Goal: Information Seeking & Learning: Learn about a topic

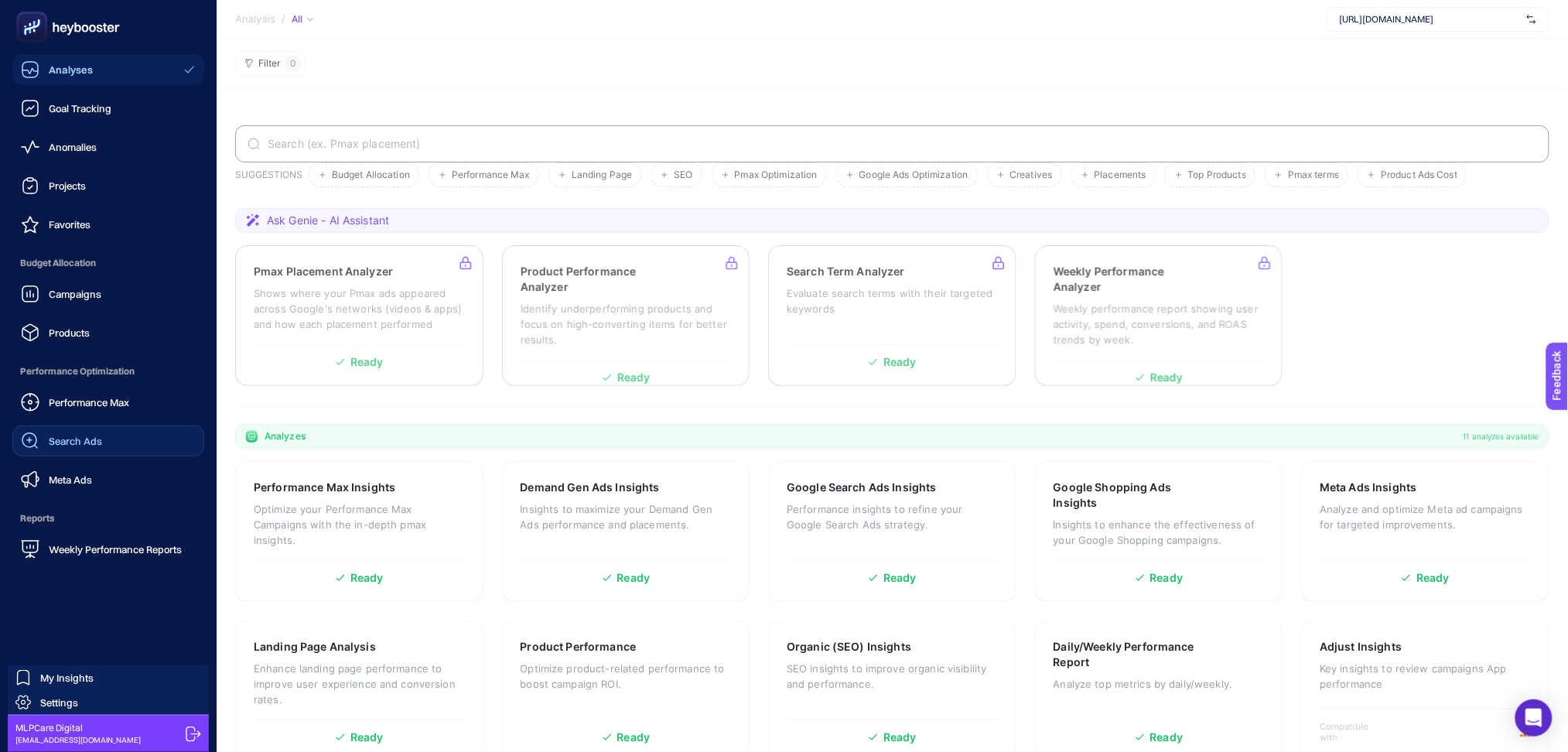
click at [107, 450] on link "Search Ads" at bounding box center [108, 440] width 192 height 31
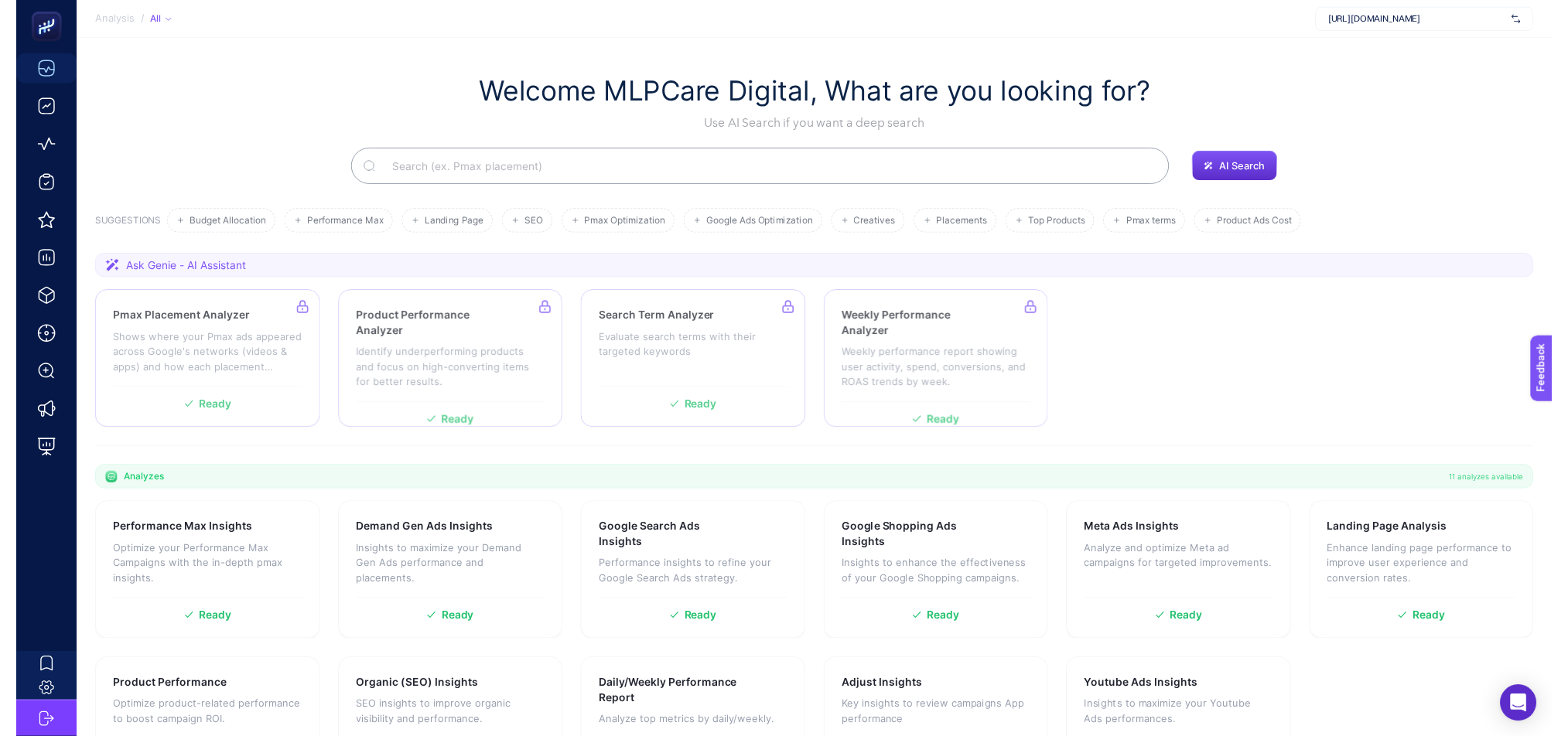
scroll to position [3, 0]
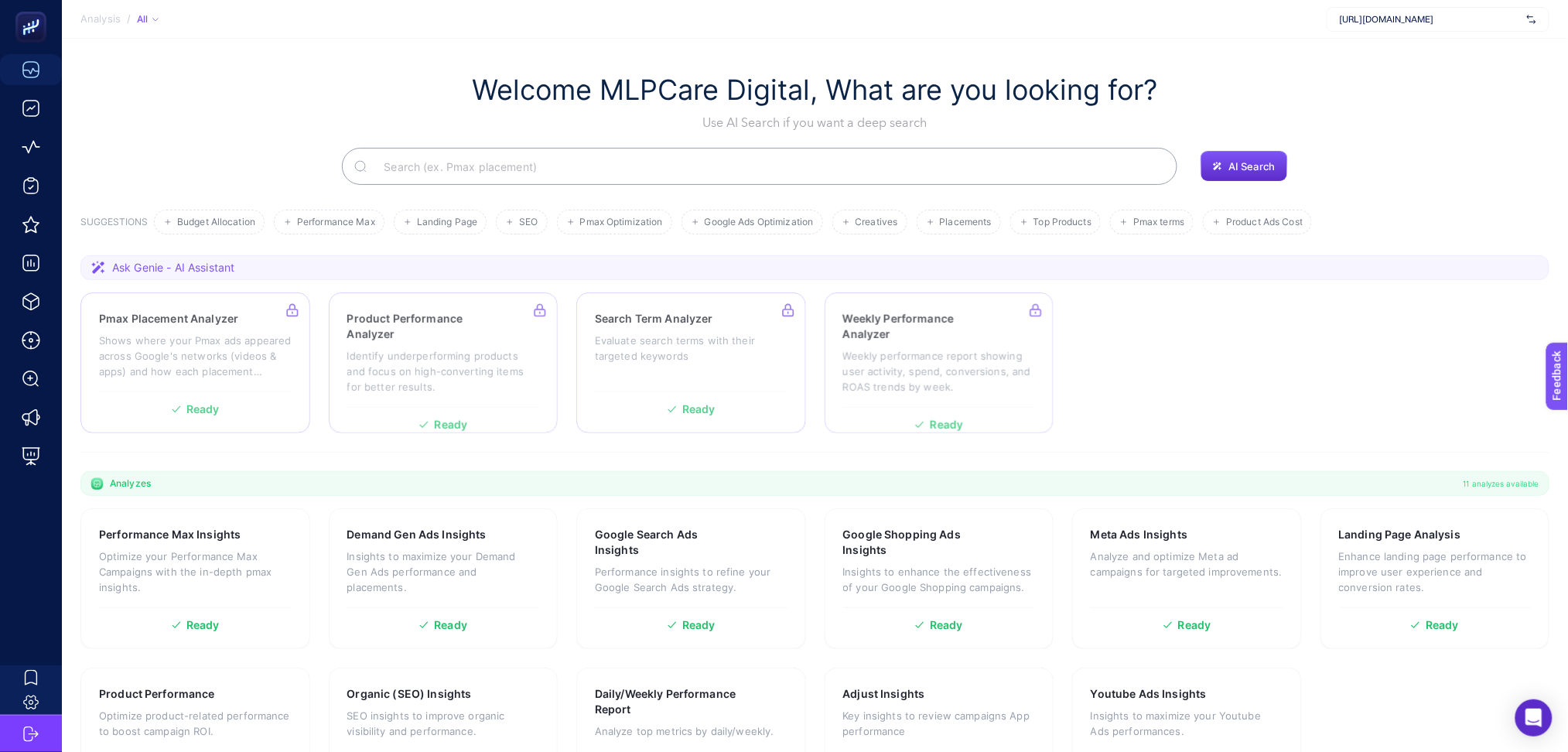
click at [1462, 288] on section "Ask Genie - AI Assistant Pmax Placement Analyzer Shows where your Pmax ads appe…" at bounding box center [814, 353] width 1469 height 197
click at [694, 551] on h3 "Google Search Ads Insights" at bounding box center [667, 542] width 143 height 31
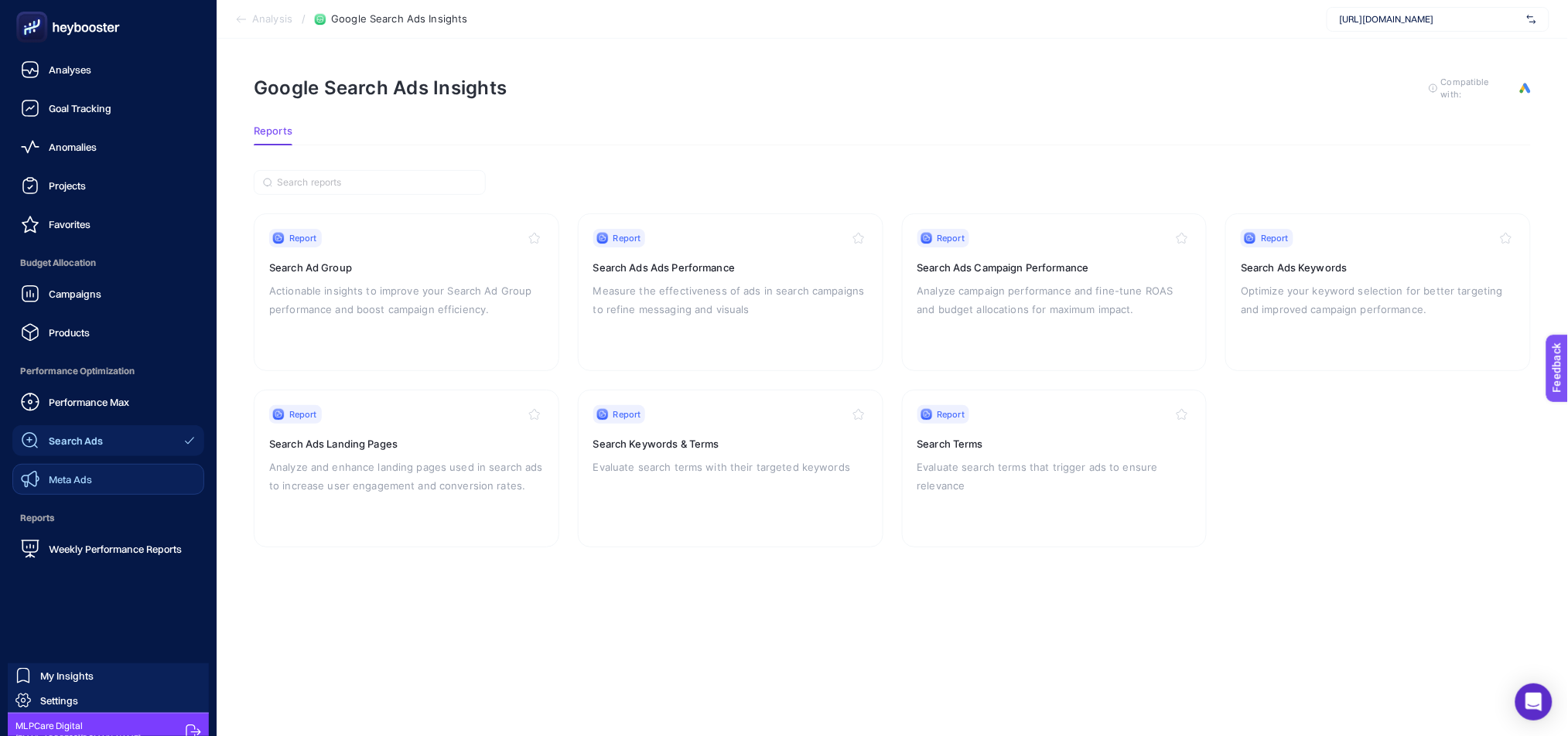
click at [82, 477] on span "Meta Ads" at bounding box center [70, 479] width 43 height 13
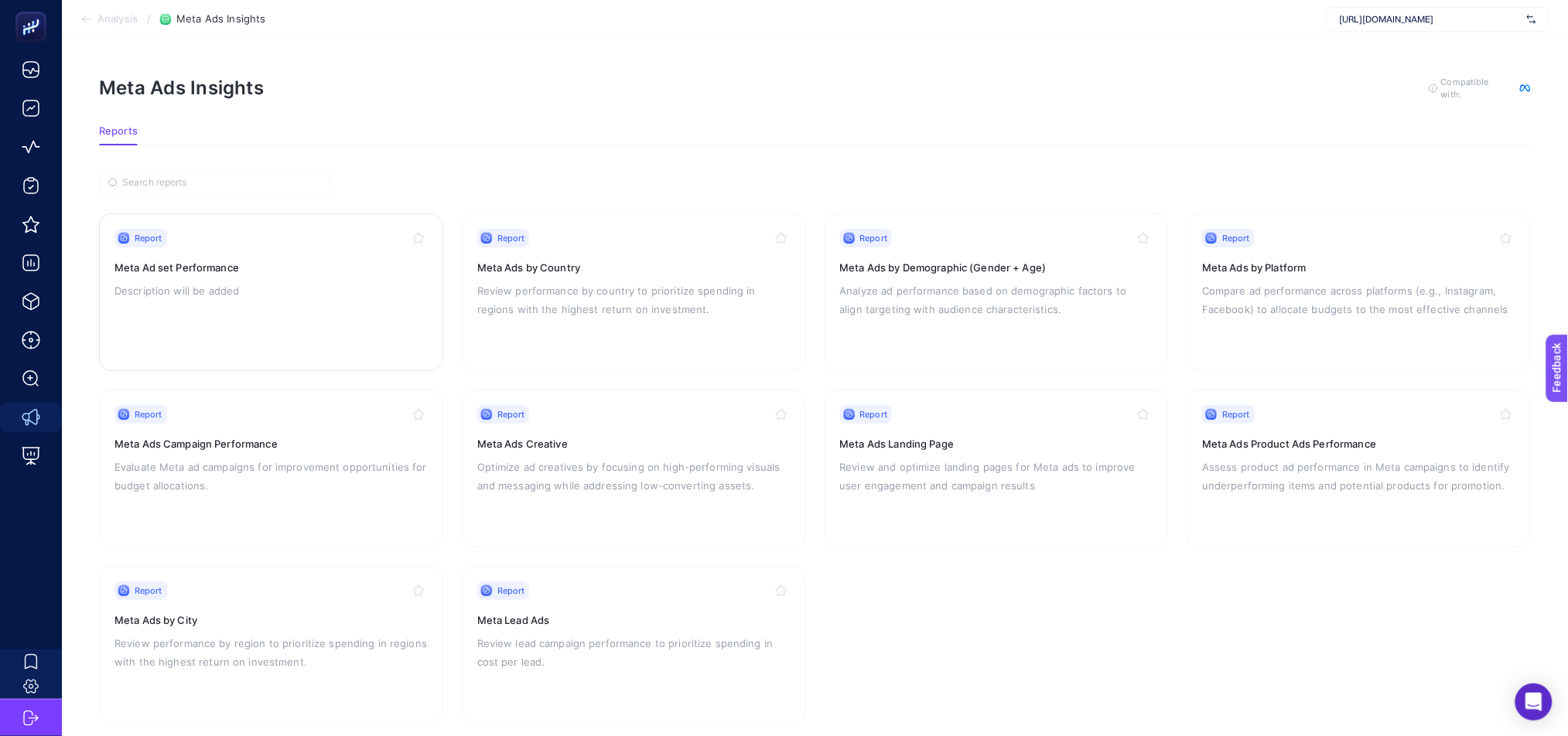
click at [305, 308] on div "Report Meta Ad set Performance Description will be added" at bounding box center [271, 293] width 313 height 127
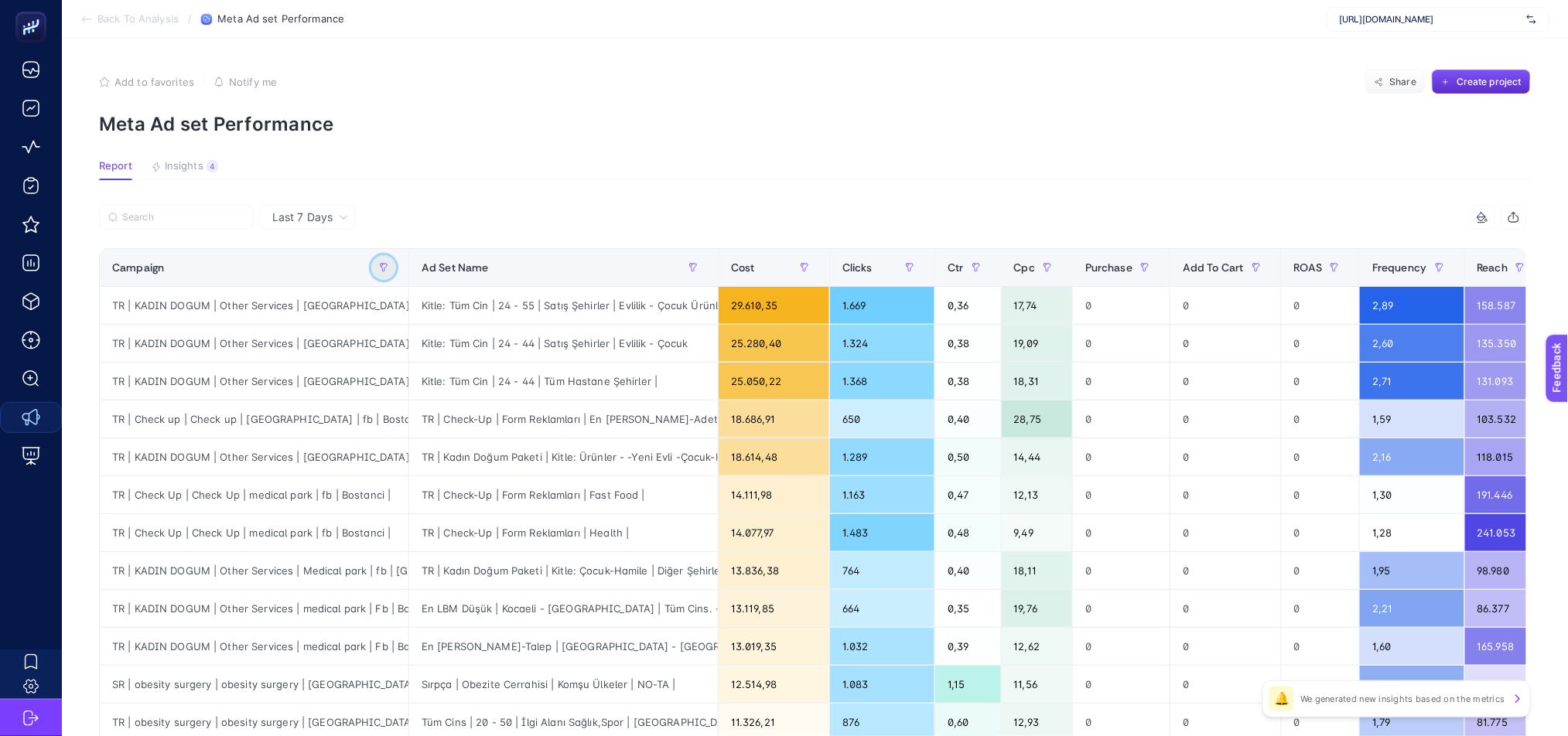
click at [387, 272] on button "button" at bounding box center [384, 268] width 25 height 25
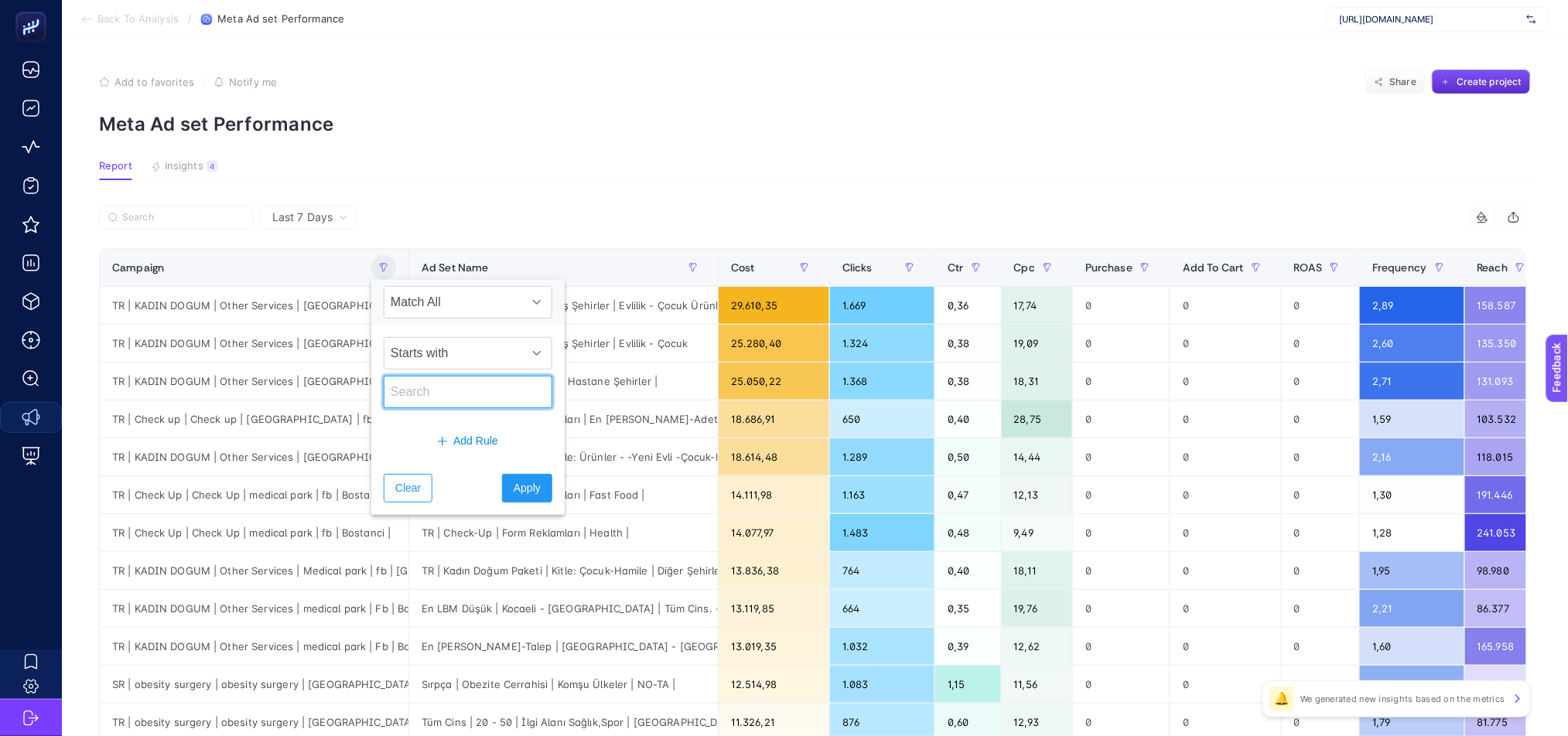
click at [452, 395] on input "text" at bounding box center [468, 392] width 169 height 32
type input "g"
type input "E"
type input "A"
type input "G"
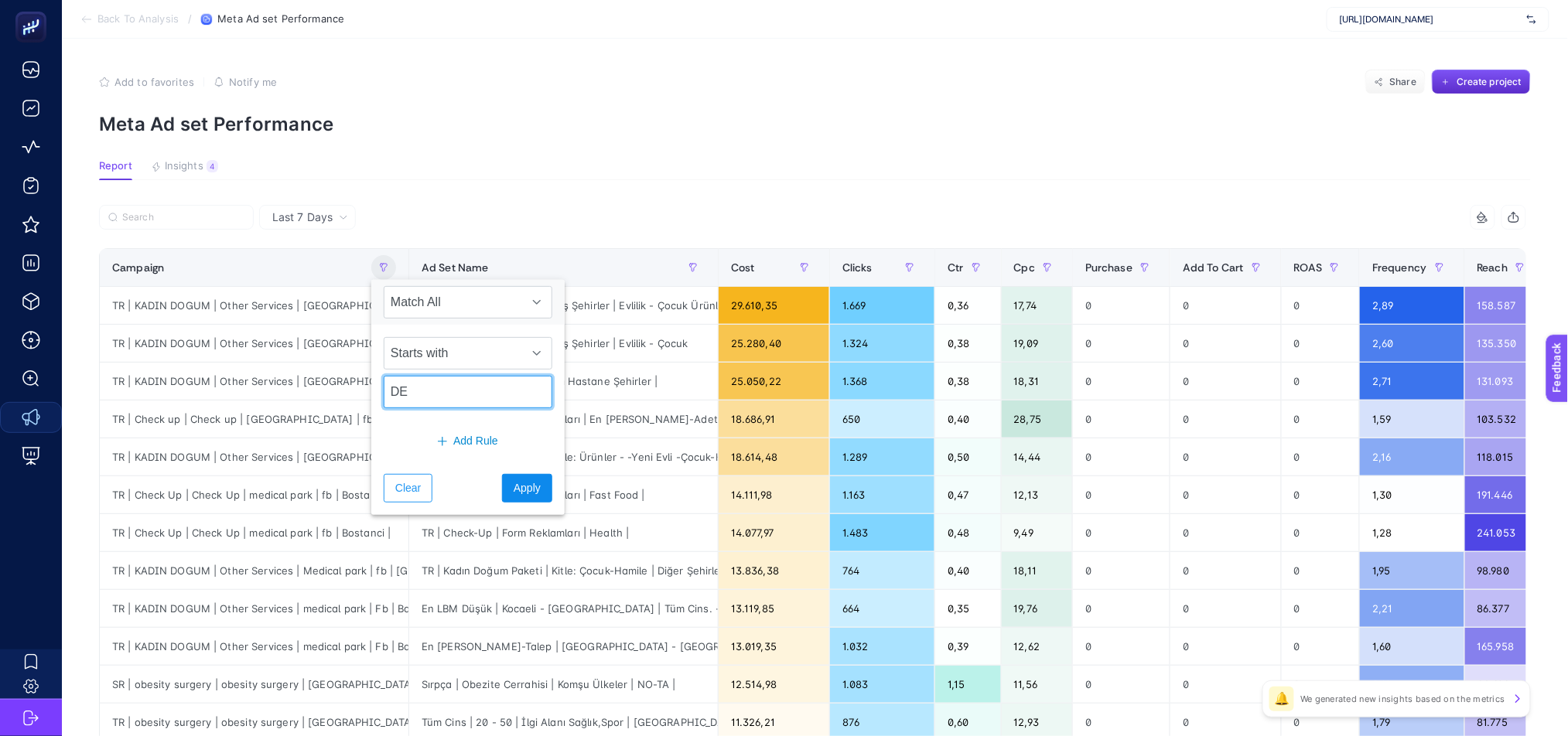
type input "DE"
click at [523, 487] on span "Apply" at bounding box center [527, 488] width 27 height 16
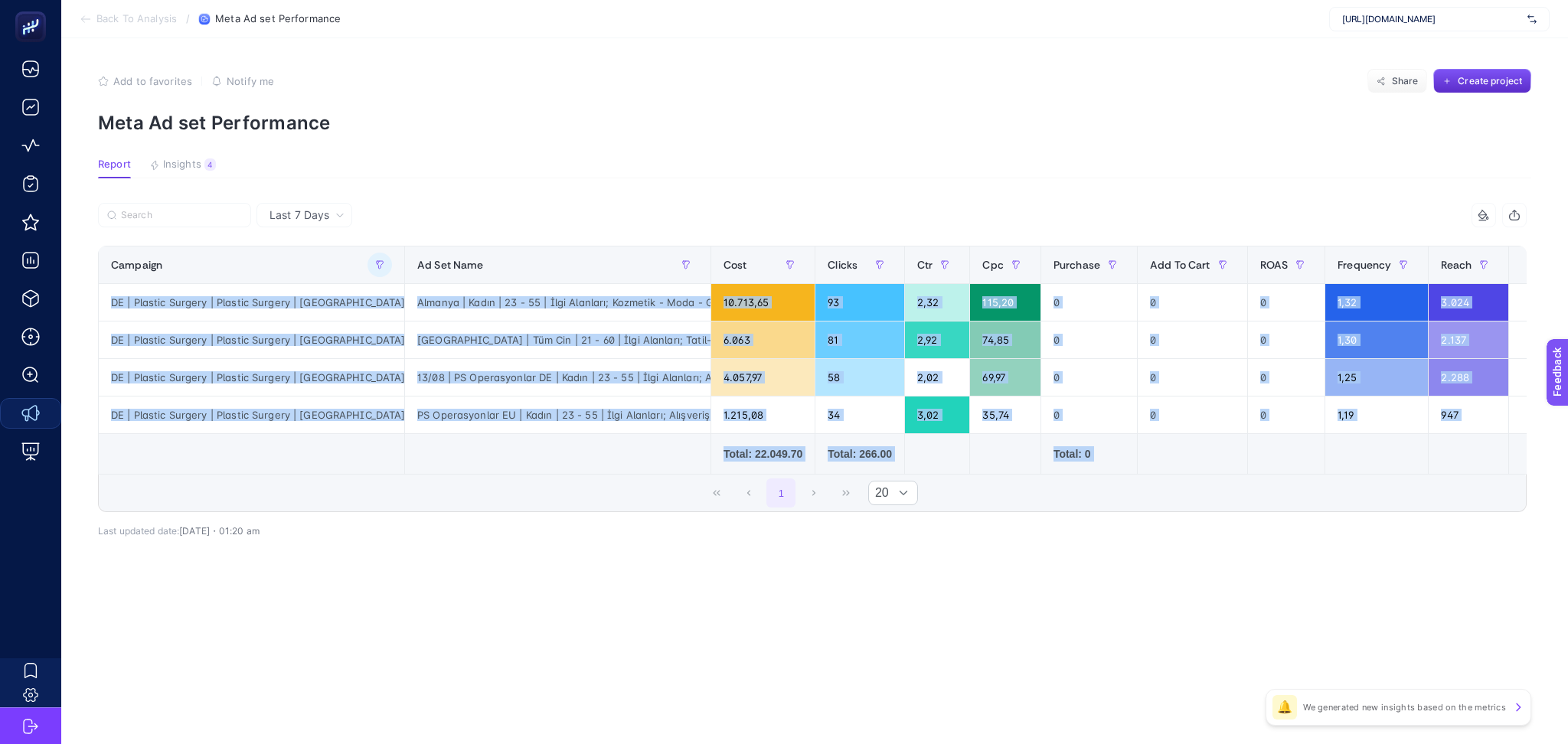
drag, startPoint x: 468, startPoint y: 482, endPoint x: 727, endPoint y: 478, distance: 259.0
click at [727, 478] on div "9 items selected Campaign Ad Set Name Cost Clicks Ctr Cpc Purchase Add To Cart …" at bounding box center [812, 357] width 1429 height 309
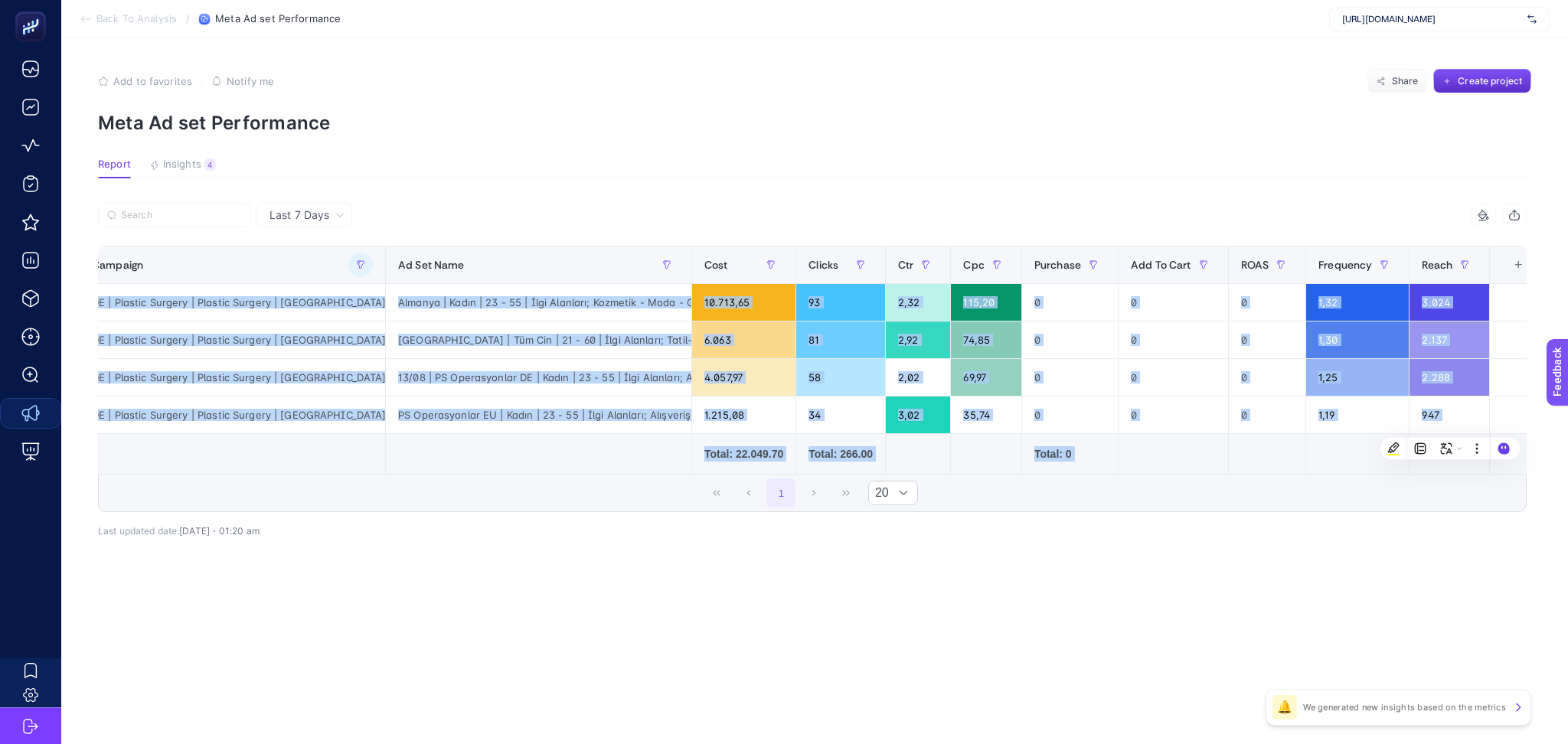
click at [1504, 265] on div "+" at bounding box center [1517, 265] width 29 height 12
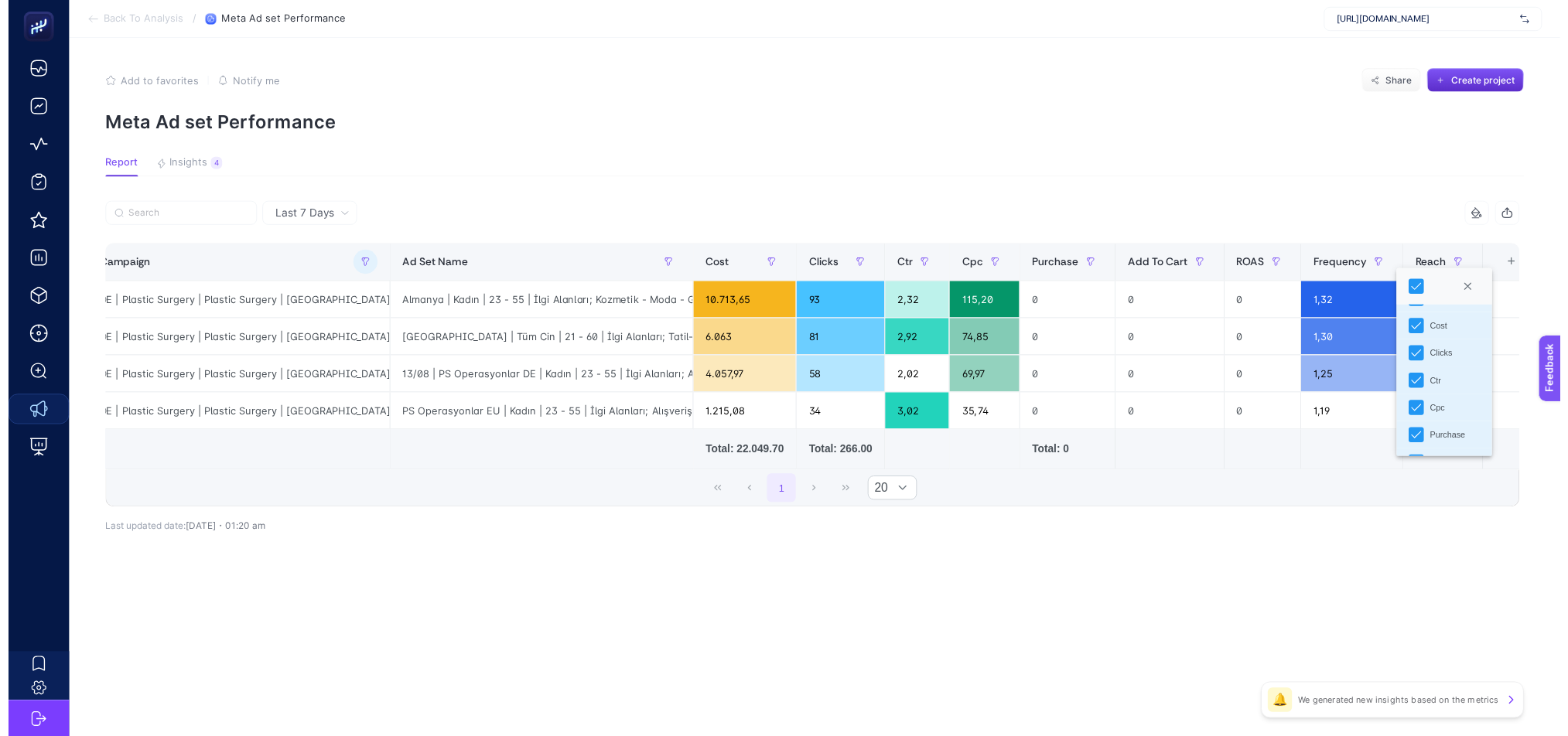
scroll to position [163, 0]
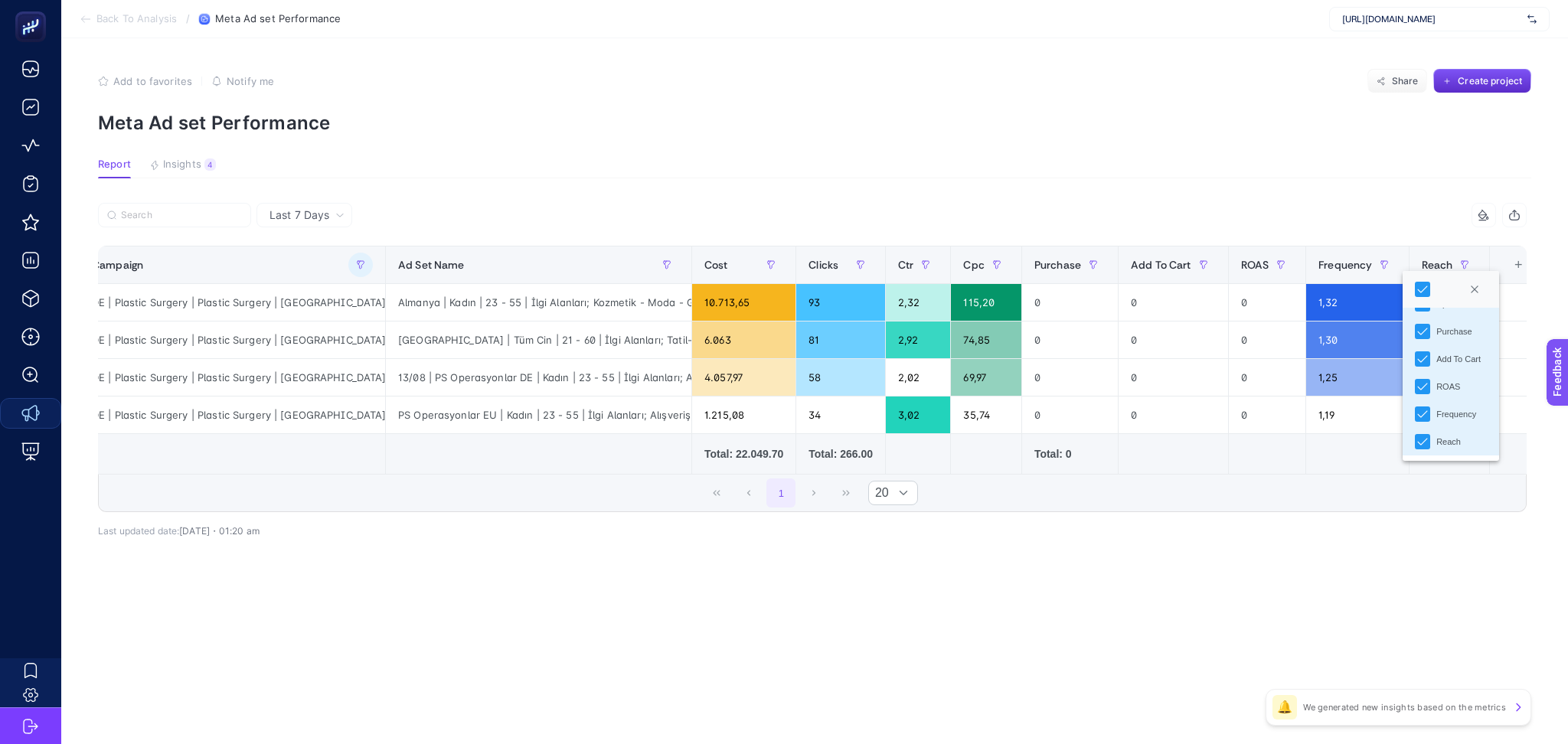
click at [826, 604] on div "Last 7 Days 9 items selected Campaign Ad Set Name Cost Clicks Ctr Cpc Purchase …" at bounding box center [812, 403] width 1453 height 401
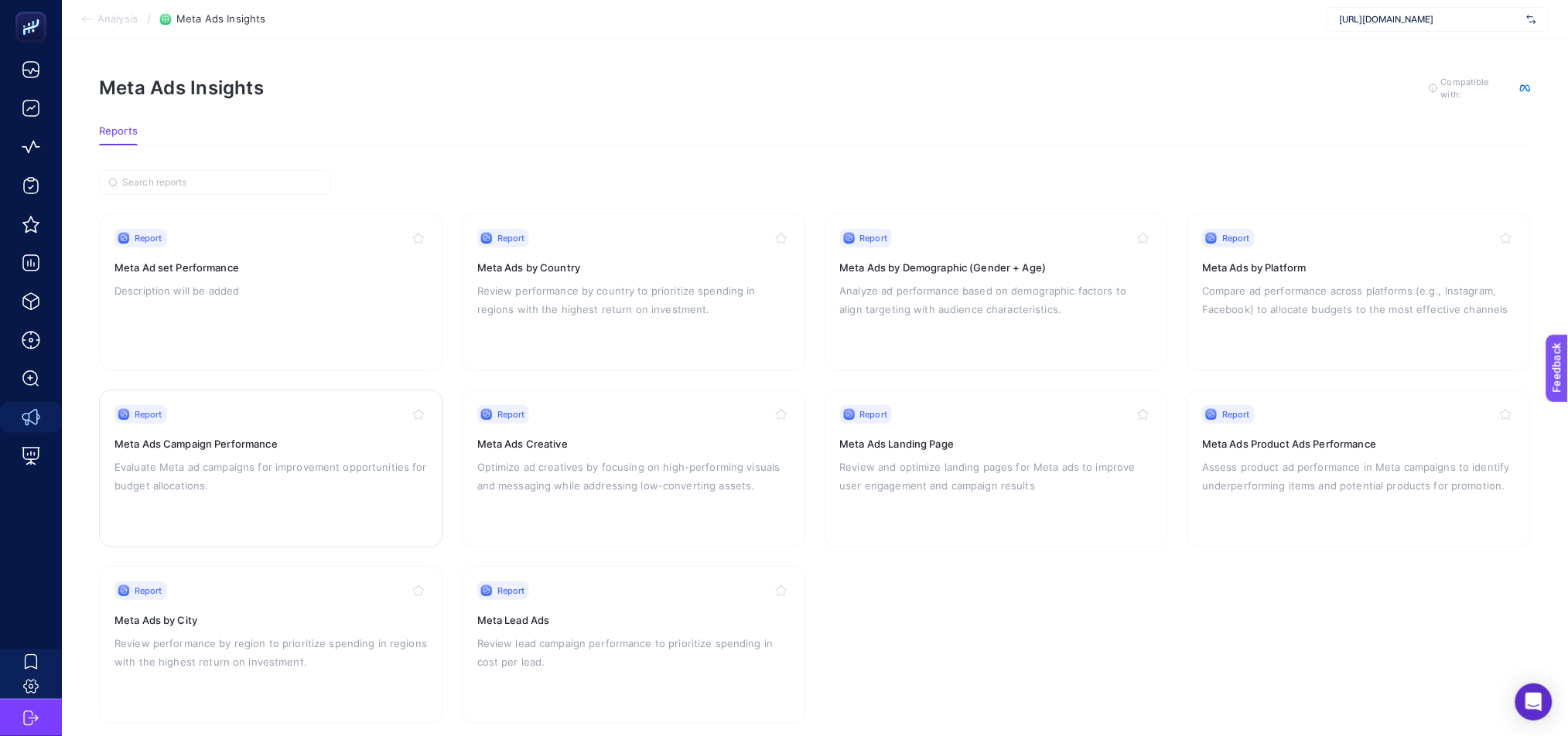
click at [368, 503] on div "Report Meta Ads Campaign Performance Evaluate Meta ad campaigns for improvement…" at bounding box center [271, 468] width 313 height 127
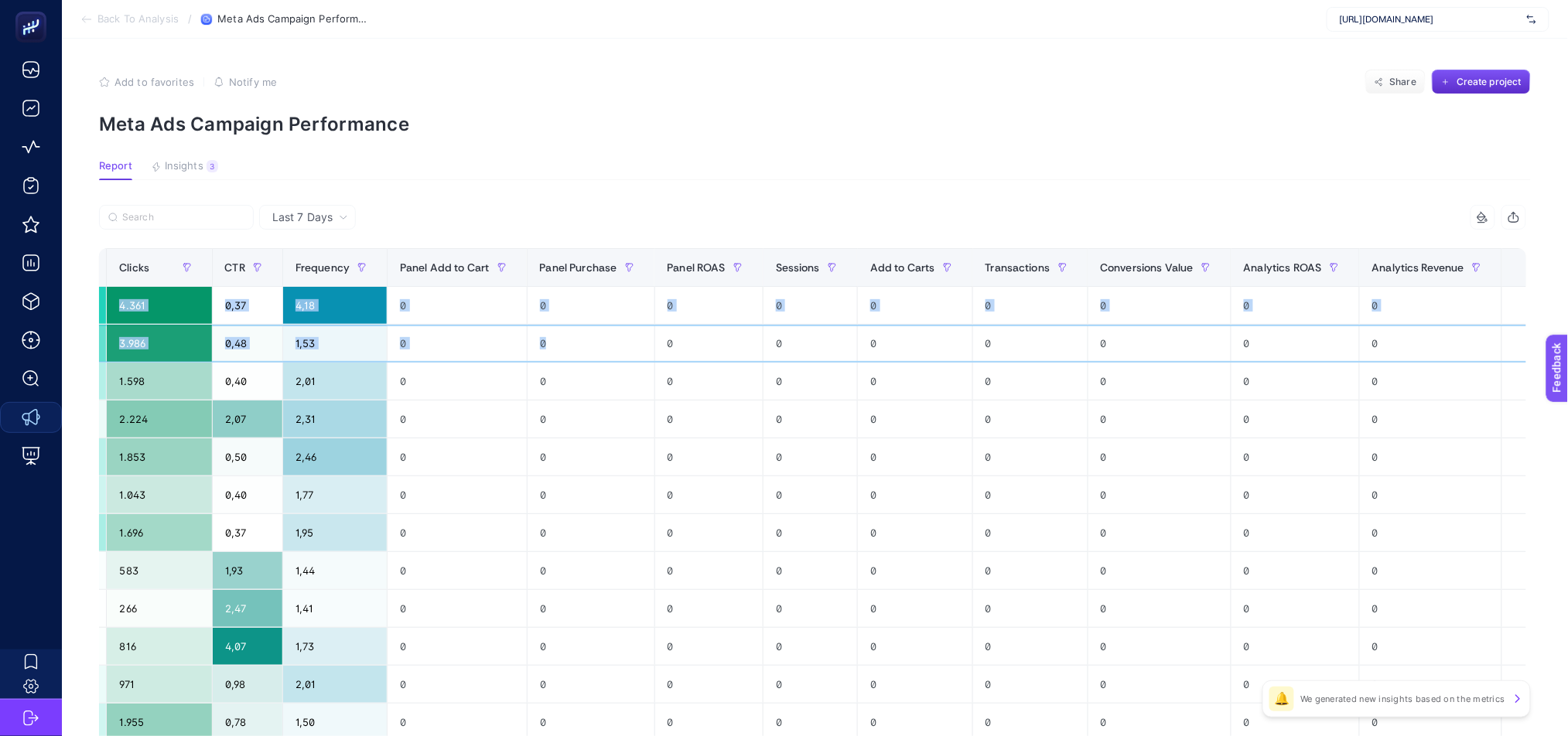
scroll to position [0, 10]
drag, startPoint x: 1310, startPoint y: 352, endPoint x: 1537, endPoint y: 348, distance: 227.0
click at [1537, 348] on div "Last 7 Days 15 items selected Campaign Cost Reach Impressions Clicks CTR Freque…" at bounding box center [813, 710] width 1453 height 1011
click at [1517, 265] on div "+" at bounding box center [1531, 268] width 29 height 13
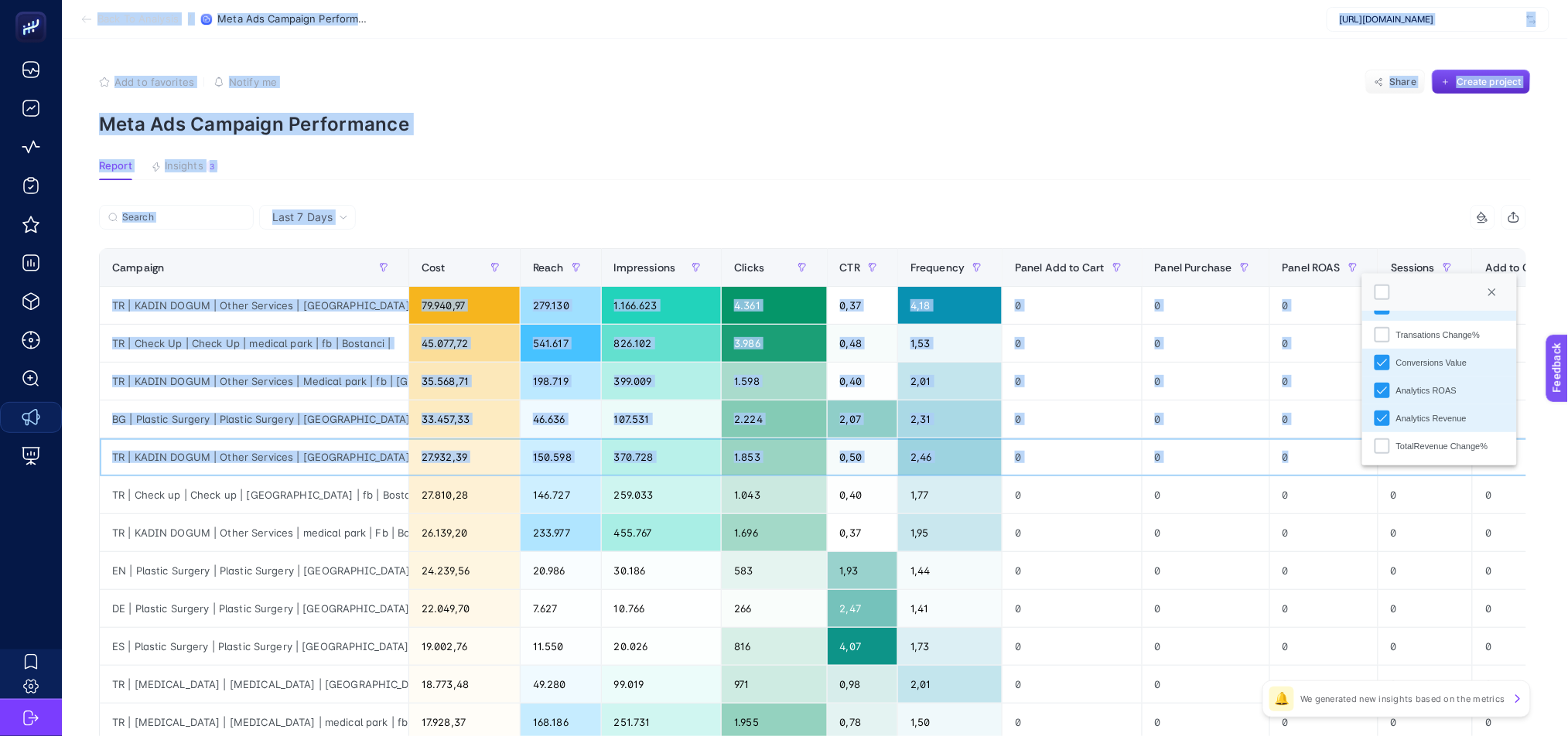
scroll to position [0, 0]
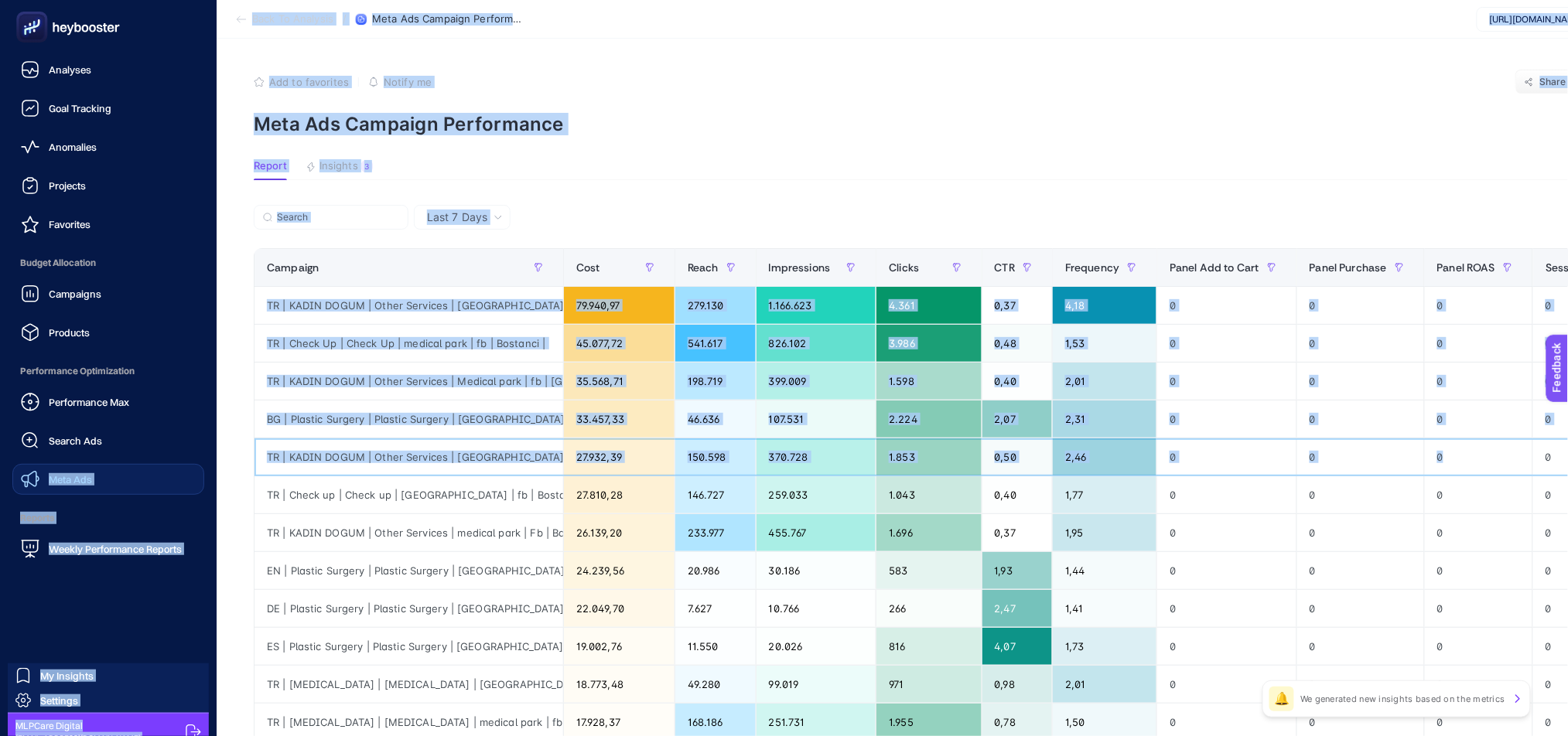
drag, startPoint x: 707, startPoint y: 474, endPoint x: 161, endPoint y: 369, distance: 556.0
click at [2, 477] on div "Analyses Goal Tracking Anomalies Projects Favorites Budget Allocation Campaigns…" at bounding box center [784, 624] width 1568 height 1248
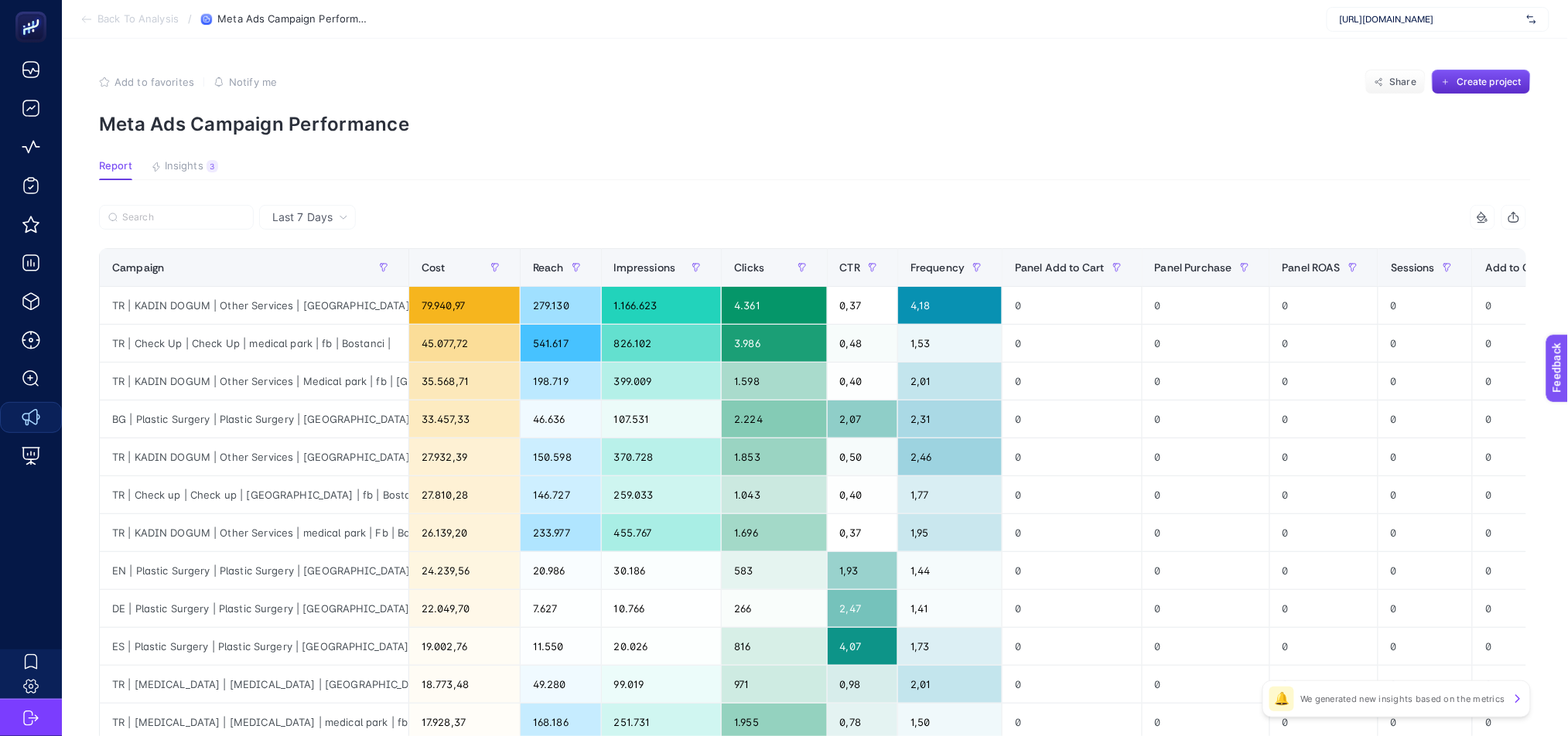
click at [81, 20] on icon at bounding box center [86, 20] width 13 height 13
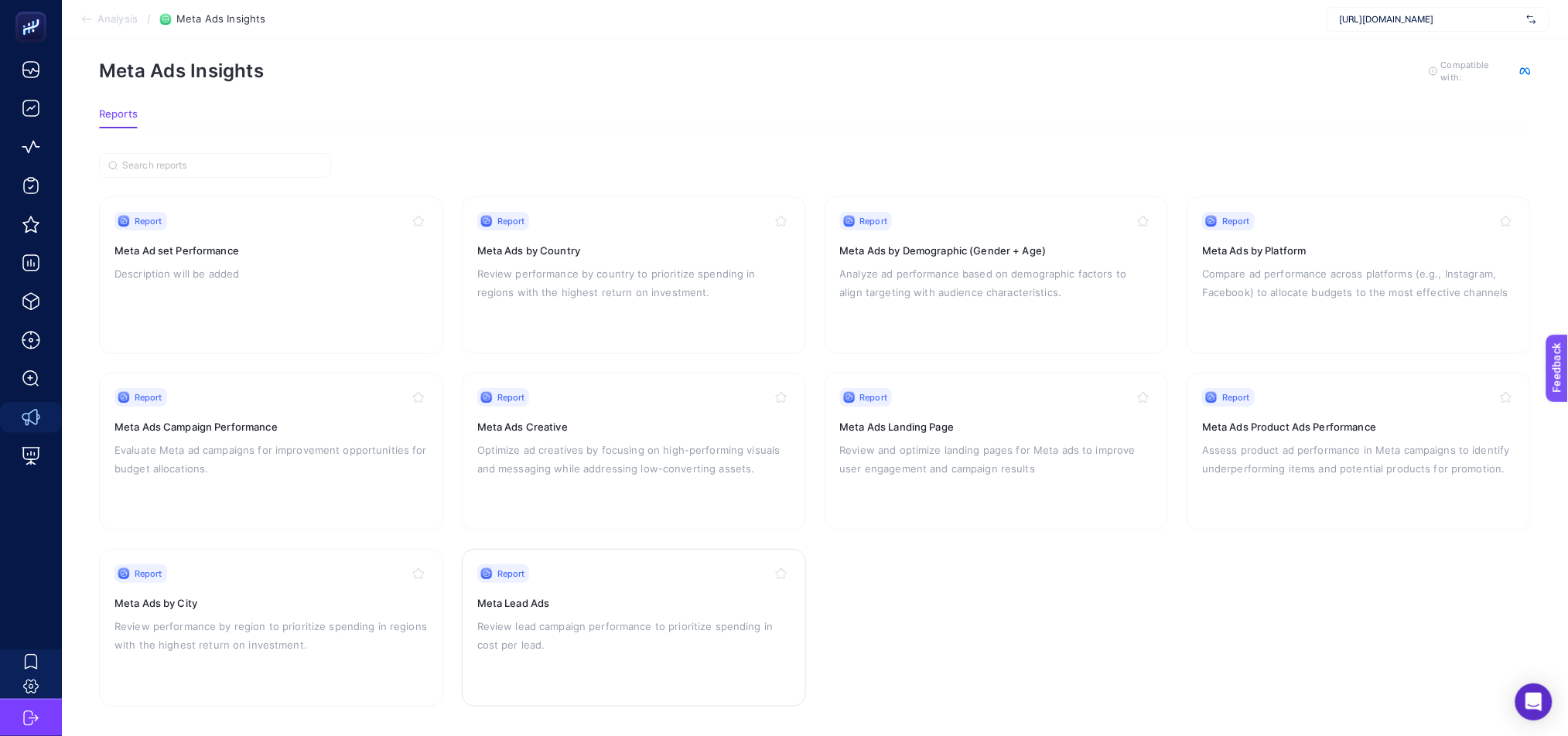
scroll to position [22, 0]
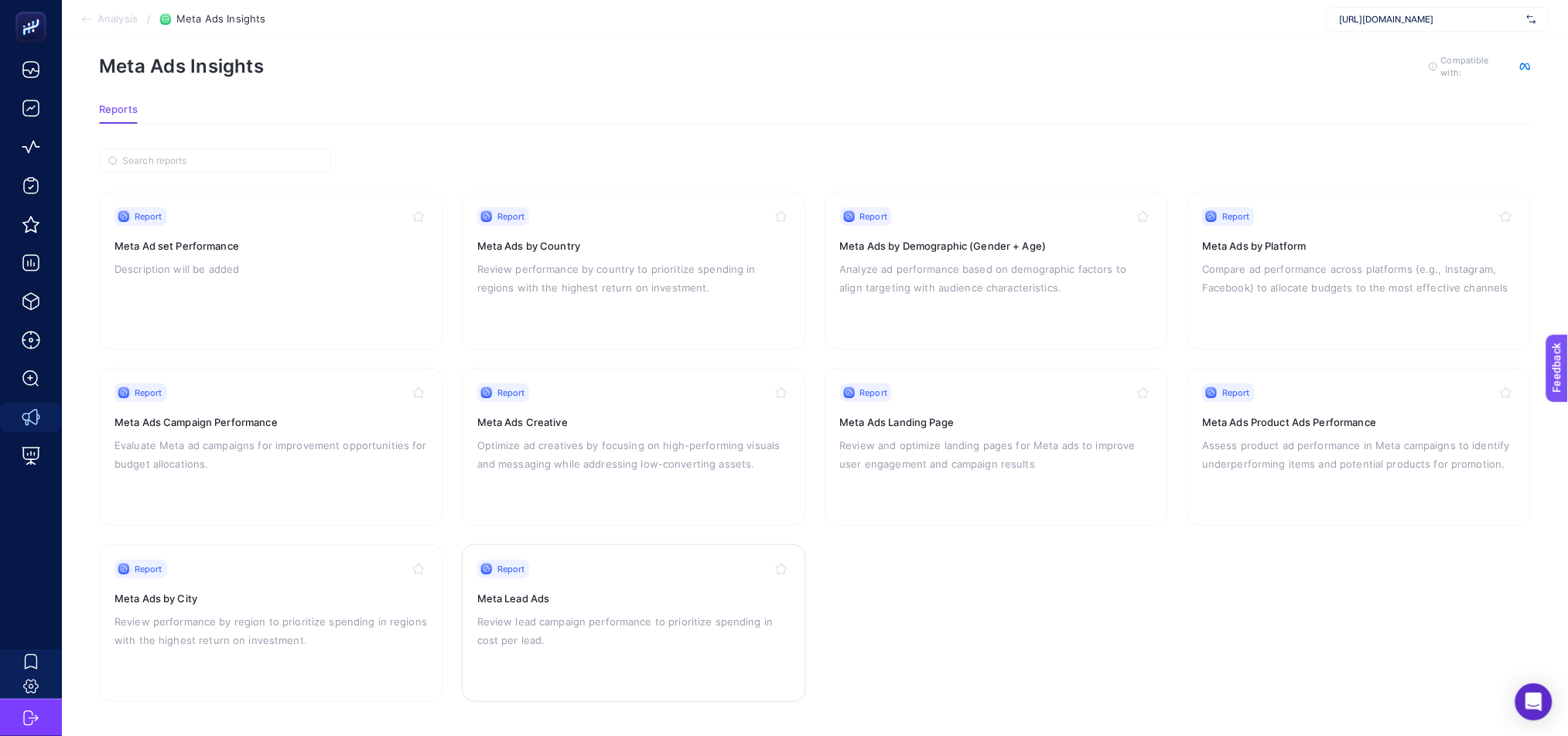
click at [633, 621] on p "Review lead campaign performance to prioritize spending in cost per lead." at bounding box center [634, 630] width 313 height 37
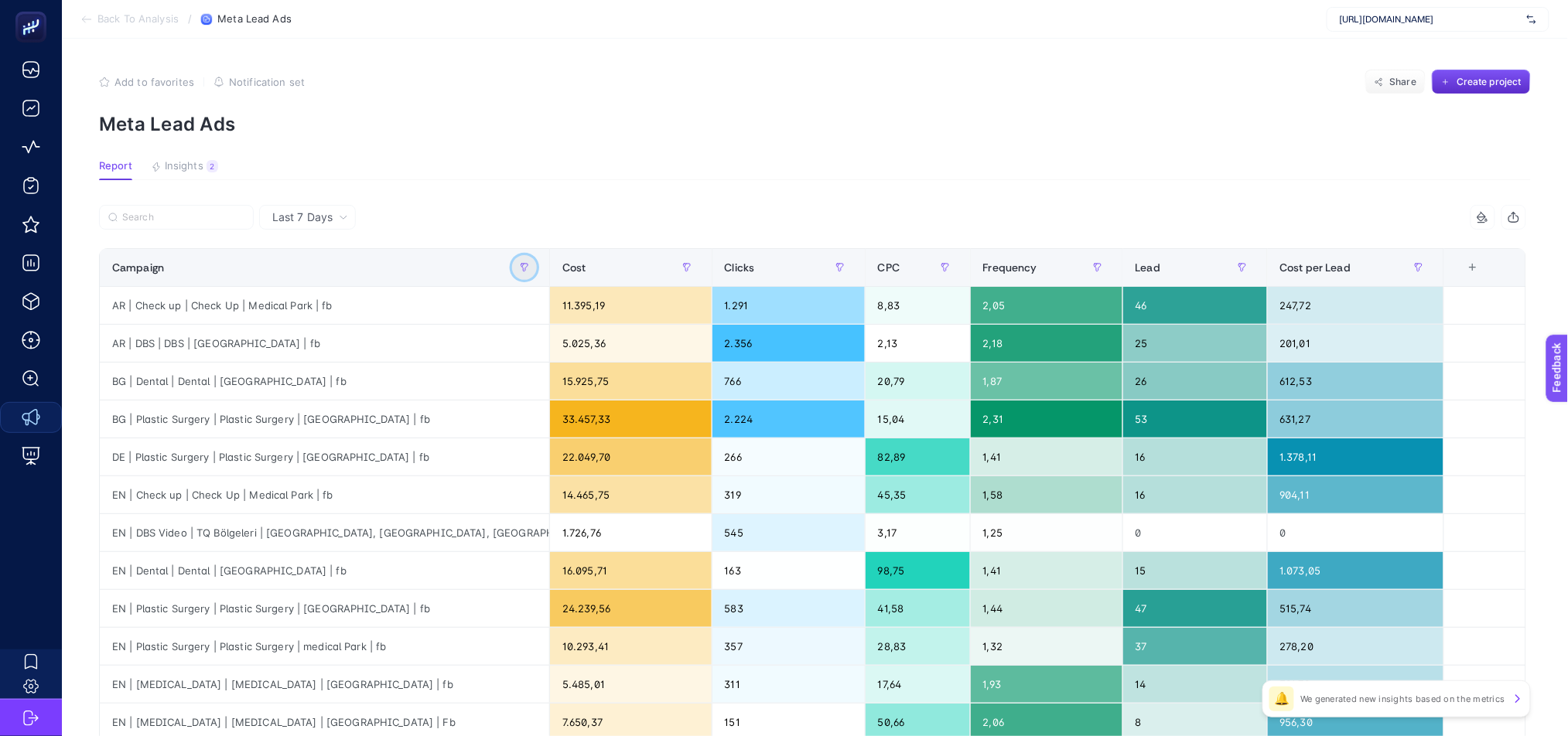
click at [528, 265] on icon "button" at bounding box center [524, 268] width 7 height 8
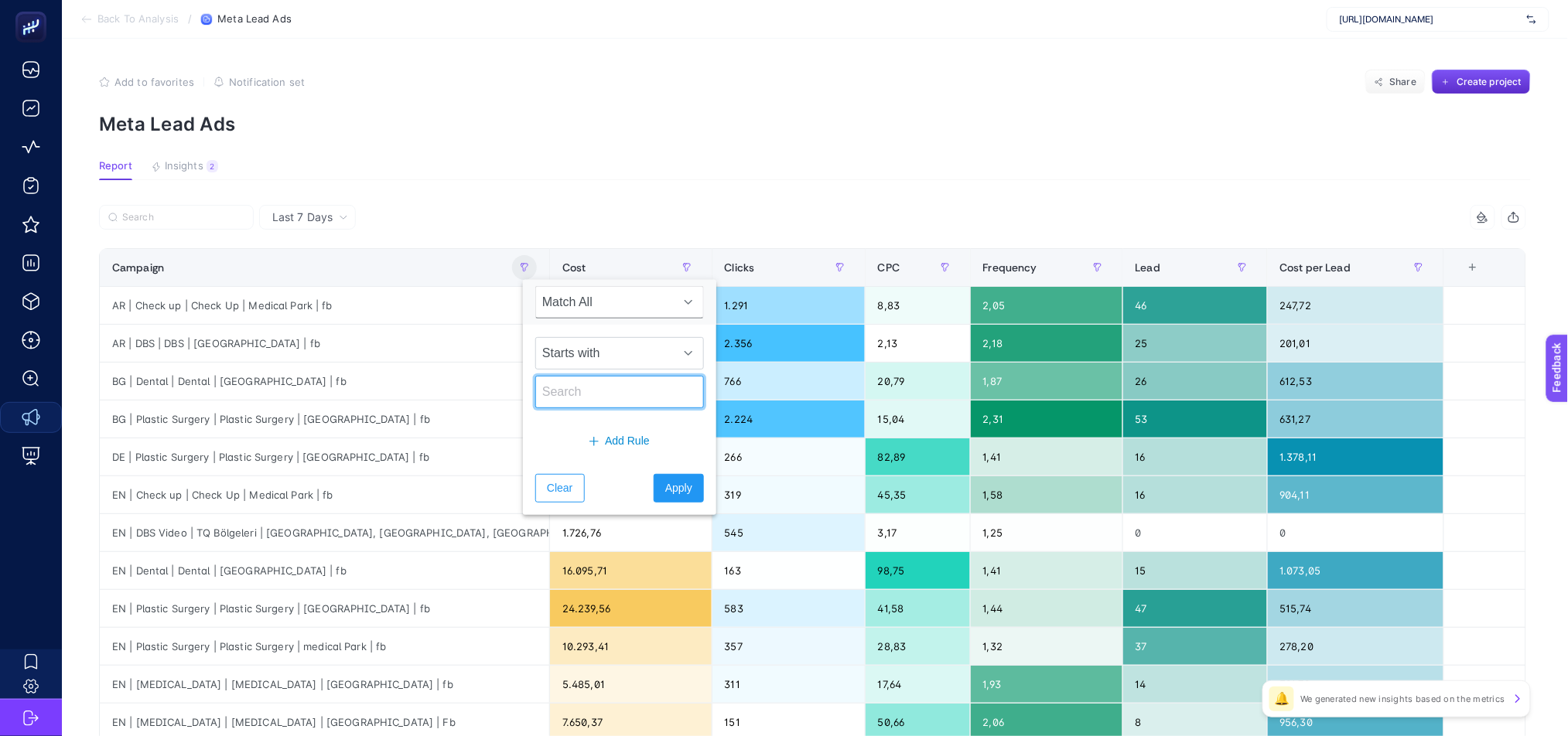
click at [578, 394] on input "text" at bounding box center [620, 392] width 169 height 32
type input "DE"
click at [665, 490] on span "Apply" at bounding box center [678, 488] width 27 height 16
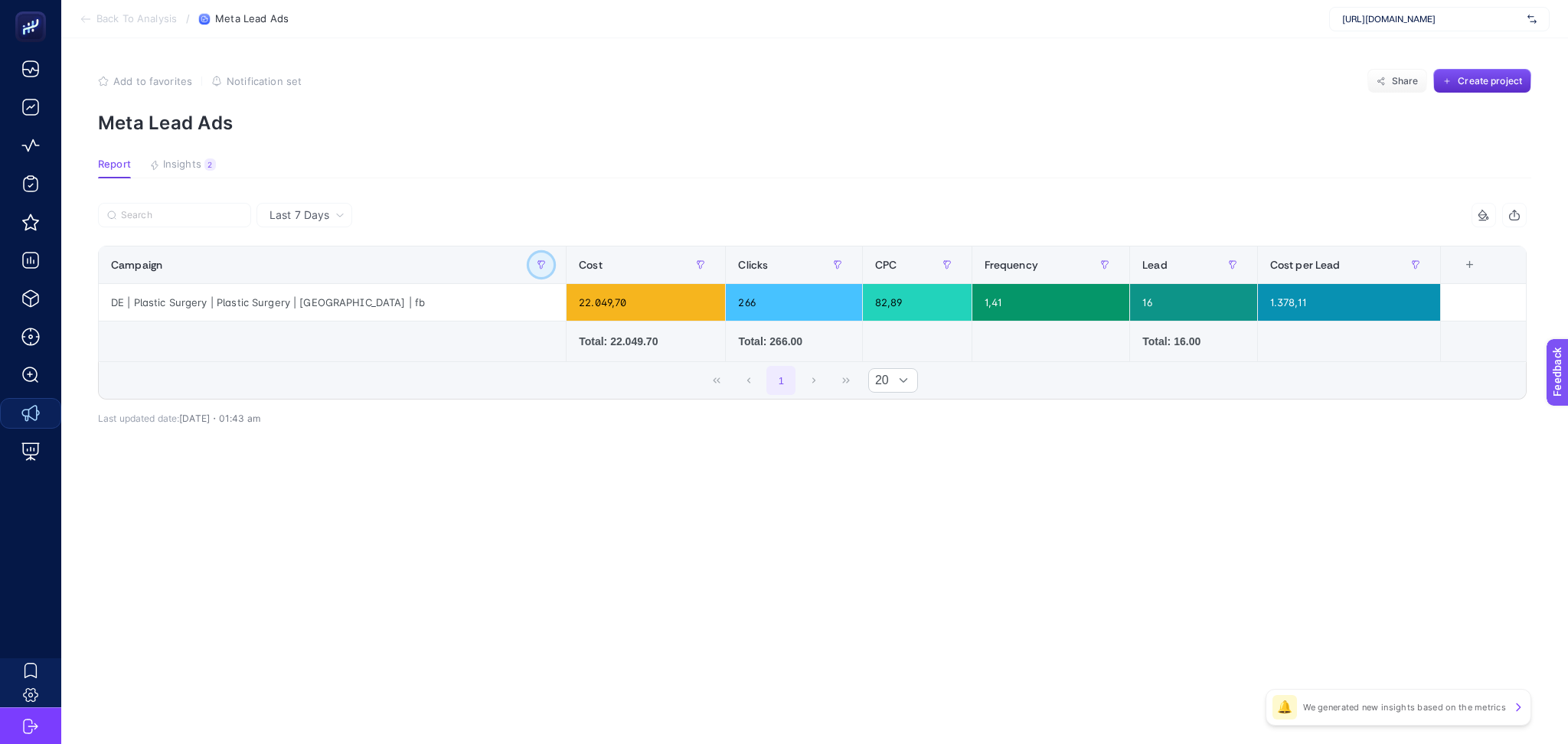
click at [533, 273] on button "button" at bounding box center [542, 265] width 25 height 25
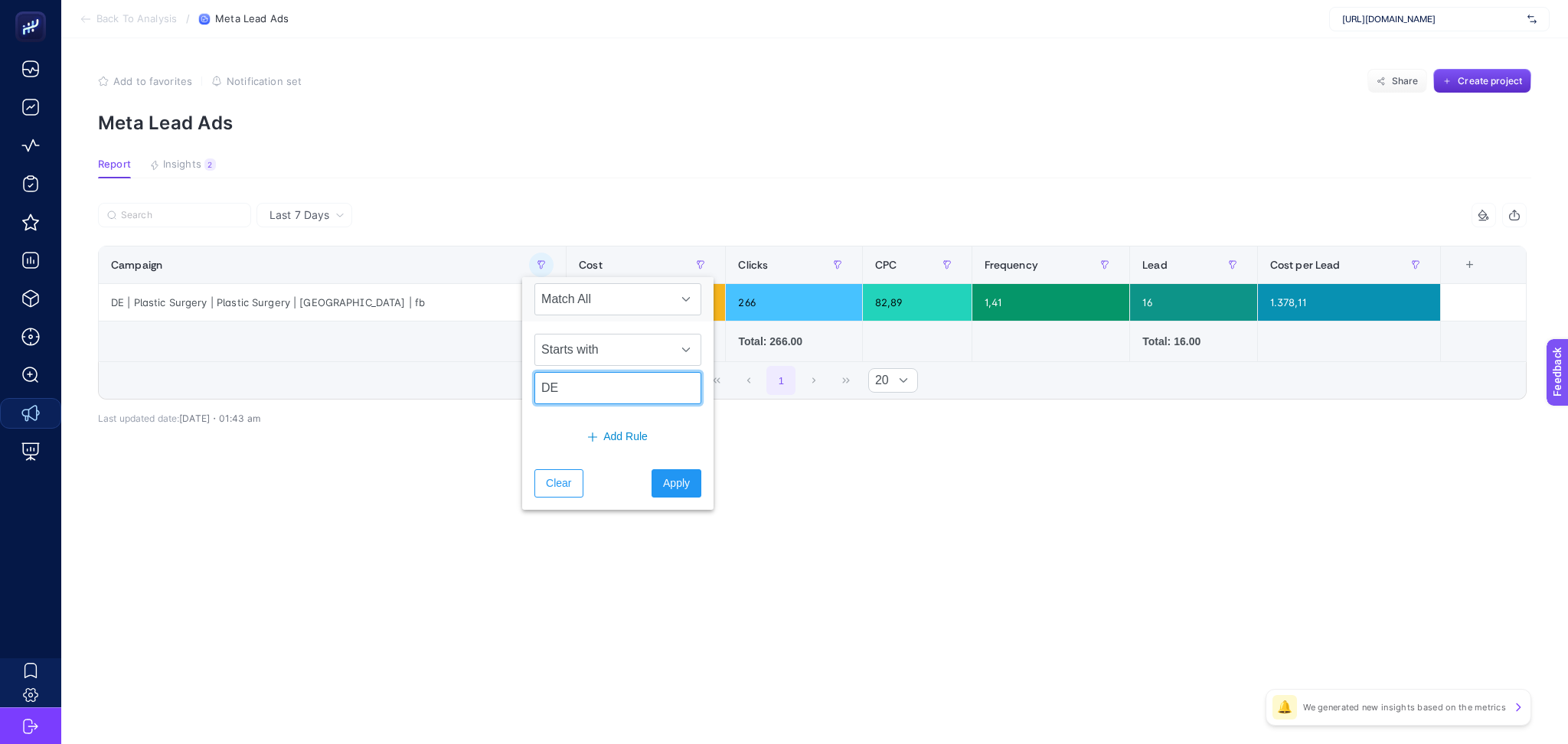
click at [564, 384] on input "DE" at bounding box center [618, 388] width 167 height 32
click at [568, 487] on span "Clear" at bounding box center [559, 483] width 26 height 16
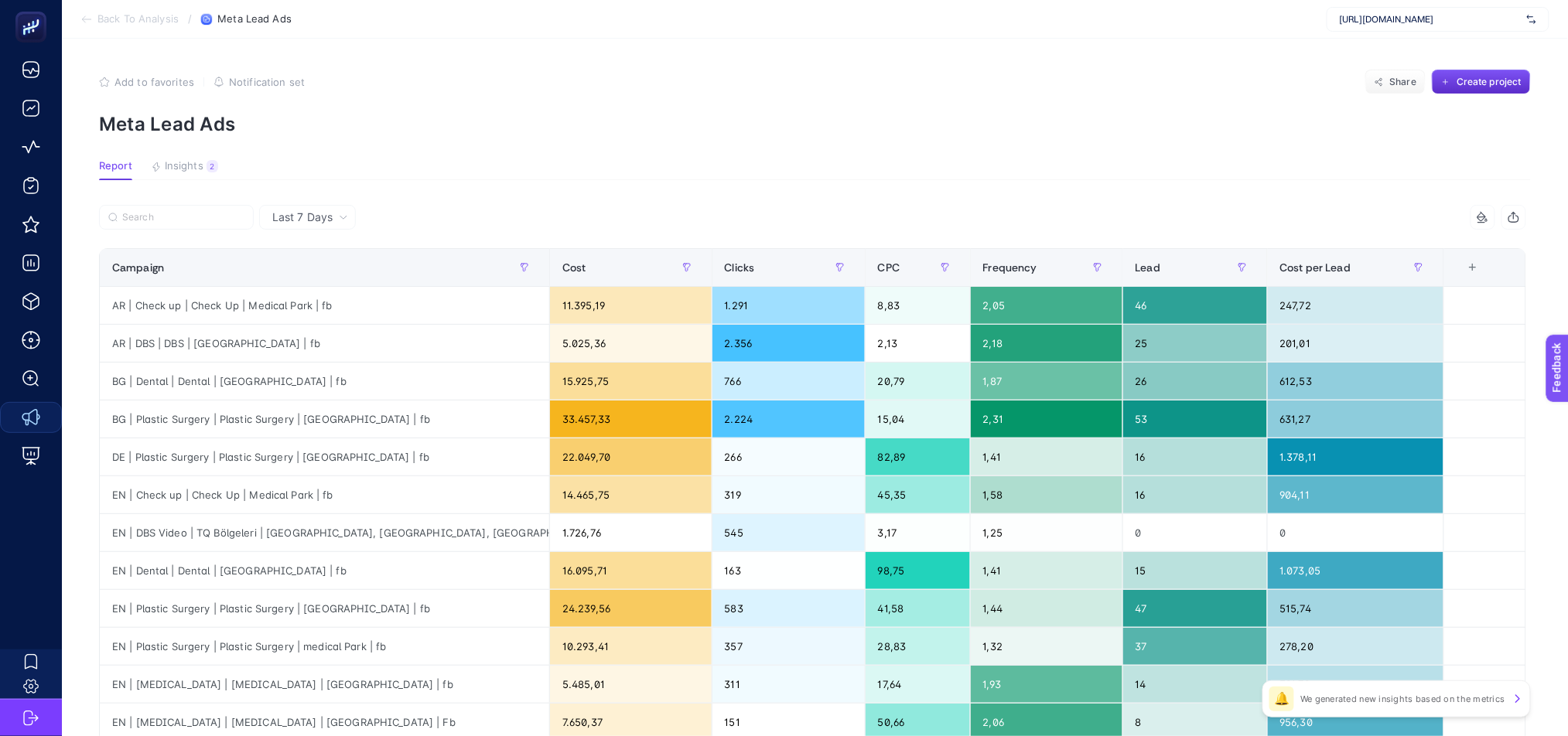
click at [338, 223] on div "Last 7 Days" at bounding box center [307, 217] width 97 height 25
click at [349, 275] on li "Last 30 Days" at bounding box center [307, 277] width 87 height 27
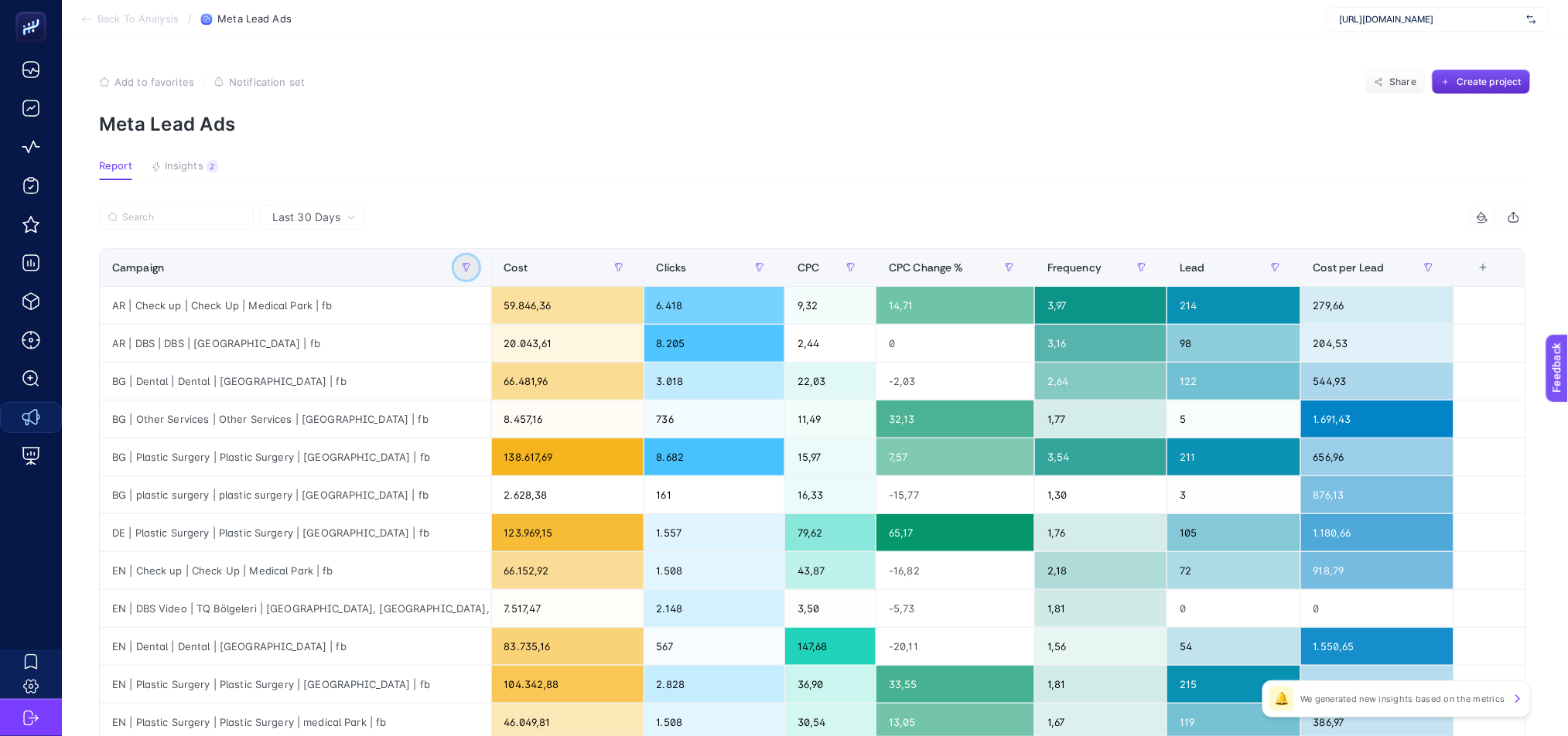
click at [479, 272] on button "button" at bounding box center [466, 268] width 25 height 25
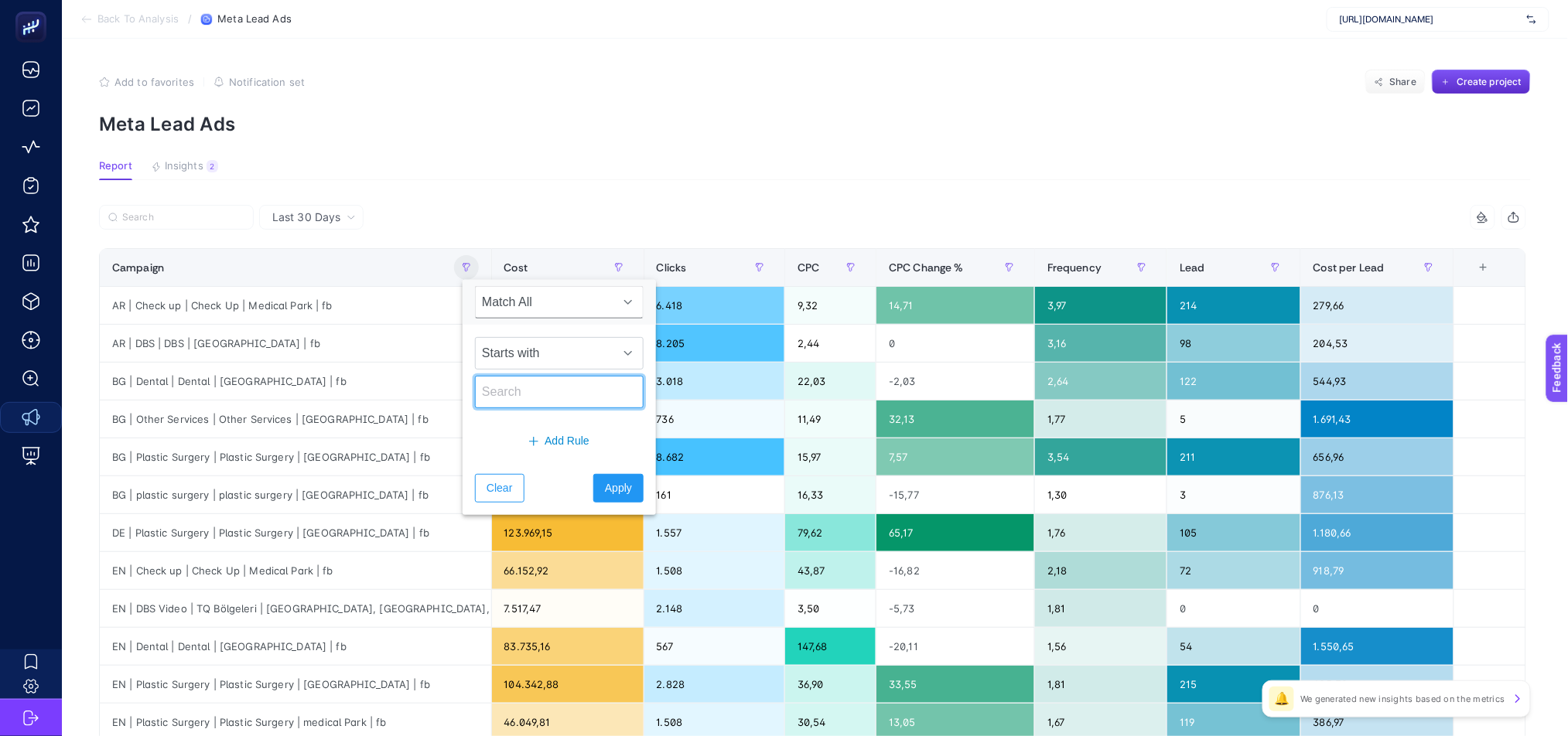
click at [531, 395] on input "text" at bounding box center [559, 392] width 169 height 32
type input "DE"
click at [607, 483] on span "Apply" at bounding box center [619, 488] width 27 height 16
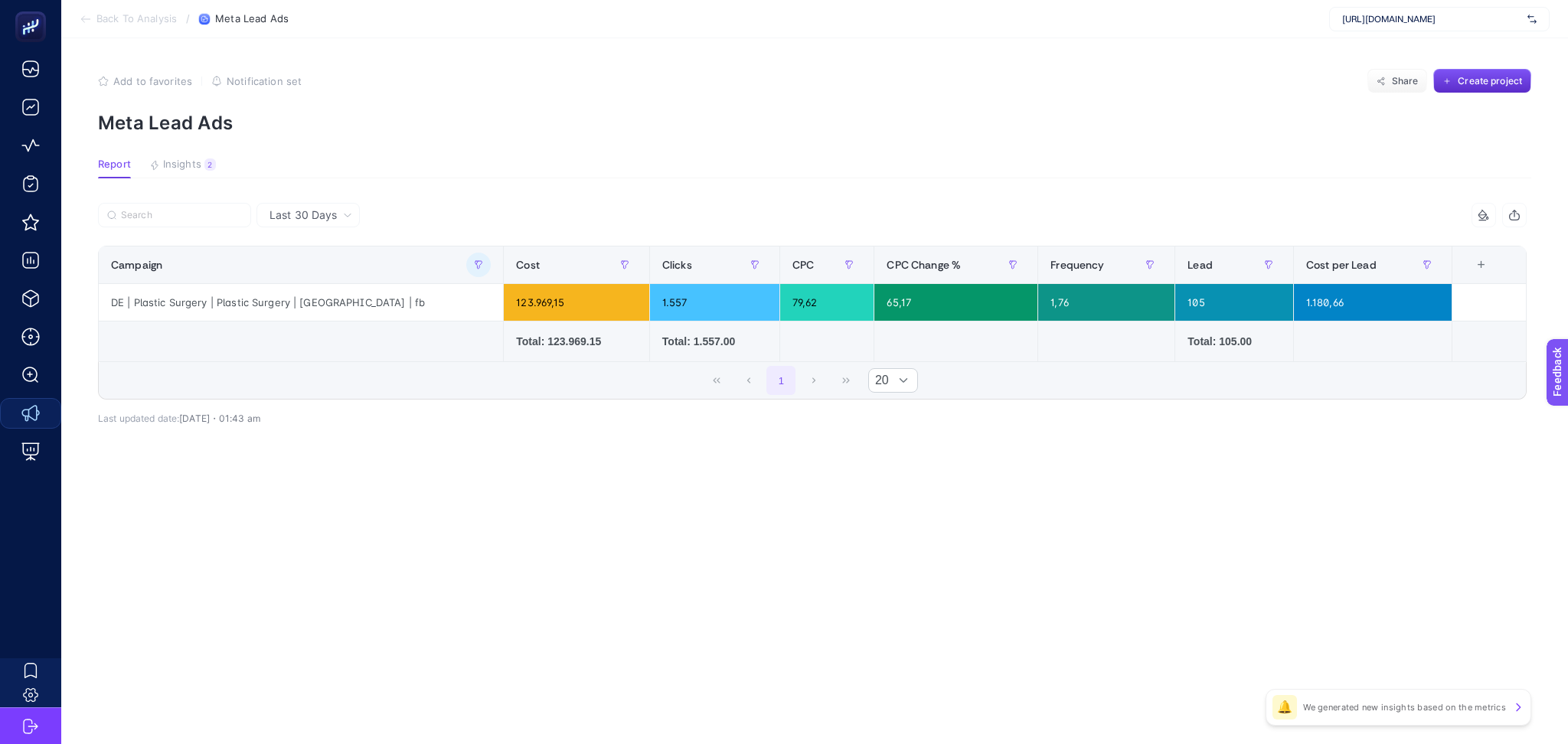
click at [326, 214] on span "Last 30 Days" at bounding box center [303, 215] width 68 height 16
click at [476, 268] on icon "button" at bounding box center [479, 265] width 7 height 8
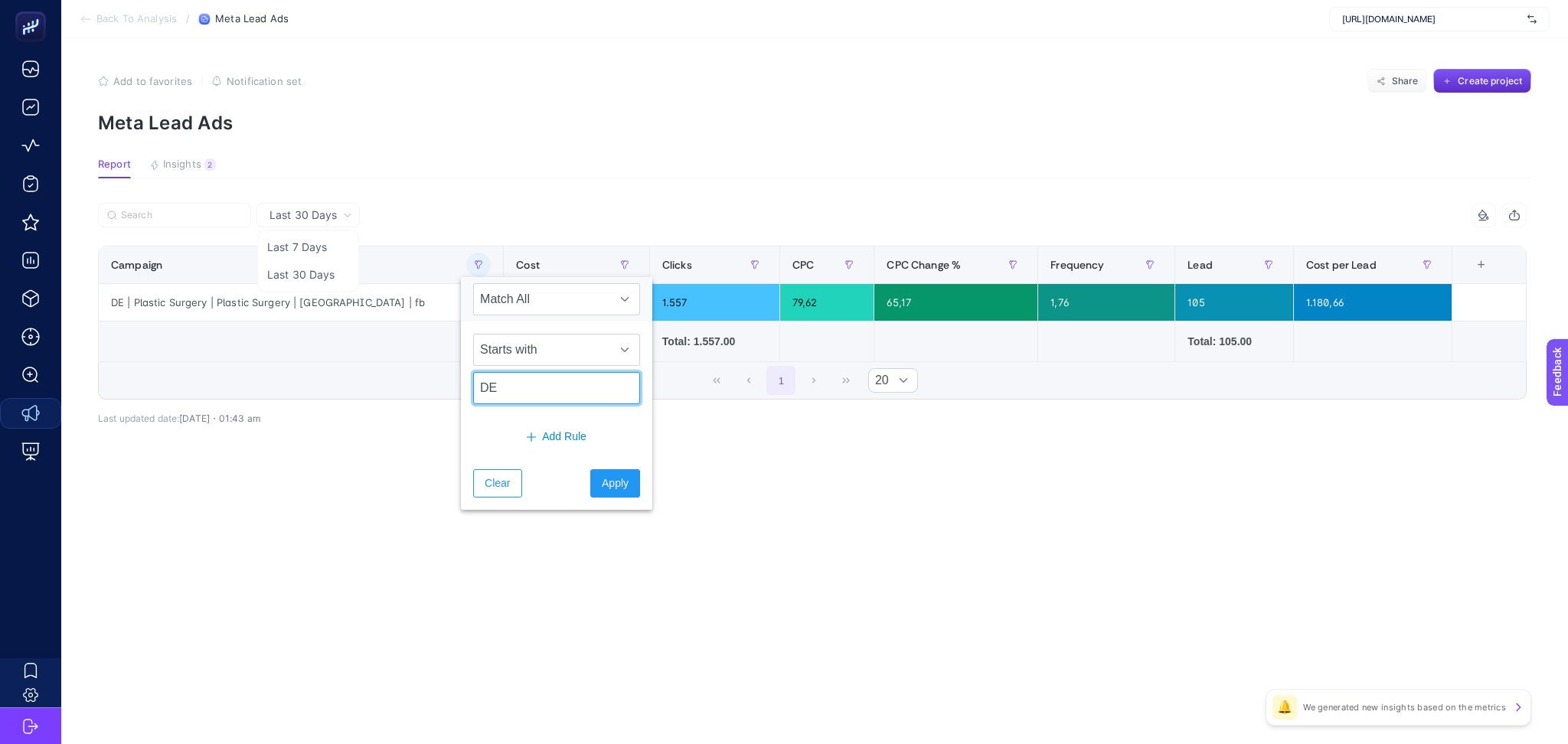
click at [509, 398] on input "DE" at bounding box center [556, 388] width 167 height 32
type input "GR"
click at [611, 483] on span "Apply" at bounding box center [615, 483] width 26 height 16
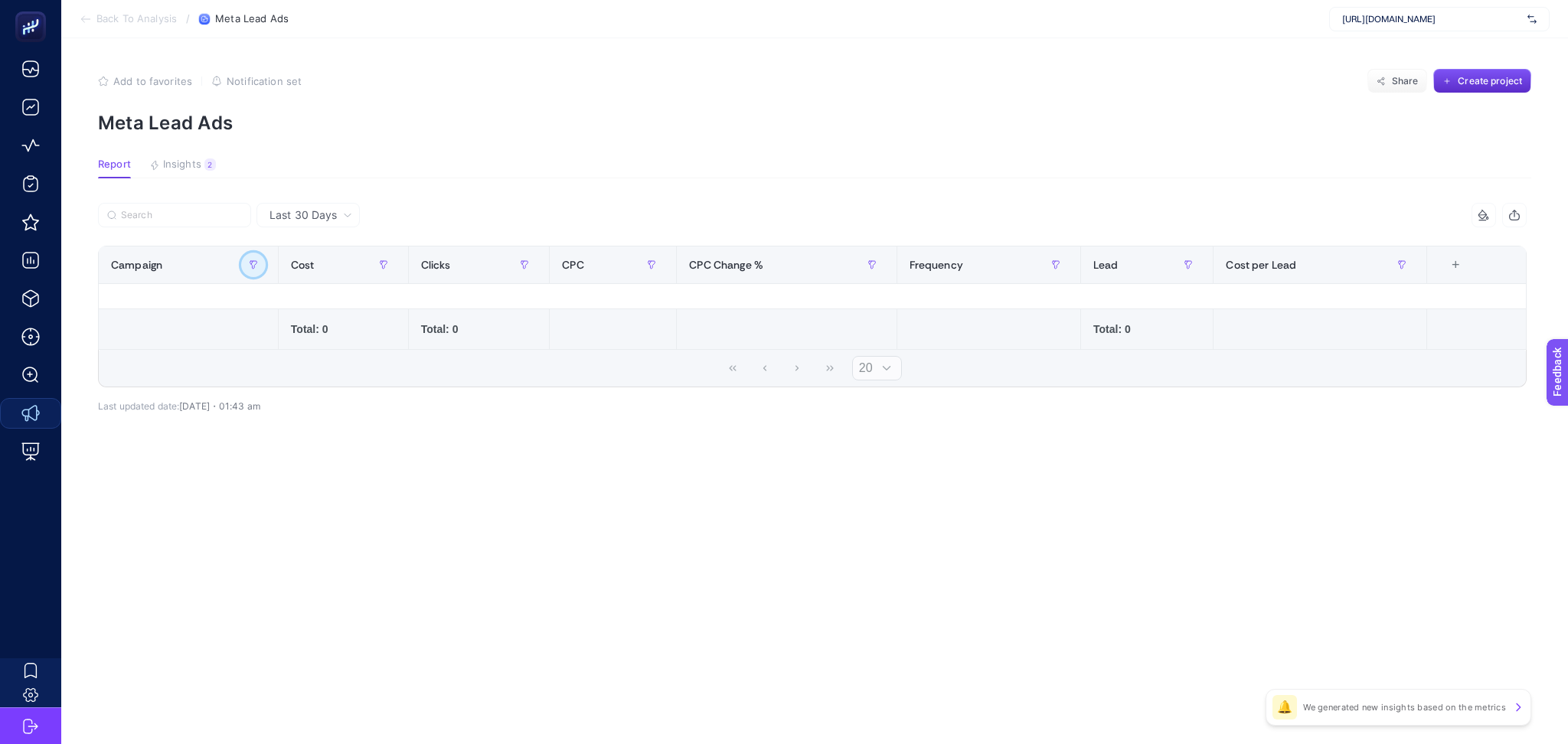
click at [264, 261] on button "button" at bounding box center [253, 265] width 25 height 25
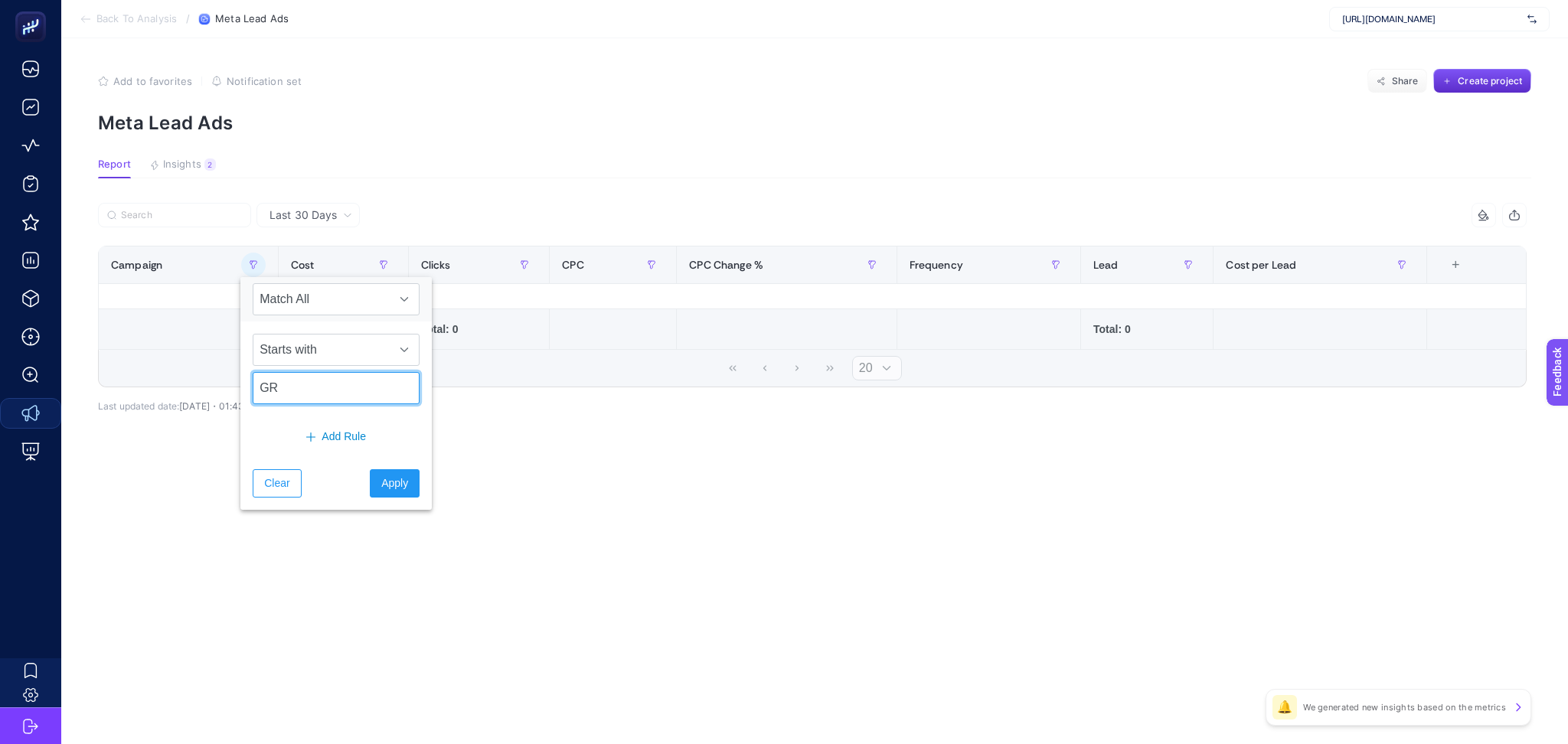
click at [267, 391] on input "GR" at bounding box center [336, 388] width 167 height 32
type input "GTR"
click at [382, 489] on span "Apply" at bounding box center [395, 483] width 26 height 16
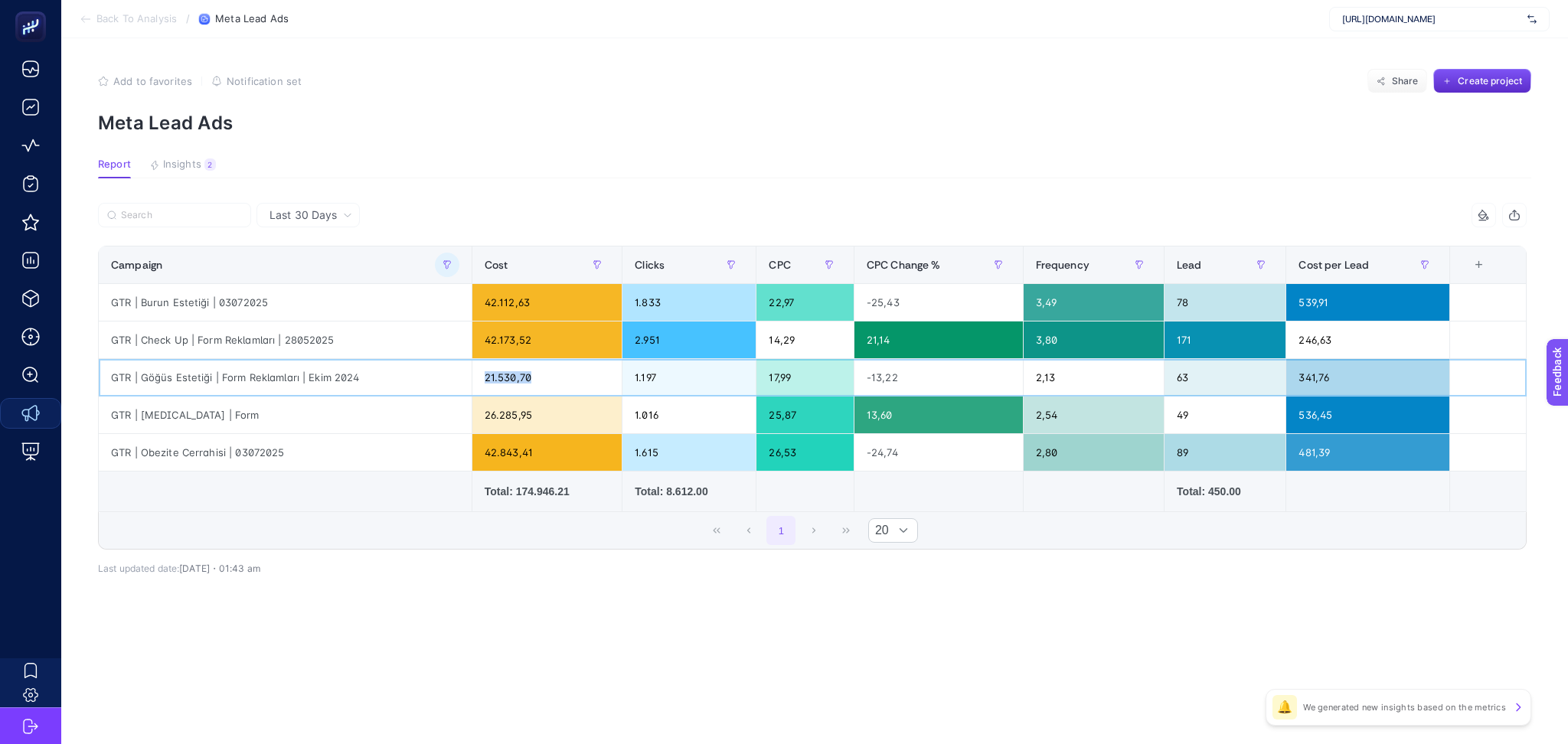
drag, startPoint x: 487, startPoint y: 374, endPoint x: 547, endPoint y: 367, distance: 60.4
click at [547, 367] on div "21.530,70" at bounding box center [547, 377] width 150 height 37
click at [1327, 377] on div "341,76" at bounding box center [1368, 377] width 163 height 37
drag, startPoint x: 489, startPoint y: 415, endPoint x: 545, endPoint y: 413, distance: 56.0
click at [545, 413] on div "26.285,95" at bounding box center [547, 414] width 150 height 37
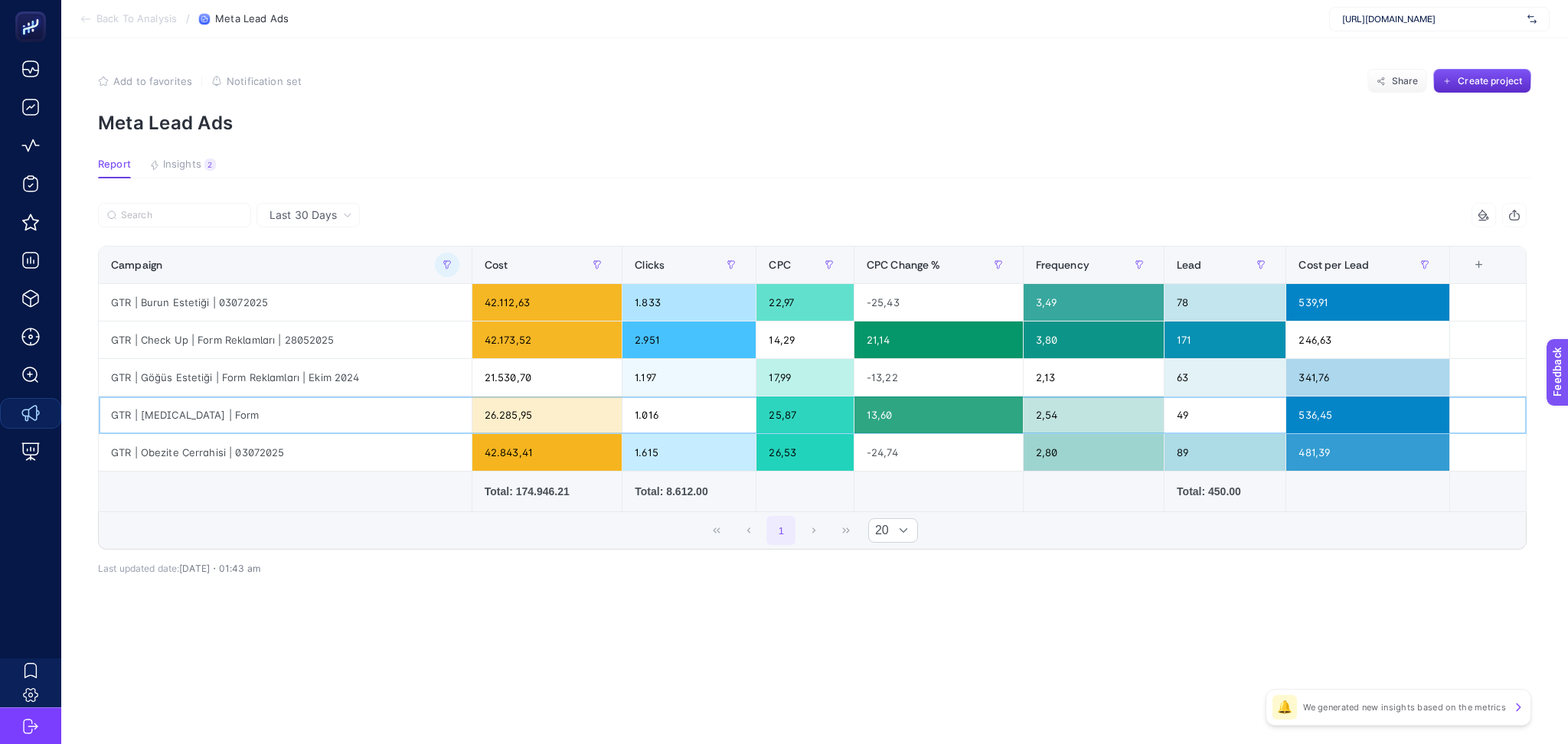
click at [1332, 414] on div "536,45" at bounding box center [1368, 414] width 163 height 37
click at [169, 165] on span "Insights" at bounding box center [182, 165] width 38 height 12
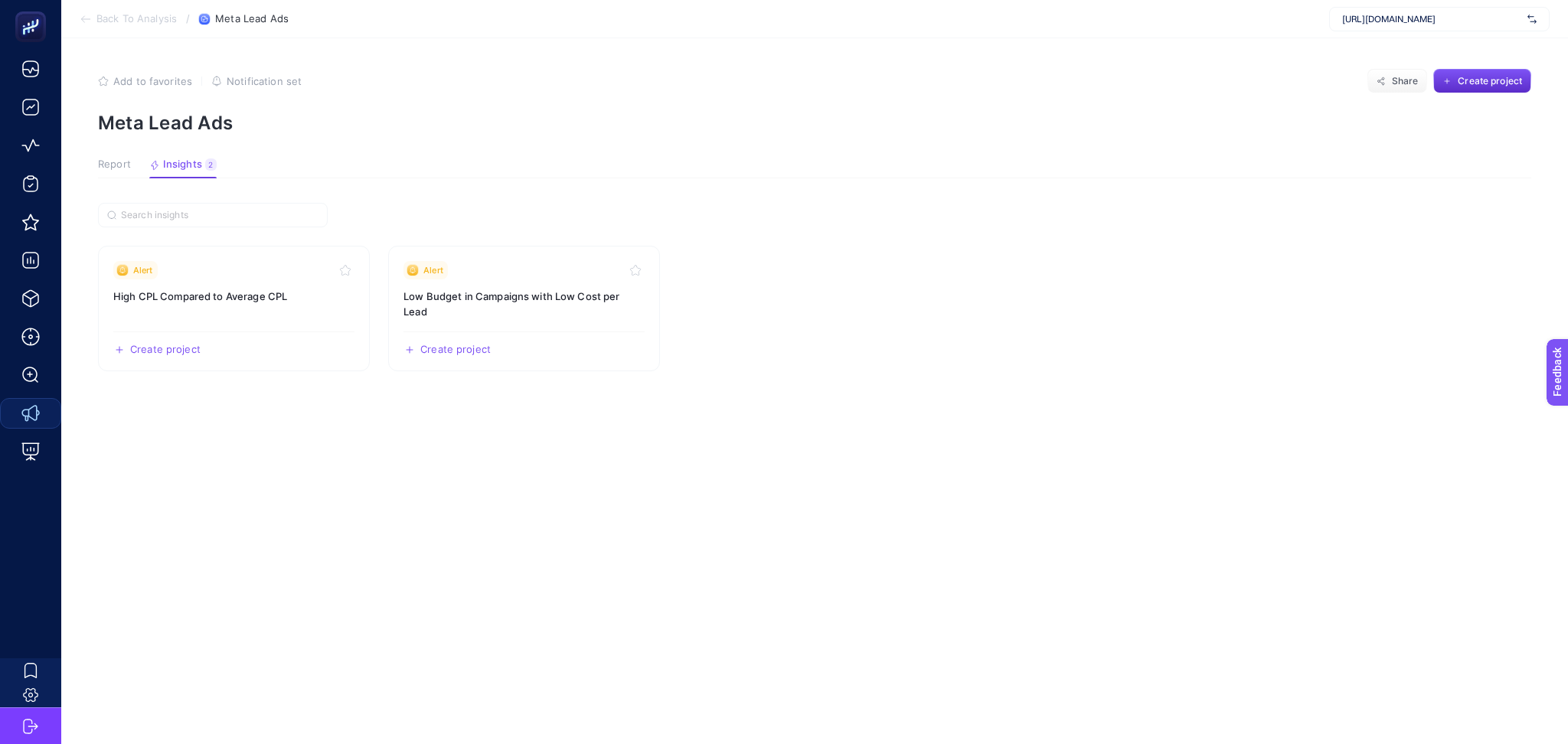
click at [120, 158] on span "Report" at bounding box center [114, 165] width 33 height 12
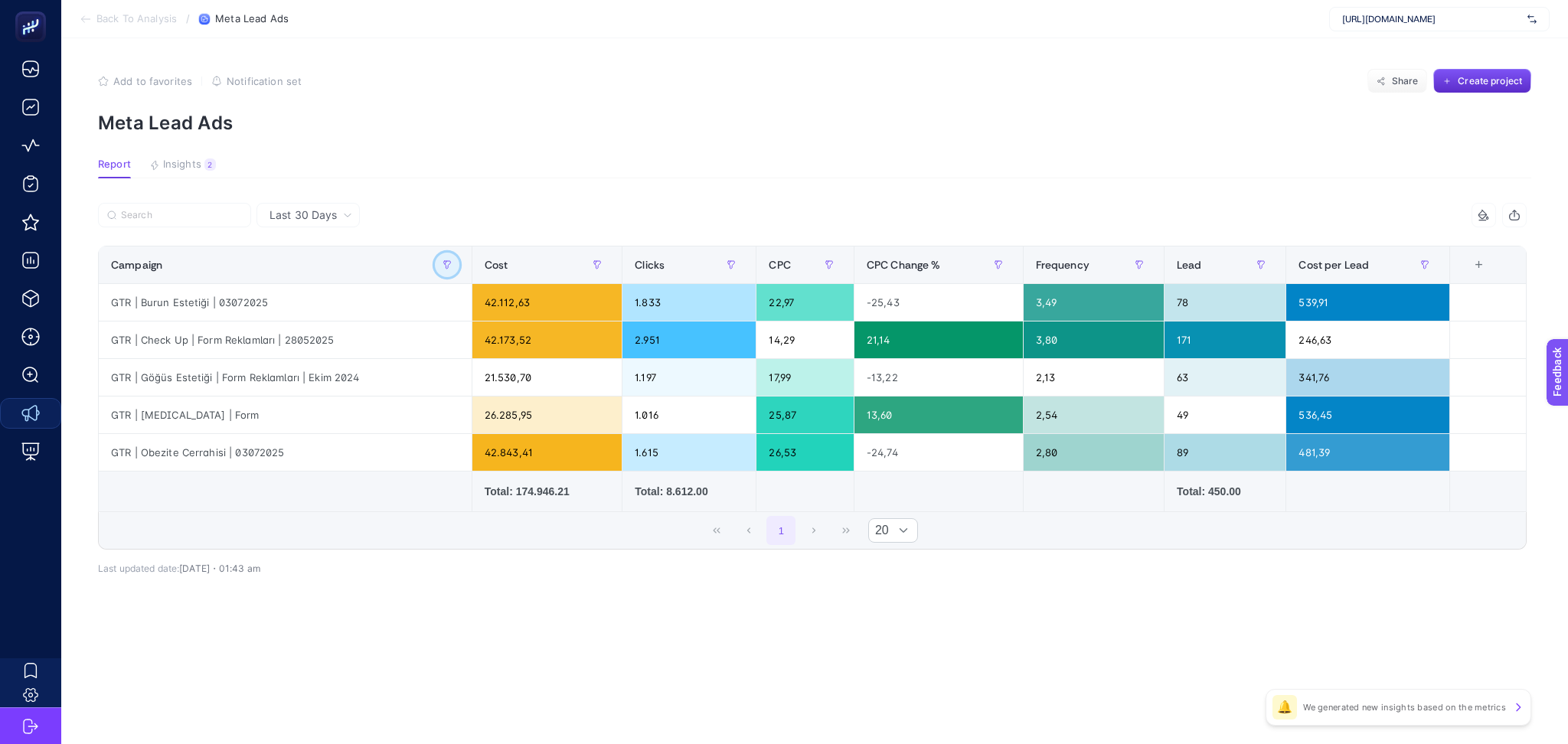
click at [450, 260] on icon "button" at bounding box center [448, 265] width 9 height 9
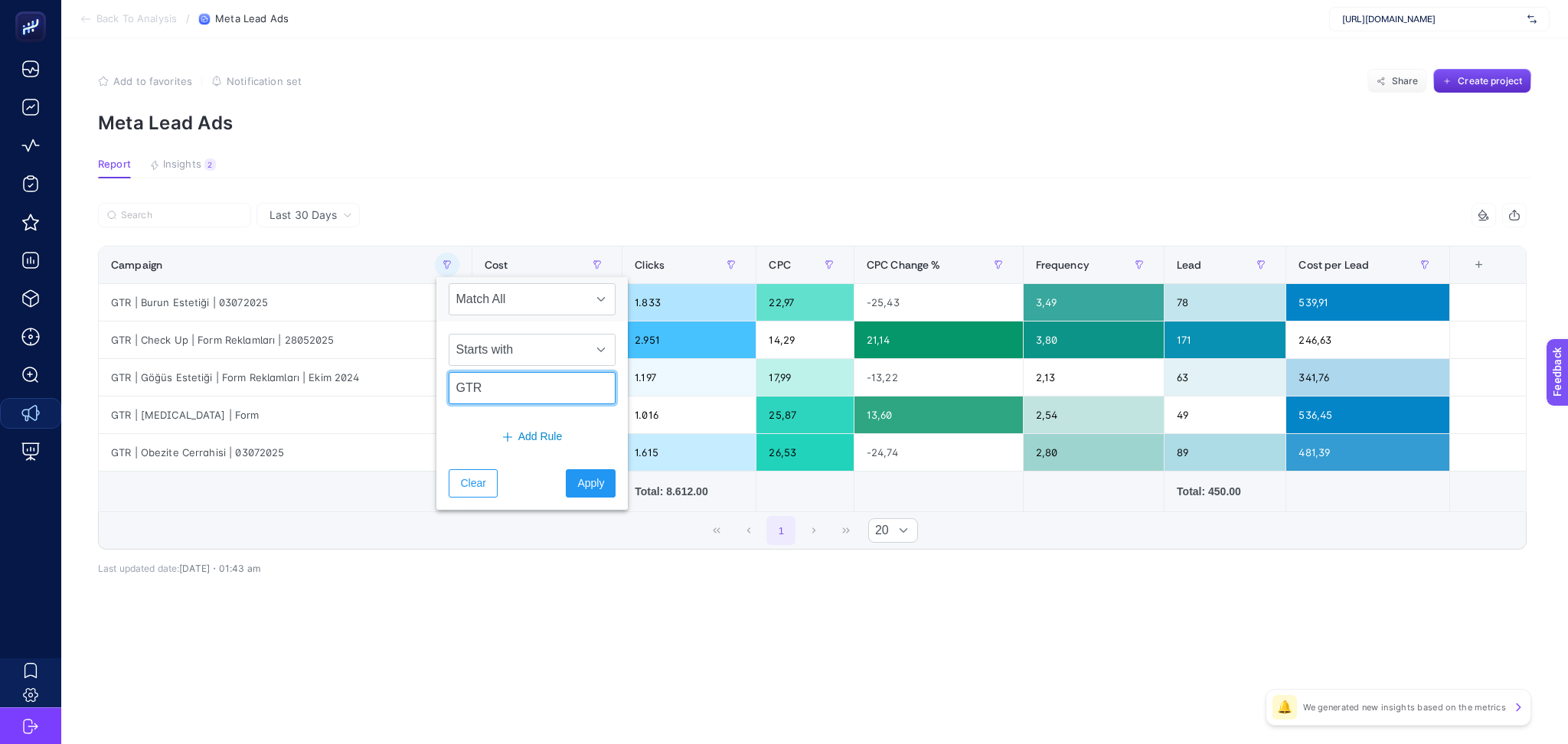
click at [557, 391] on input "GTR" at bounding box center [531, 388] width 167 height 32
type input "DE"
click at [588, 488] on span "Apply" at bounding box center [591, 483] width 26 height 16
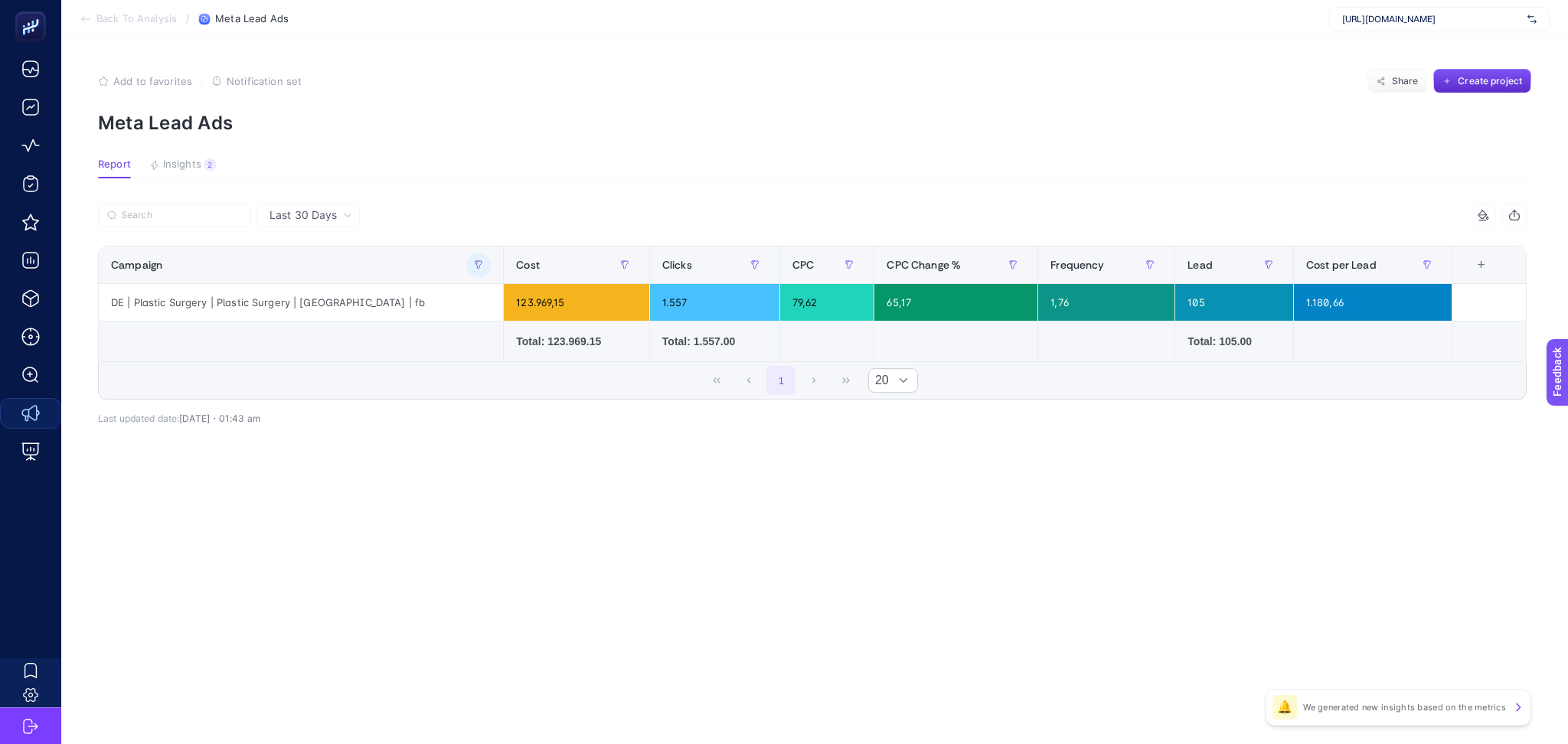
click at [701, 573] on article "Add to favorites false Notification set Share Create project Meta Lead Ads Repo…" at bounding box center [814, 391] width 1507 height 706
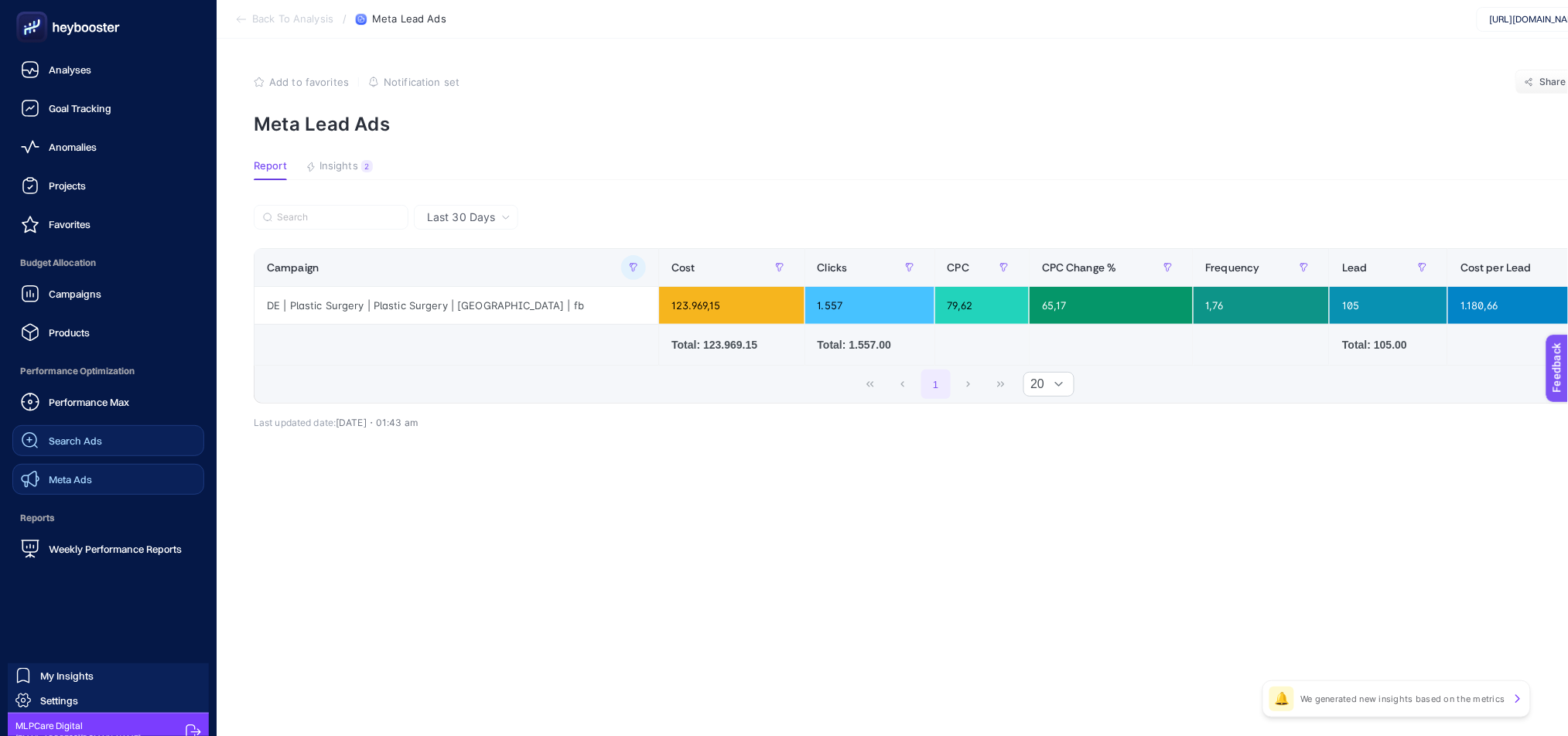
click at [75, 441] on span "Search Ads" at bounding box center [75, 441] width 53 height 13
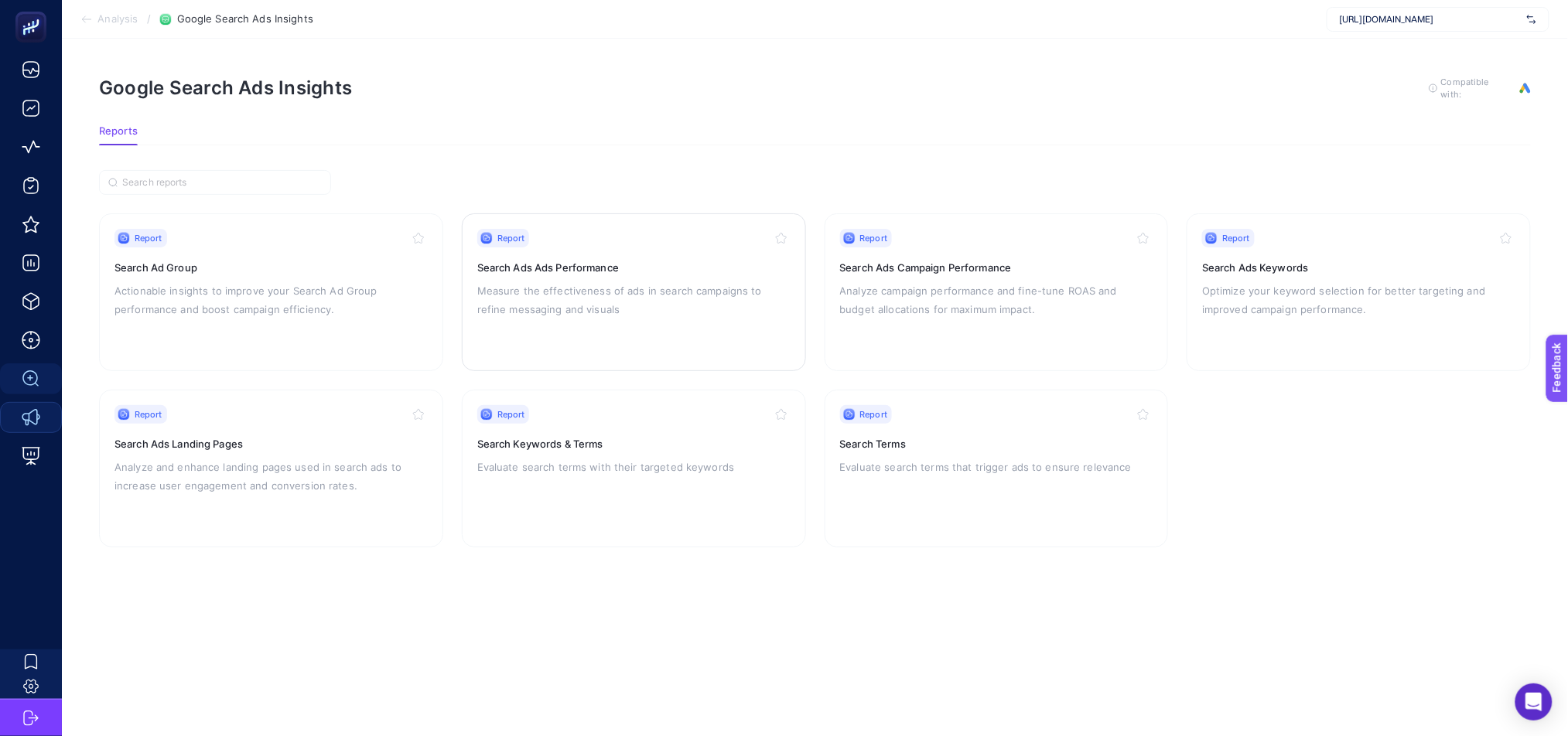
click at [578, 316] on div "Report Search Ads Ads Performance Measure the effectiveness of ads in search ca…" at bounding box center [634, 293] width 313 height 127
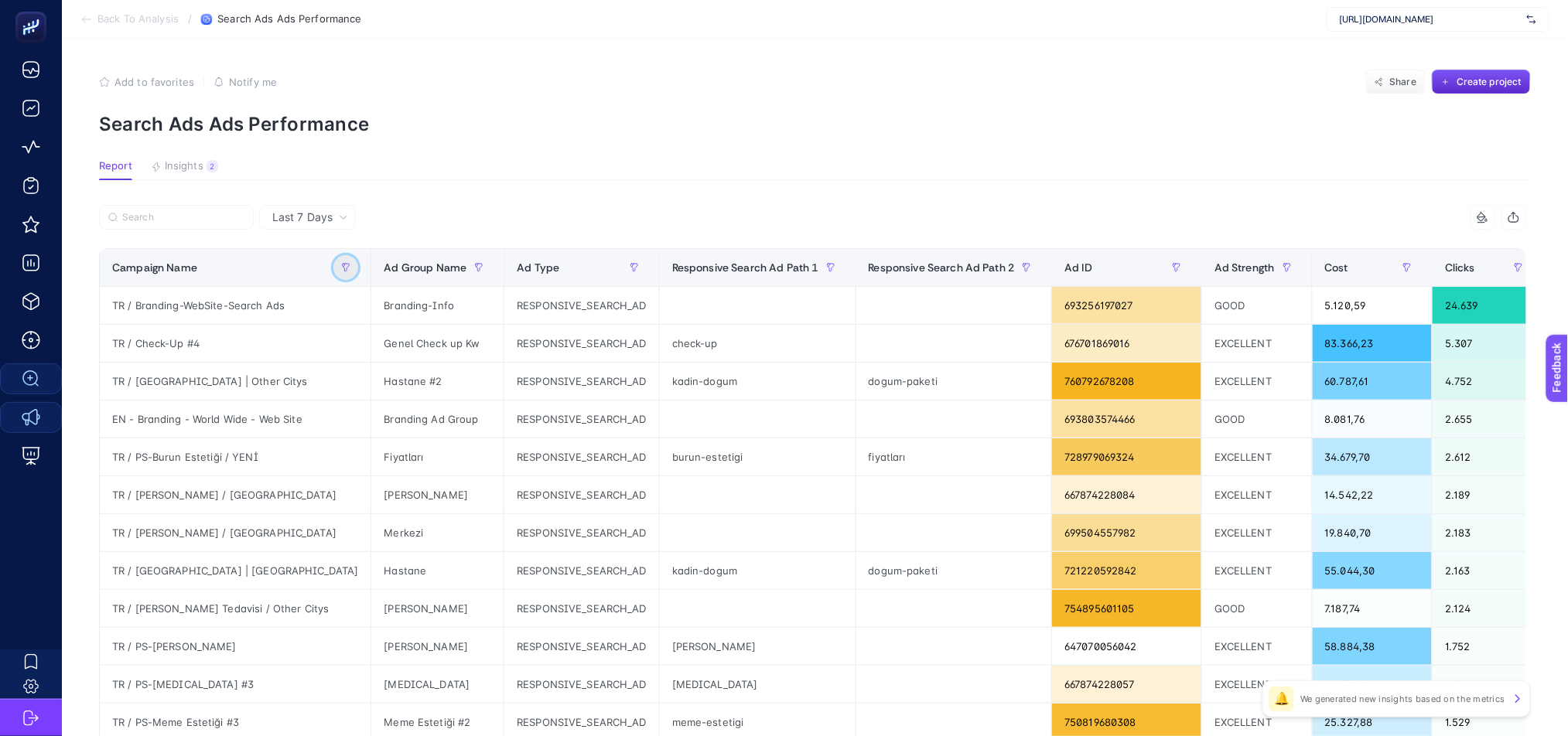
click at [342, 270] on icon "button" at bounding box center [346, 268] width 9 height 9
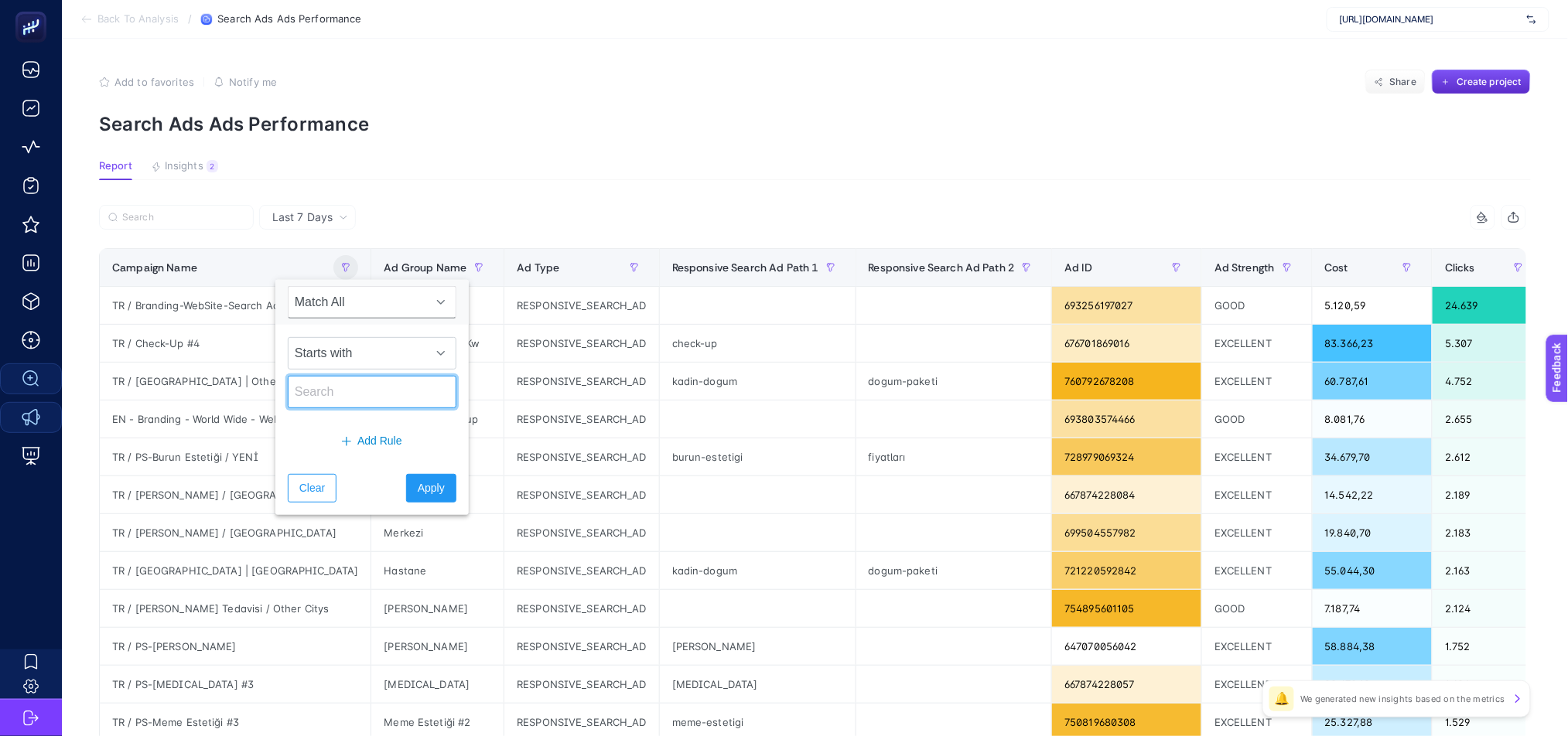
click at [349, 392] on input "text" at bounding box center [372, 392] width 169 height 32
type input "de"
click at [422, 496] on span "Apply" at bounding box center [431, 488] width 27 height 16
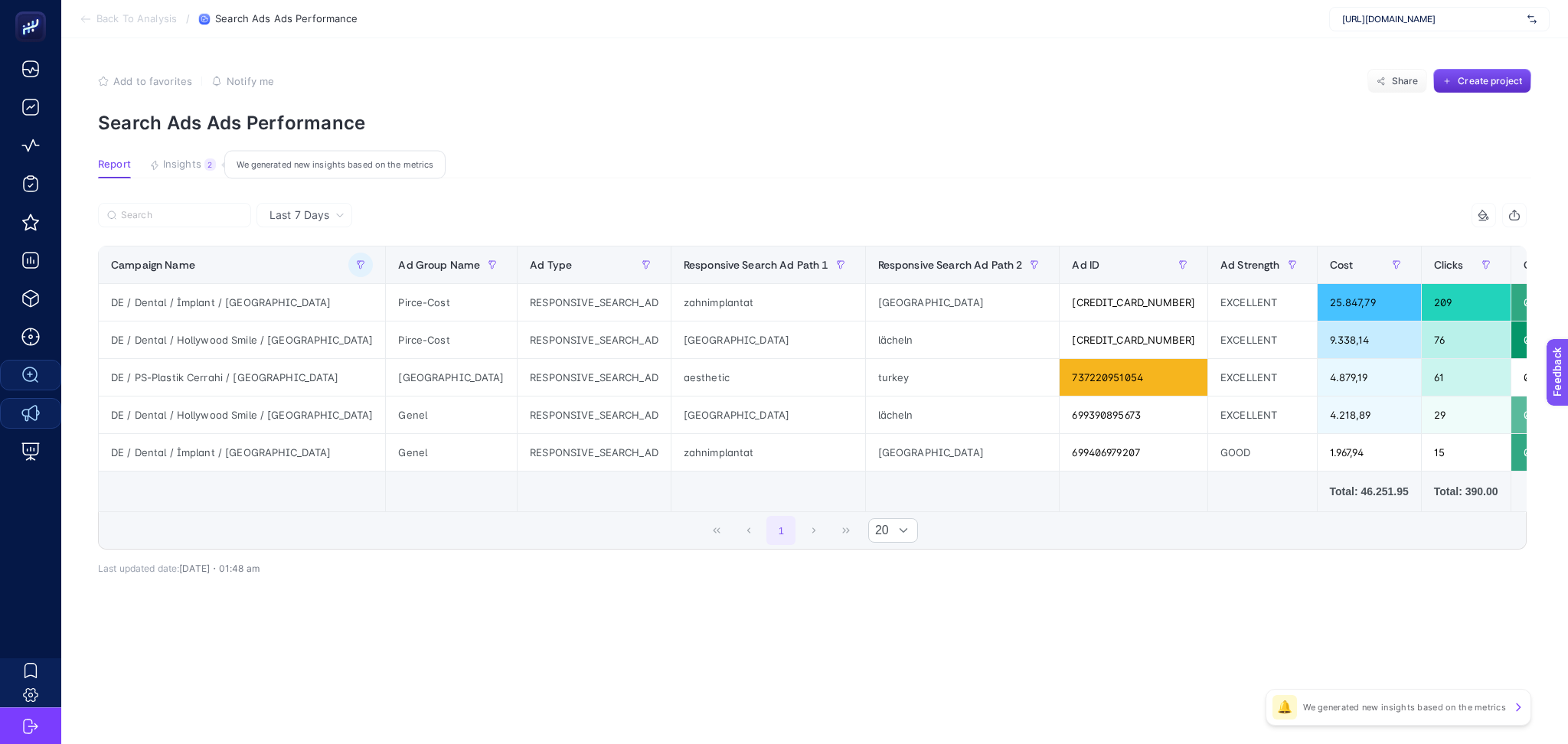
click at [176, 167] on span "Insights" at bounding box center [182, 165] width 38 height 12
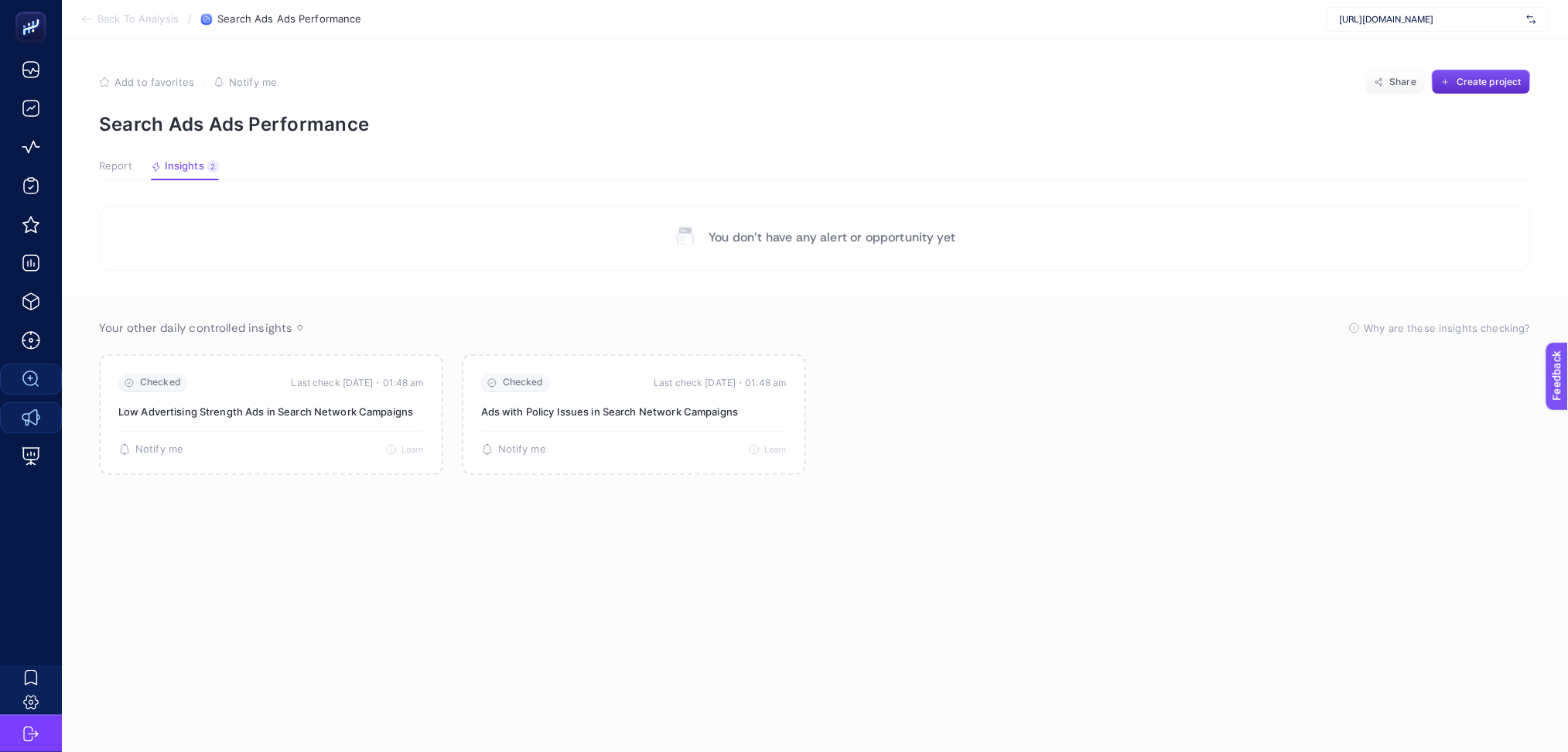
click at [116, 163] on span "Report" at bounding box center [115, 166] width 33 height 13
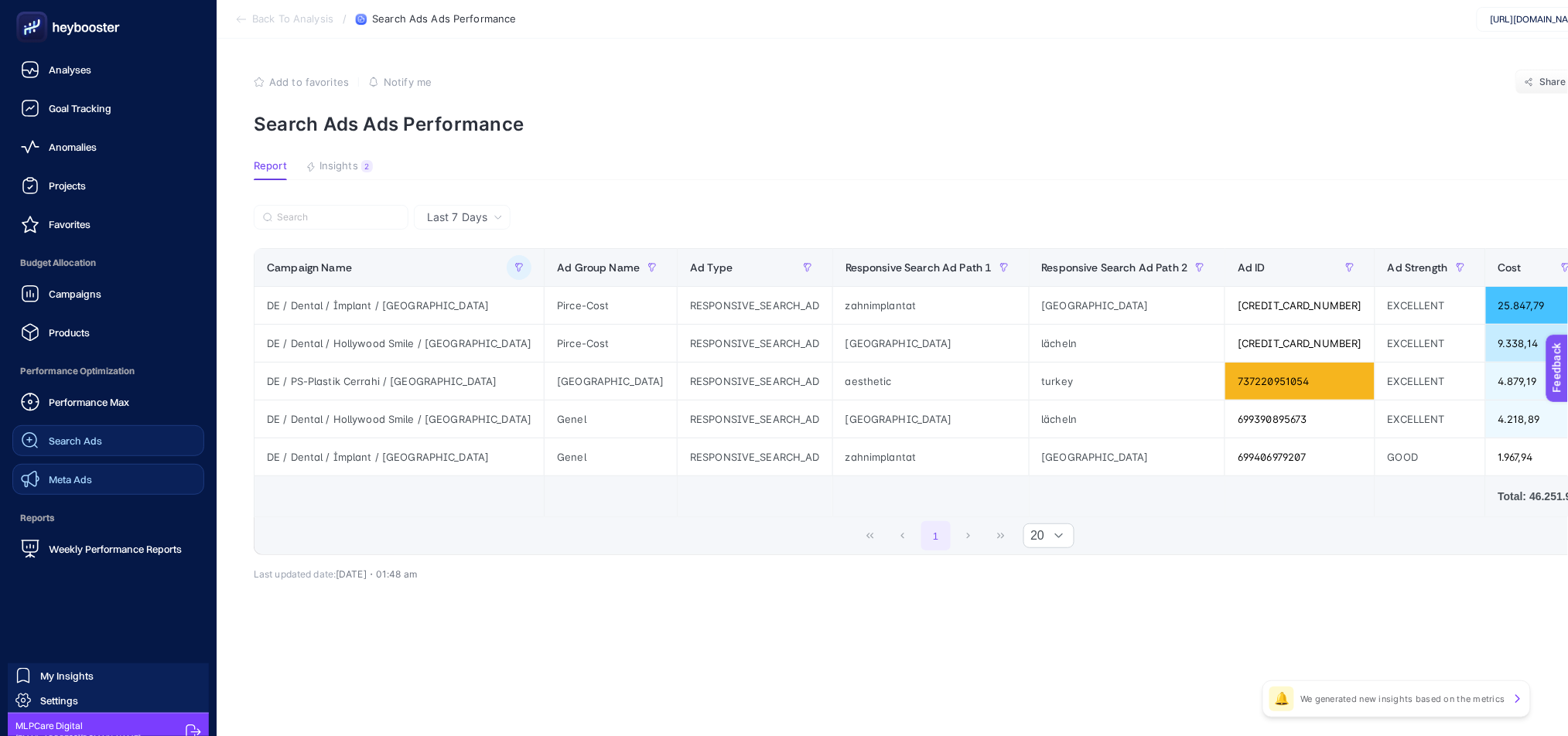
click at [68, 443] on span "Search Ads" at bounding box center [75, 441] width 53 height 13
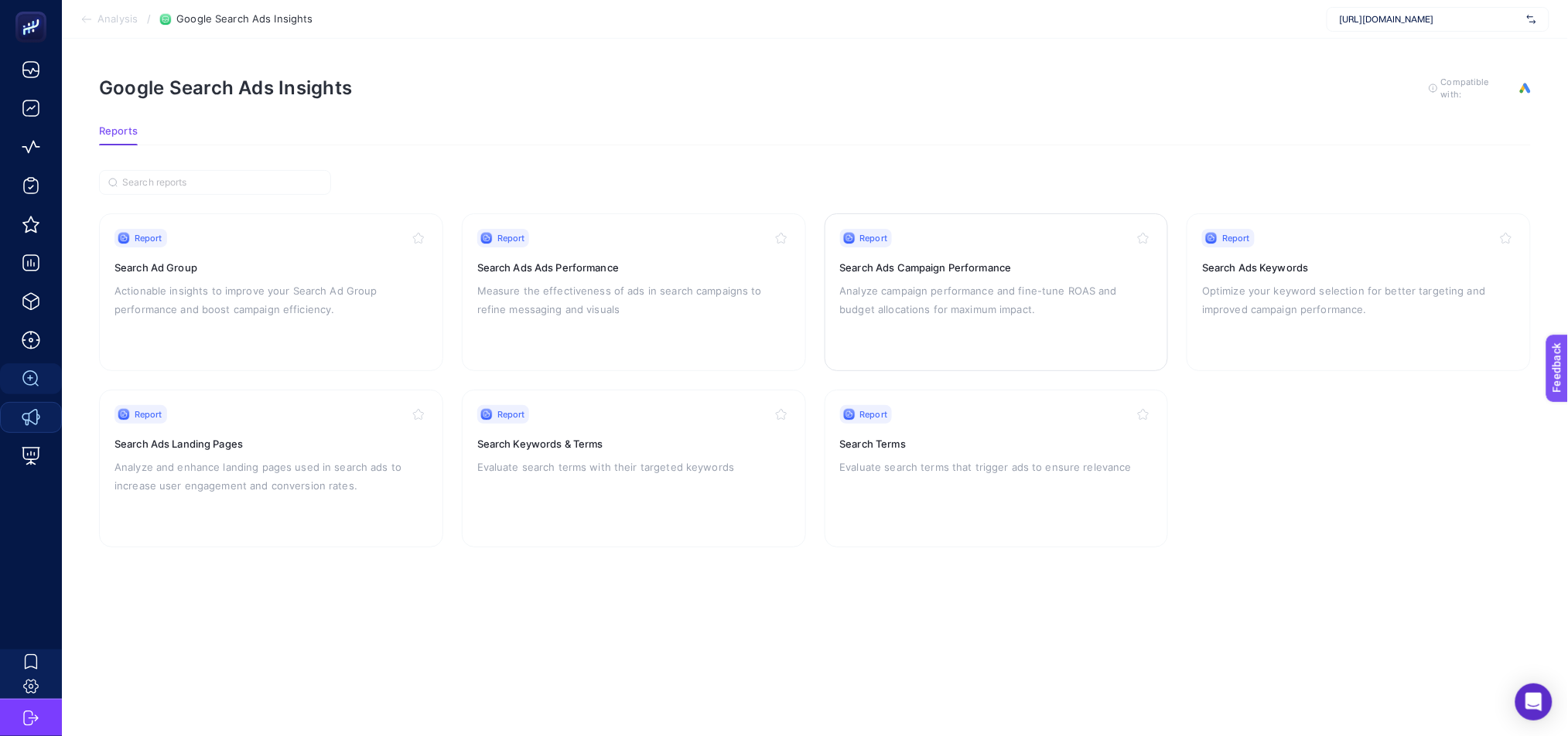
click at [972, 321] on div "Report Search Ads Campaign Performance Analyze campaign performance and fine-tu…" at bounding box center [996, 293] width 313 height 127
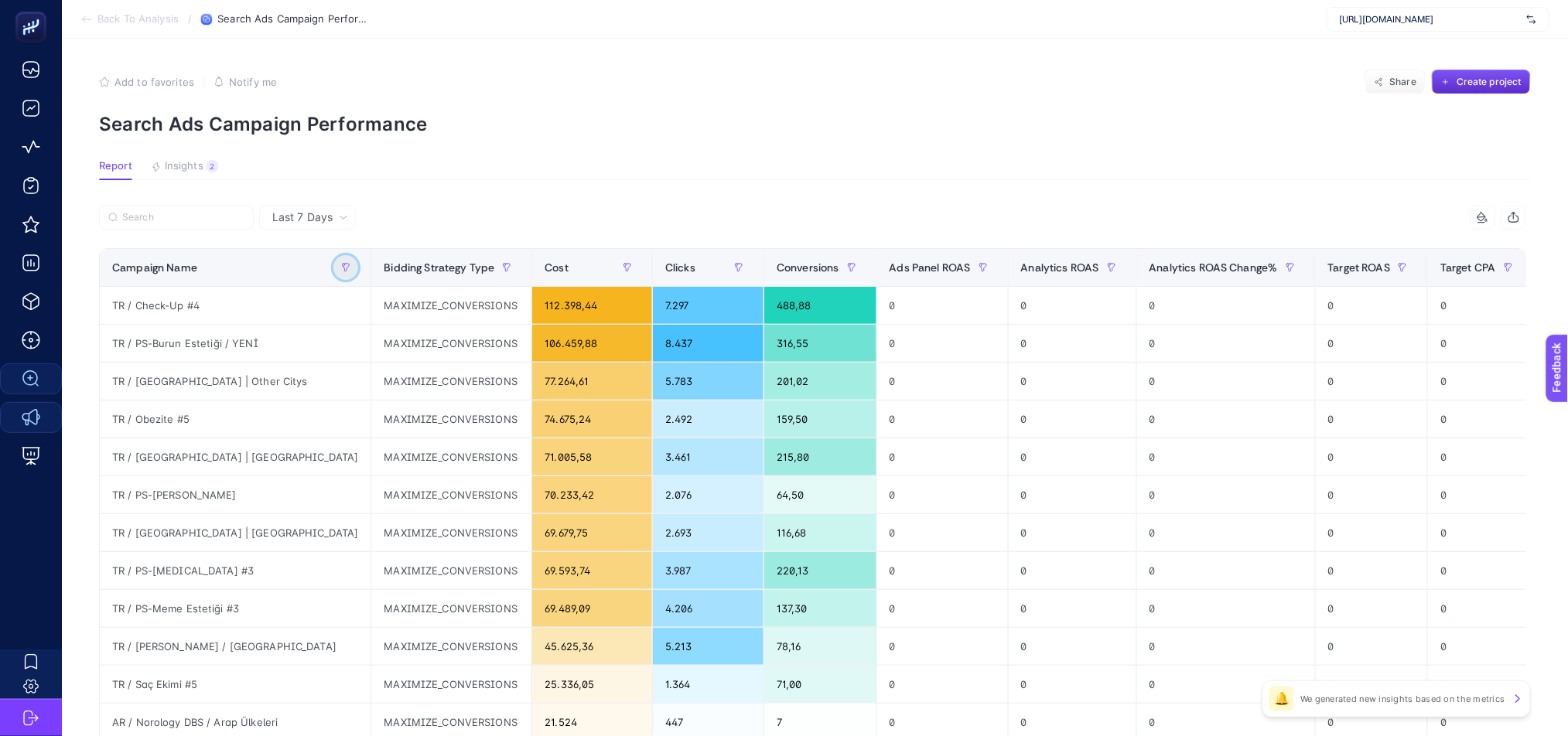
click at [334, 272] on button "button" at bounding box center [346, 268] width 25 height 25
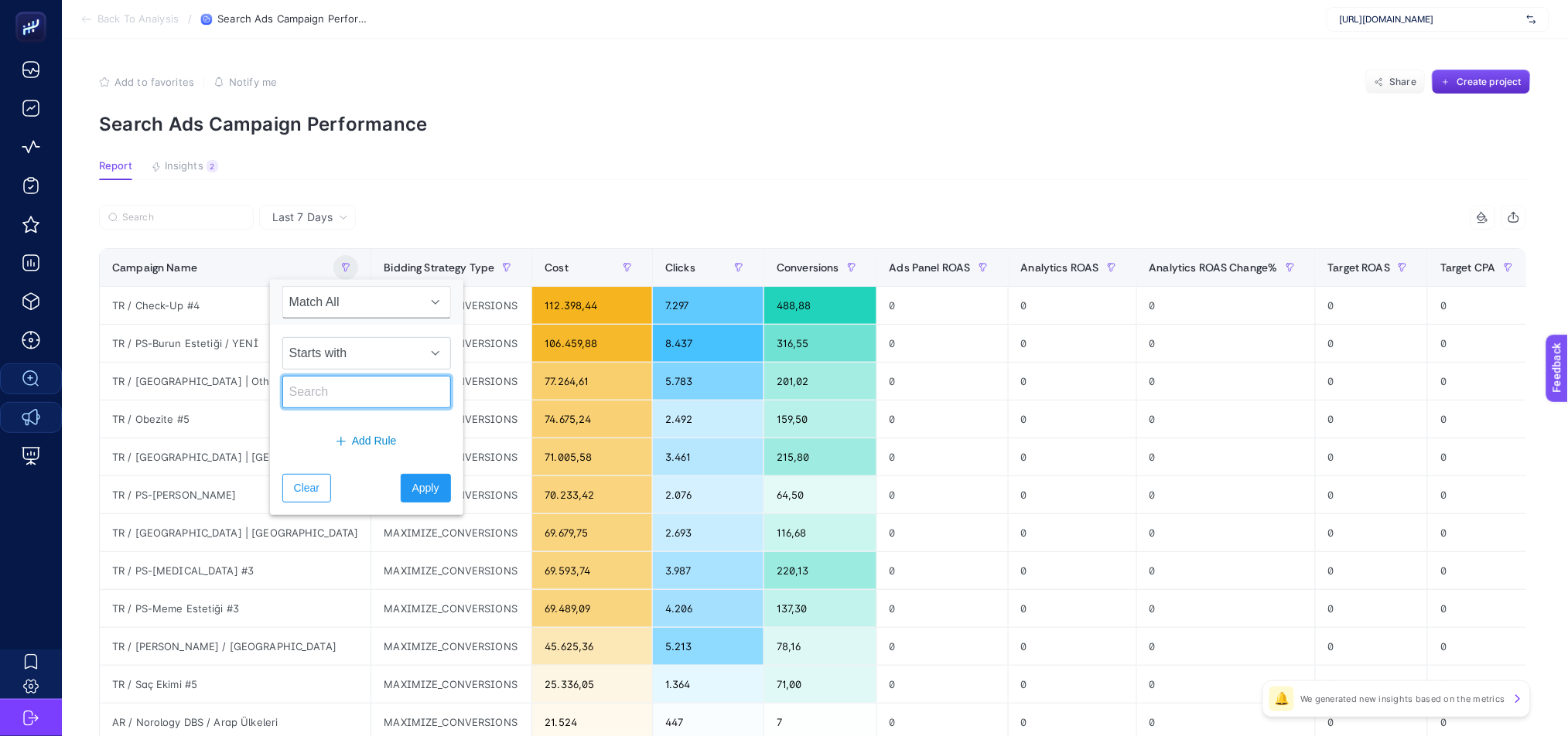
click at [356, 398] on input "text" at bounding box center [367, 392] width 169 height 32
type input "de"
click at [428, 505] on div "Clear Apply" at bounding box center [367, 488] width 193 height 53
click at [426, 493] on span "Apply" at bounding box center [426, 488] width 27 height 16
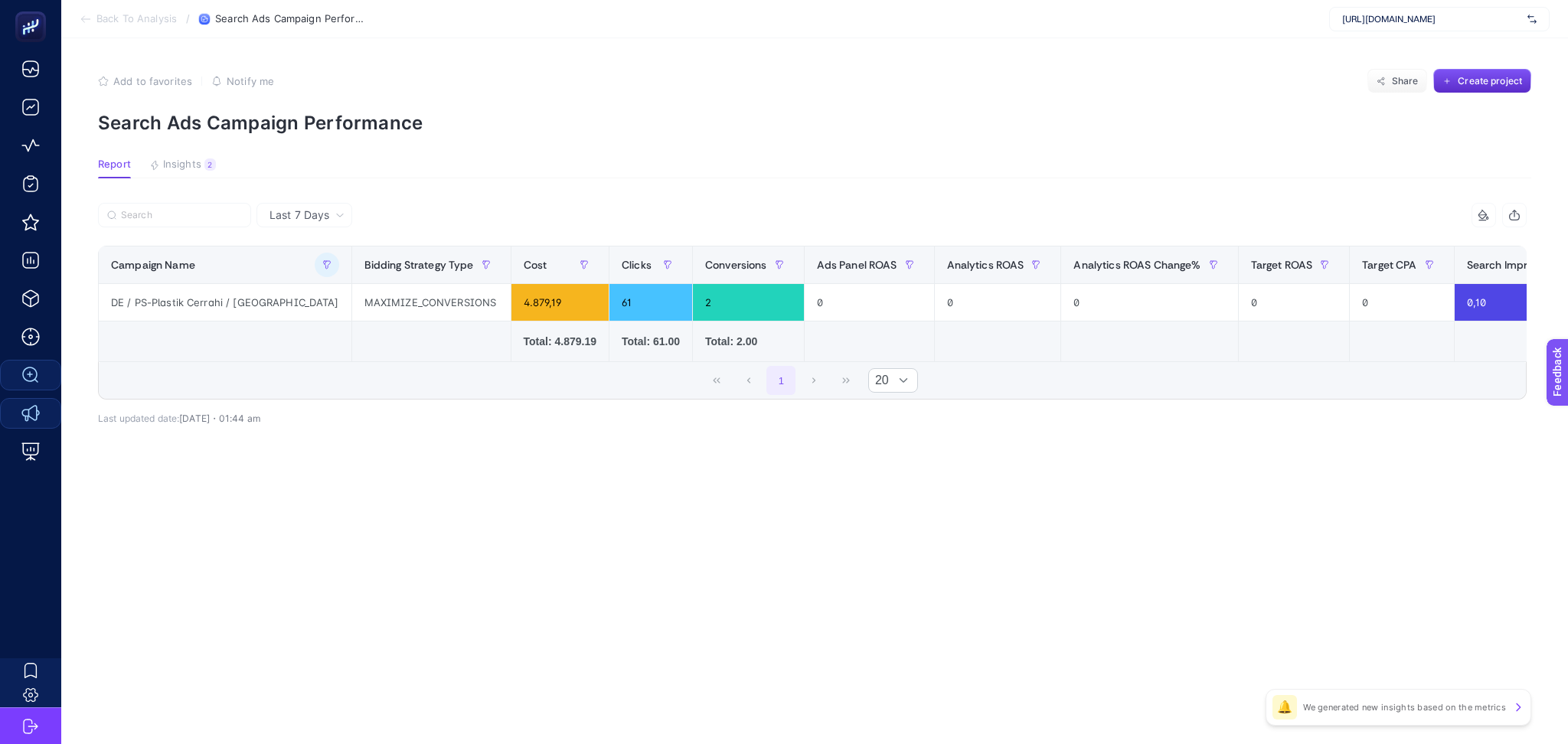
click at [804, 357] on td at bounding box center [869, 342] width 131 height 40
click at [322, 262] on icon "button" at bounding box center [327, 265] width 9 height 9
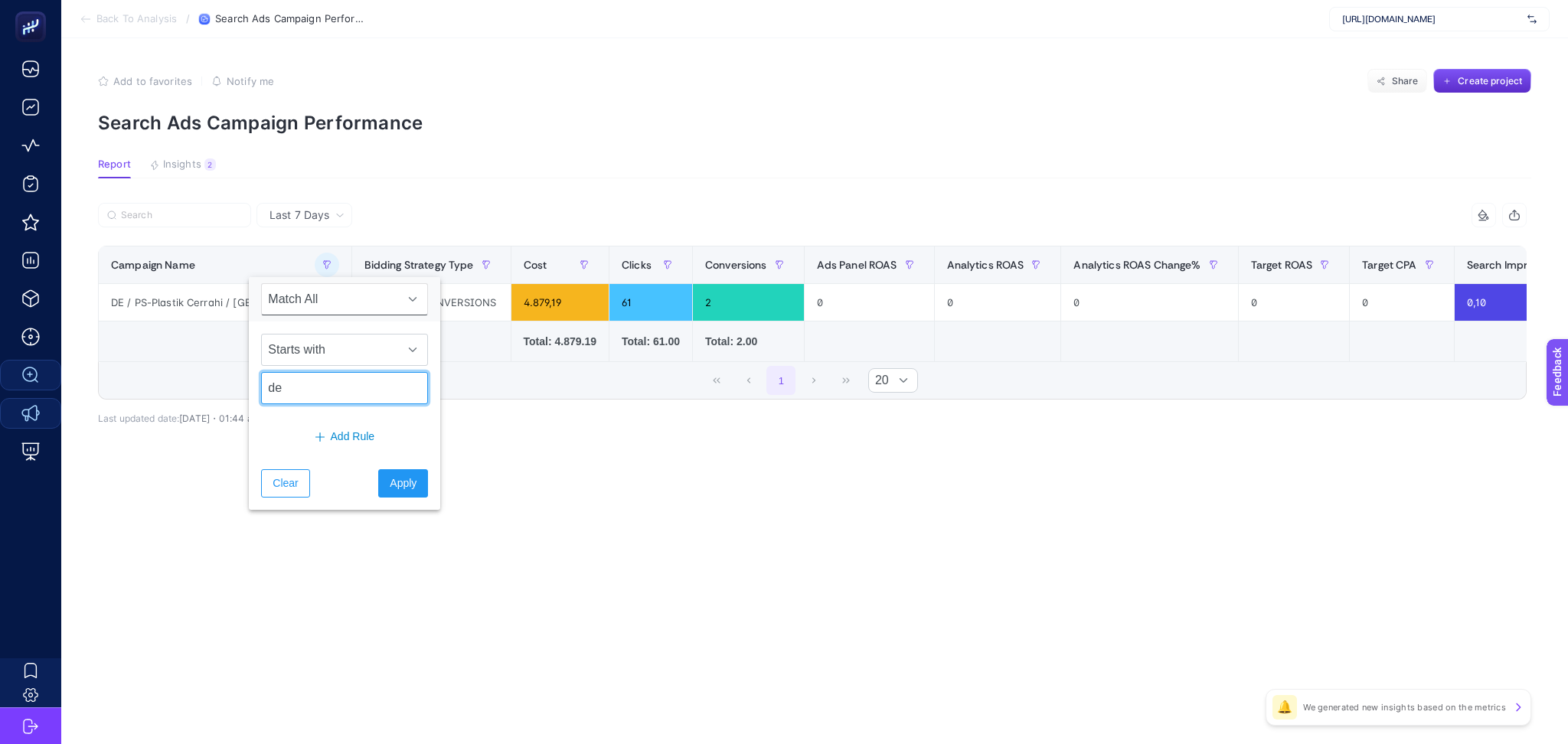
click at [312, 395] on input "de" at bounding box center [344, 388] width 167 height 32
type input "gtr"
click at [401, 488] on span "Apply" at bounding box center [403, 483] width 26 height 16
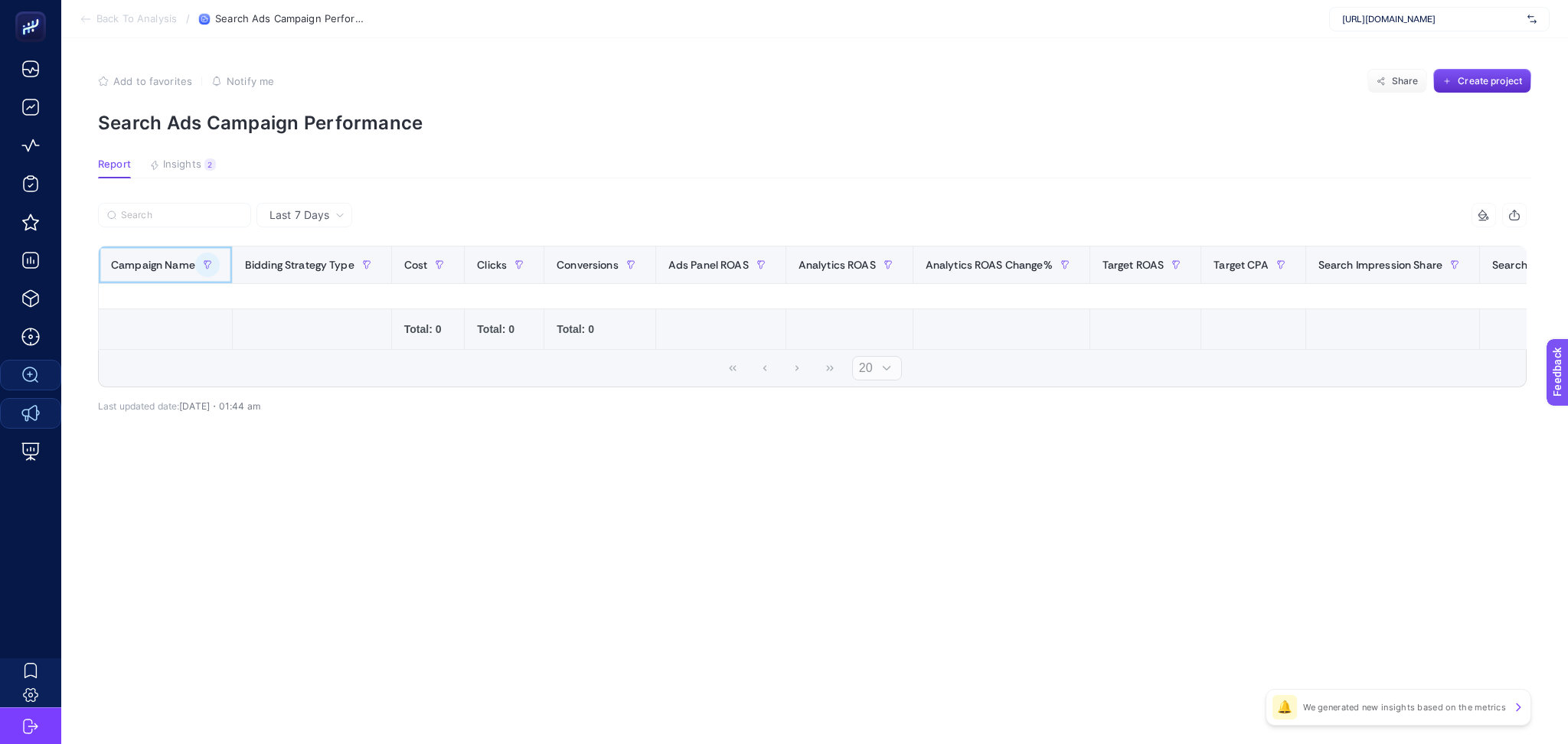
click at [213, 275] on div at bounding box center [207, 265] width 25 height 25
click at [205, 266] on icon "button" at bounding box center [207, 265] width 7 height 8
click at [324, 483] on button "Apply" at bounding box center [349, 483] width 50 height 28
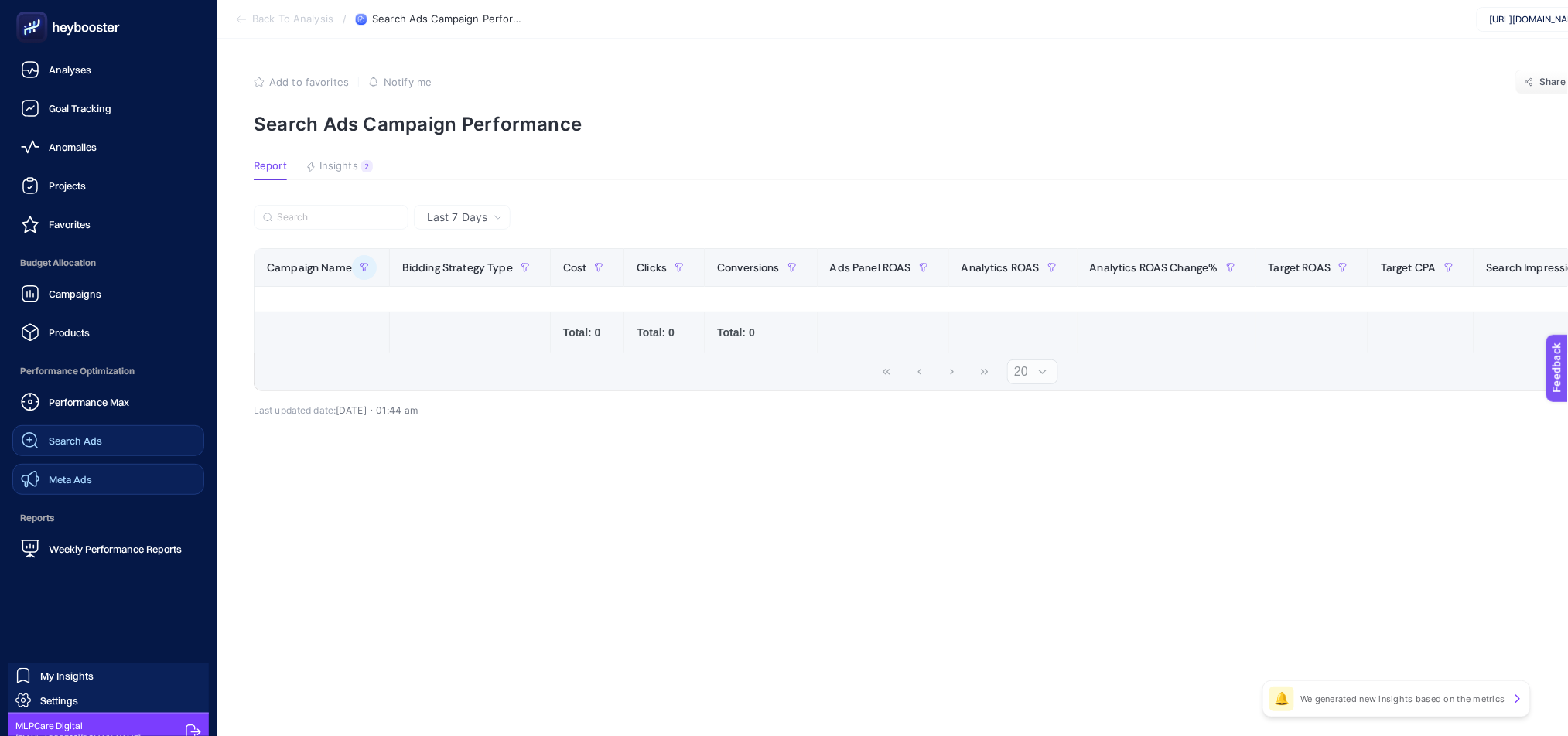
click at [80, 446] on span "Search Ads" at bounding box center [75, 441] width 53 height 13
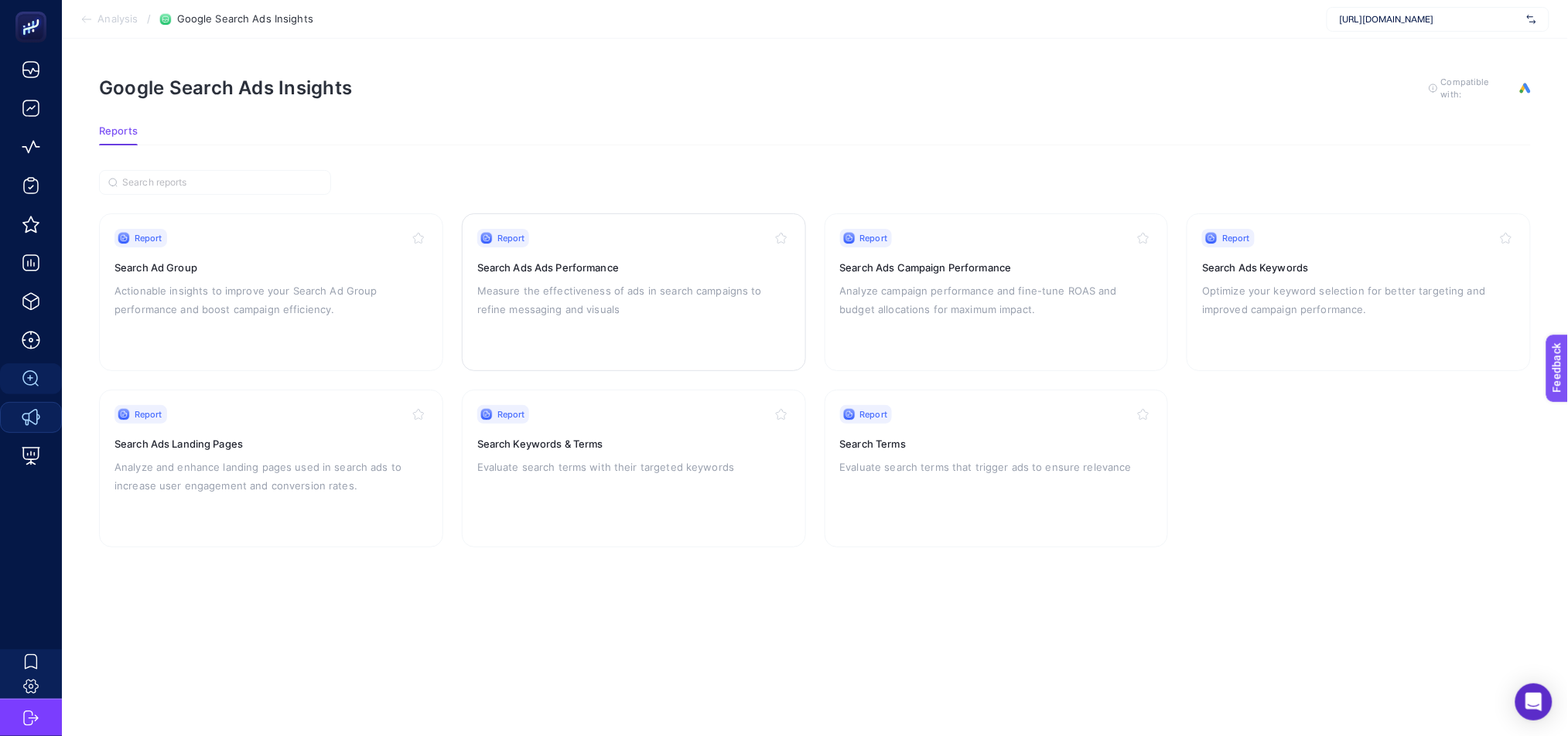
click at [648, 304] on p "Measure the effectiveness of ads in search campaigns to refine messaging and vi…" at bounding box center [634, 300] width 313 height 37
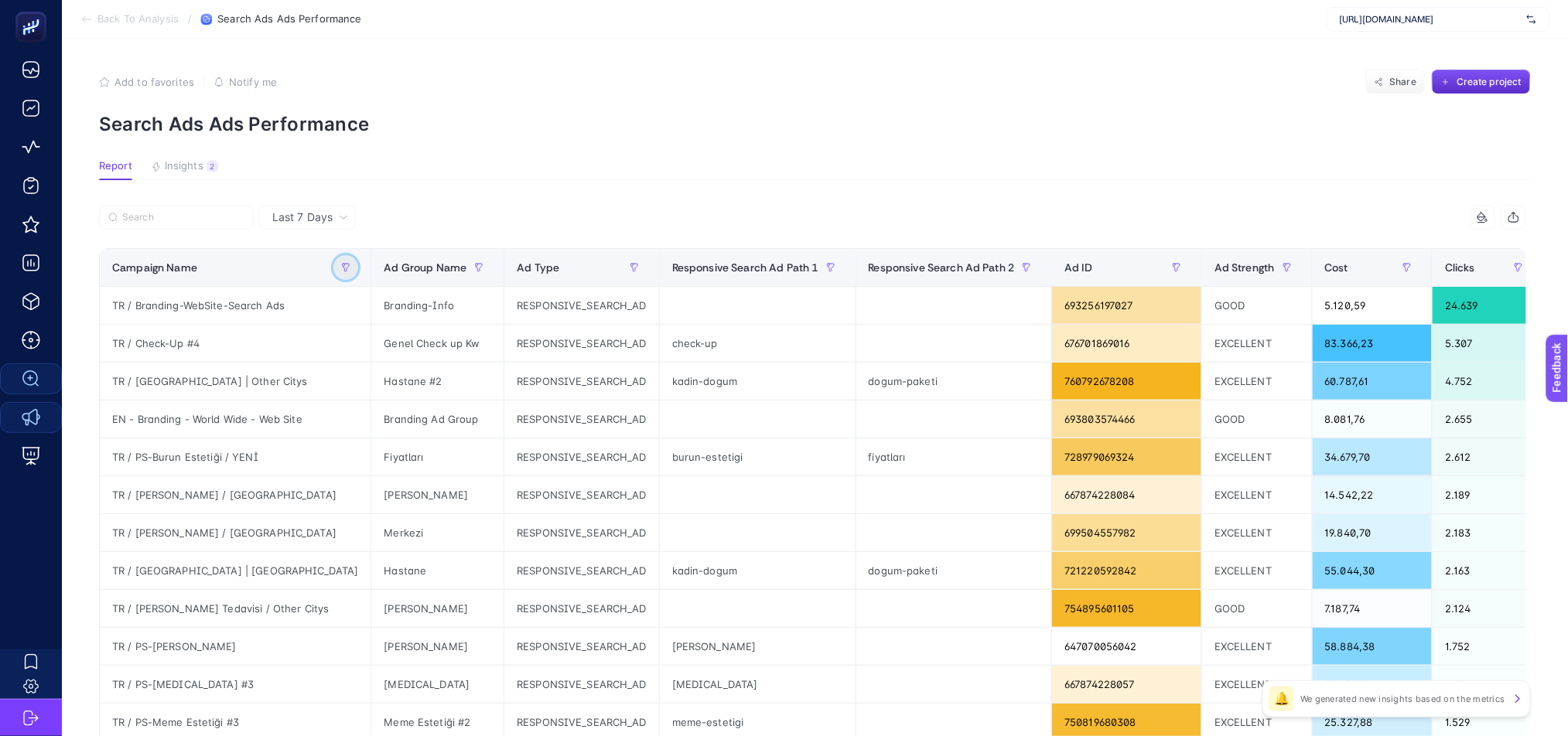
click at [343, 267] on icon "button" at bounding box center [346, 268] width 7 height 8
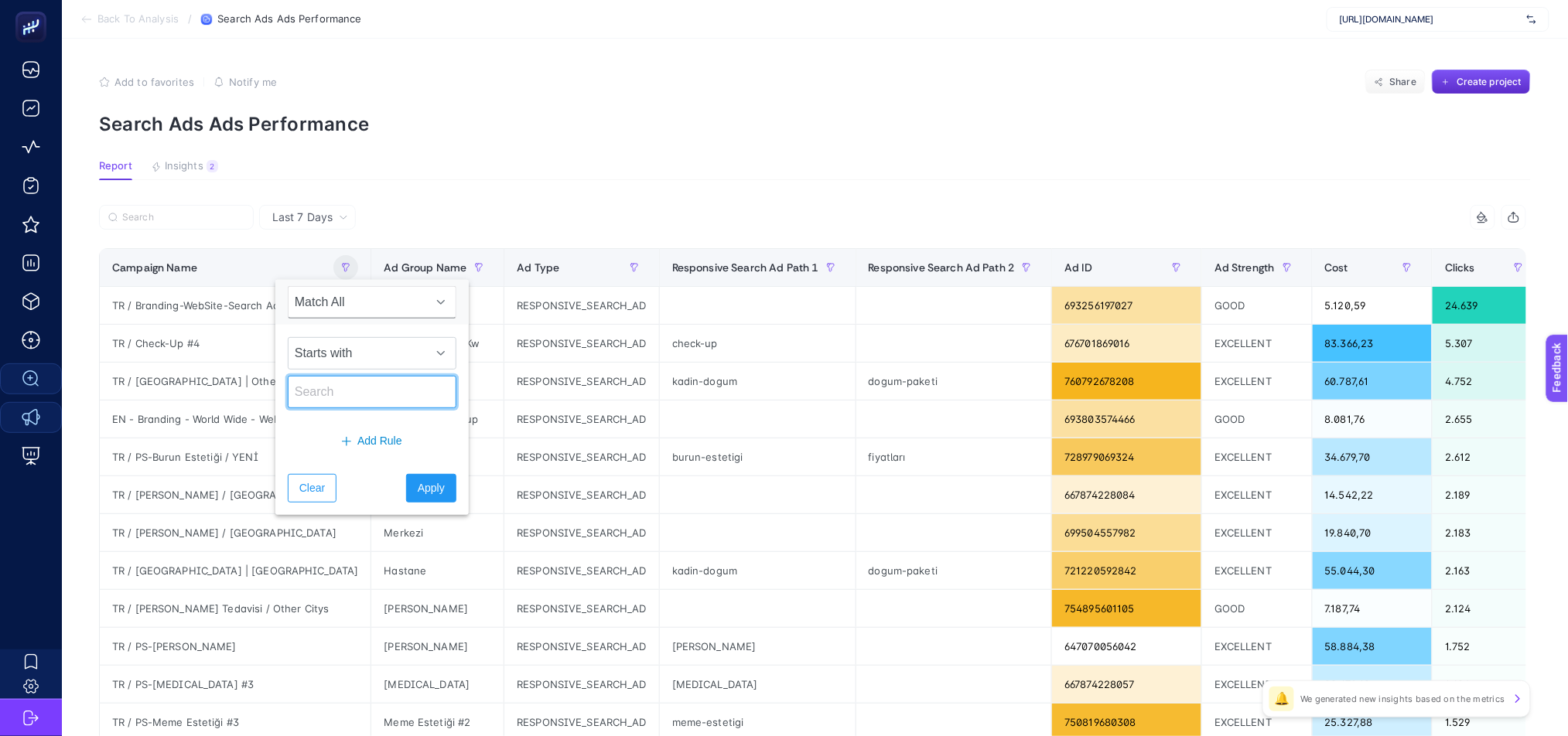
click at [331, 400] on input "text" at bounding box center [372, 392] width 169 height 32
type input "gurbet"
click at [418, 486] on span "Apply" at bounding box center [431, 488] width 27 height 16
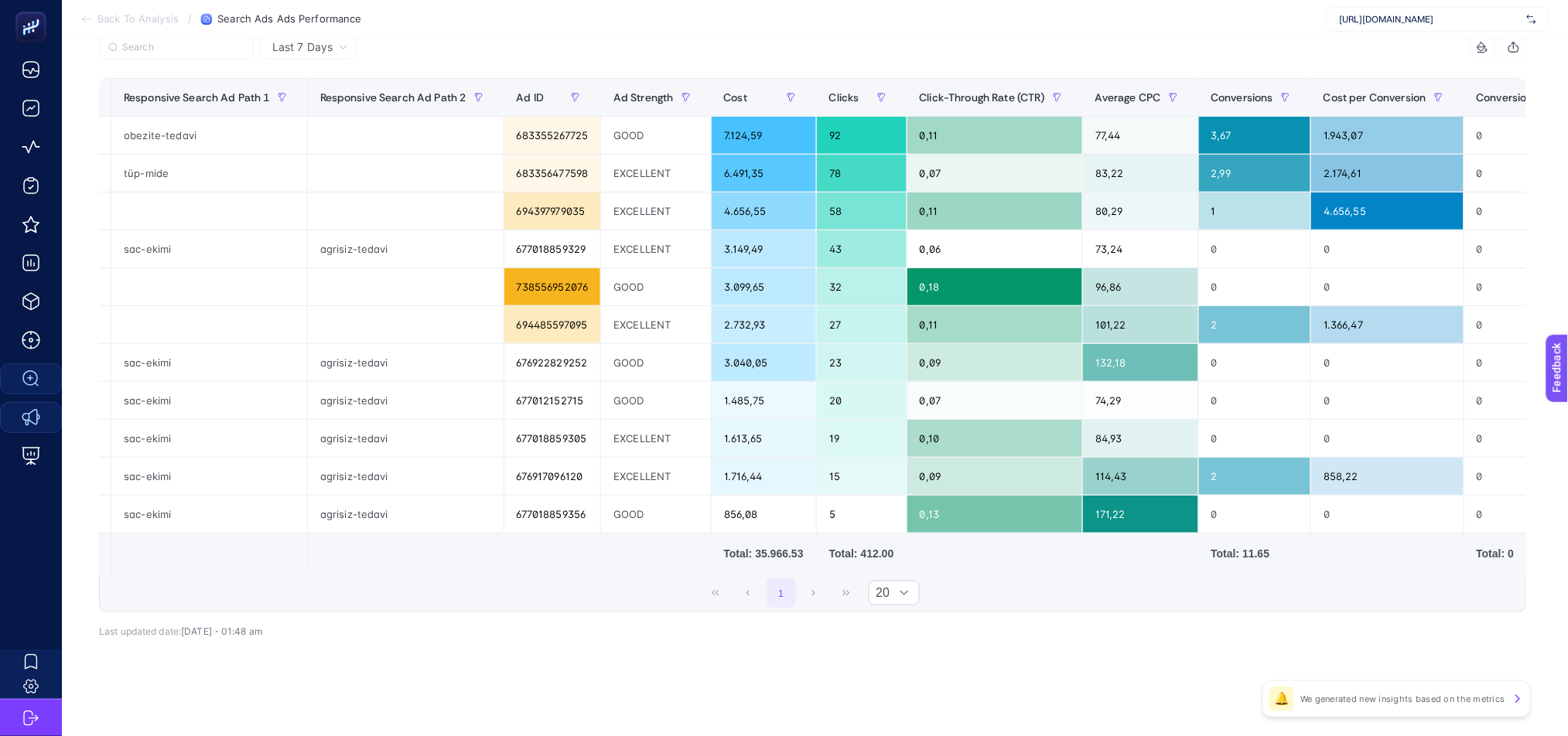
scroll to position [0, 707]
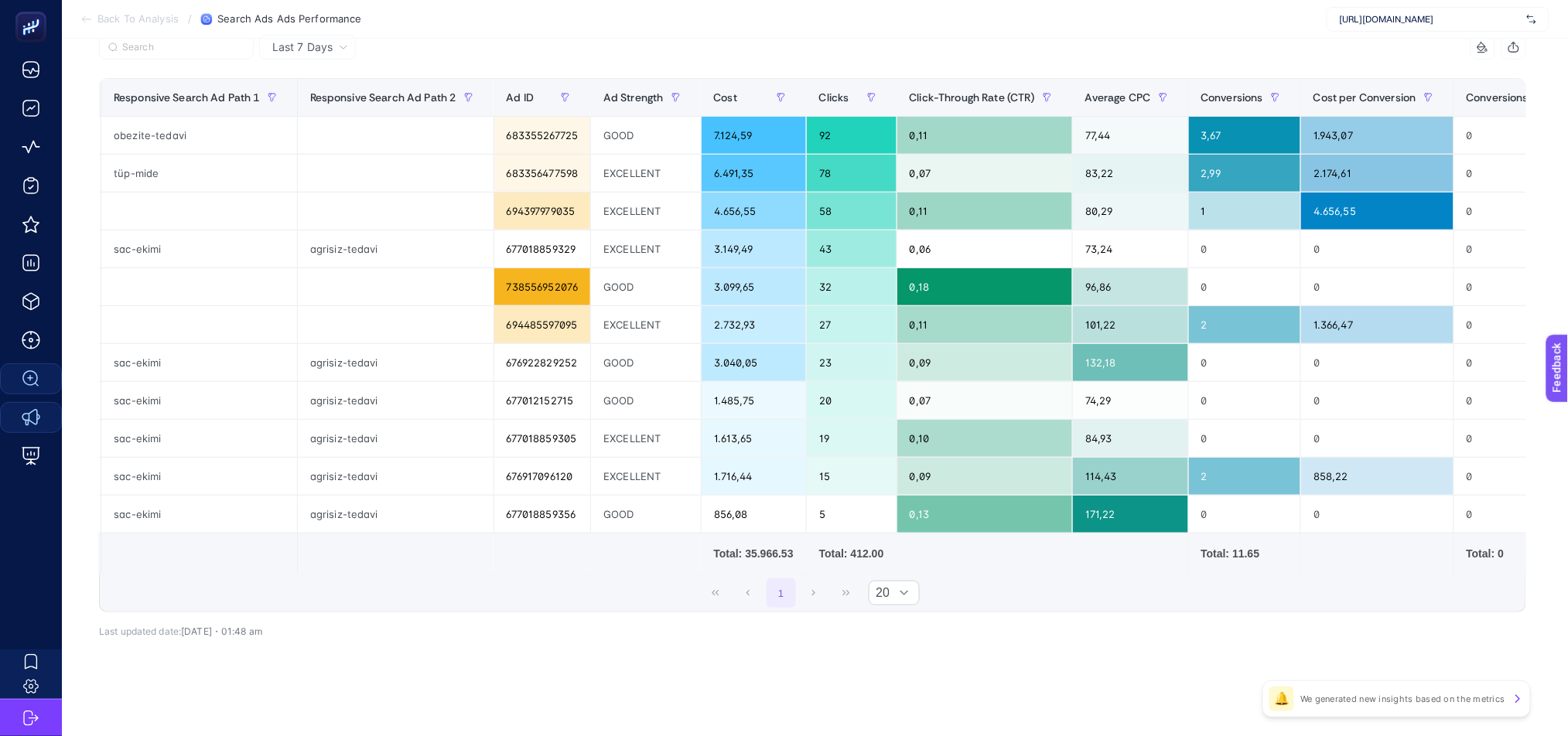
click at [824, 596] on div "1 20" at bounding box center [813, 592] width 1426 height 37
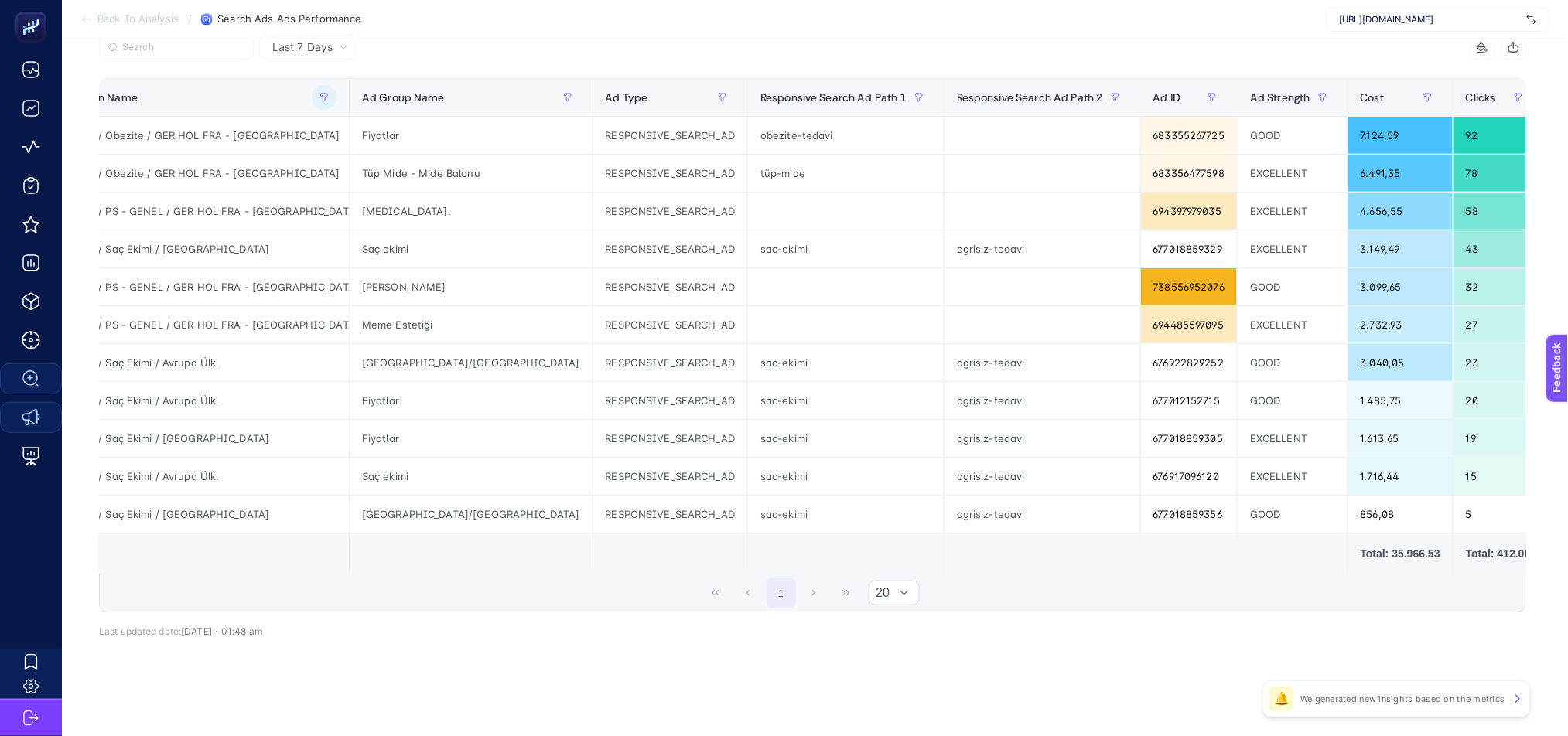
scroll to position [0, 0]
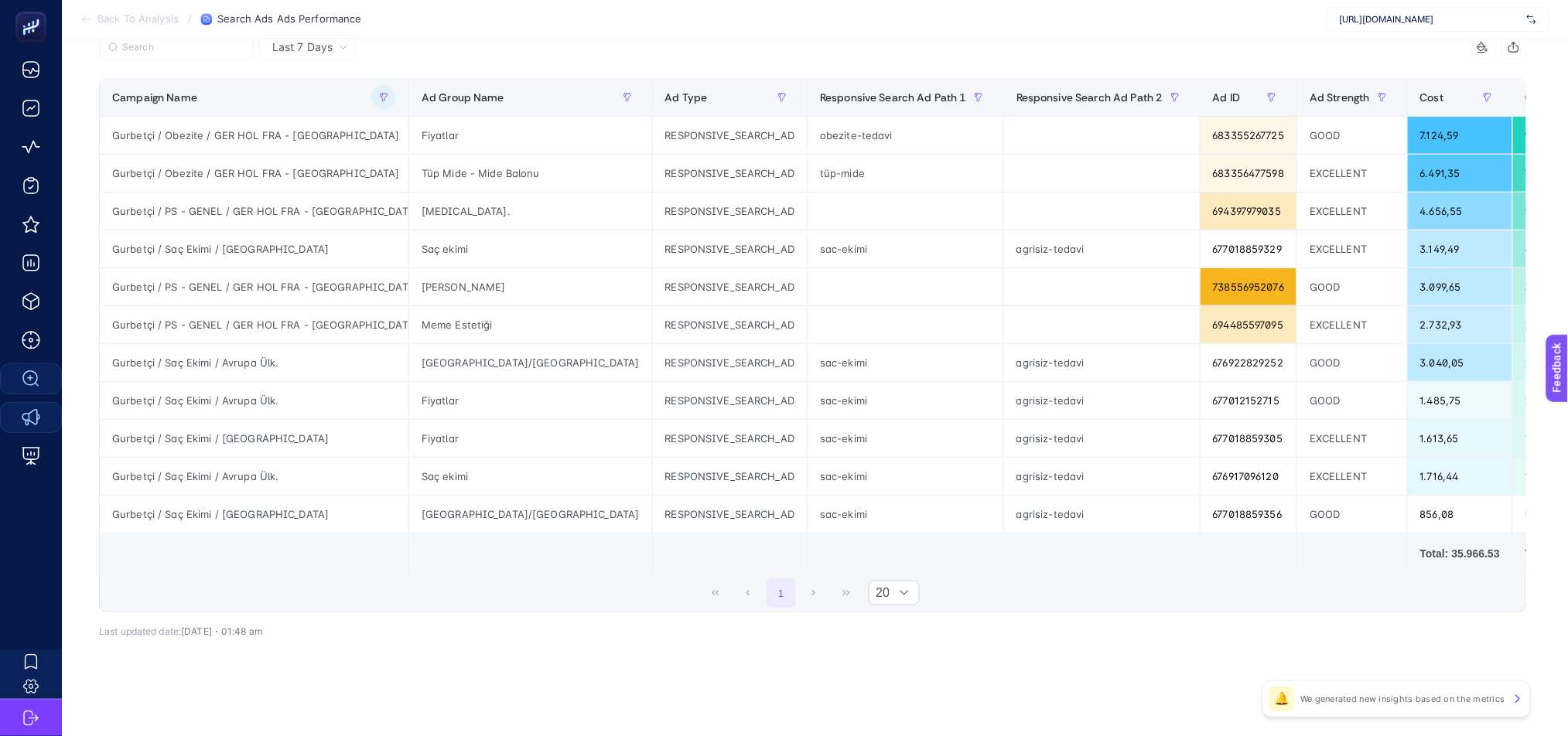
click at [318, 43] on span "Last 7 Days" at bounding box center [302, 47] width 60 height 16
click at [331, 98] on li "Last 30 Days" at bounding box center [307, 107] width 87 height 27
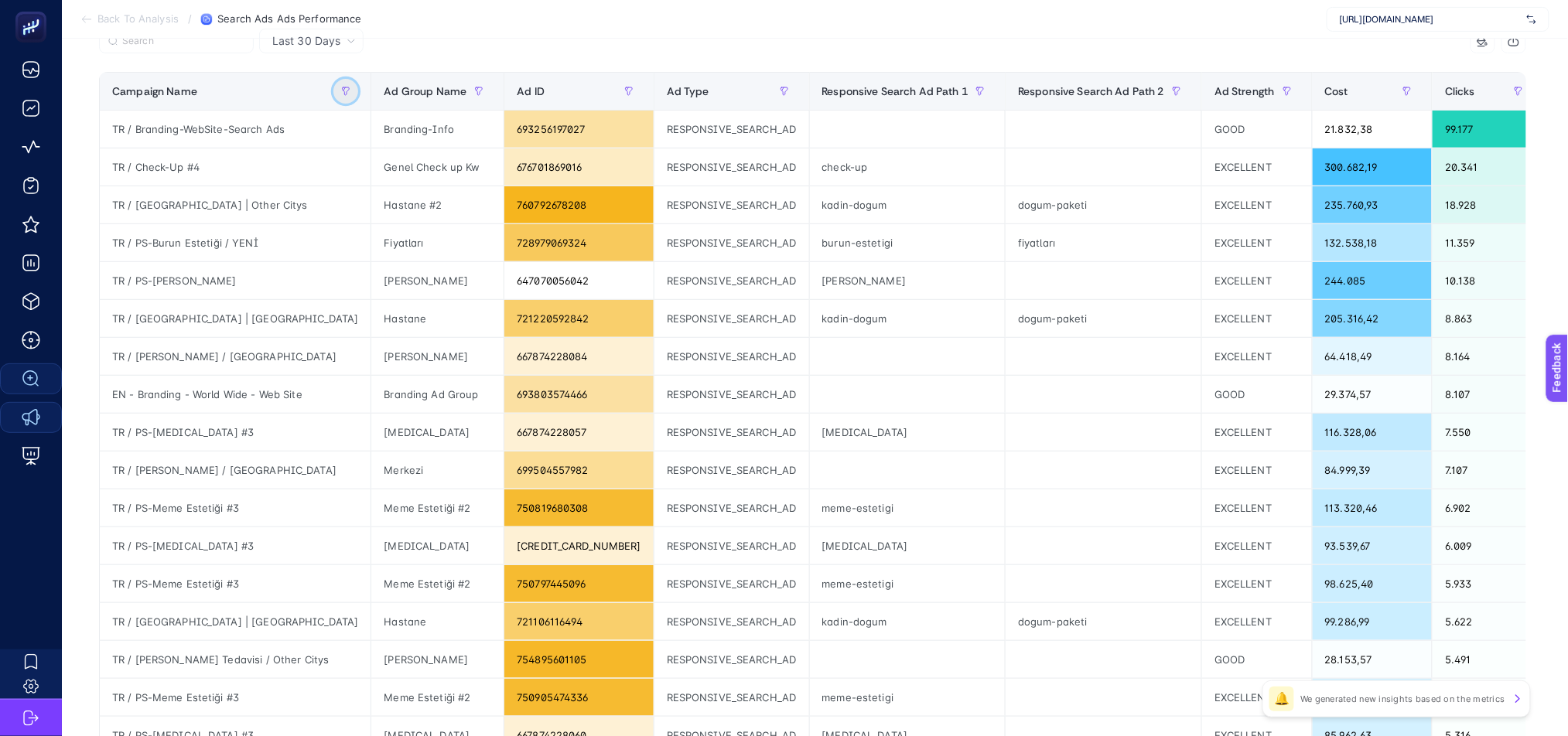
click at [334, 94] on button "button" at bounding box center [346, 92] width 25 height 25
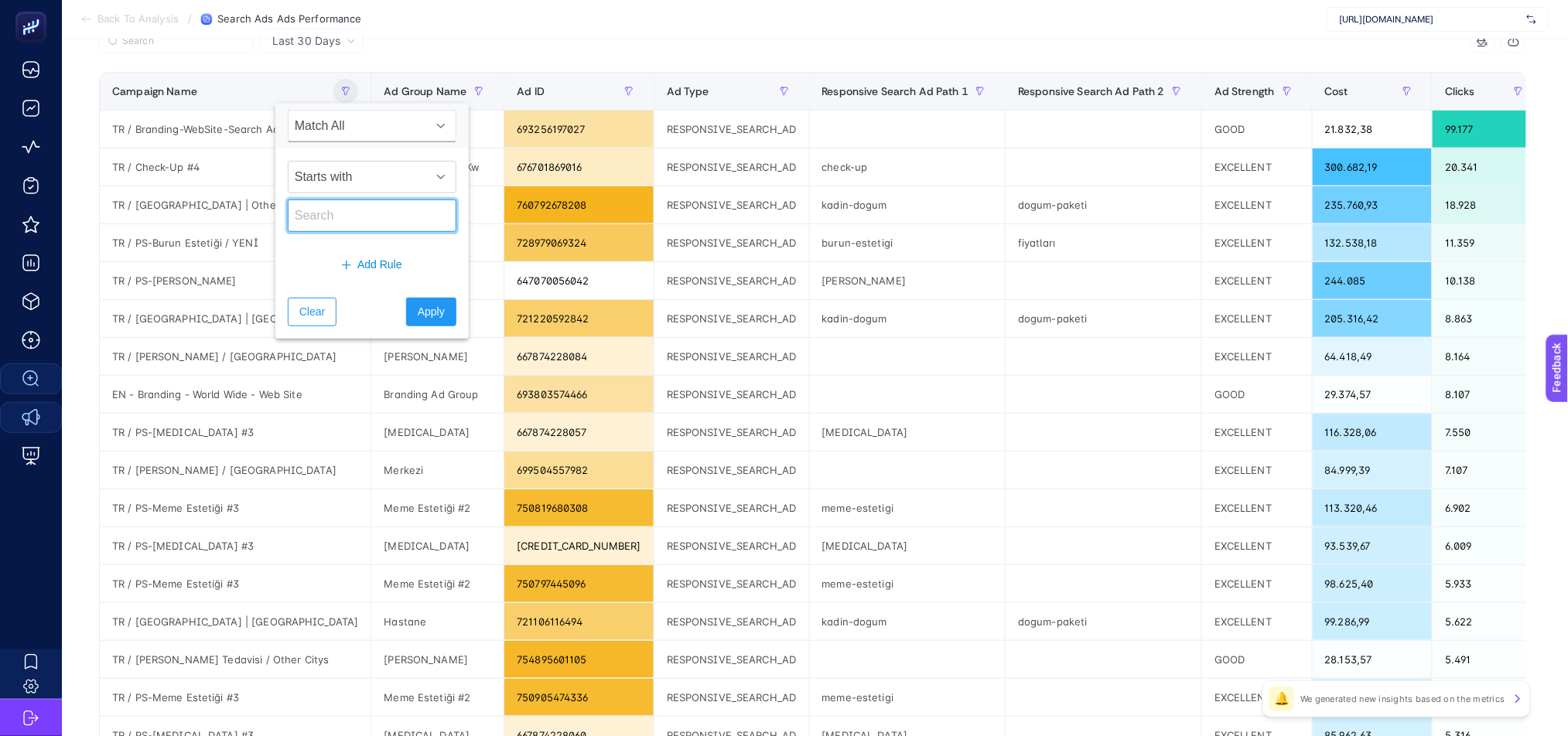
click at [326, 221] on input "text" at bounding box center [372, 215] width 169 height 32
type input "gurbet"
click at [427, 311] on span "Apply" at bounding box center [431, 312] width 27 height 16
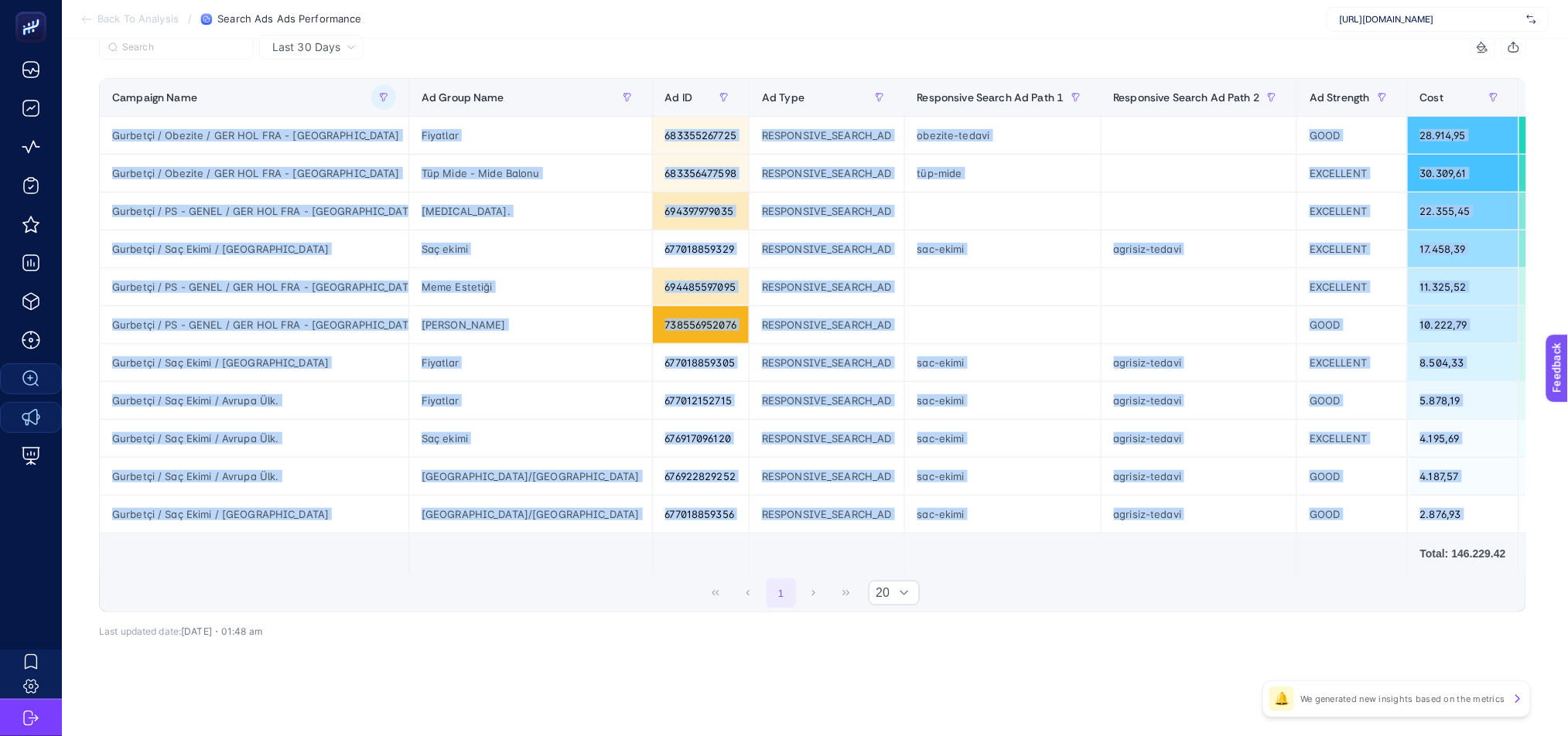
drag, startPoint x: 503, startPoint y: 567, endPoint x: 679, endPoint y: 570, distance: 176.0
click at [679, 570] on div "Campaign Name Ad Group Name Ad ID Ad Type Responsive Search Ad Path 1 Responsiv…" at bounding box center [813, 326] width 1427 height 497
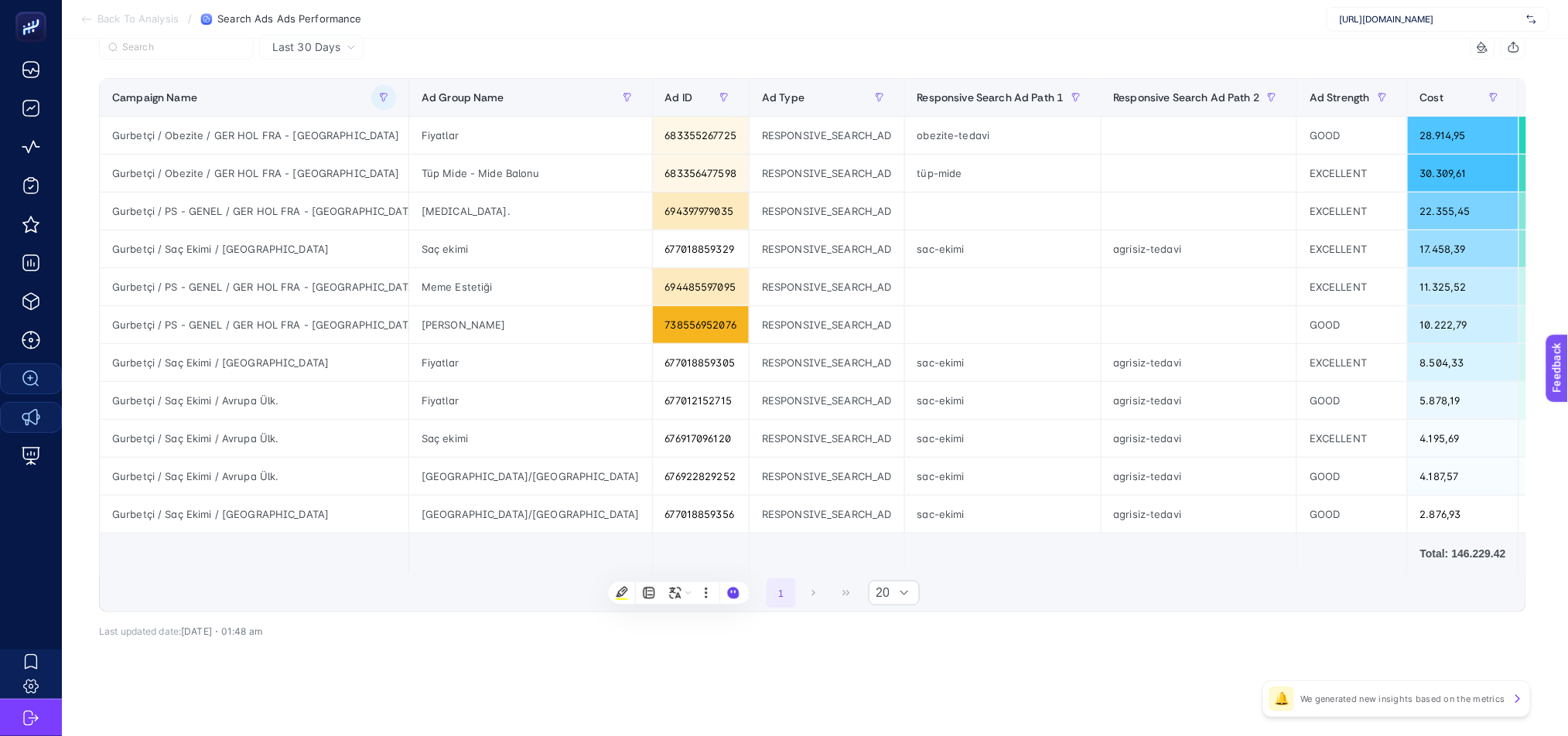
click at [505, 650] on div "9 items selected Campaign Name Ad Group Name Ad Type Responsive Search Ad Path …" at bounding box center [813, 358] width 1427 height 596
drag, startPoint x: 556, startPoint y: 574, endPoint x: 601, endPoint y: 576, distance: 45.0
click at [601, 576] on div "1 20" at bounding box center [813, 592] width 1426 height 37
click at [292, 46] on span "Last 30 Days" at bounding box center [306, 47] width 68 height 16
click at [336, 93] on li "Last 7 Days" at bounding box center [311, 107] width 95 height 27
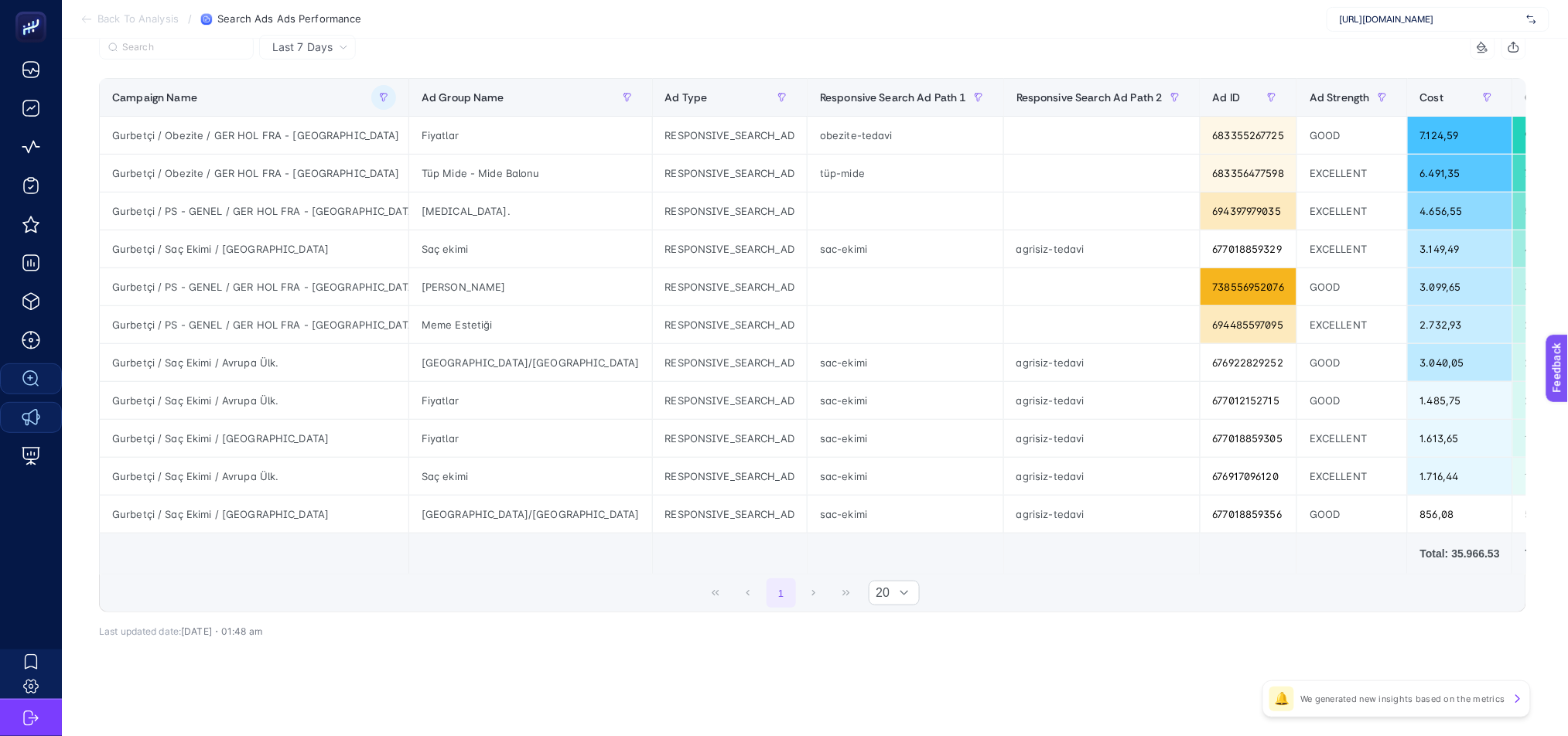
click at [330, 42] on span "Last 7 Days" at bounding box center [302, 47] width 60 height 16
click at [330, 99] on li "Last 30 Days" at bounding box center [307, 107] width 87 height 27
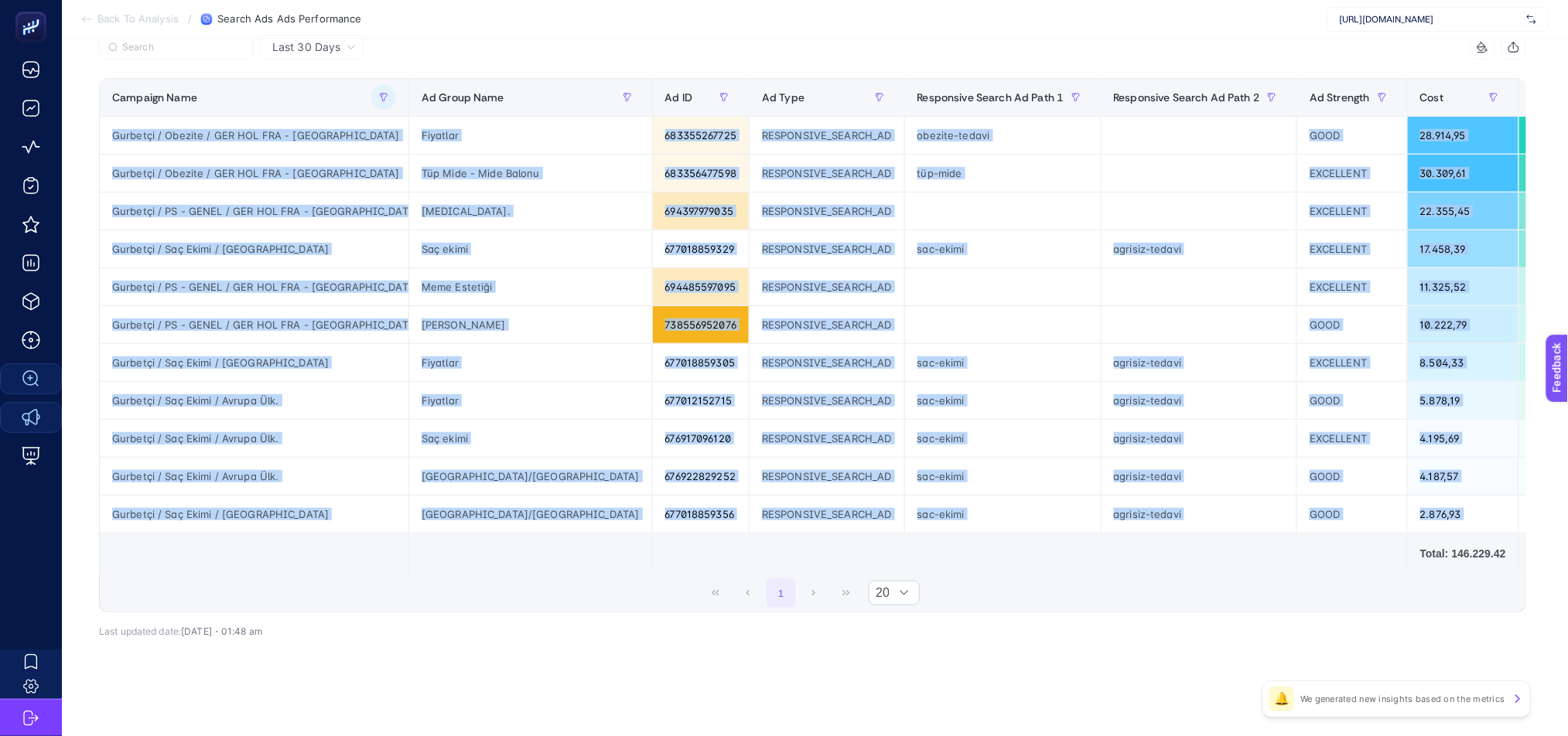
drag, startPoint x: 444, startPoint y: 567, endPoint x: 454, endPoint y: 571, distance: 10.8
click at [454, 571] on div "Campaign Name Ad Group Name Ad ID Ad Type Responsive Search Ad Path 1 Responsiv…" at bounding box center [813, 326] width 1427 height 497
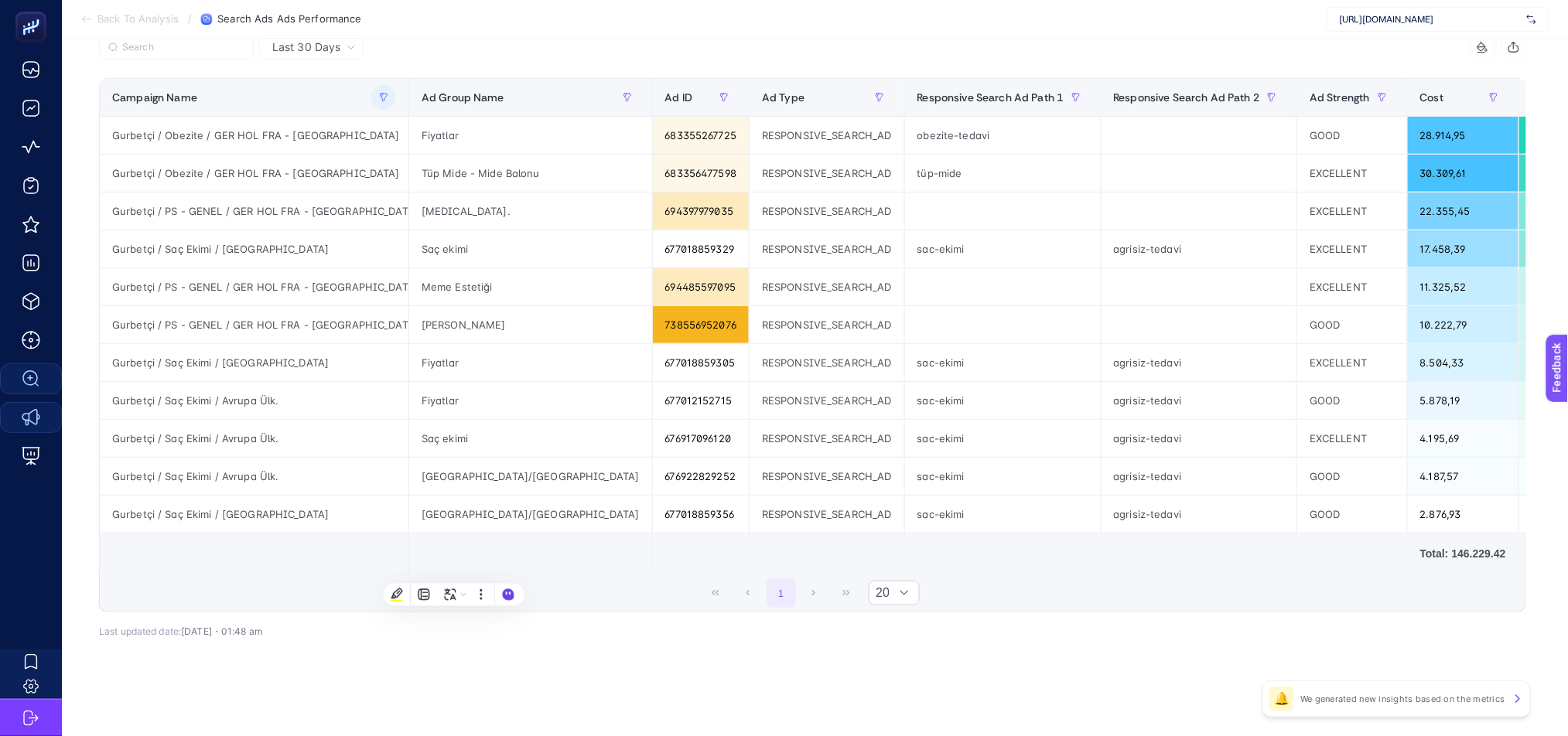
drag, startPoint x: 648, startPoint y: 683, endPoint x: 647, endPoint y: 672, distance: 11.0
click at [649, 683] on div "Last 30 Days 9 items selected Campaign Name Ad Group Name Ad Type Responsive Se…" at bounding box center [813, 370] width 1453 height 670
drag, startPoint x: 583, startPoint y: 577, endPoint x: 631, endPoint y: 574, distance: 48.1
click at [631, 574] on div "1 20" at bounding box center [813, 592] width 1426 height 37
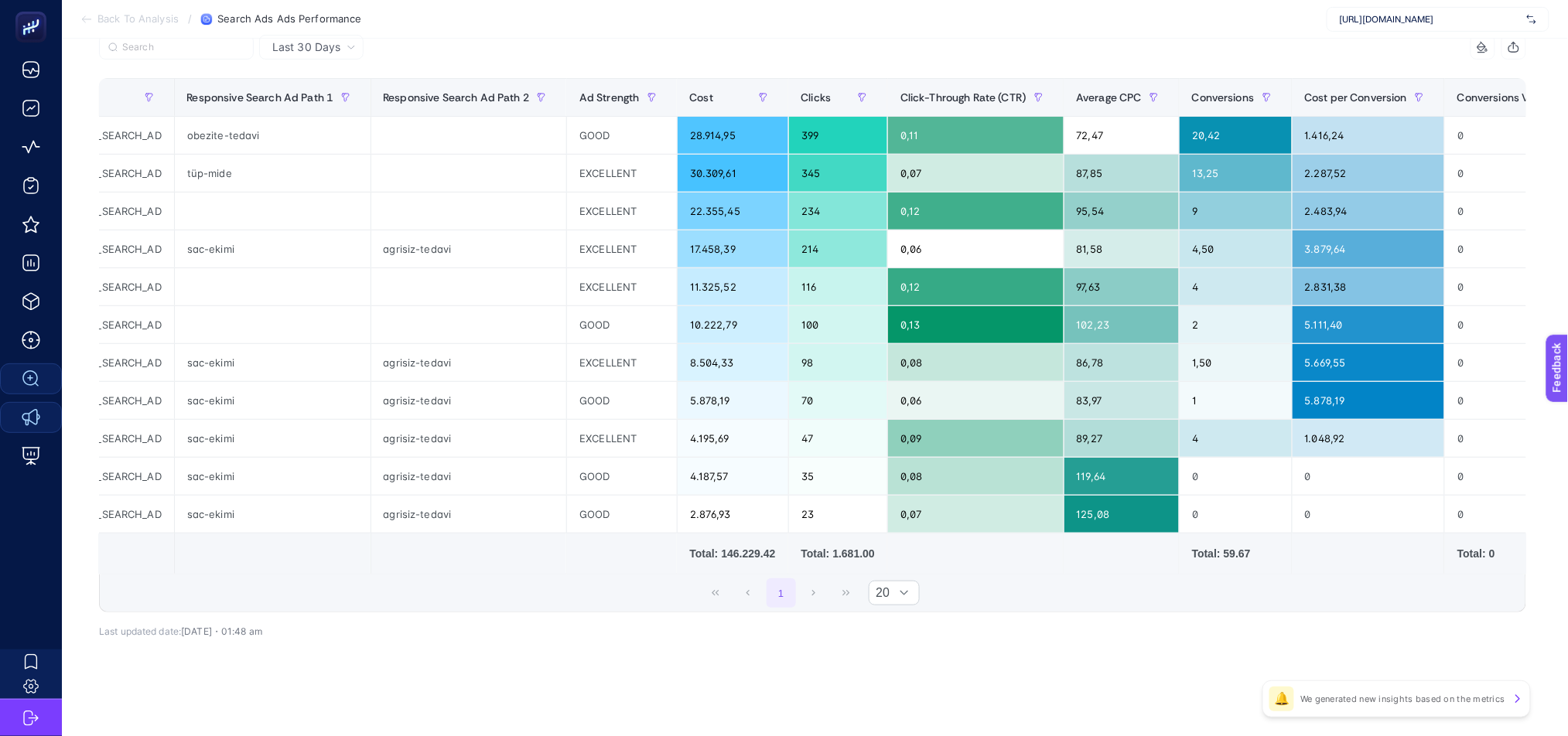
drag, startPoint x: 733, startPoint y: 577, endPoint x: 664, endPoint y: 574, distance: 69.1
click at [666, 579] on div "1 20" at bounding box center [813, 592] width 1426 height 37
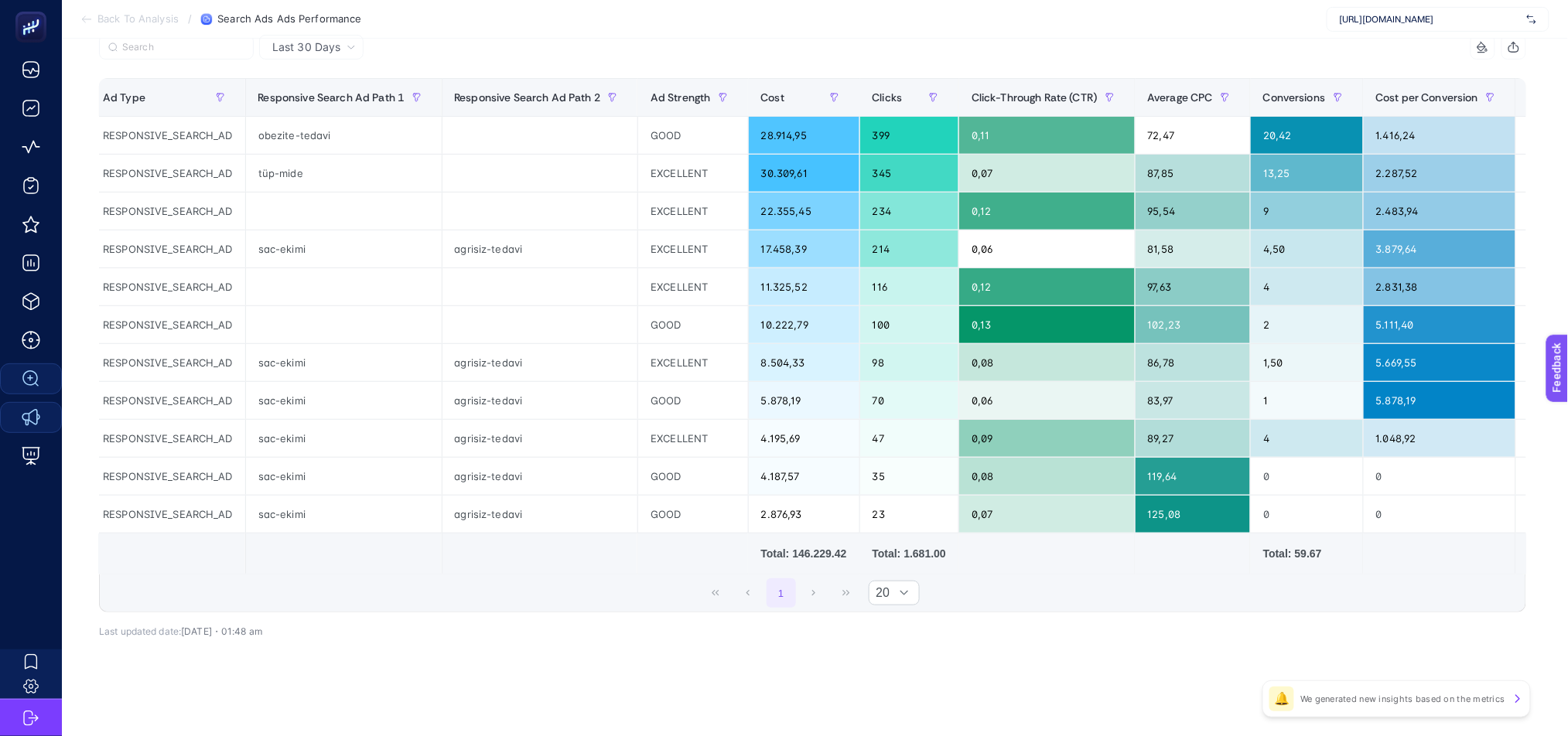
scroll to position [0, 0]
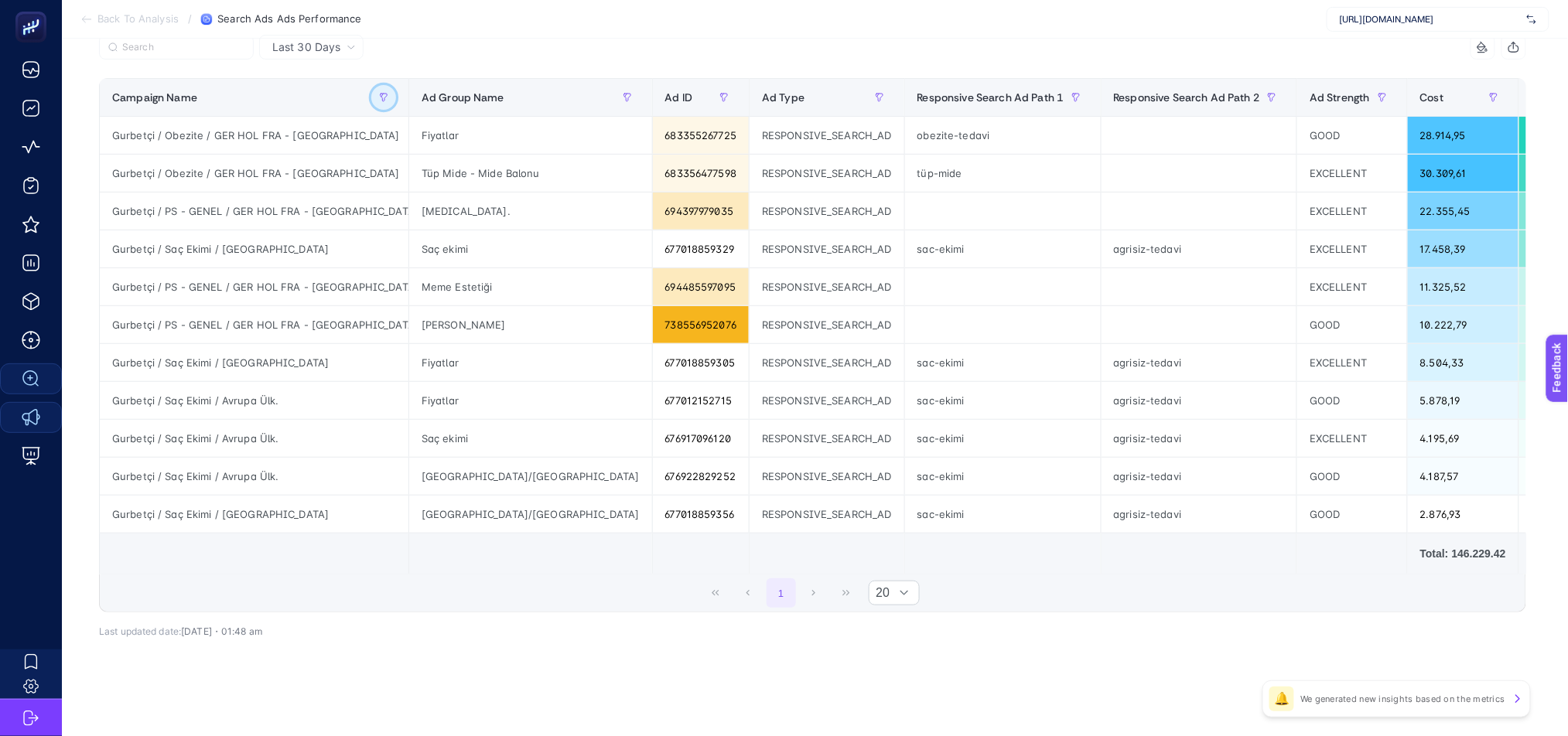
click at [379, 93] on icon "button" at bounding box center [384, 97] width 9 height 9
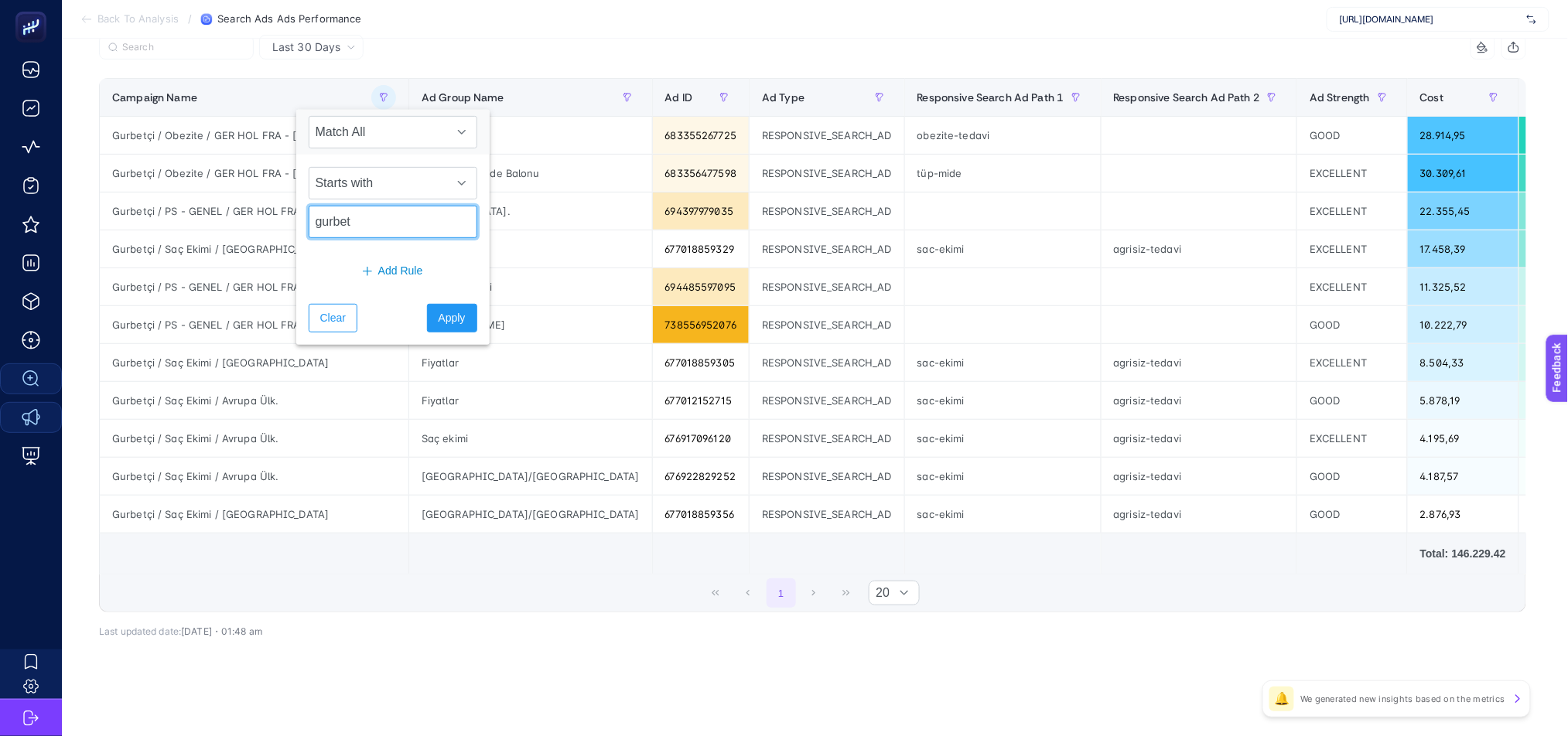
click at [360, 207] on input "gurbet" at bounding box center [393, 221] width 169 height 32
click at [360, 214] on input "gurbet" at bounding box center [393, 221] width 169 height 32
click at [360, 216] on input "gurbet" at bounding box center [393, 221] width 169 height 32
type input "de"
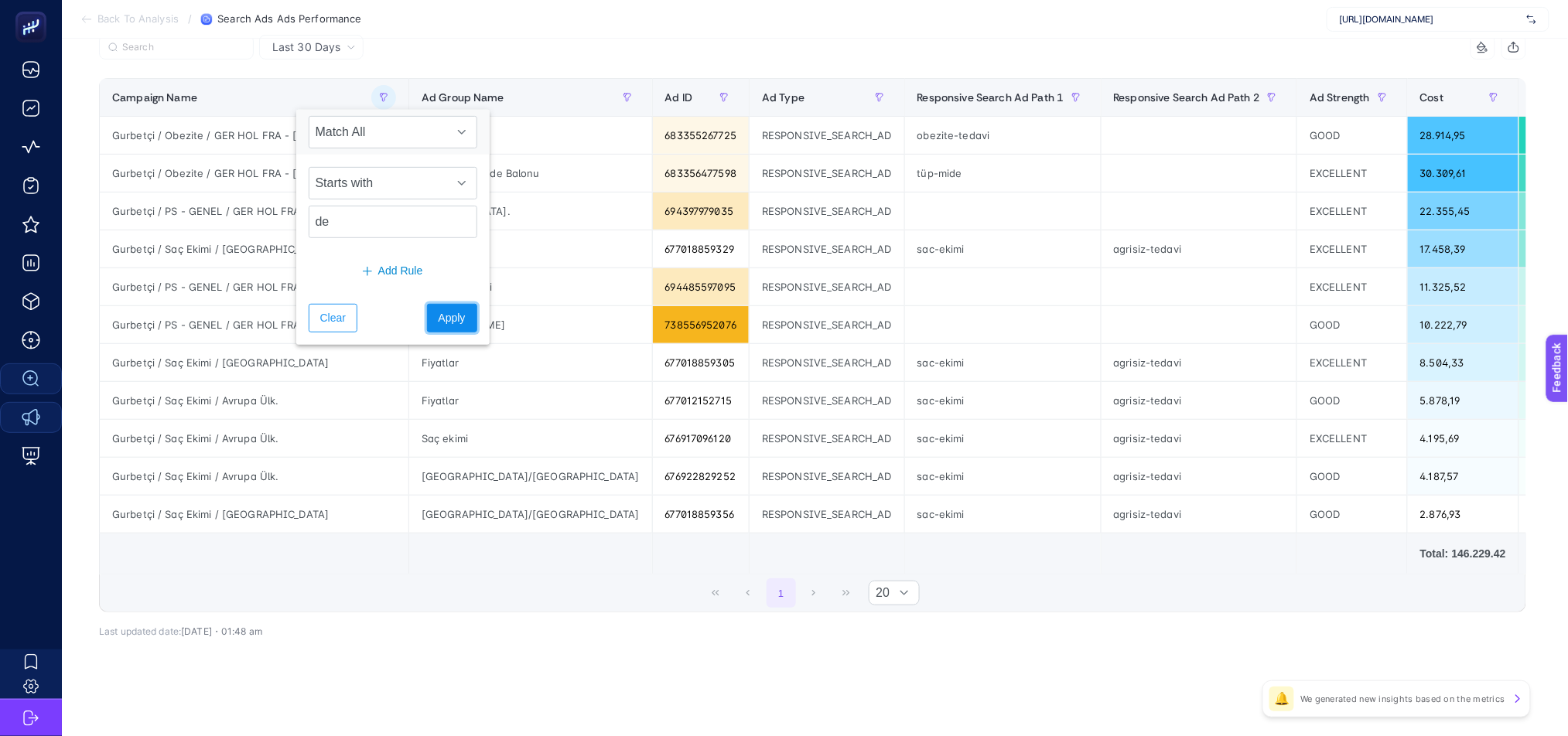
click at [443, 310] on span "Apply" at bounding box center [452, 318] width 27 height 16
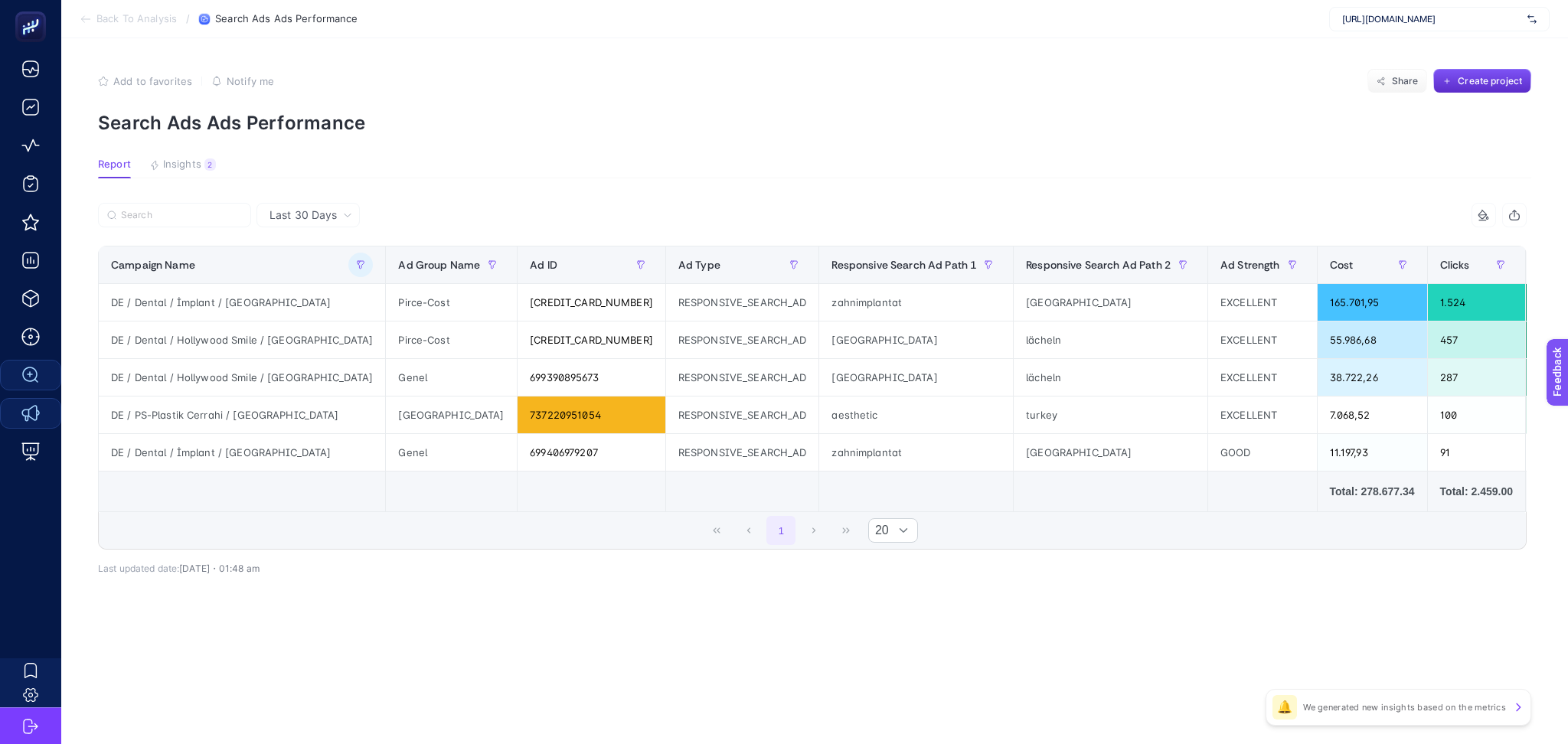
drag, startPoint x: 451, startPoint y: 512, endPoint x: 935, endPoint y: 506, distance: 484.0
click at [935, 506] on tr "Total: 278.677.34 Total: 2.459.00 Total: 100.97 Total: 0" at bounding box center [1225, 492] width 2254 height 40
click at [348, 273] on button "button" at bounding box center [361, 265] width 25 height 25
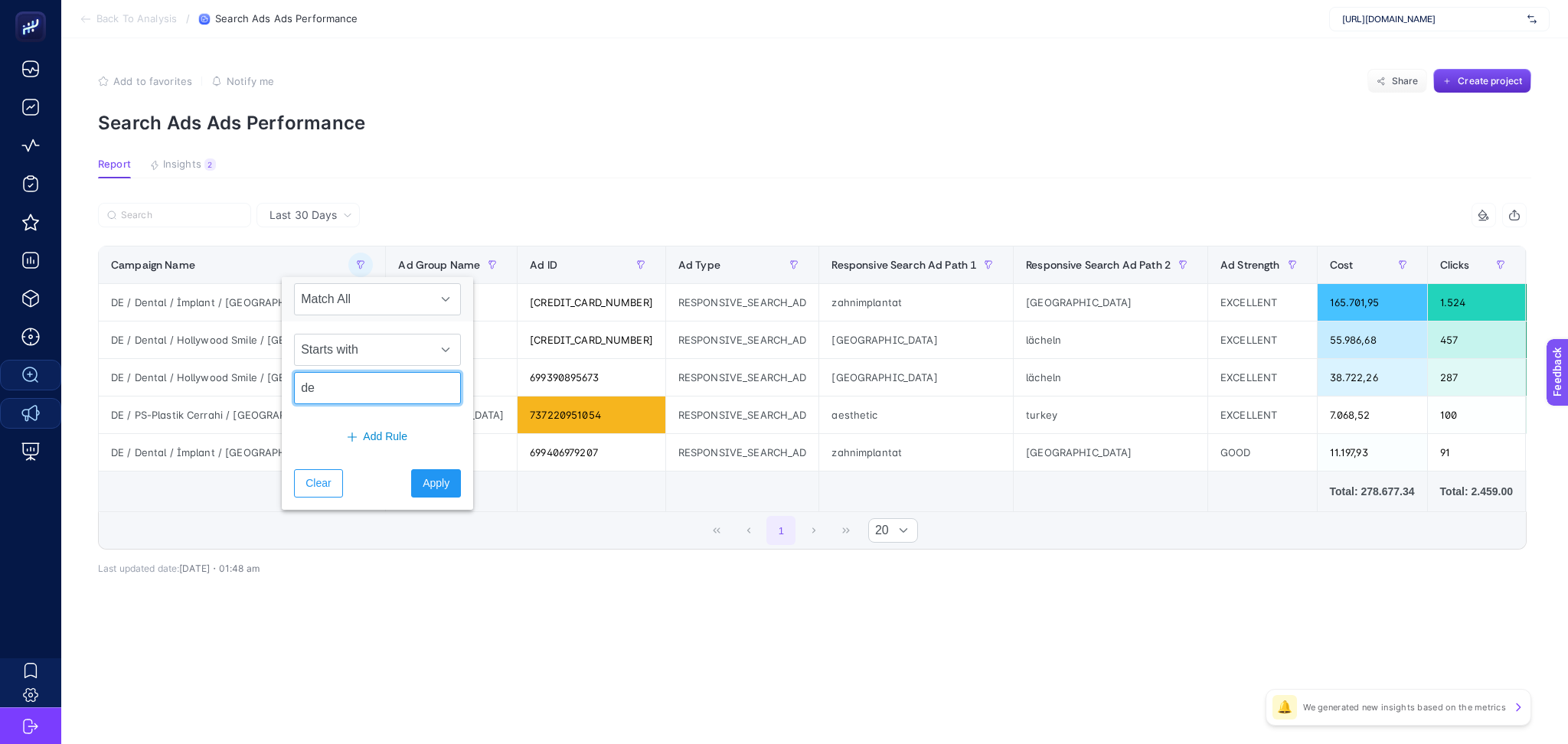
click at [378, 397] on input "de" at bounding box center [377, 388] width 167 height 32
click at [377, 395] on input "de" at bounding box center [377, 388] width 167 height 32
type input "gurbet"
click at [423, 485] on span "Apply" at bounding box center [436, 483] width 26 height 16
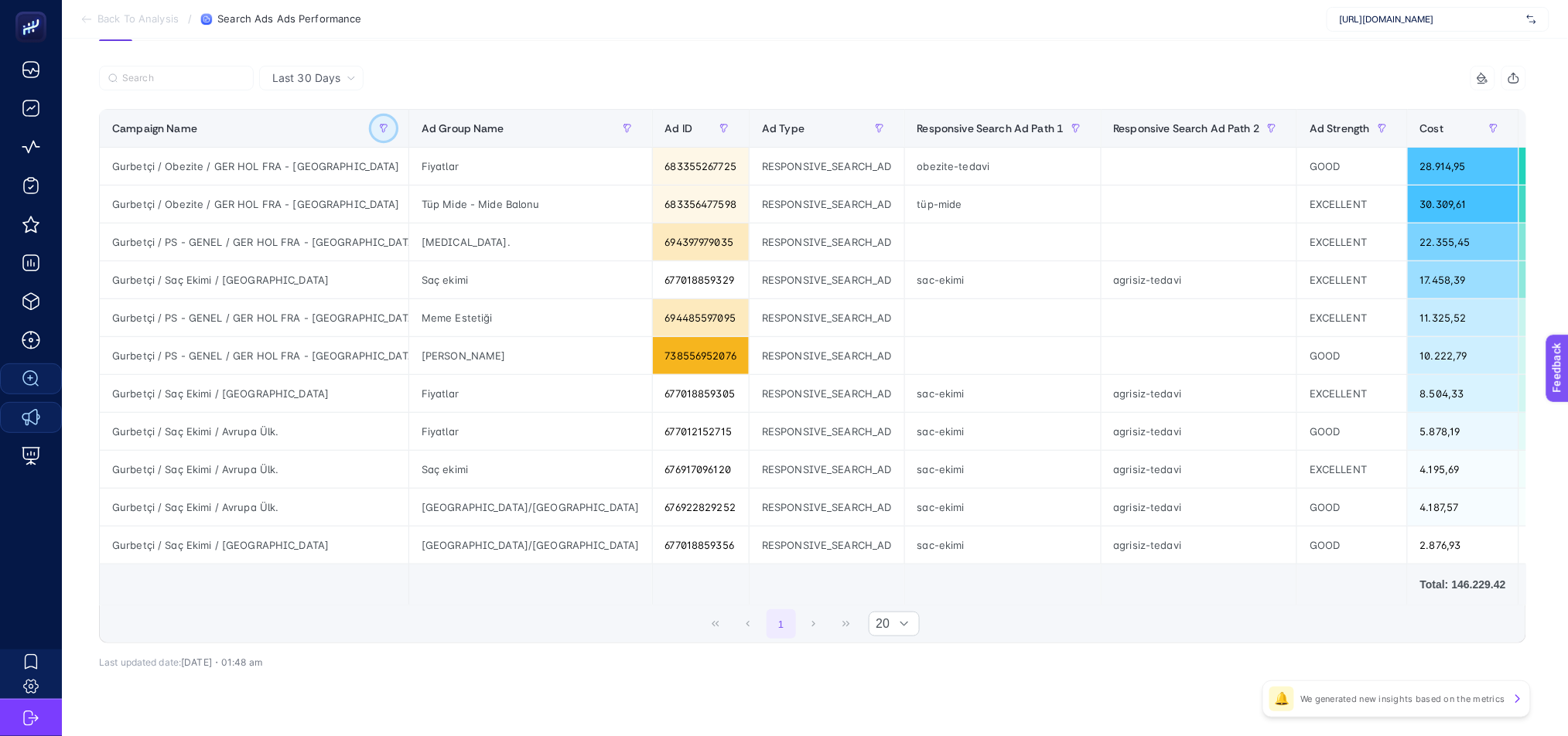
scroll to position [177, 0]
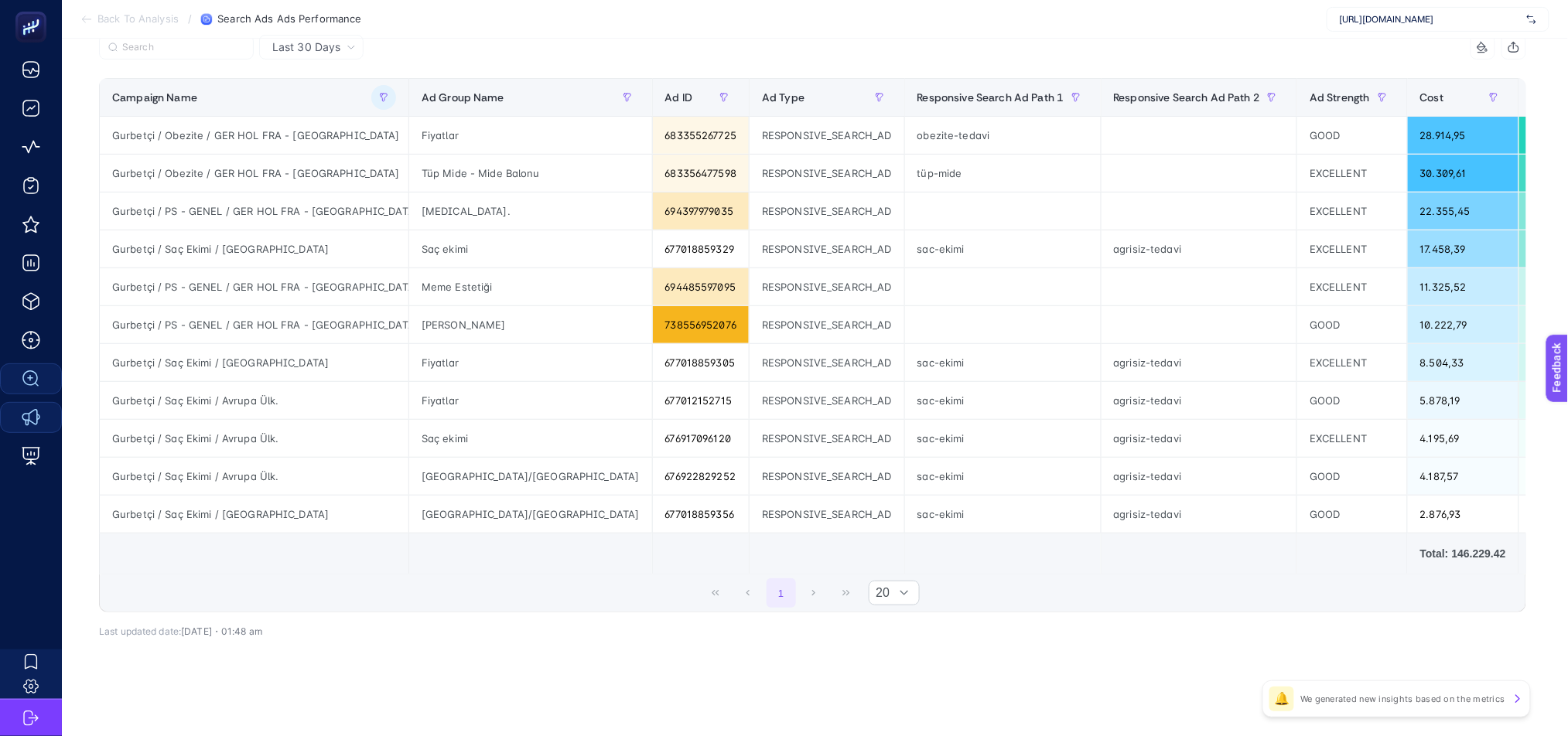
click at [1519, 566] on td at bounding box center [1568, 554] width 99 height 41
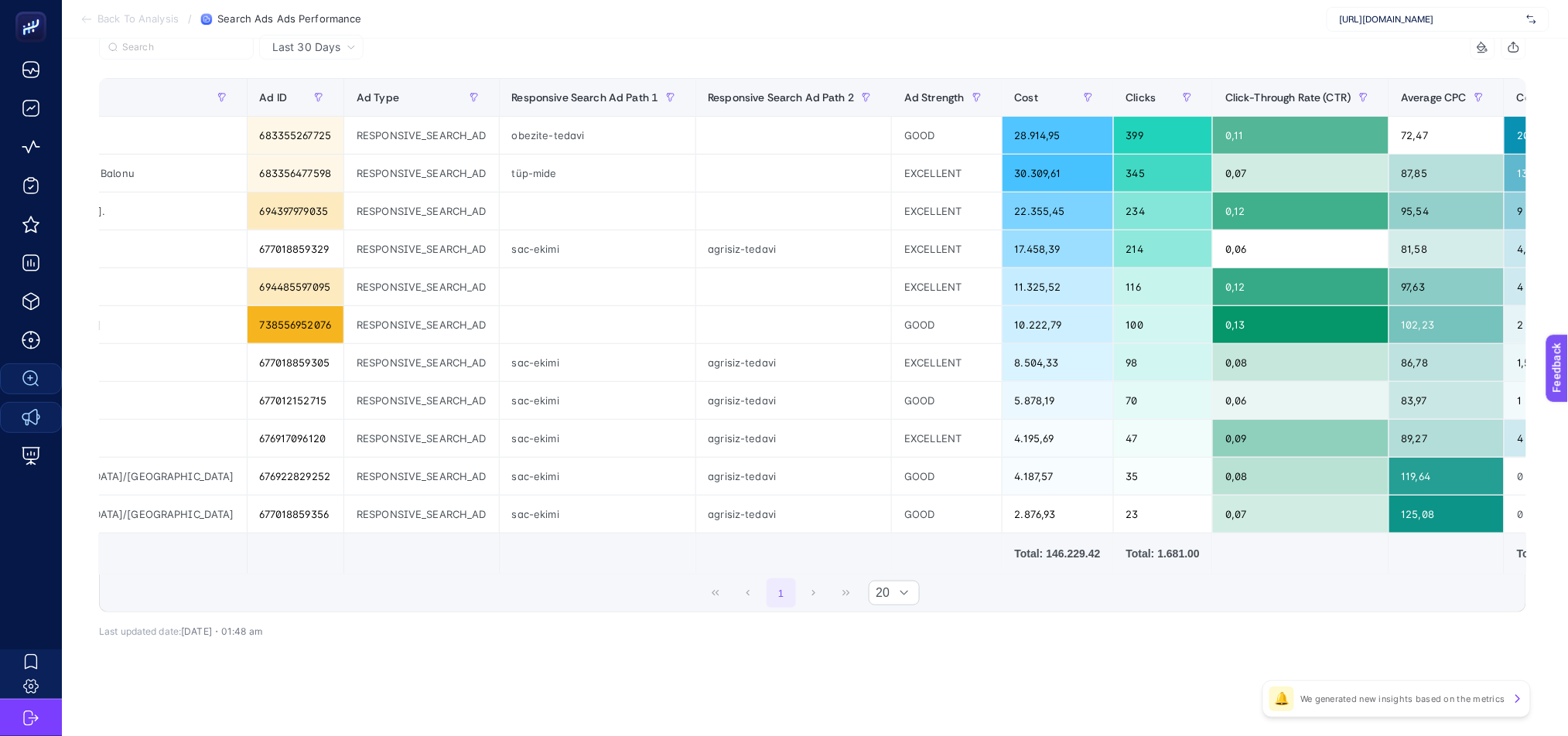
scroll to position [0, 0]
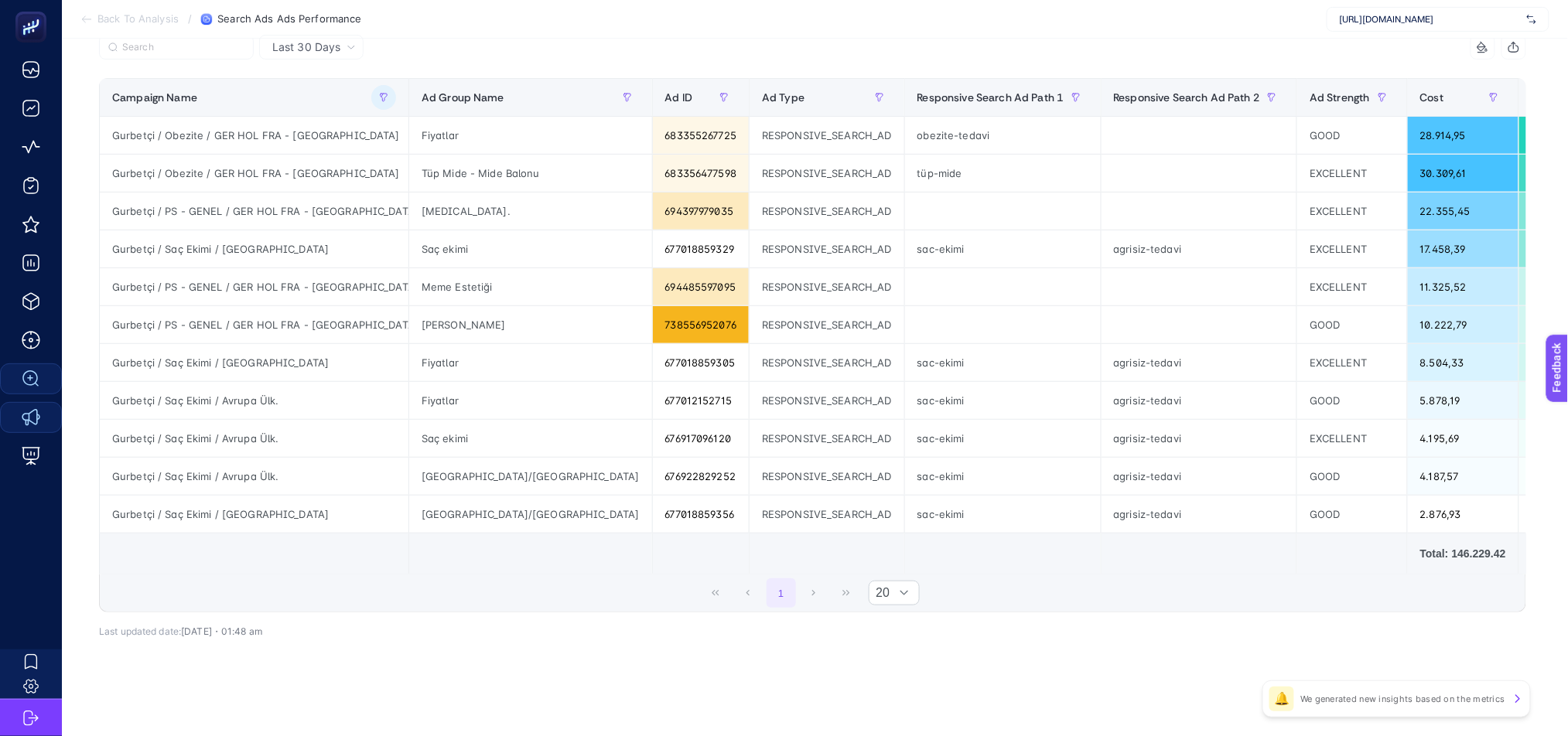
click at [340, 40] on span "Last 30 Days" at bounding box center [306, 47] width 68 height 16
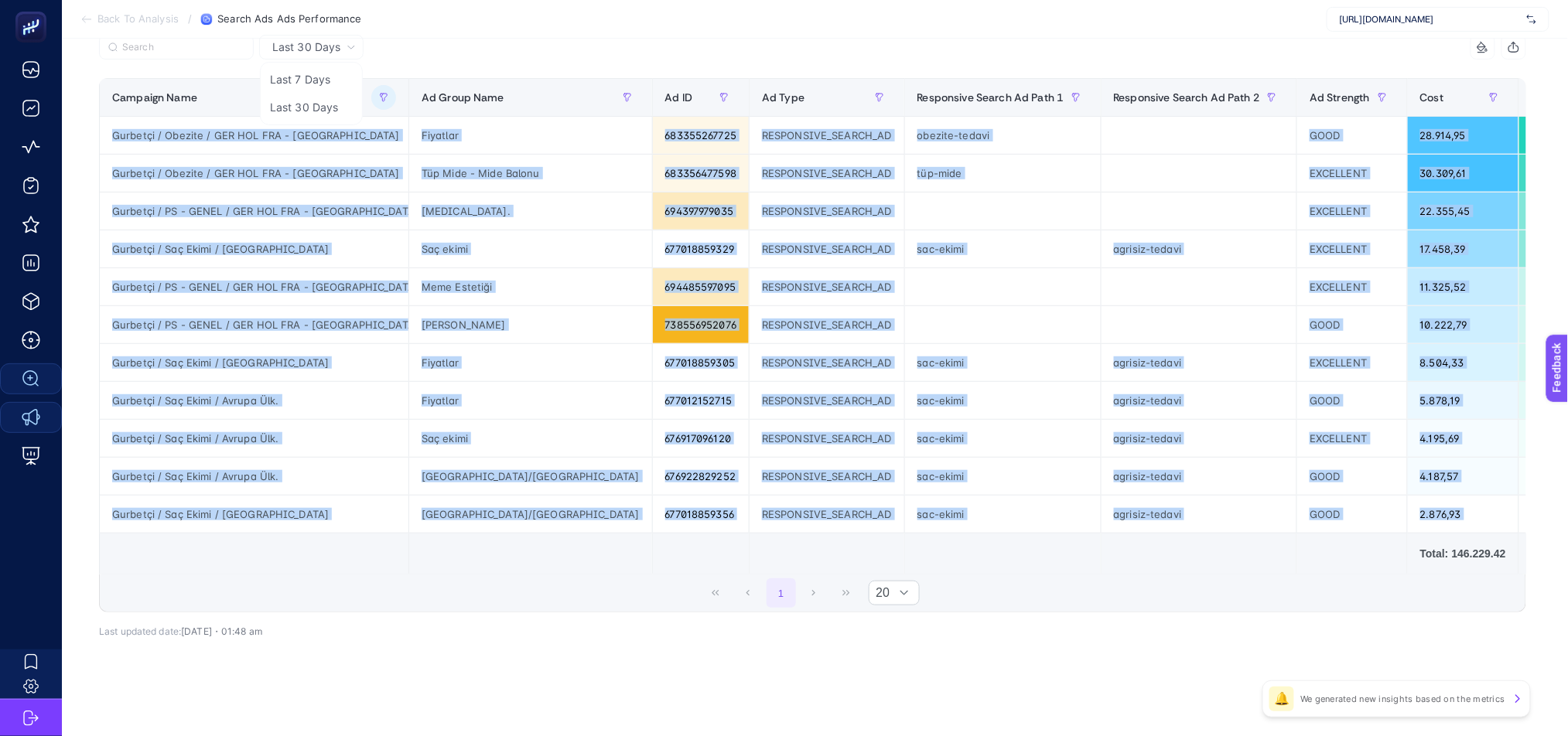
drag, startPoint x: 653, startPoint y: 567, endPoint x: 772, endPoint y: 570, distance: 119.0
click at [772, 570] on div "Campaign Name Ad Group Name Ad ID Ad Type Responsive Search Ad Path 1 Responsiv…" at bounding box center [813, 326] width 1427 height 497
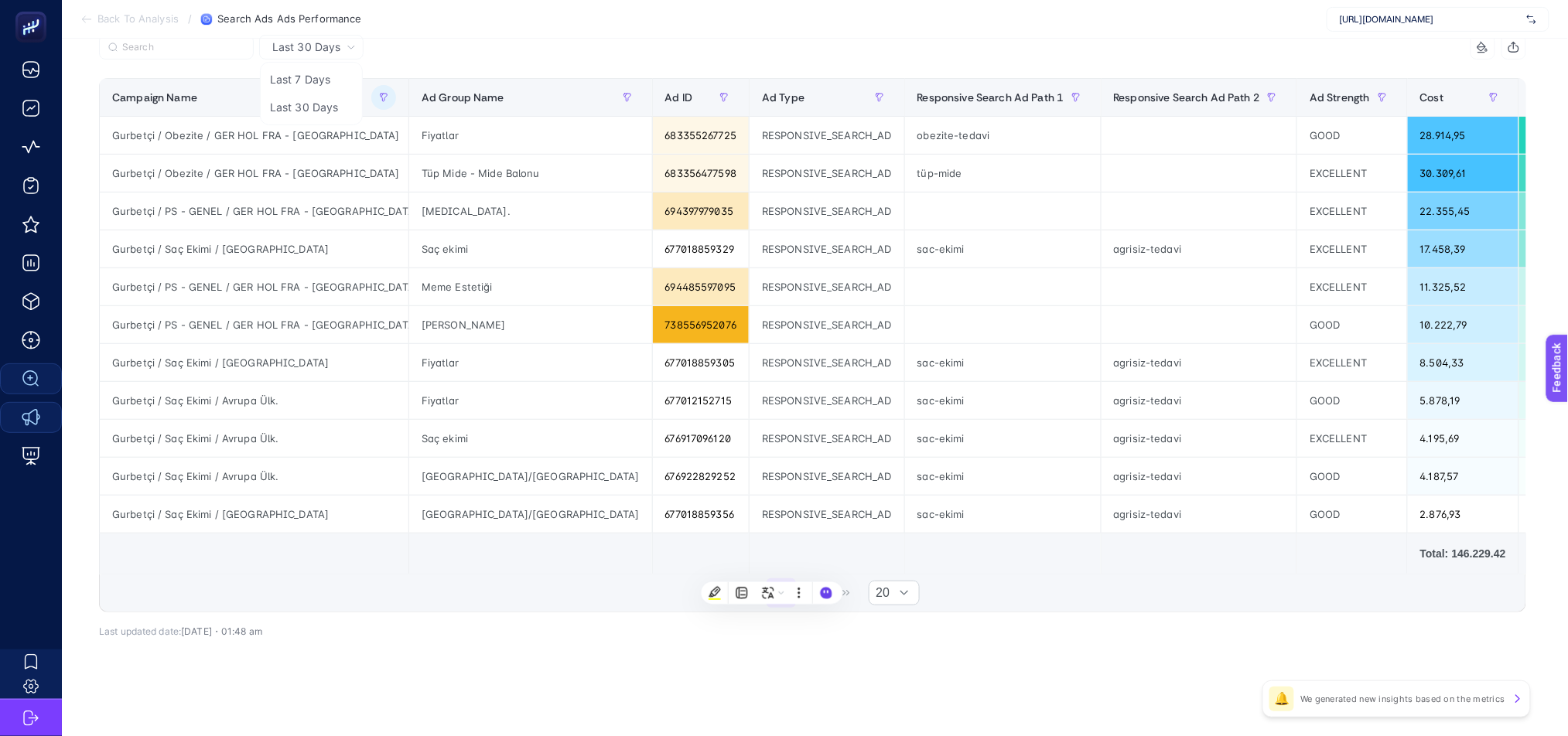
click at [636, 611] on div "1 20" at bounding box center [813, 592] width 1426 height 37
click at [810, 27] on section "Back To Analysis / Search Ads Ads Performance [URL][DOMAIN_NAME]" at bounding box center [815, 19] width 1507 height 38
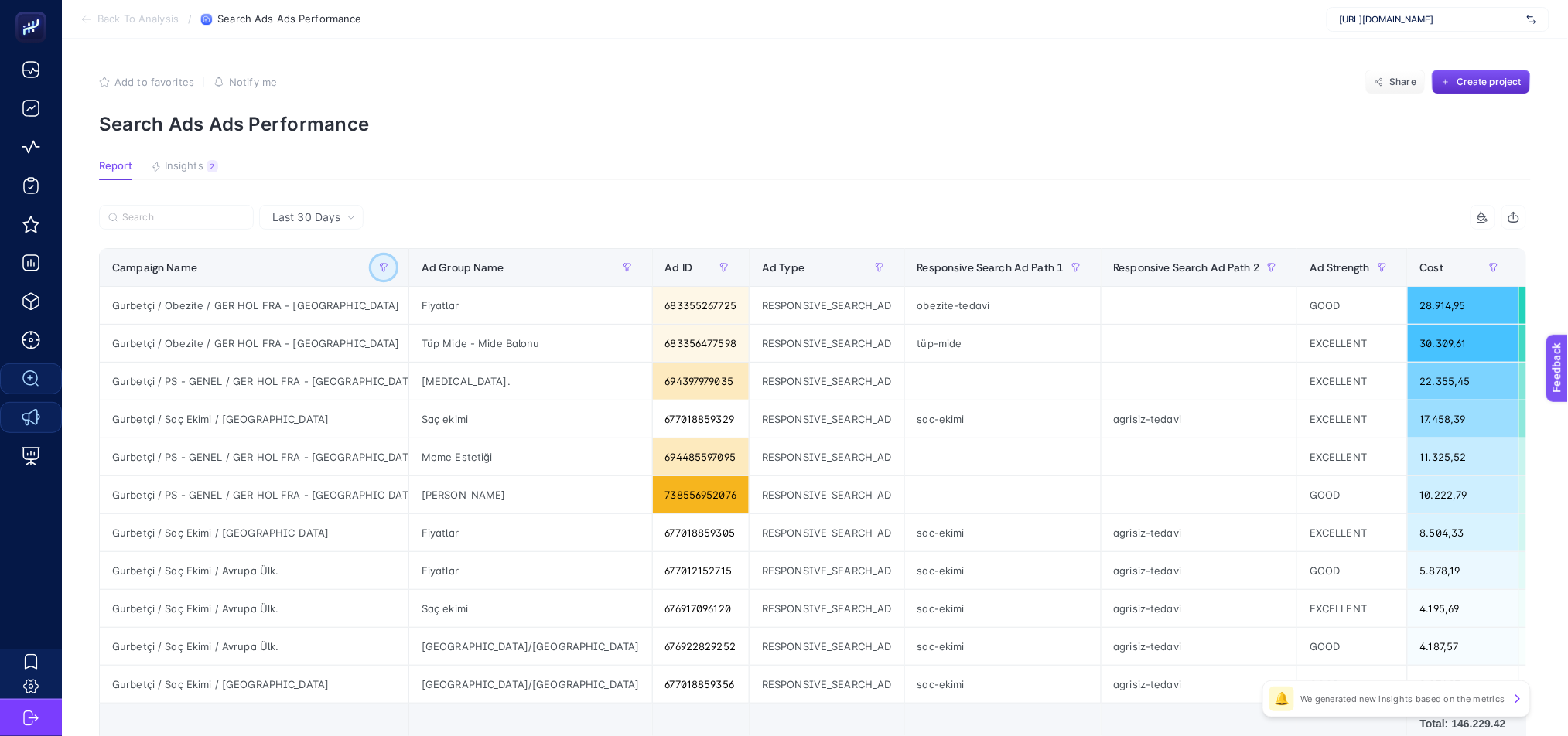
click at [371, 275] on button "button" at bounding box center [384, 268] width 25 height 25
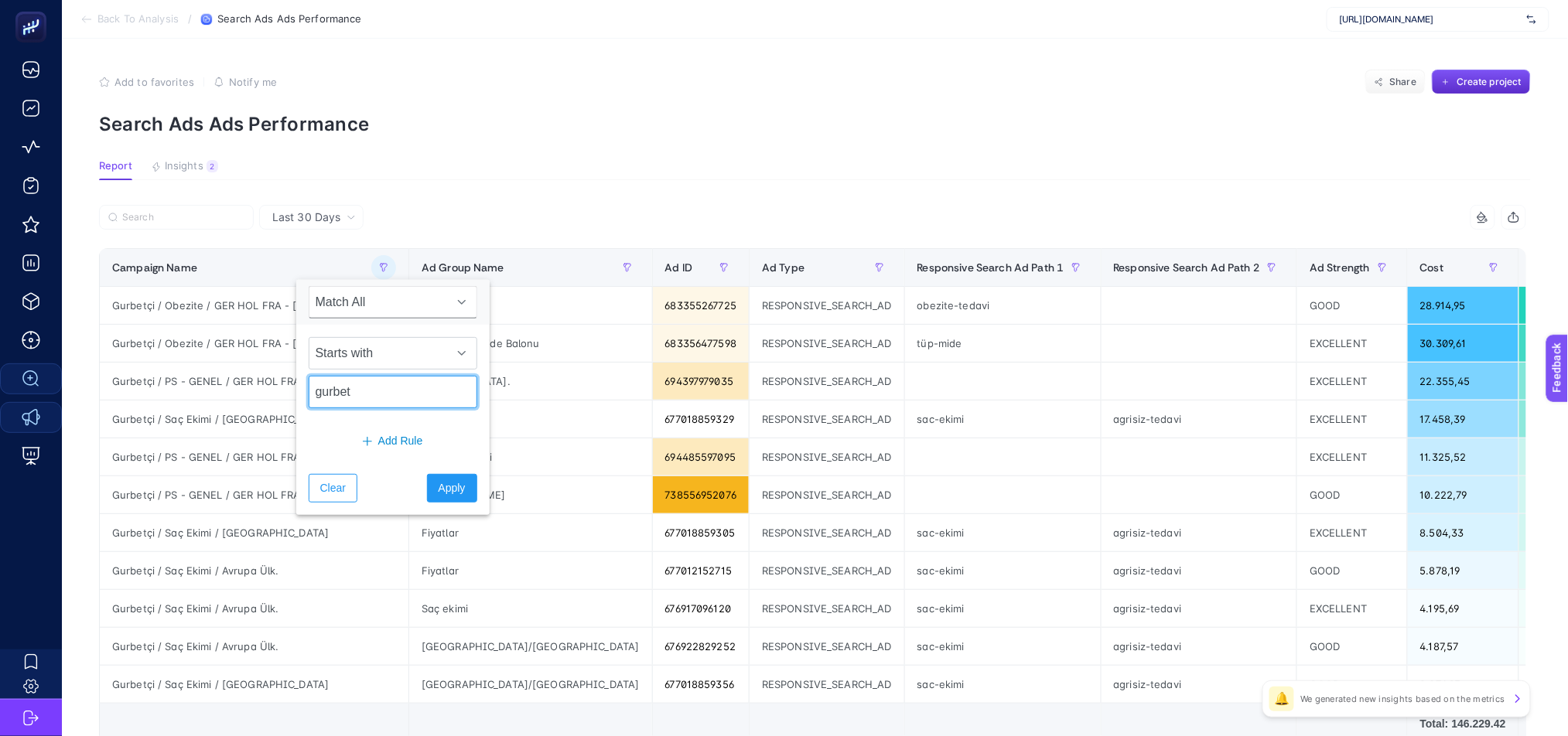
click at [388, 397] on input "gurbet" at bounding box center [393, 392] width 169 height 32
click at [388, 399] on input "gurbet" at bounding box center [393, 392] width 169 height 32
type input "de"
click at [439, 489] on span "Apply" at bounding box center [452, 488] width 27 height 16
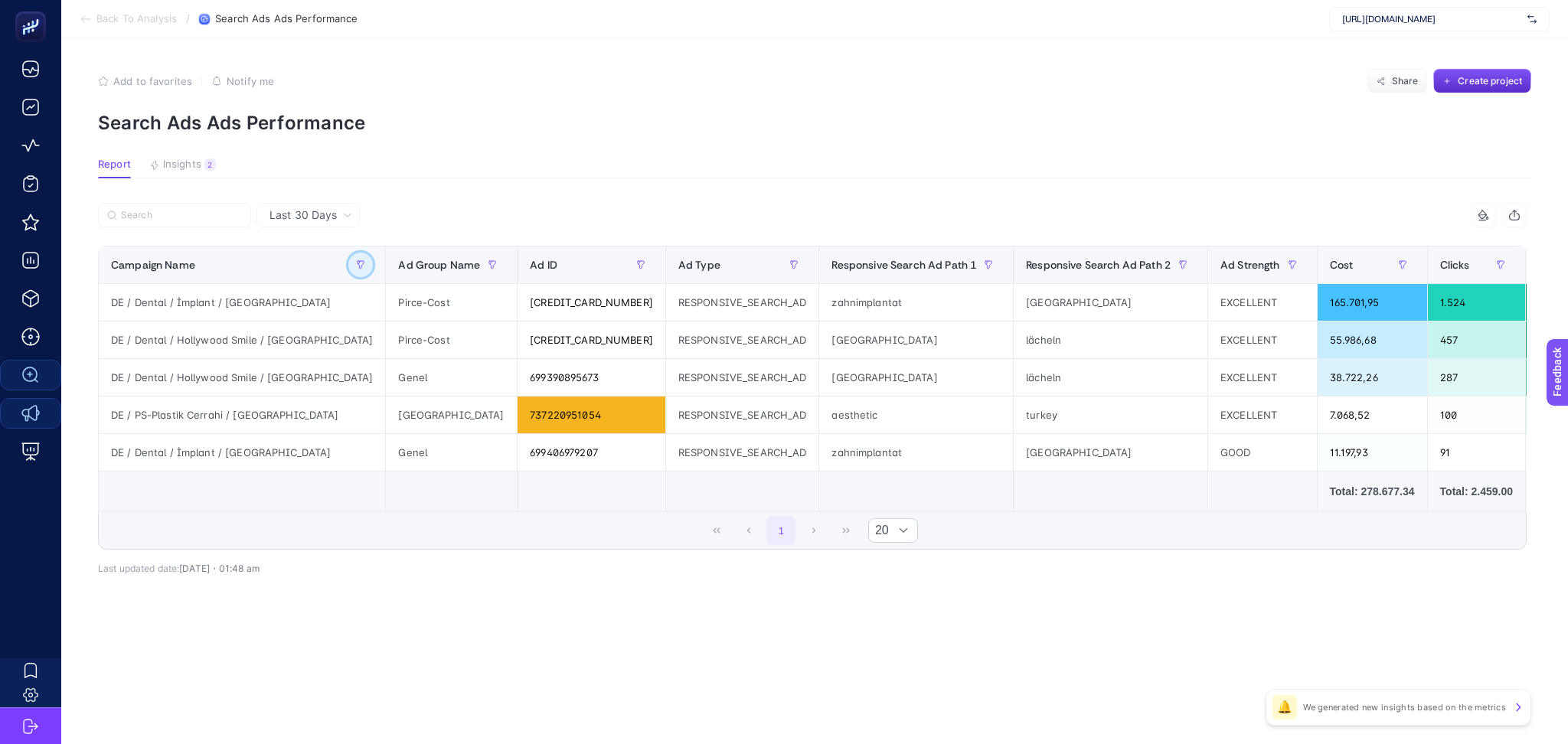
click at [356, 260] on icon "button" at bounding box center [361, 265] width 9 height 9
drag, startPoint x: 289, startPoint y: 260, endPoint x: 764, endPoint y: 123, distance: 494.4
click at [764, 123] on p "Search Ads Ads Performance" at bounding box center [814, 123] width 1434 height 23
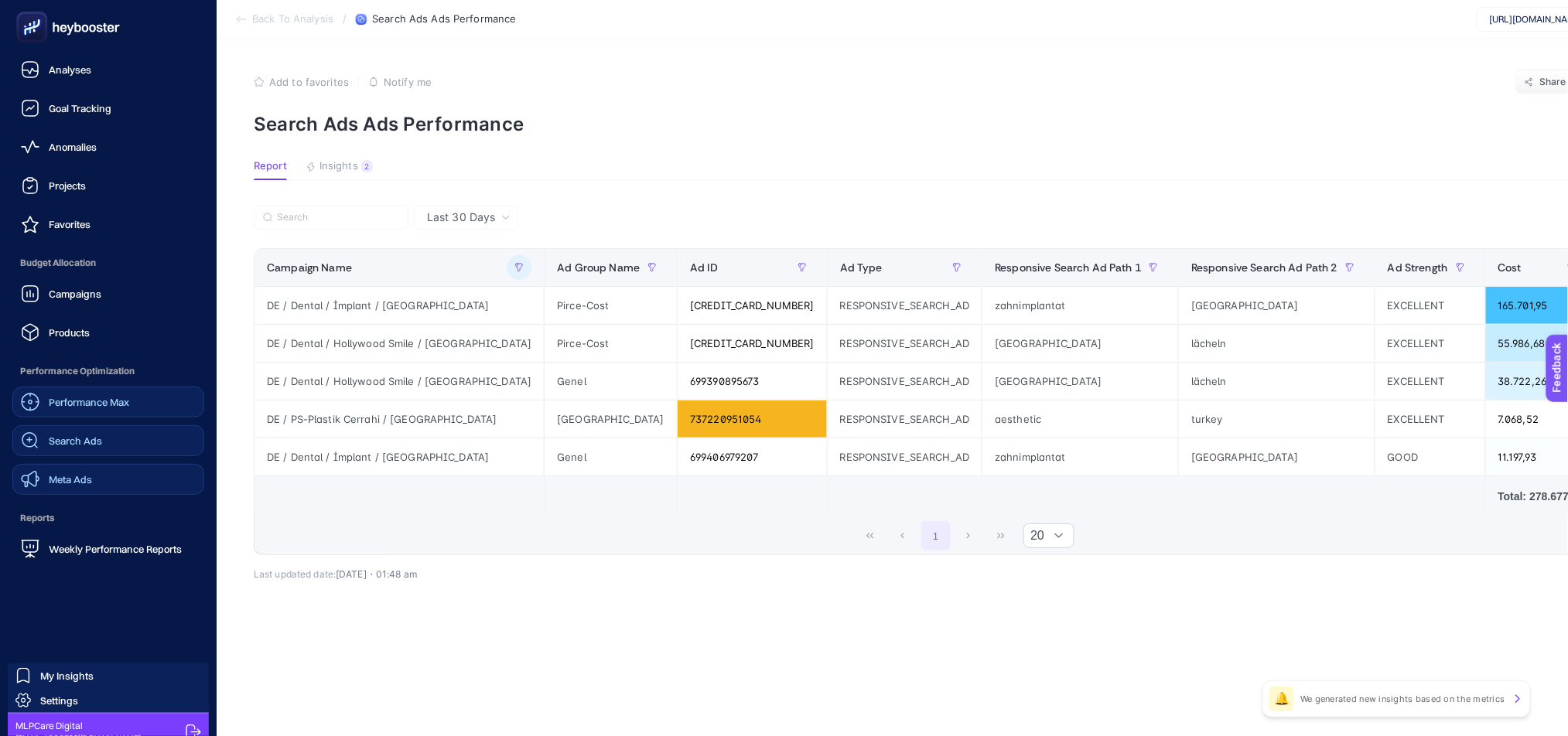
click at [102, 405] on span "Performance Max" at bounding box center [89, 403] width 80 height 13
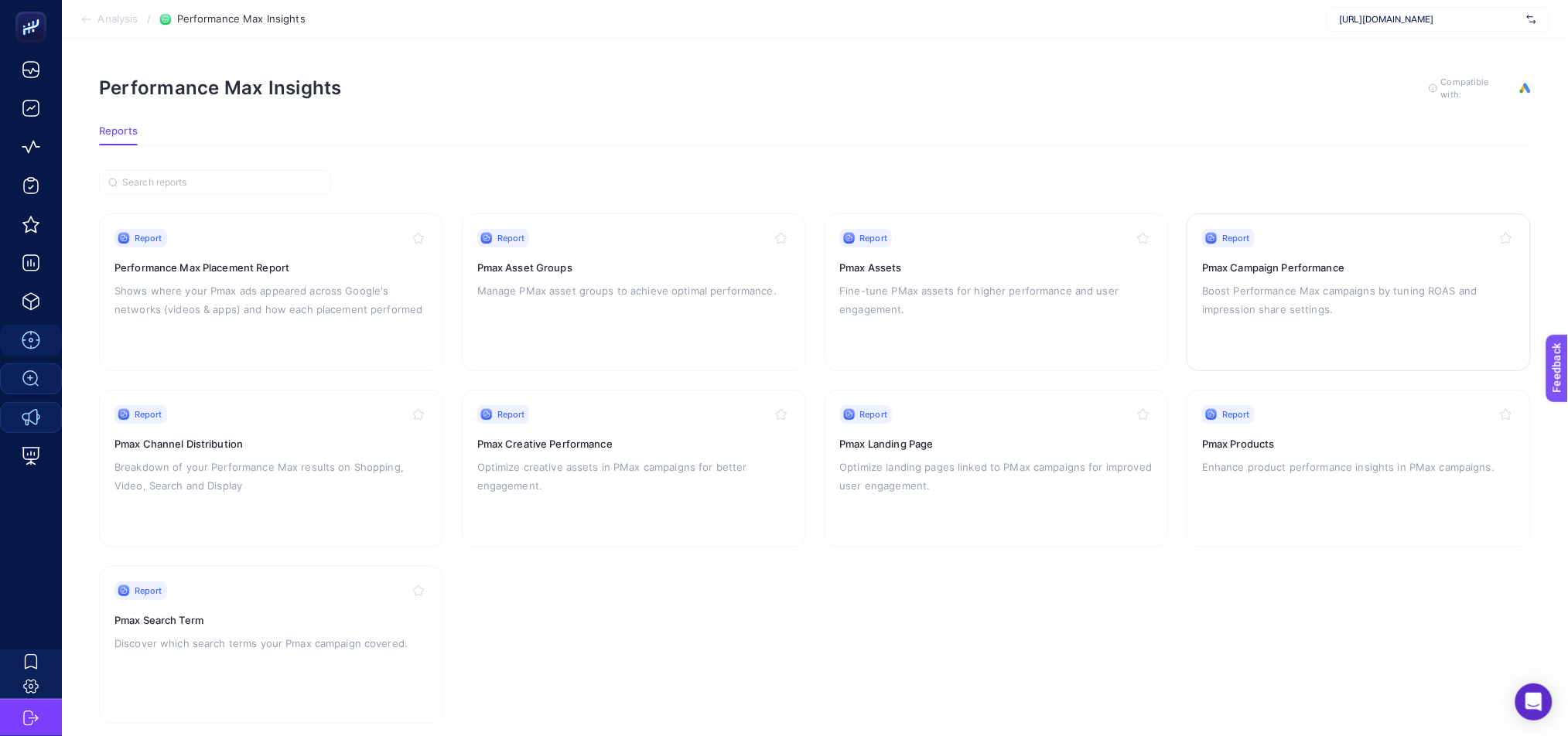
click at [1313, 308] on p "Boost Performance Max campaigns by tuning ROAS and impression share settings." at bounding box center [1358, 300] width 313 height 37
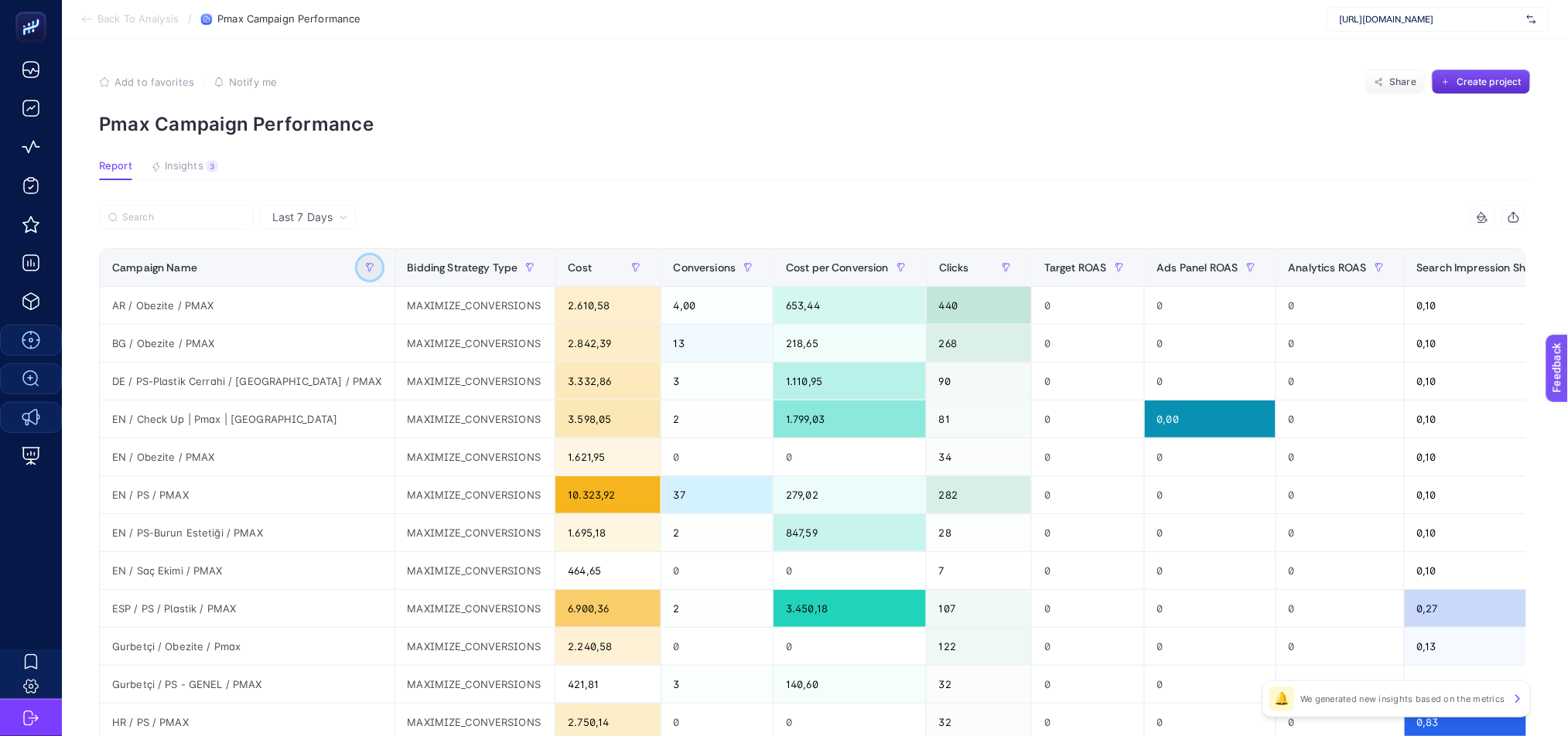
click at [357, 262] on button "button" at bounding box center [370, 268] width 25 height 25
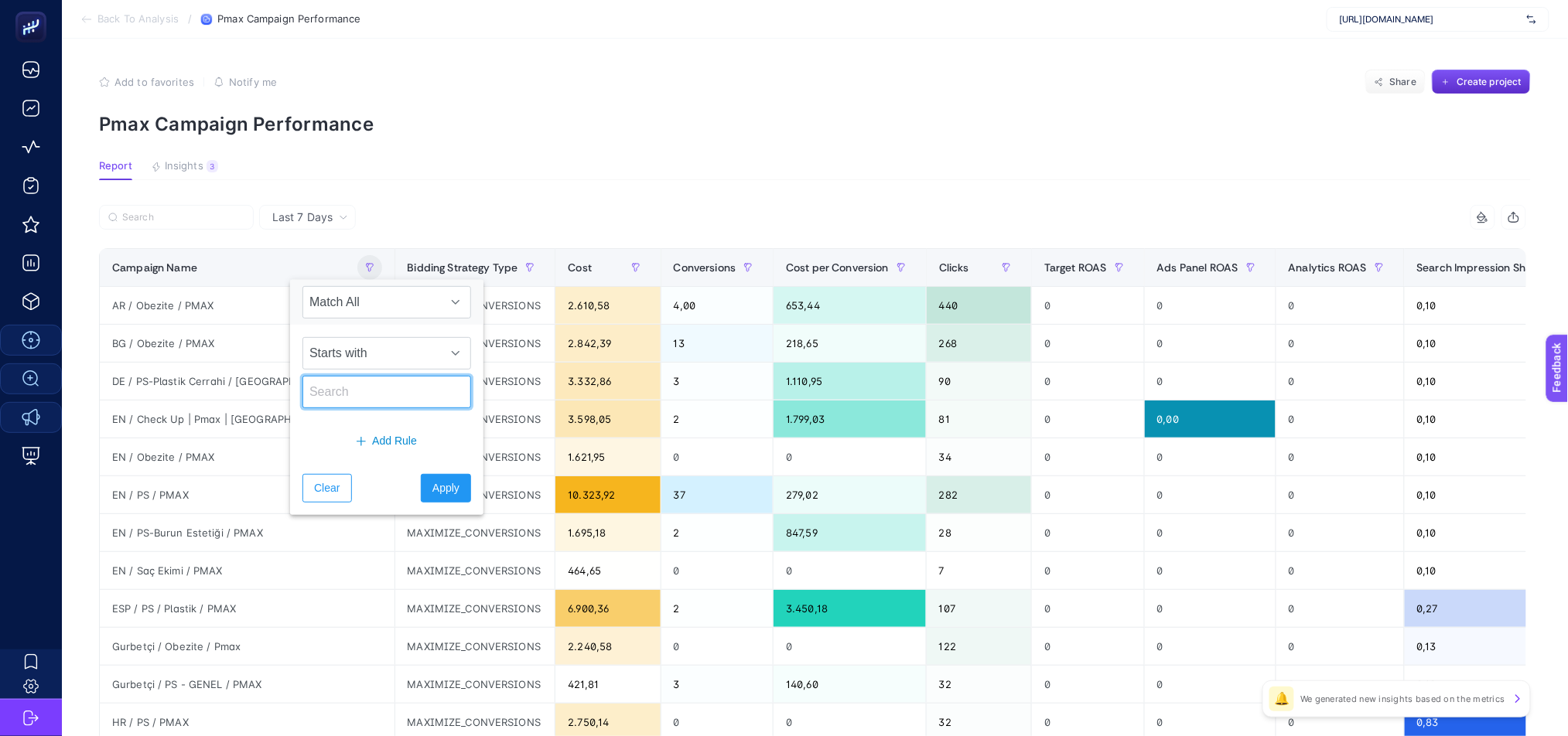
click at [390, 403] on input "text" at bounding box center [386, 392] width 169 height 32
type input "gurbet"
click at [433, 493] on span "Apply" at bounding box center [446, 488] width 27 height 16
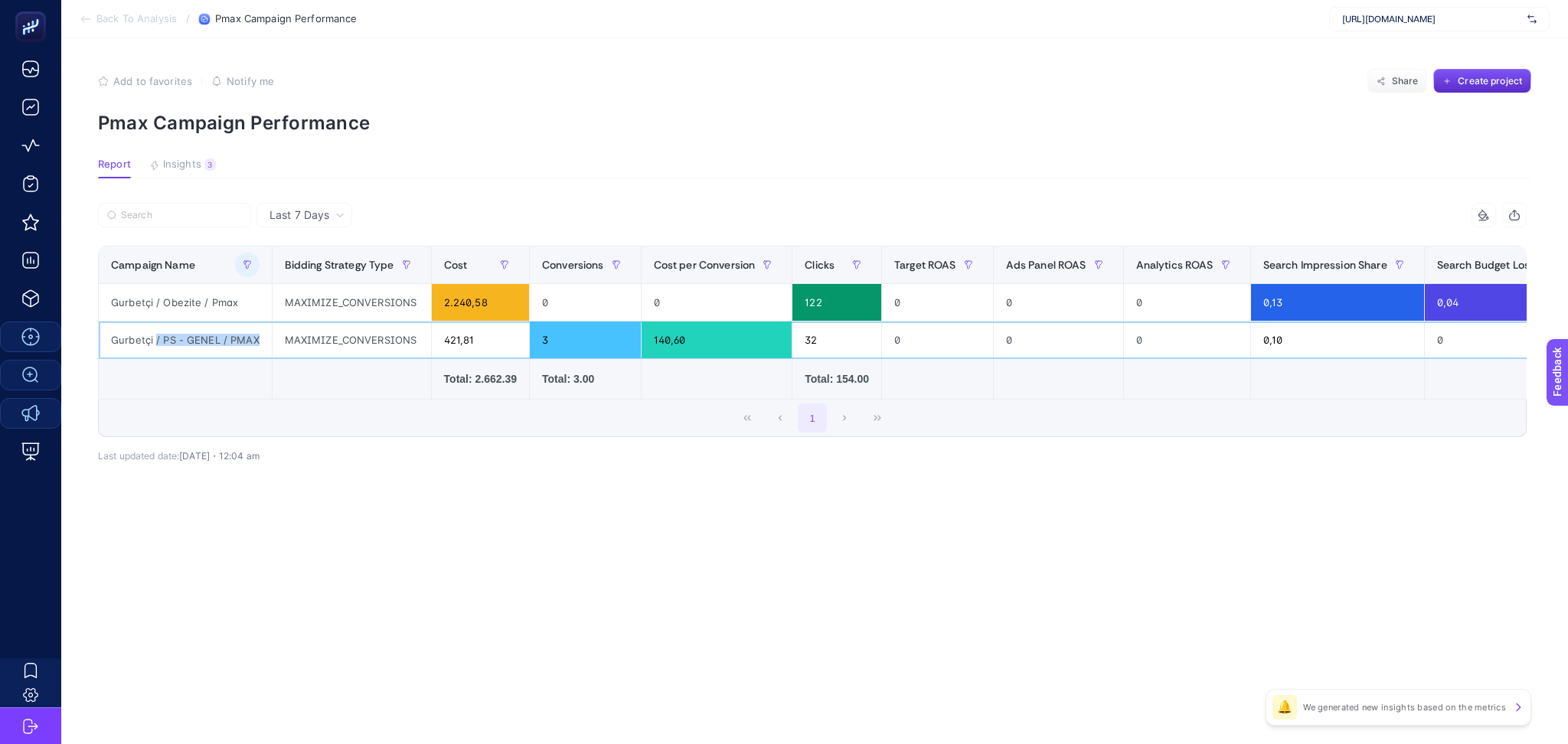
drag, startPoint x: 154, startPoint y: 339, endPoint x: 256, endPoint y: 335, distance: 102.1
click at [256, 335] on div "Gurbetçi / PS - GENEL / PMAX" at bounding box center [185, 339] width 173 height 37
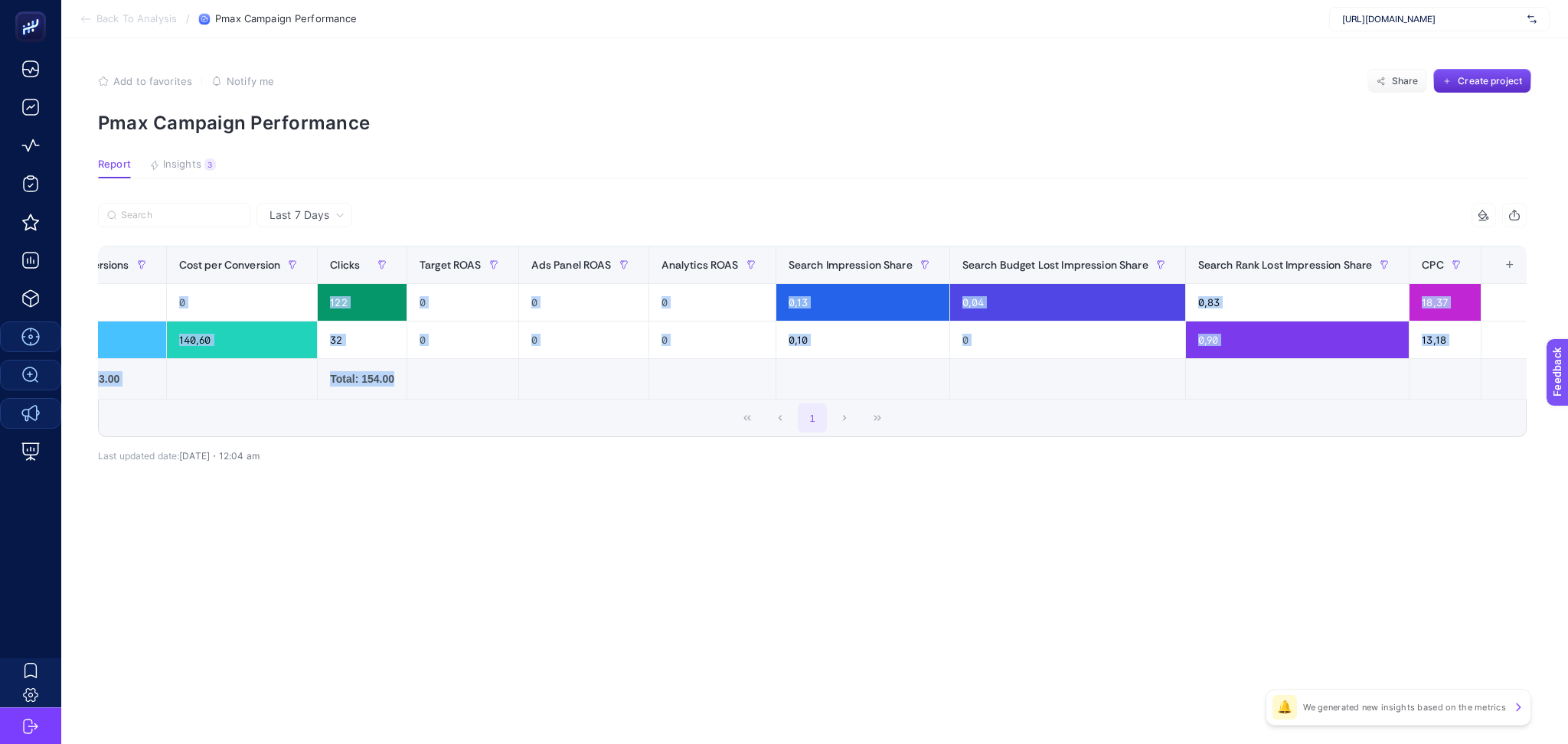
drag, startPoint x: 530, startPoint y: 396, endPoint x: 497, endPoint y: 402, distance: 33.5
click at [497, 399] on div "Campaign Name Bidding Strategy Type Cost Conversions Cost per Conversion Clicks…" at bounding box center [812, 322] width 1429 height 154
click at [688, 429] on div "1" at bounding box center [812, 417] width 1427 height 37
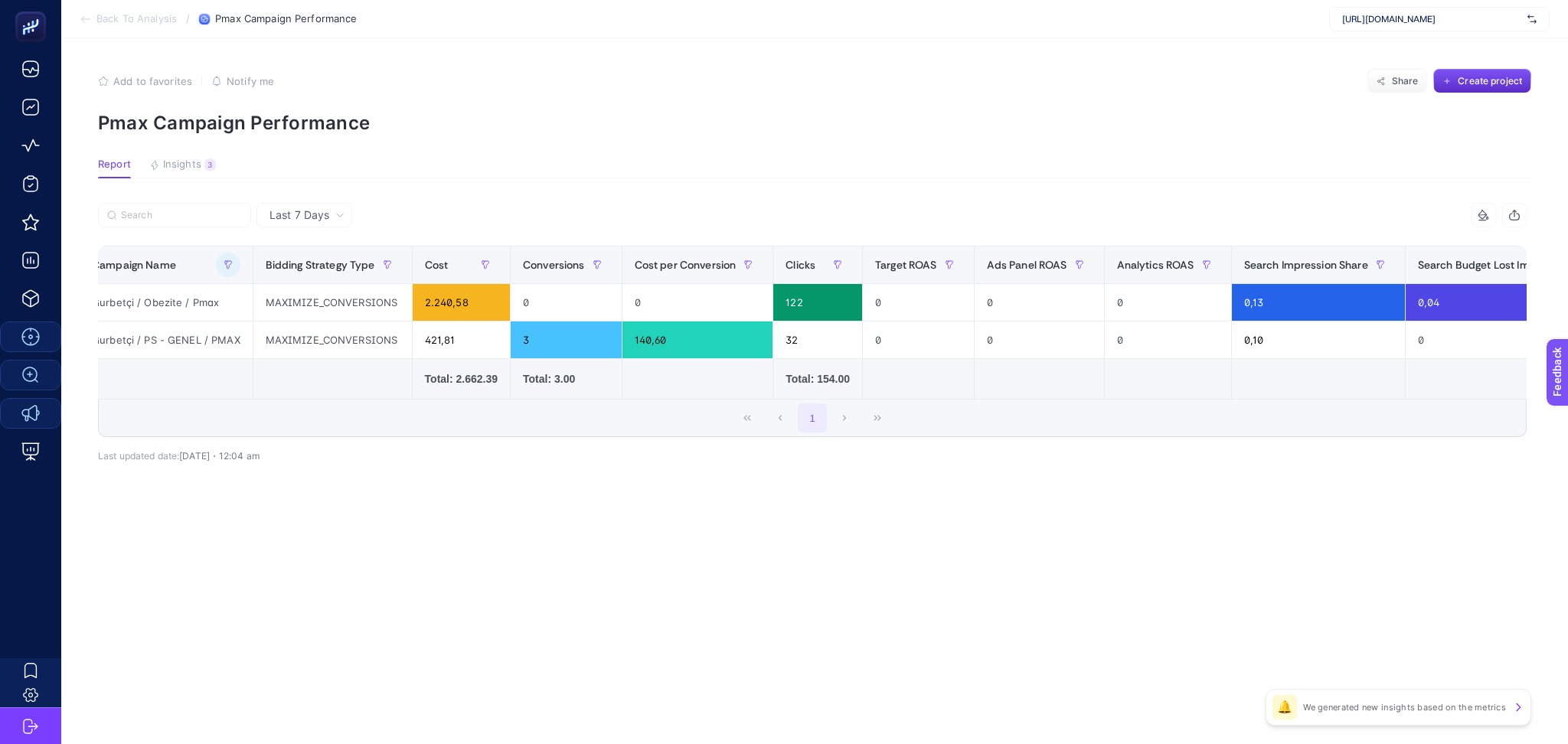
scroll to position [0, 0]
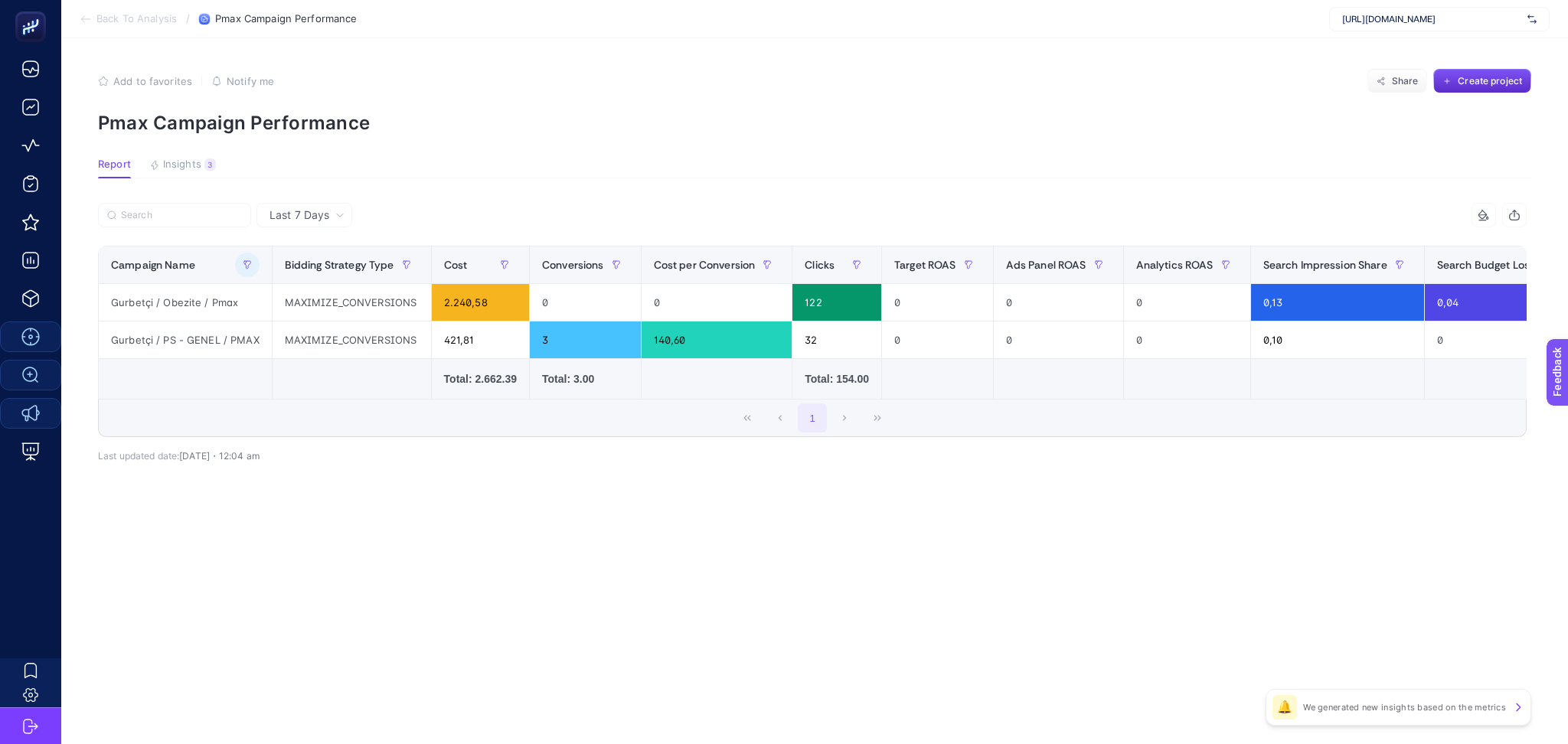
click at [312, 220] on span "Last 7 Days" at bounding box center [299, 215] width 60 height 16
click at [323, 267] on li "Last 30 Days" at bounding box center [304, 274] width 86 height 27
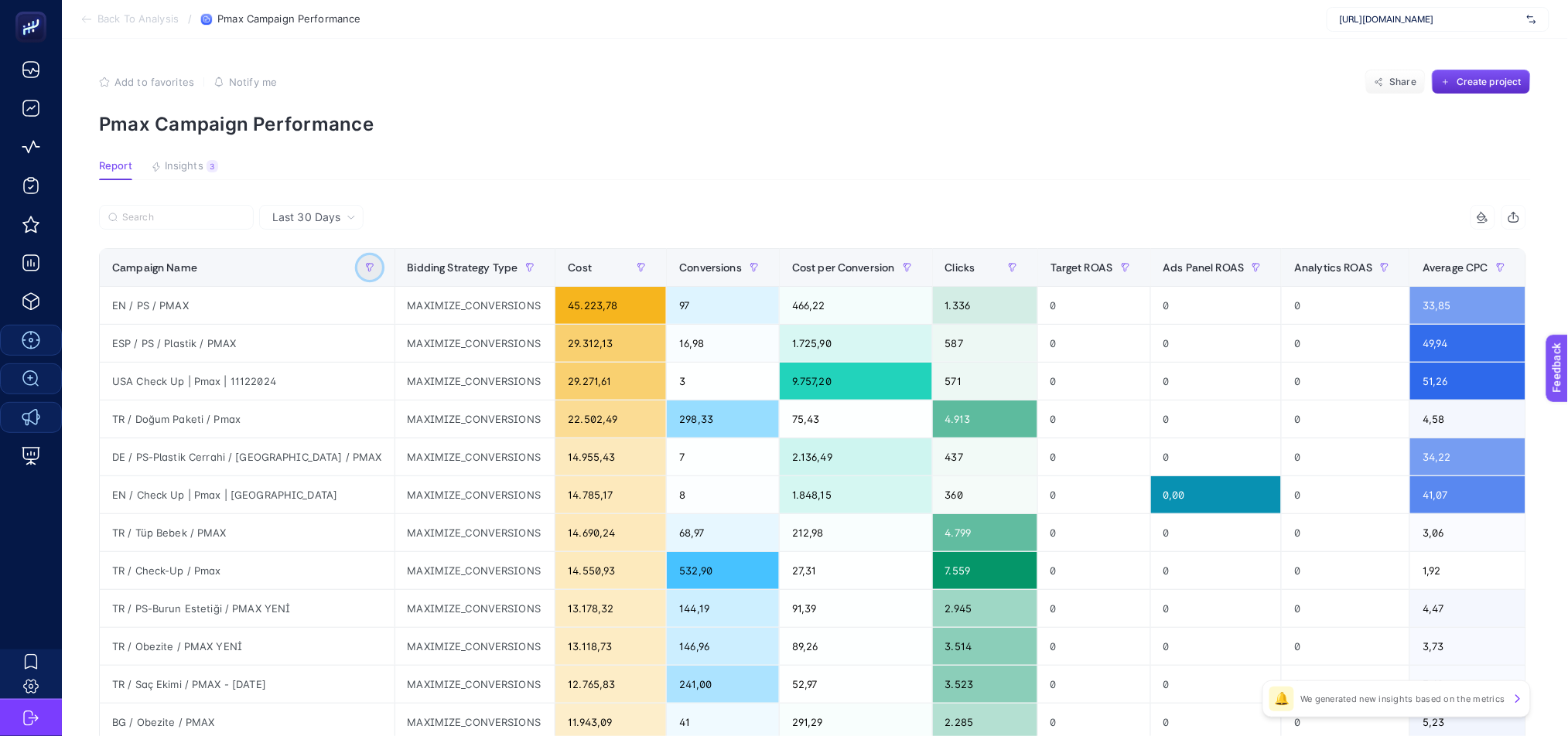
click at [365, 269] on icon "button" at bounding box center [370, 268] width 9 height 9
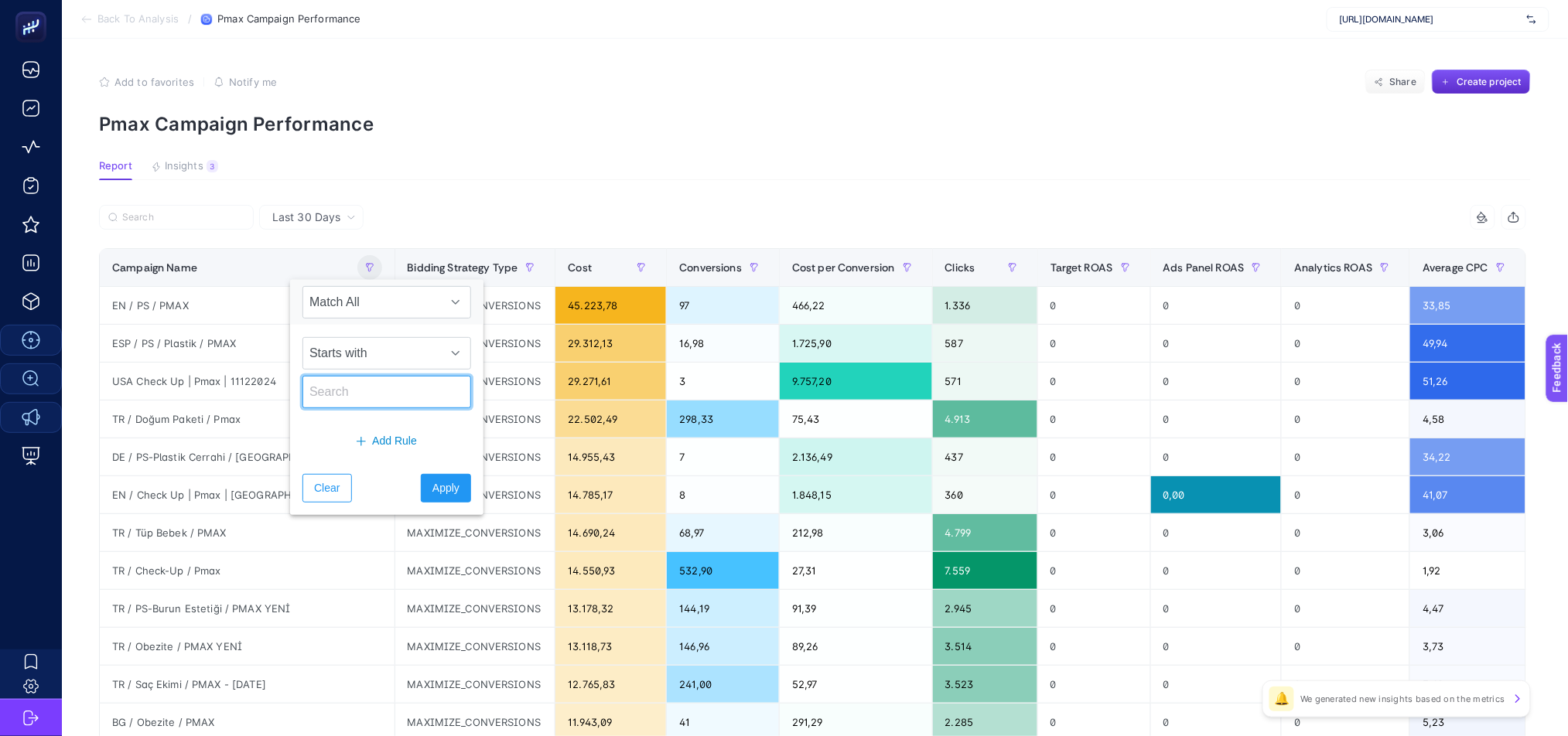
click at [399, 385] on input "text" at bounding box center [386, 392] width 169 height 32
type input "gurbet"
click at [446, 475] on button "Apply" at bounding box center [446, 488] width 50 height 28
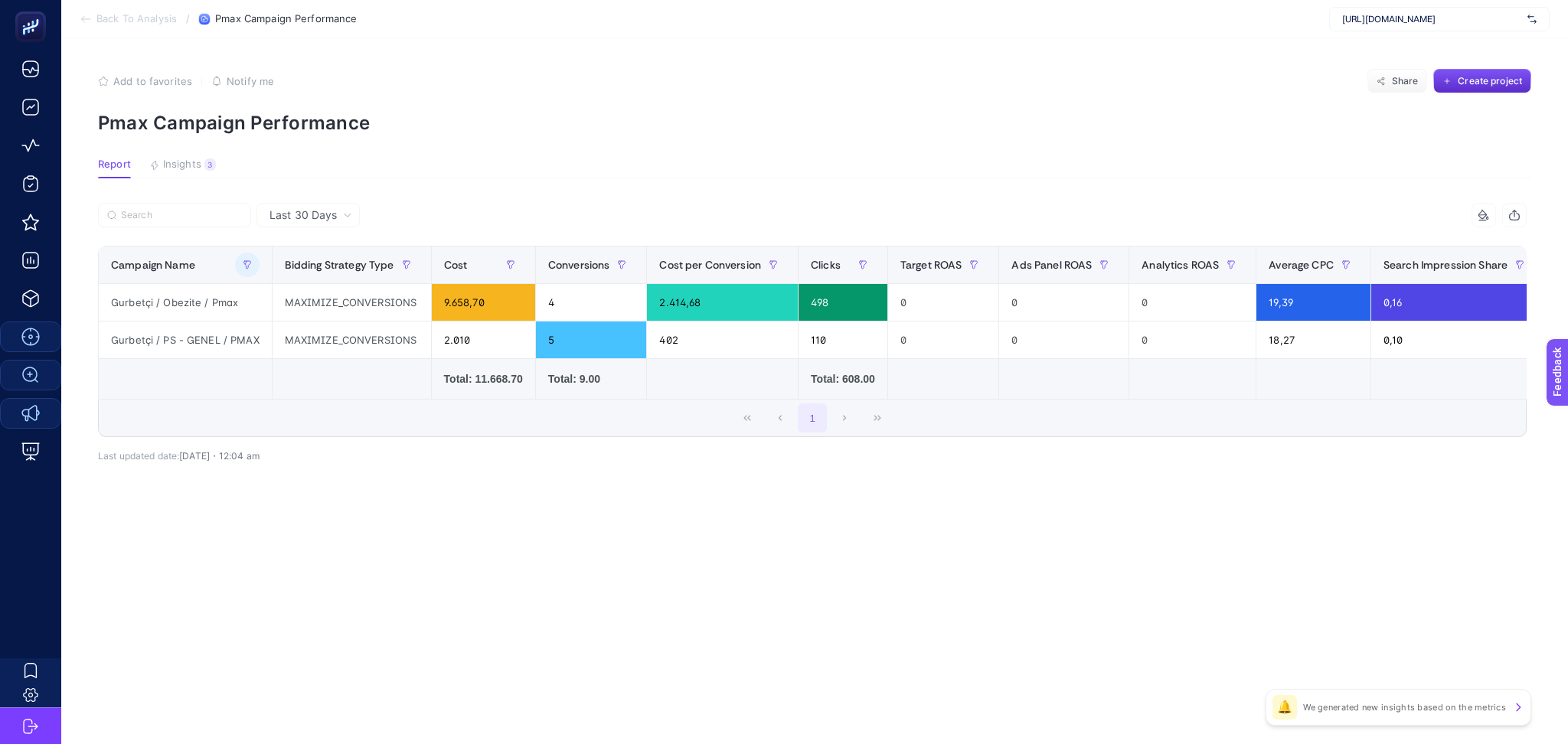
drag, startPoint x: 427, startPoint y: 408, endPoint x: 691, endPoint y: 405, distance: 264.0
click at [691, 405] on div "1" at bounding box center [812, 417] width 1427 height 37
drag, startPoint x: 694, startPoint y: 405, endPoint x: 1341, endPoint y: 408, distance: 647.0
click at [1341, 408] on div "1" at bounding box center [812, 417] width 1427 height 37
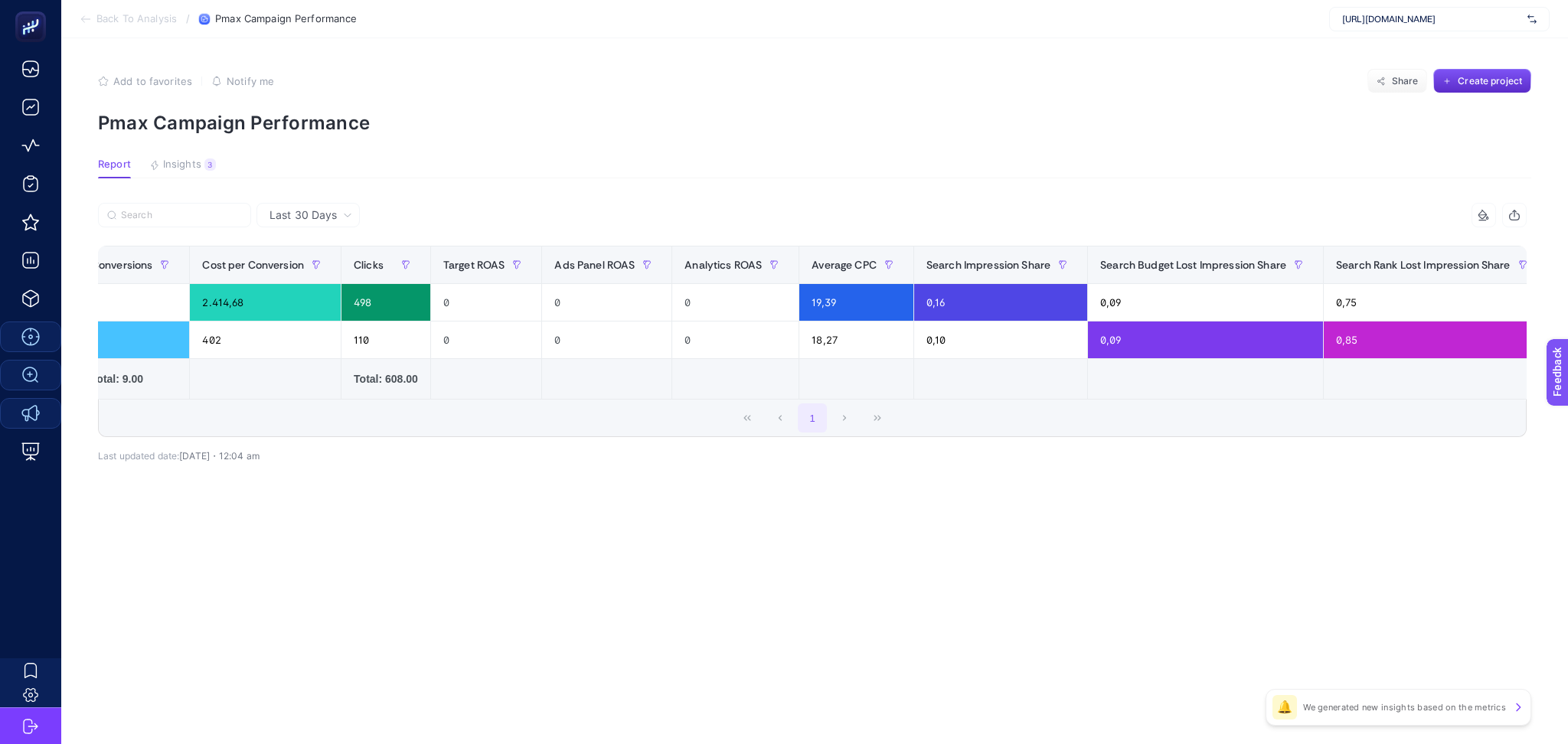
scroll to position [0, 709]
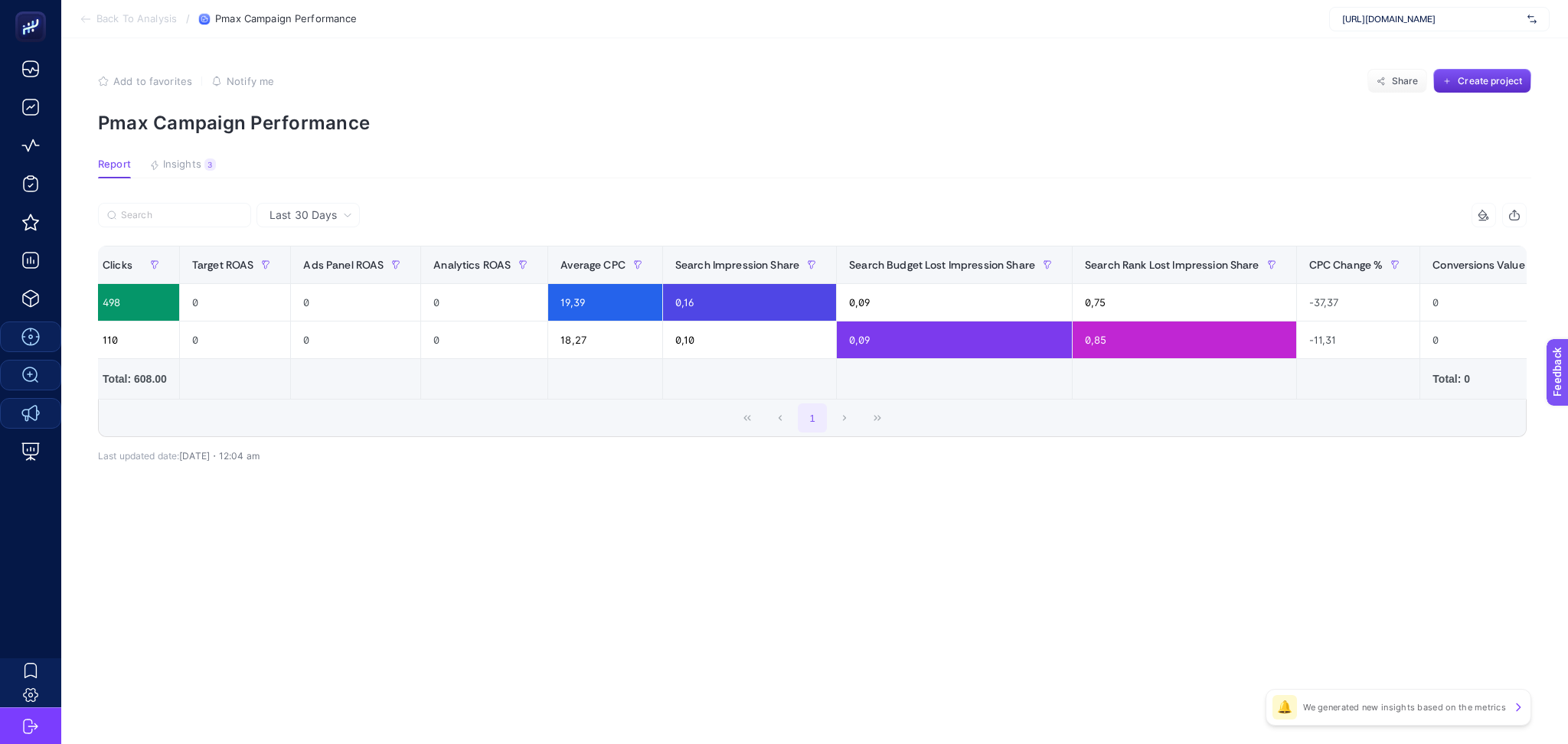
click at [1448, 411] on div "1" at bounding box center [812, 417] width 1427 height 37
drag, startPoint x: 1137, startPoint y: 405, endPoint x: 346, endPoint y: 424, distance: 791.2
click at [346, 424] on div "1" at bounding box center [812, 417] width 1427 height 37
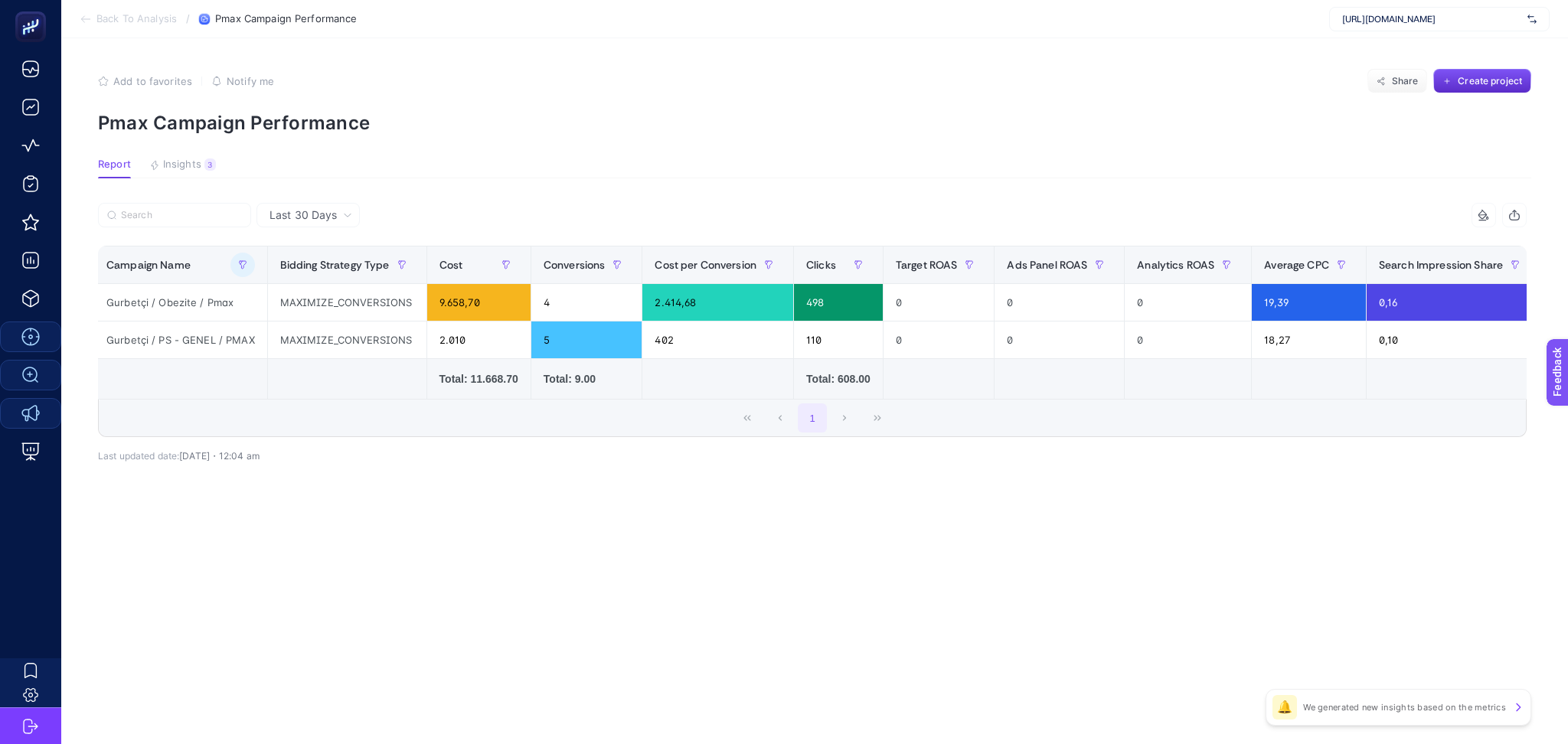
scroll to position [0, 2]
click at [242, 260] on icon "button" at bounding box center [245, 265] width 9 height 9
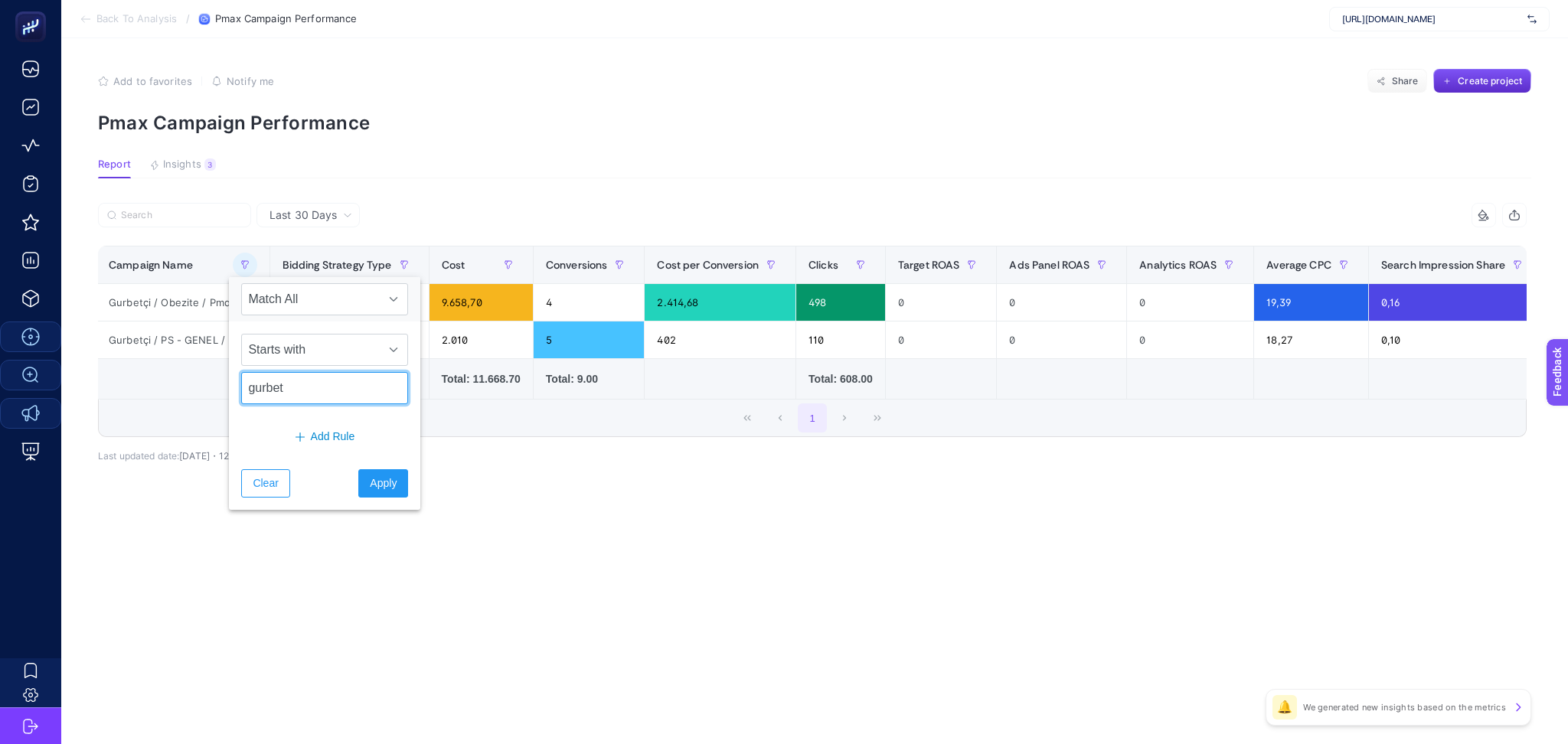
click at [282, 392] on input "gurbet" at bounding box center [324, 388] width 167 height 32
type input "de"
click at [372, 485] on span "Apply" at bounding box center [383, 483] width 26 height 16
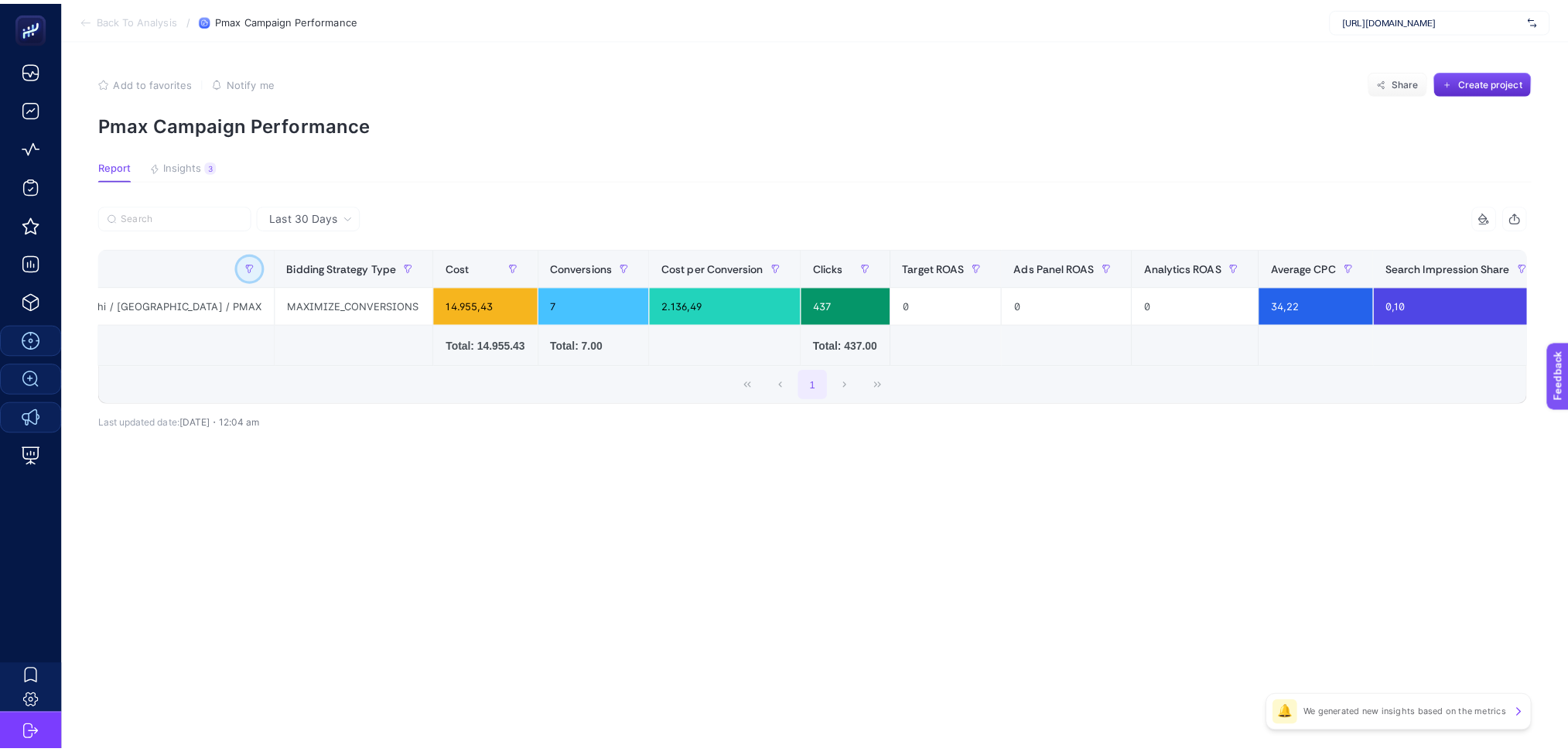
scroll to position [0, 0]
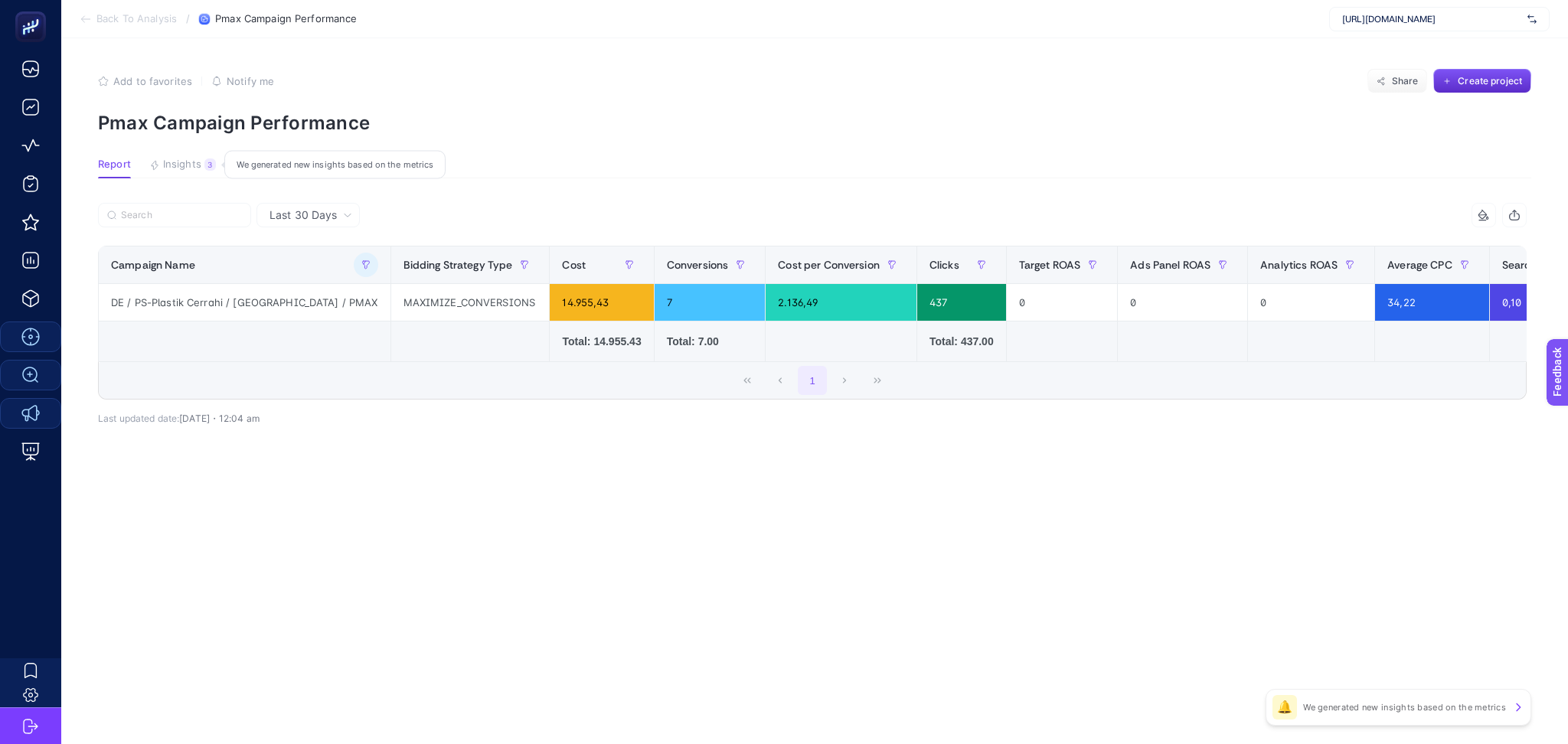
click at [172, 158] on span "Insights" at bounding box center [182, 165] width 38 height 12
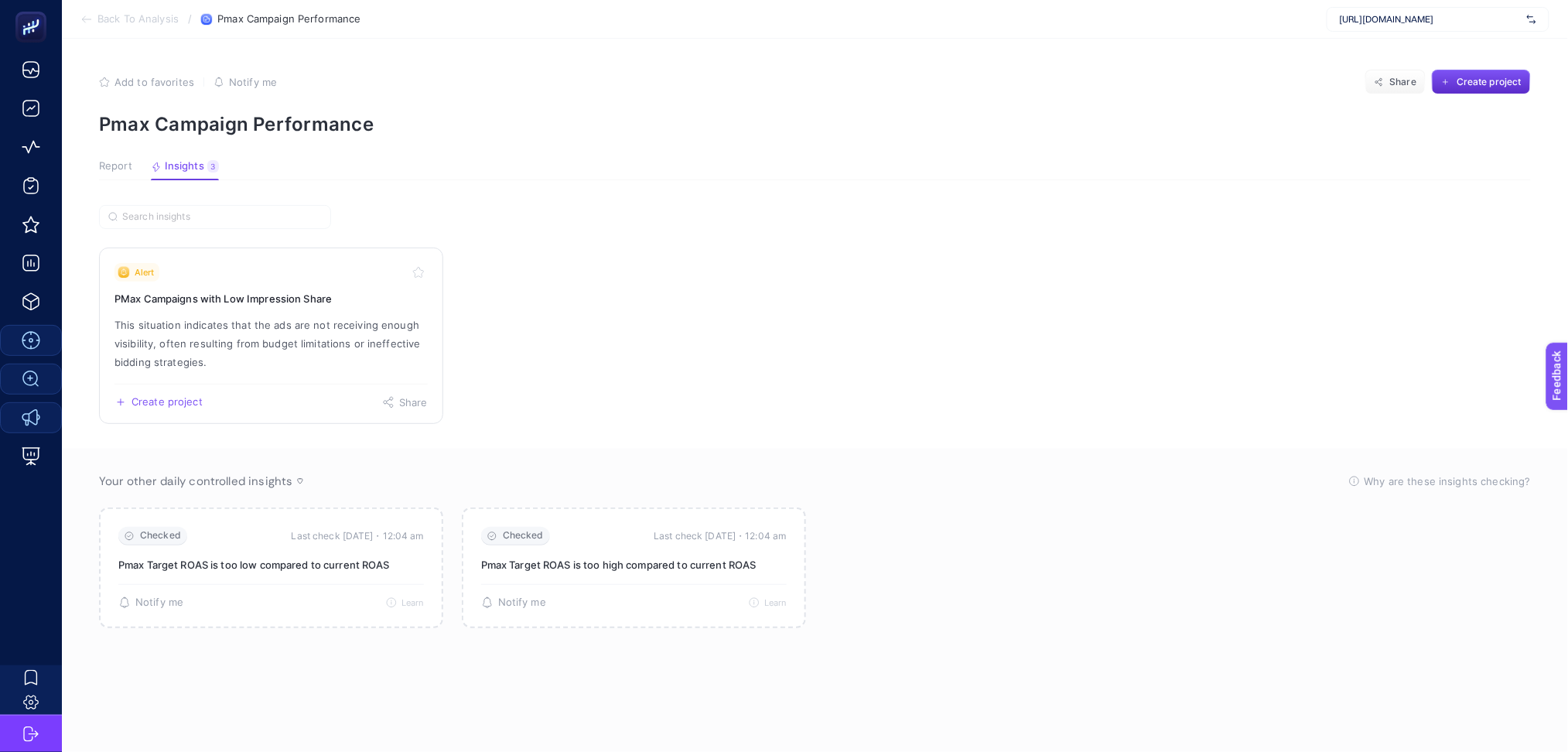
click at [324, 339] on p "This situation indicates that the ads are not receiving enough visibility, ofte…" at bounding box center [271, 343] width 313 height 56
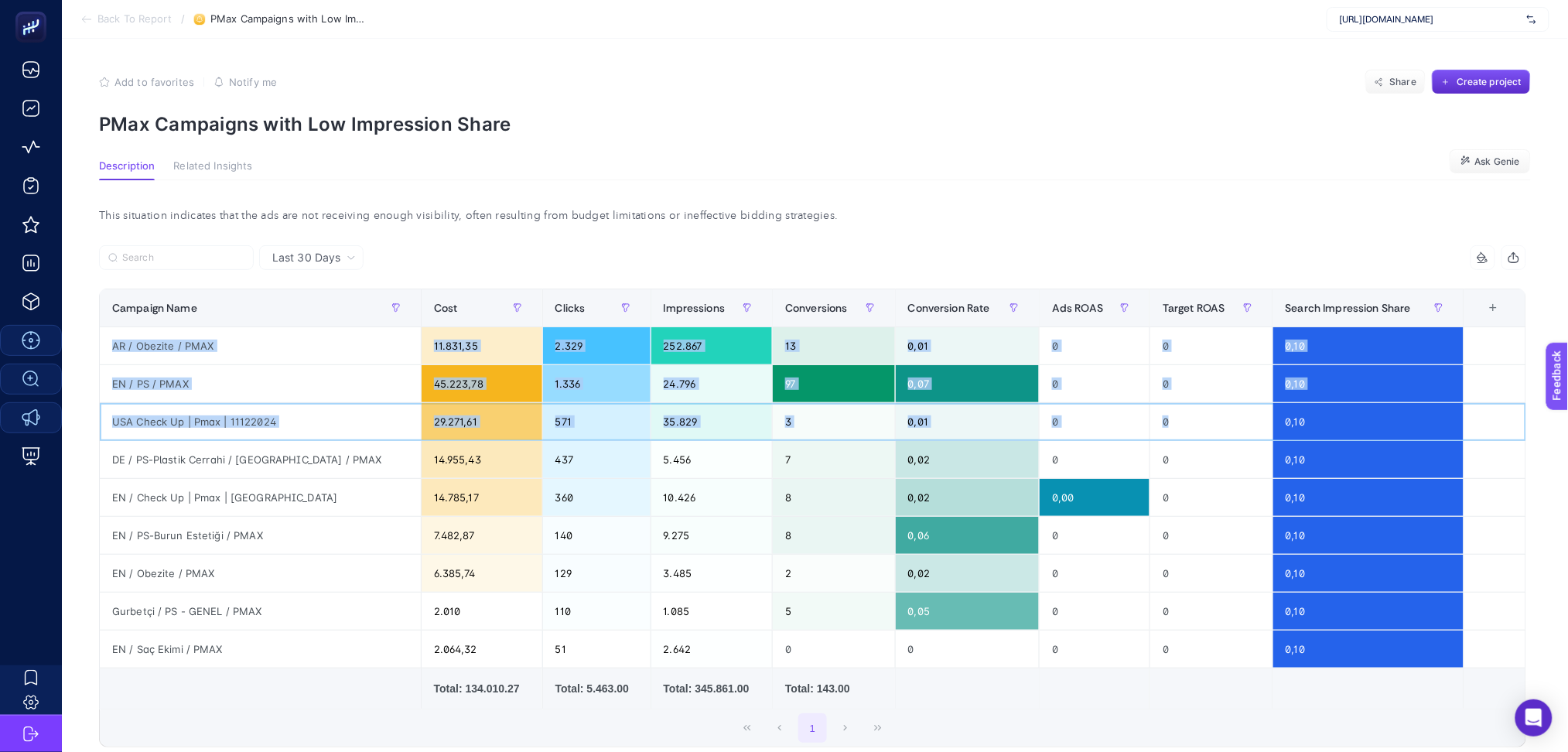
scroll to position [0, 10]
drag, startPoint x: 1202, startPoint y: 432, endPoint x: 1559, endPoint y: 475, distance: 359.6
click at [1559, 475] on article "Add to favorites false Notify me Share Create project PMax Campaigns with Low I…" at bounding box center [815, 461] width 1507 height 845
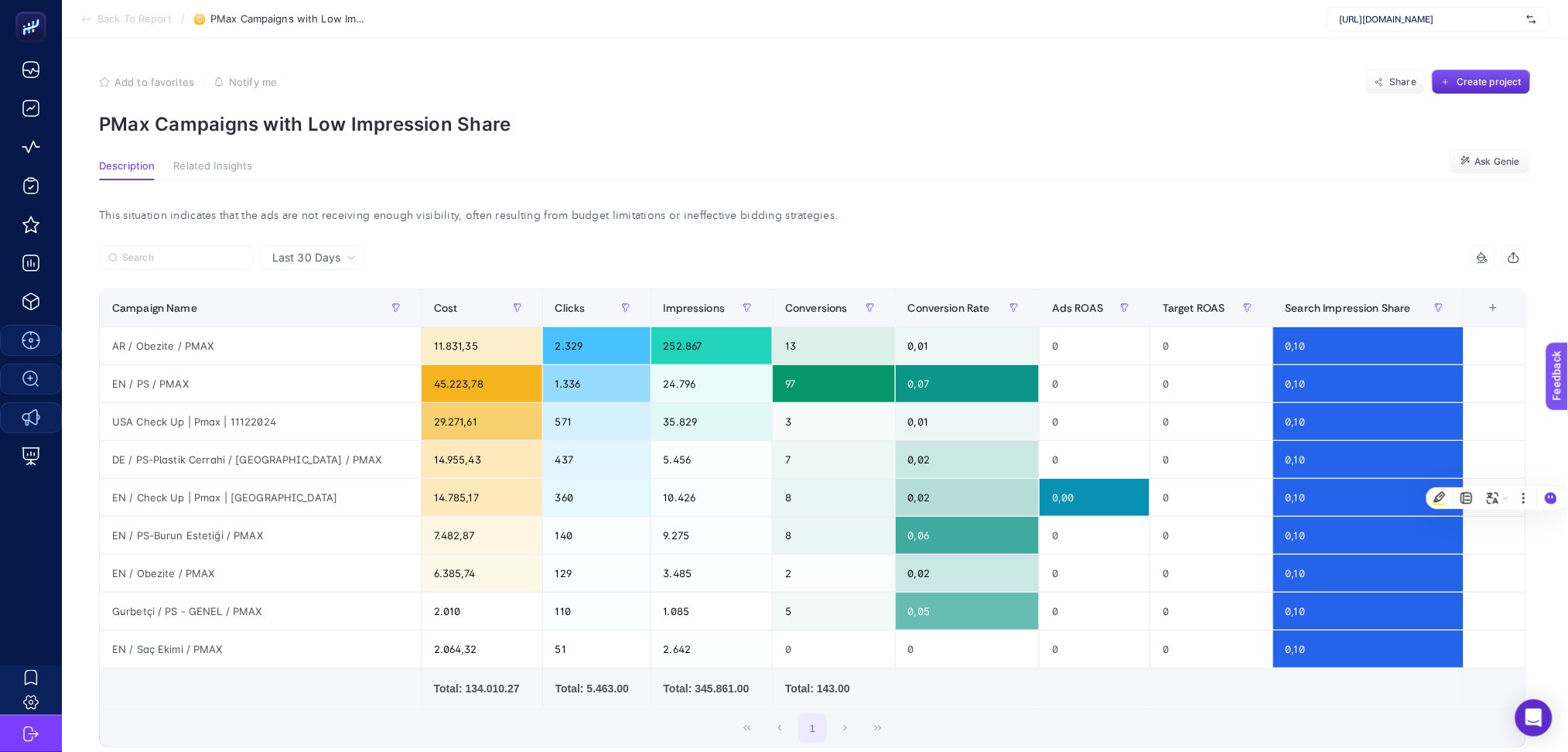
click at [423, 200] on div "This situation indicates that the ads are not receiving enough visibility, ofte…" at bounding box center [813, 517] width 1453 height 672
drag, startPoint x: 1099, startPoint y: 430, endPoint x: 1505, endPoint y: 431, distance: 406.0
click at [1505, 630] on tr "USA Check Up | Pmax | 11122024 29.271,61 571 35.829 3 0,01 0 0 0,10" at bounding box center [813, 649] width 1427 height 38
click at [1088, 422] on div "0" at bounding box center [1095, 421] width 110 height 37
click at [1513, 427] on td at bounding box center [1495, 422] width 62 height 38
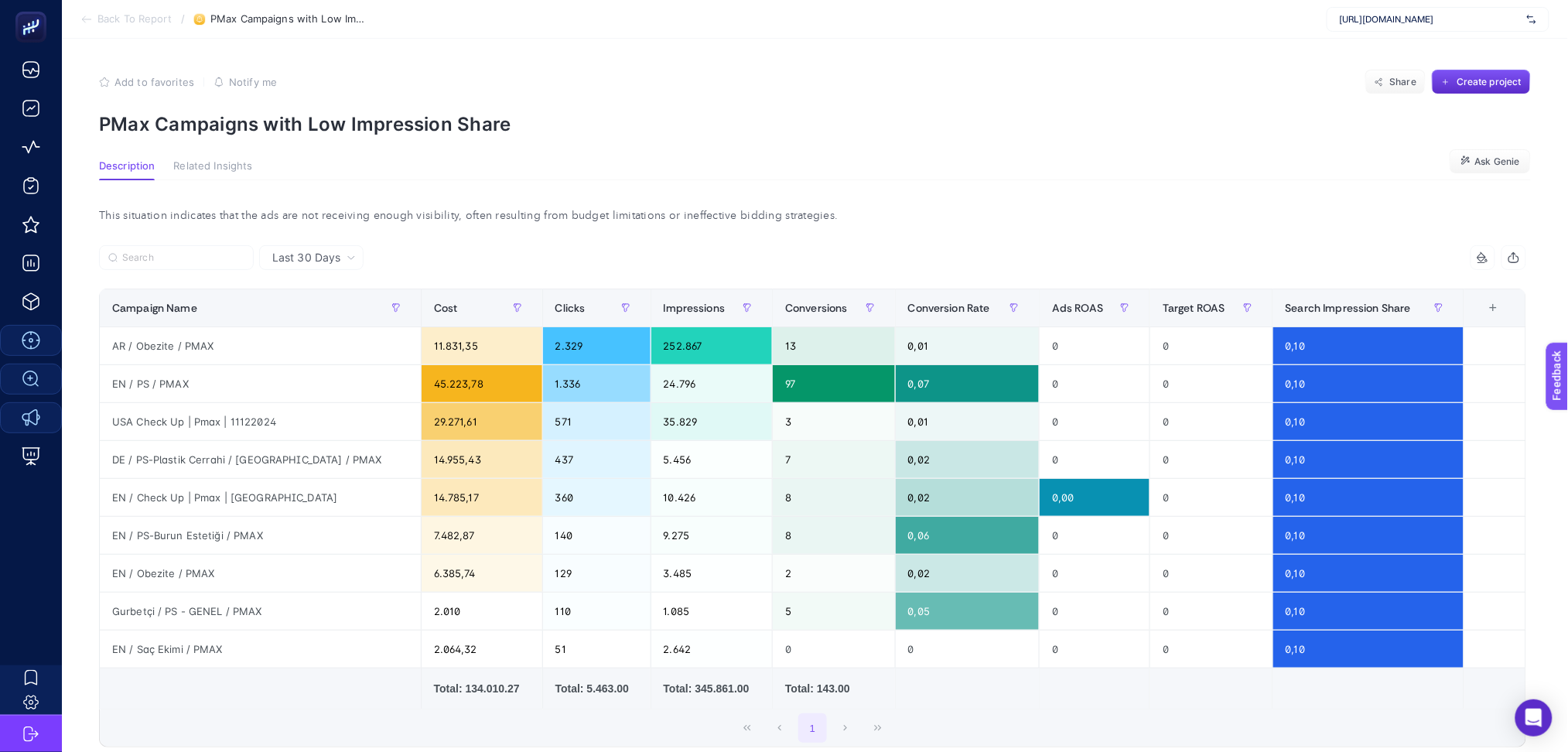
click at [1490, 306] on div "+" at bounding box center [1493, 308] width 29 height 13
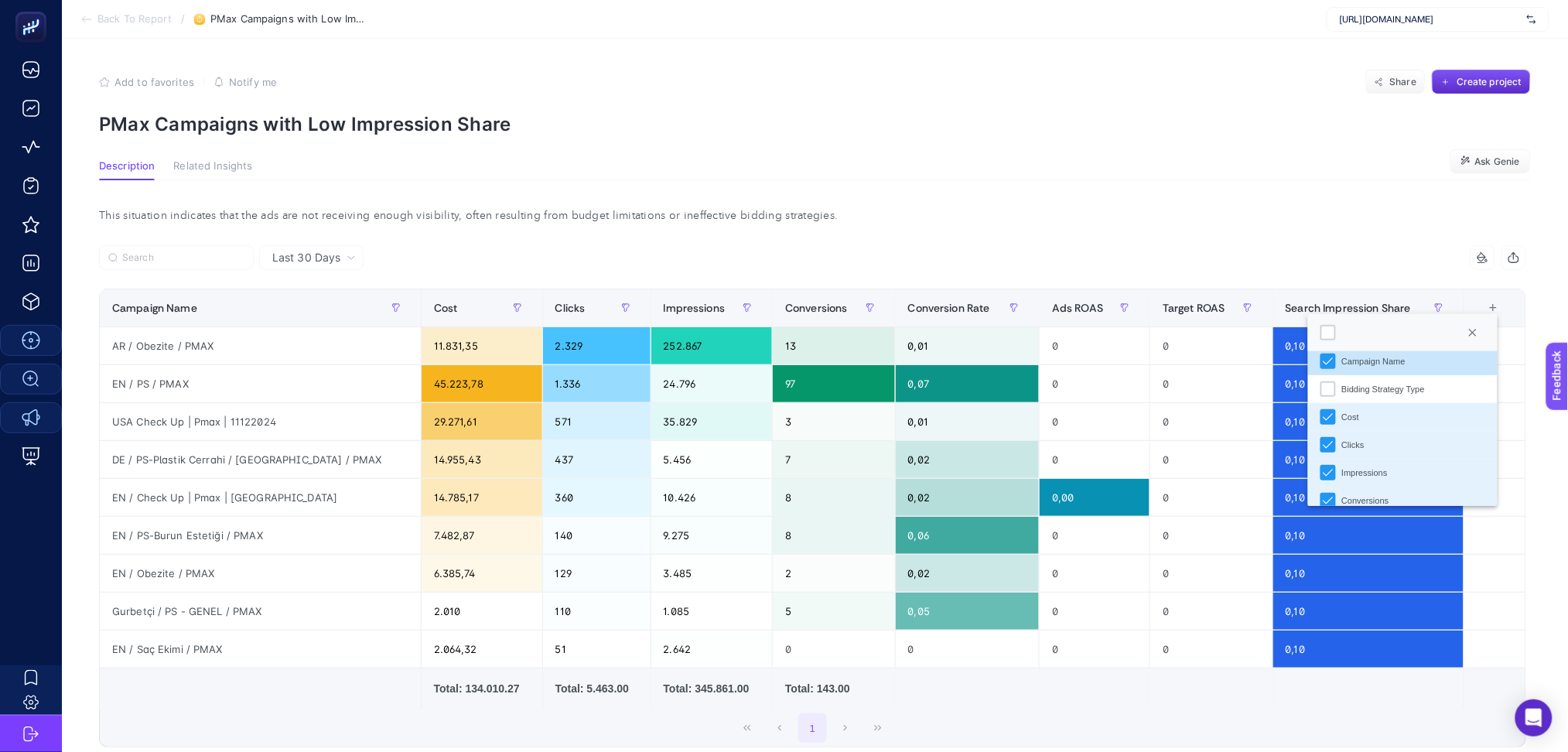
scroll to position [2, 0]
click at [1329, 405] on li "Bidding Strategy Type" at bounding box center [1403, 396] width 190 height 27
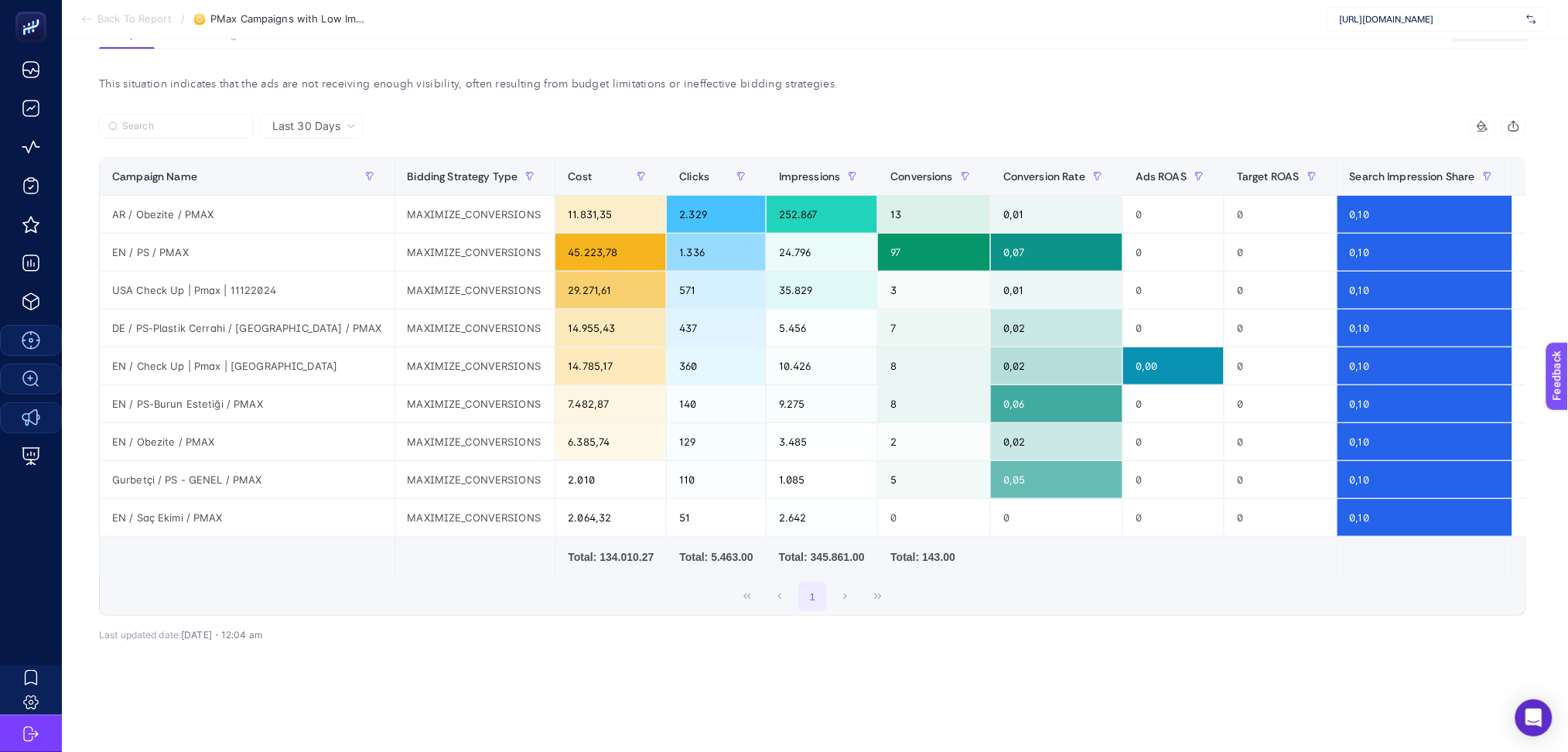
scroll to position [0, 0]
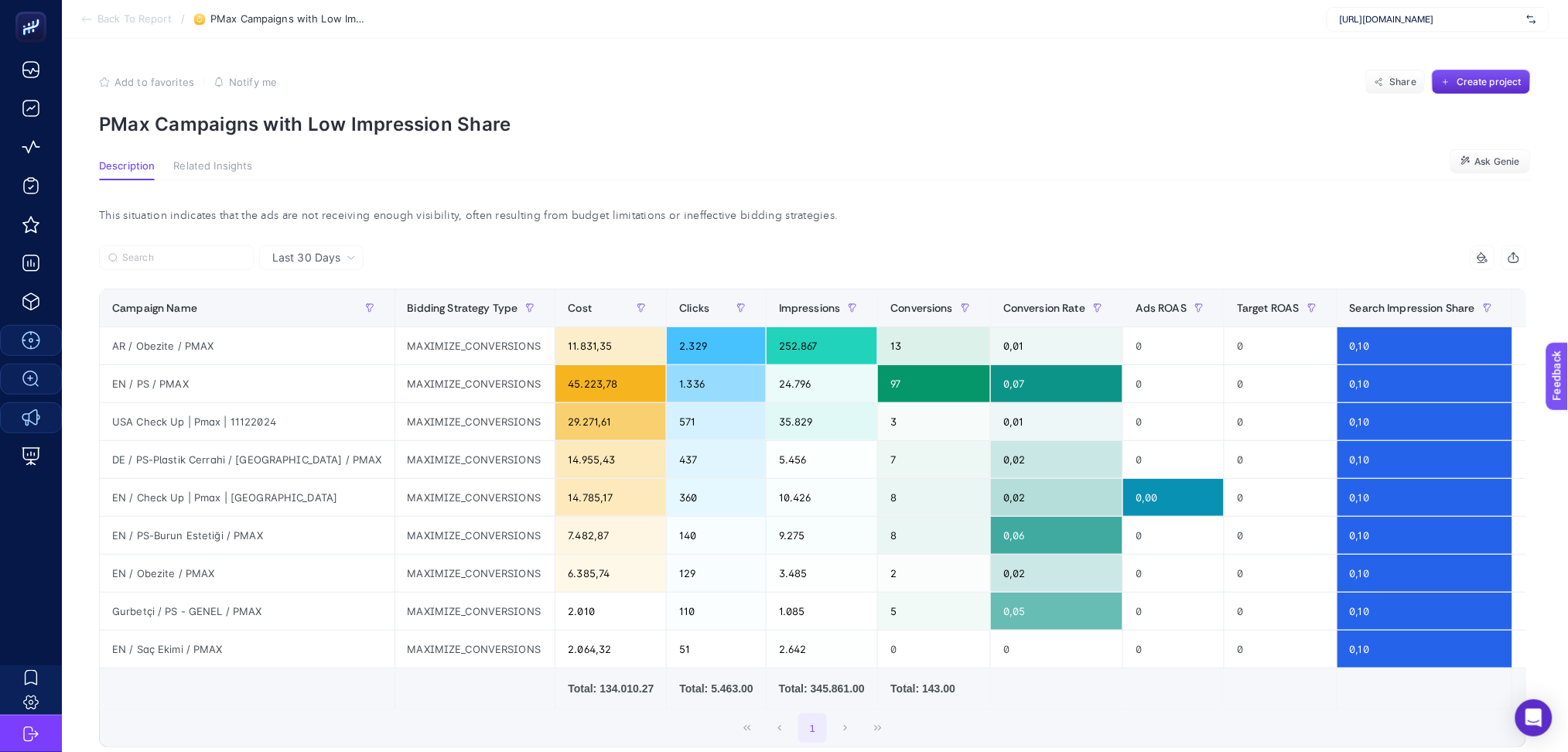
click at [1527, 313] on div "+" at bounding box center [1541, 308] width 29 height 13
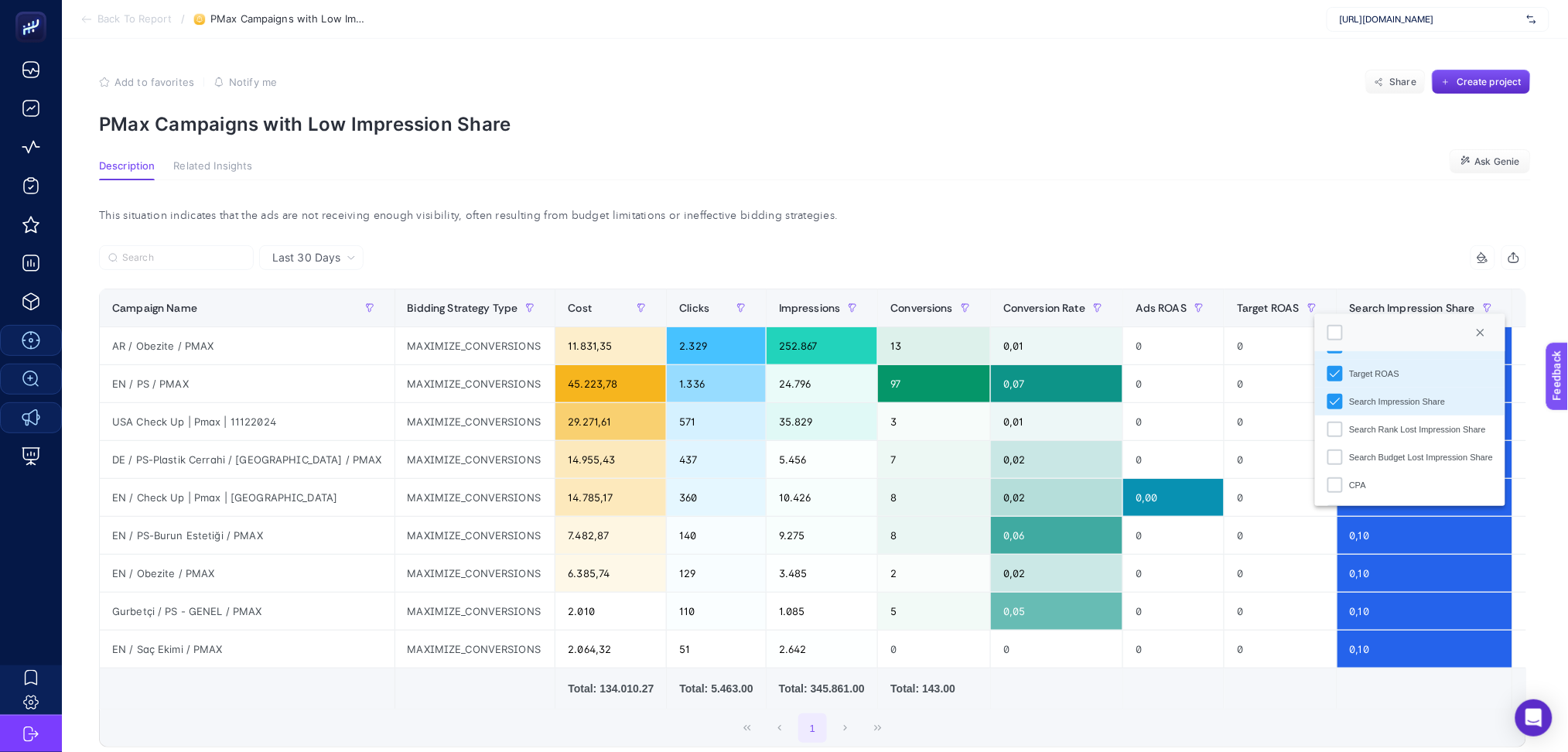
scroll to position [247, 0]
click at [1332, 407] on div "Search Rank Lost Impression Share" at bounding box center [1336, 403] width 16 height 16
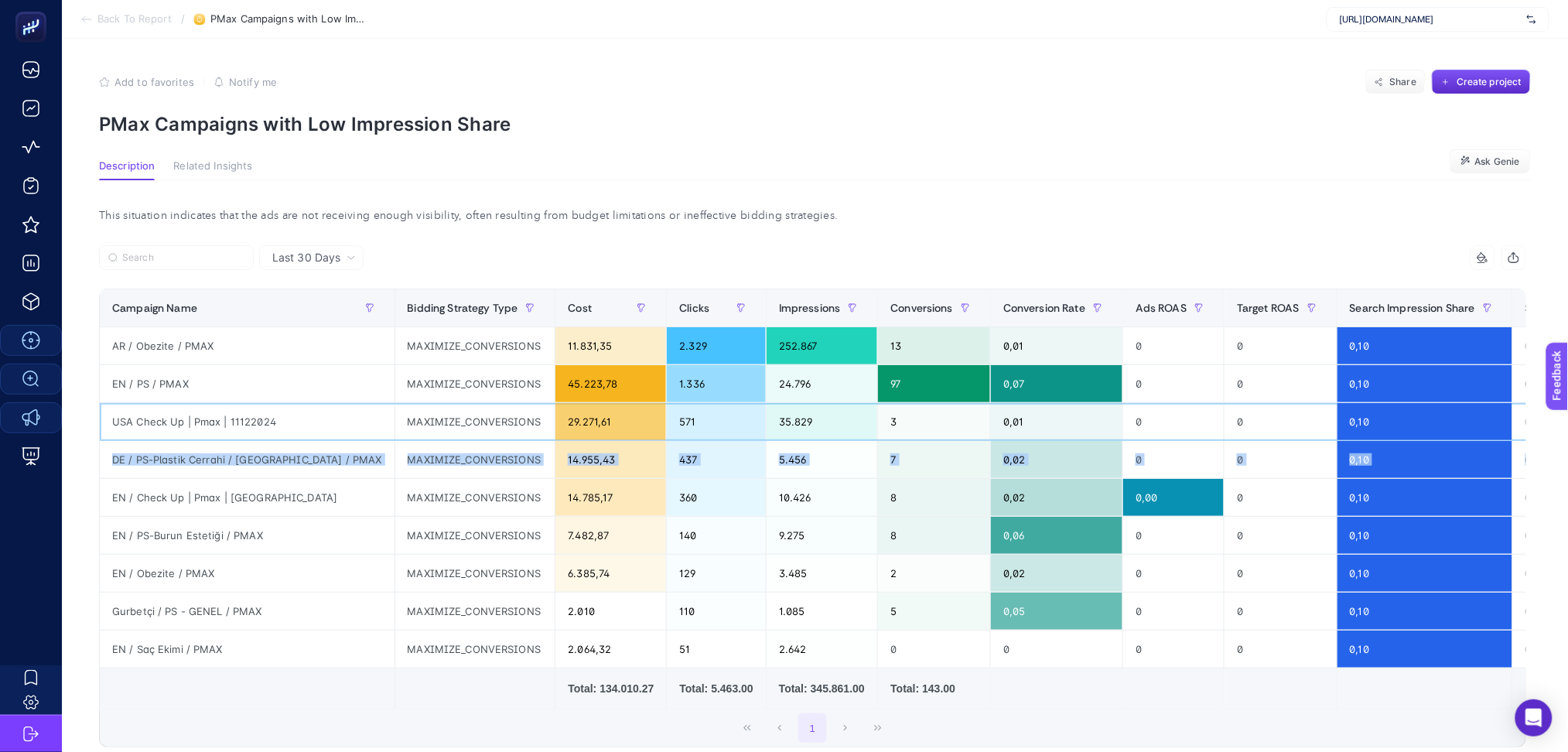
drag, startPoint x: 1475, startPoint y: 411, endPoint x: 1550, endPoint y: 444, distance: 81.9
click at [1550, 444] on article "Add to favorites false Notify me Share Create project PMax Campaigns with Low I…" at bounding box center [815, 461] width 1507 height 845
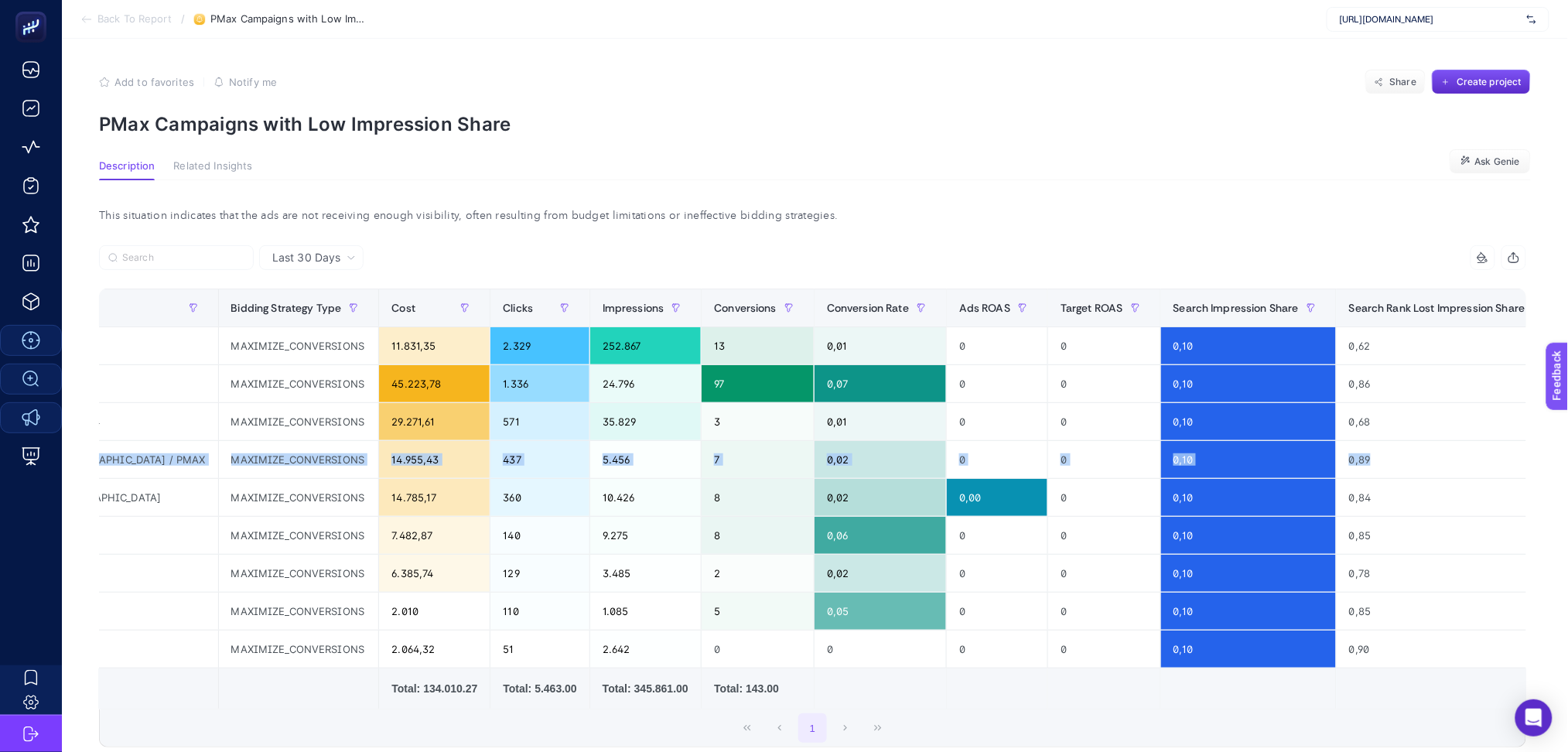
click at [1577, 307] on div "+" at bounding box center [1592, 308] width 29 height 13
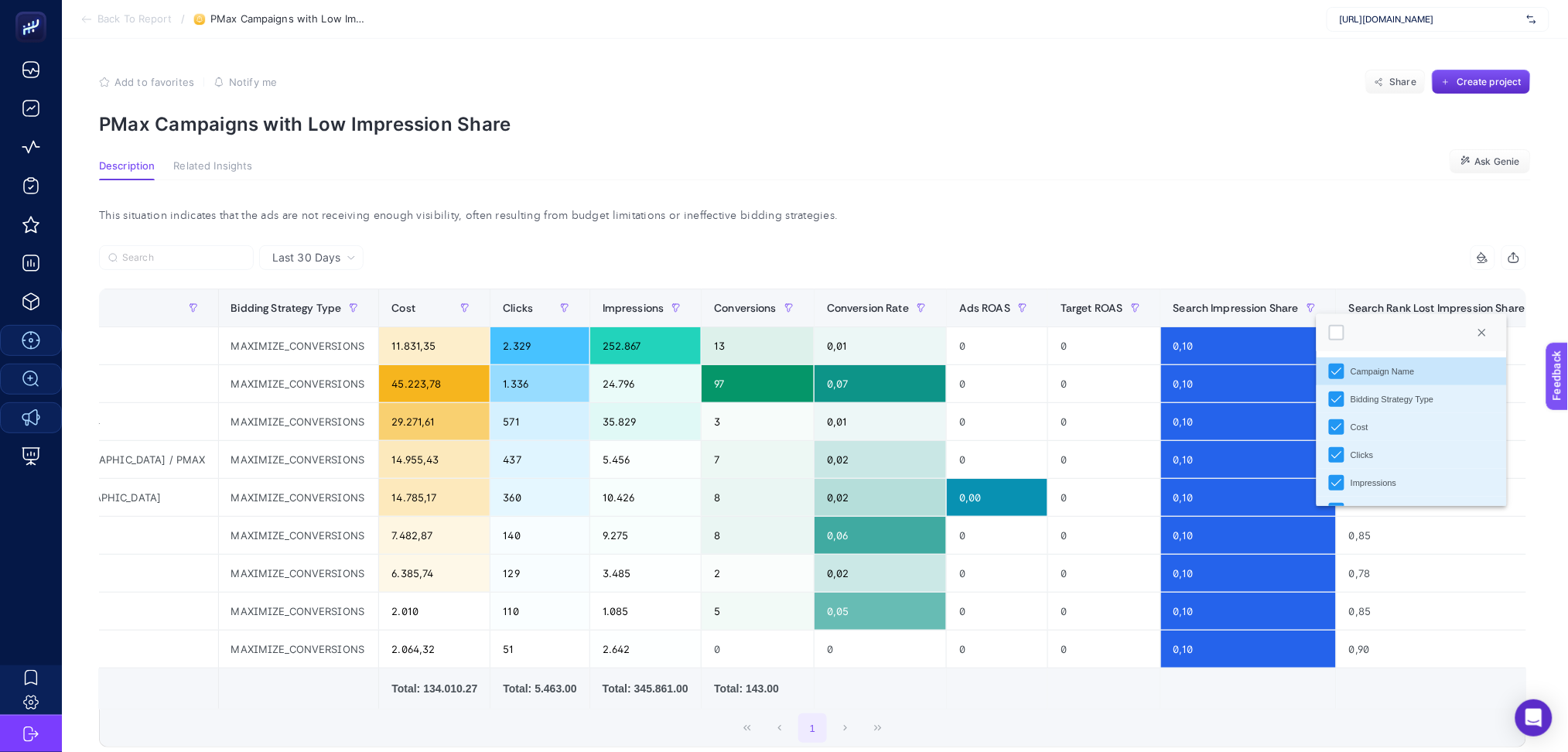
scroll to position [247, 0]
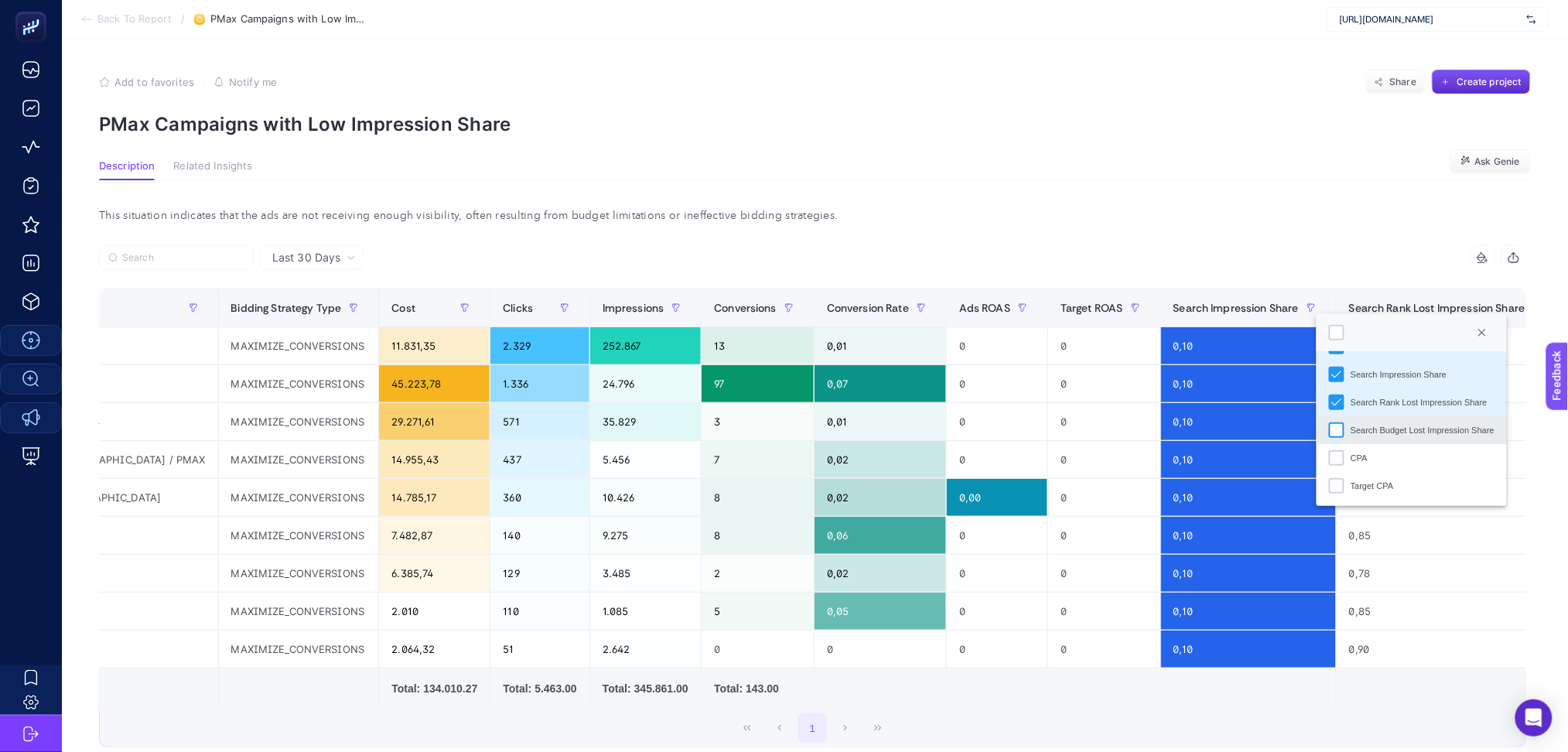
click at [1338, 433] on div "Search Budget Lost Impression Share" at bounding box center [1337, 430] width 16 height 16
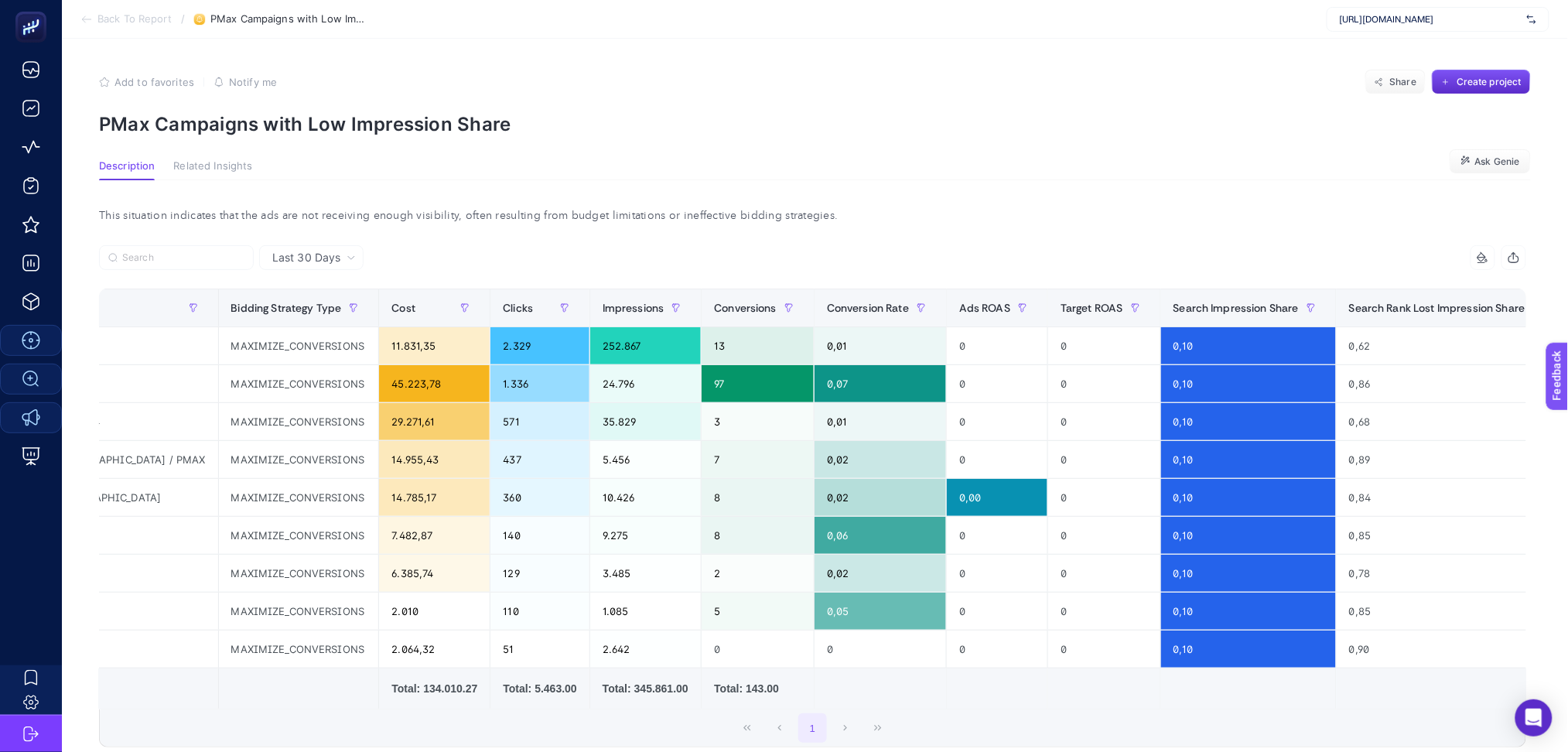
drag, startPoint x: 1303, startPoint y: 715, endPoint x: 1350, endPoint y: 714, distance: 47.0
click at [1350, 714] on div "8 items selected Campaign Name Bidding Strategy Type Cost Clicks Impressions Co…" at bounding box center [813, 496] width 1427 height 502
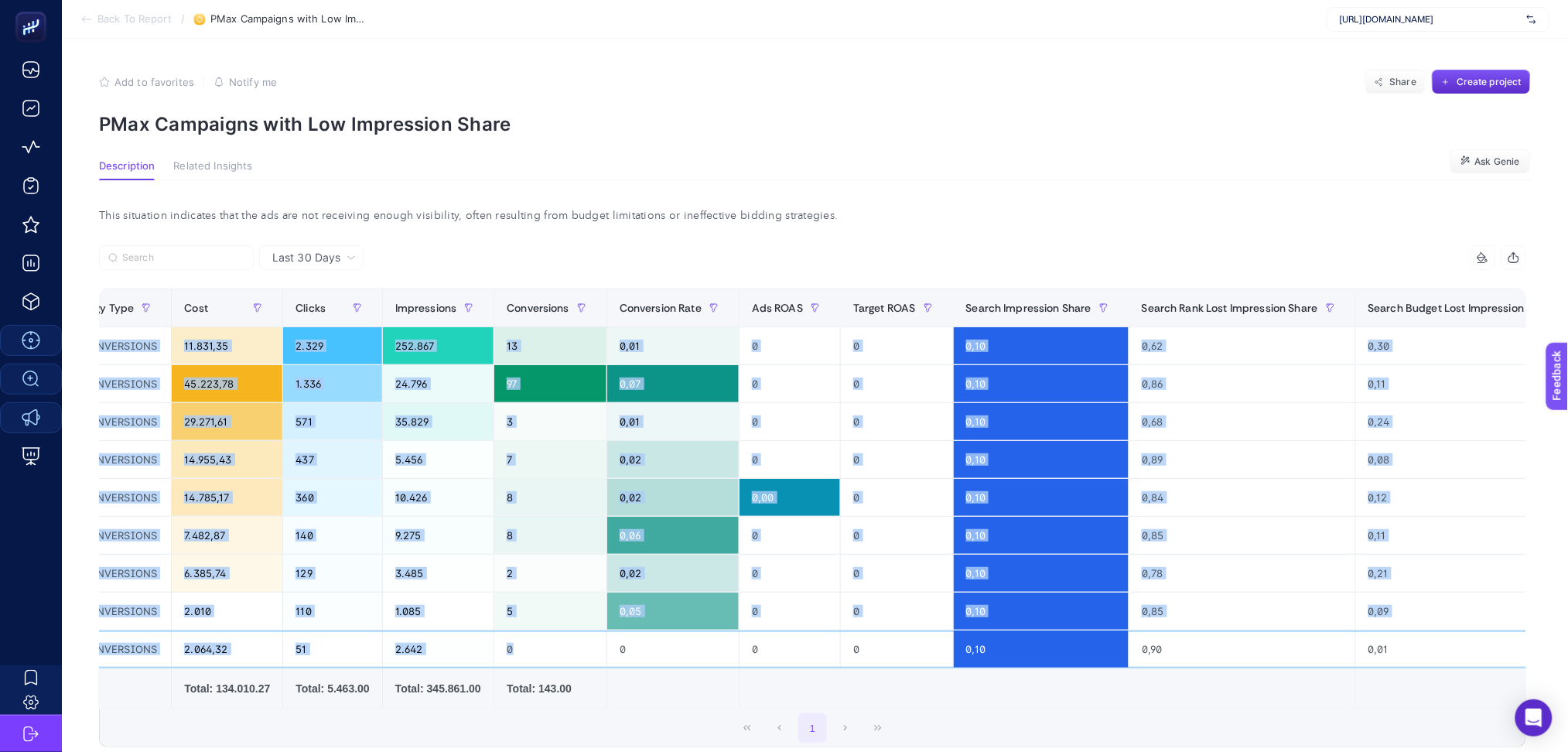
scroll to position [0, 414]
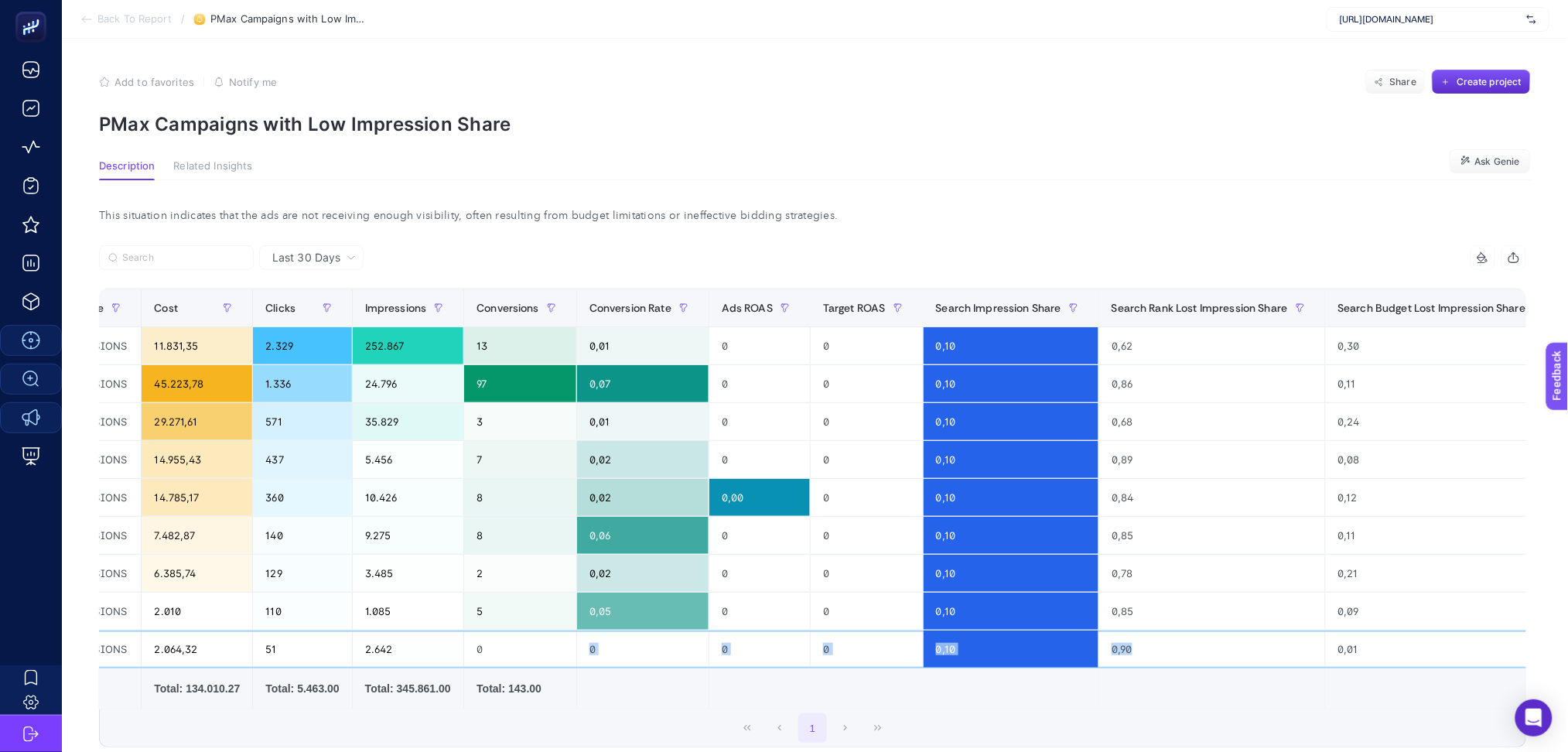
drag, startPoint x: 890, startPoint y: 655, endPoint x: 1094, endPoint y: 643, distance: 204.4
click at [1094, 643] on tr "EN / Saç Ekimi / PMAX MAXIMIZE_CONVERSIONS 2.064,32 51 2.642 0 0 0 0 0,10 0,90 …" at bounding box center [653, 649] width 1935 height 38
click at [718, 647] on div "0" at bounding box center [760, 648] width 101 height 37
click at [464, 647] on div "0" at bounding box center [520, 648] width 112 height 37
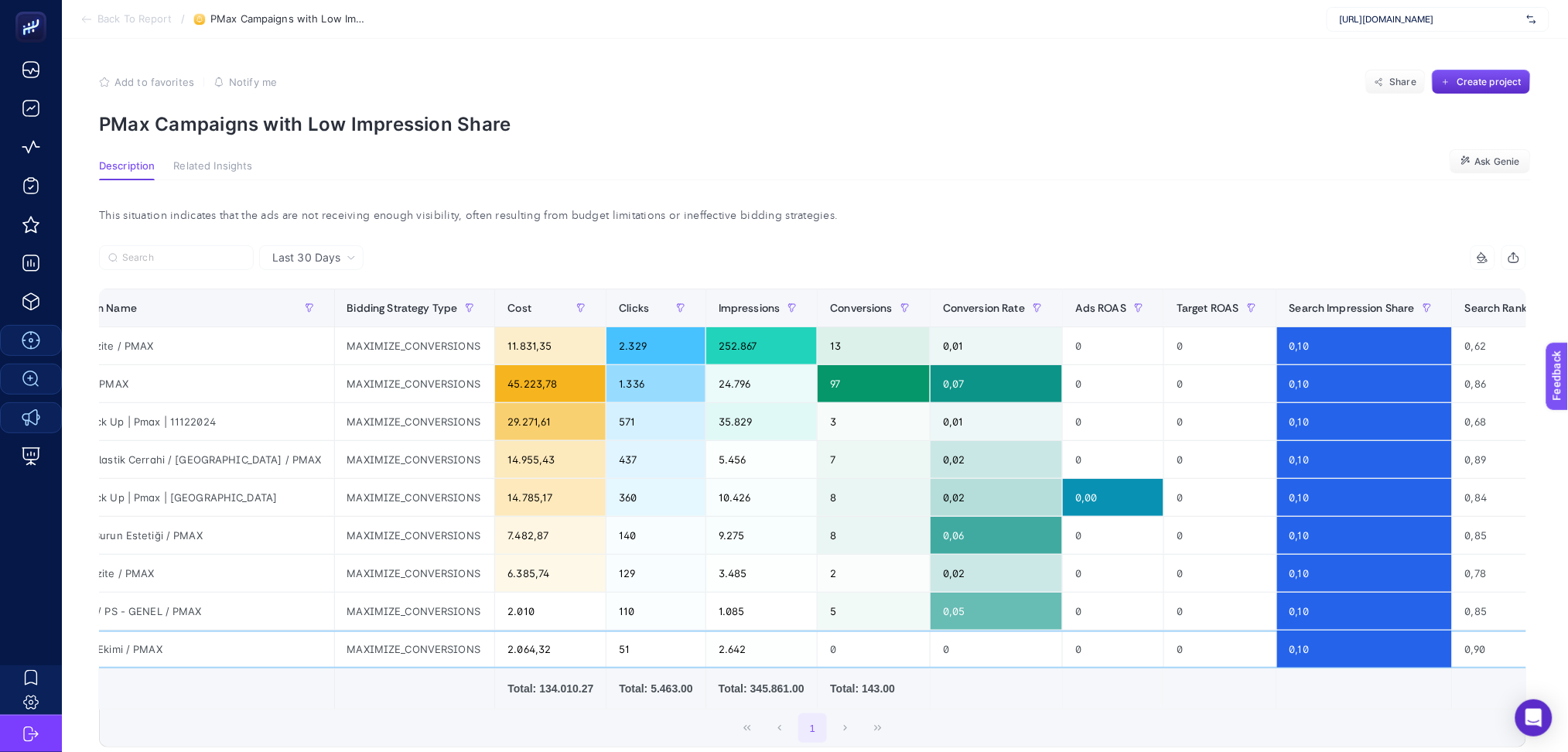
scroll to position [0, 0]
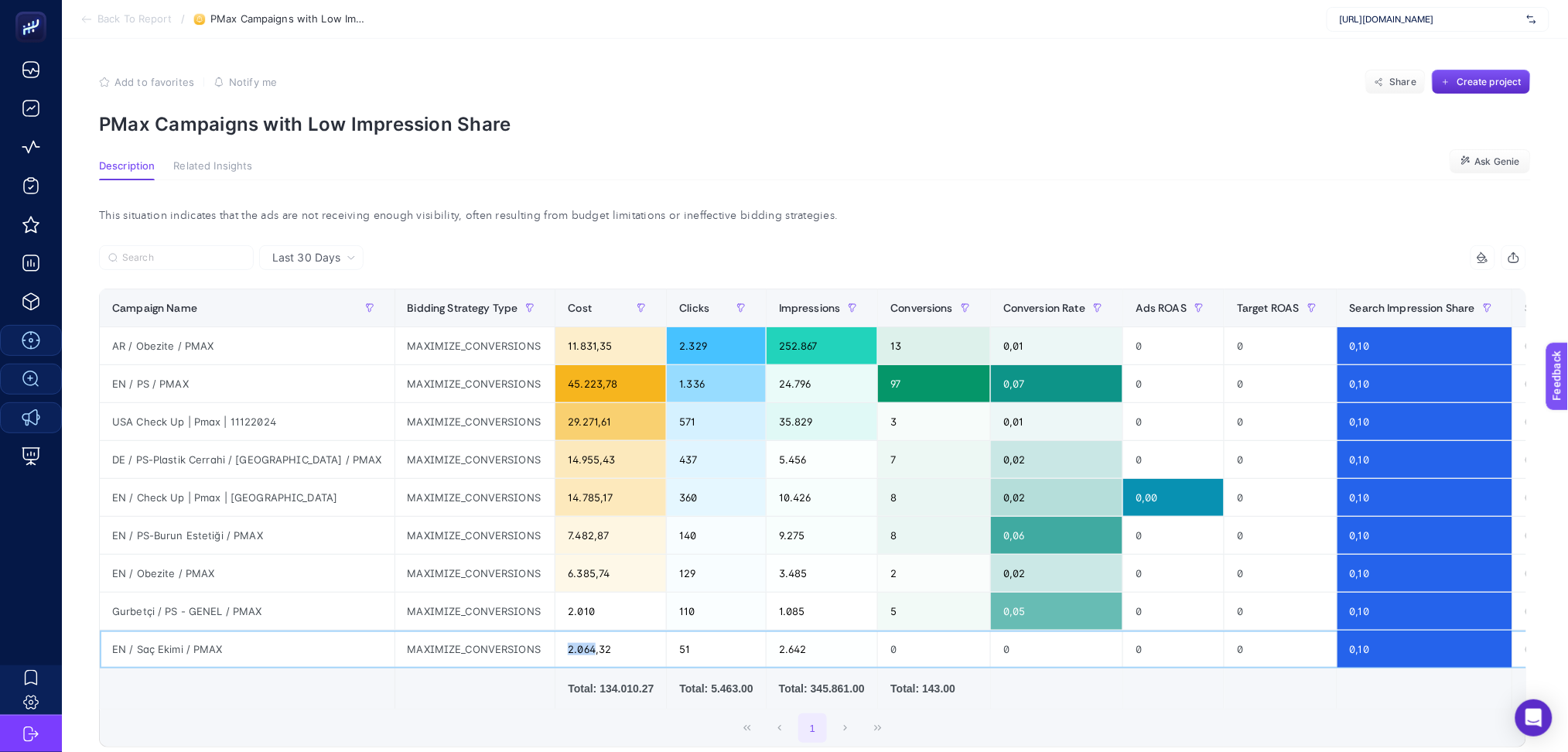
drag, startPoint x: 492, startPoint y: 648, endPoint x: 510, endPoint y: 579, distance: 71.3
click at [556, 648] on div "2.064,32" at bounding box center [611, 648] width 111 height 37
click at [305, 265] on div "Last 30 Days" at bounding box center [311, 257] width 104 height 25
click at [333, 311] on li "Last 7 Days" at bounding box center [311, 317] width 95 height 27
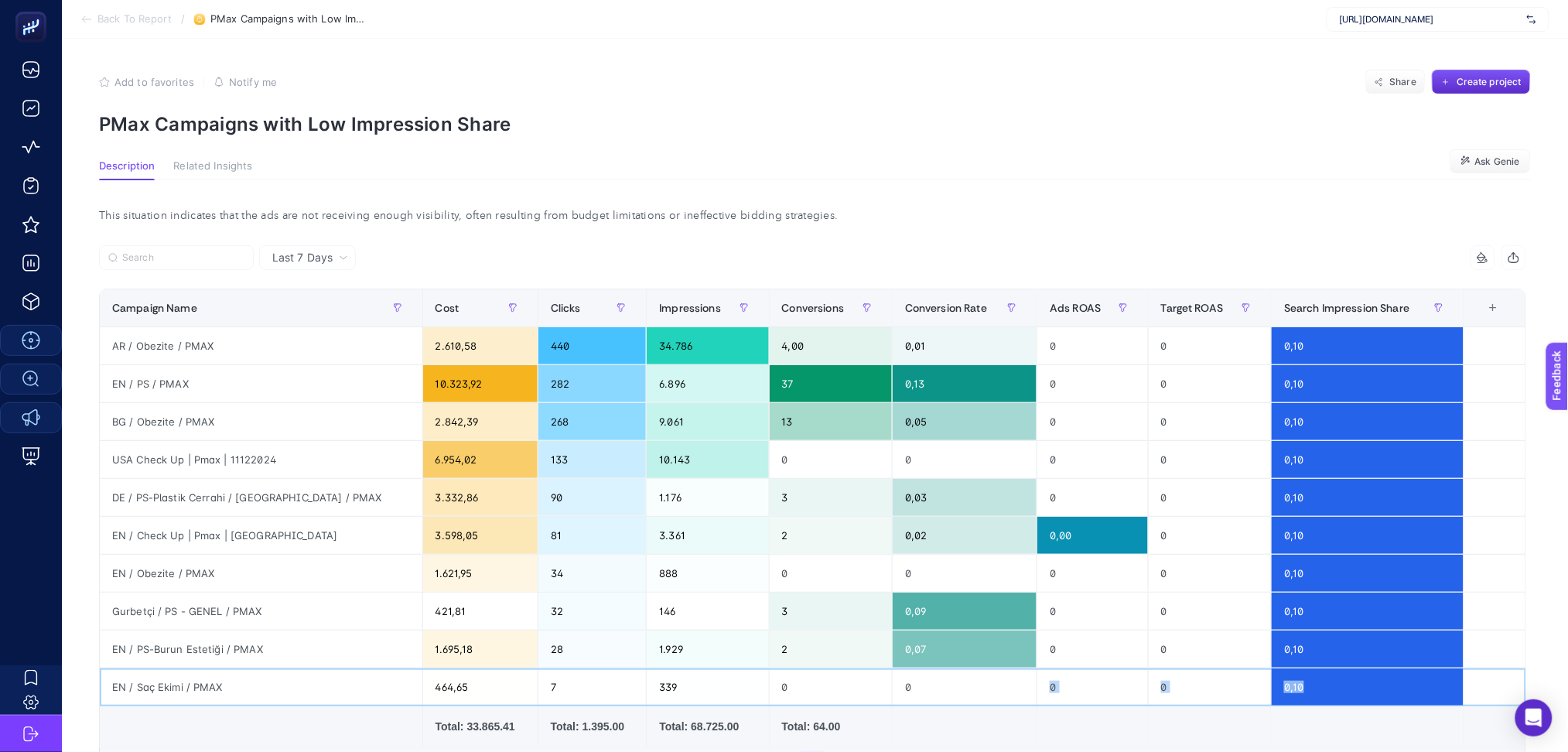
drag, startPoint x: 949, startPoint y: 693, endPoint x: 1523, endPoint y: 670, distance: 574.5
click at [1523, 670] on tr "EN / Saç Ekimi / PMAX 464,65 7 339 0 0 0 0 0,10" at bounding box center [813, 687] width 1427 height 38
click at [1499, 307] on div "+" at bounding box center [1493, 308] width 29 height 13
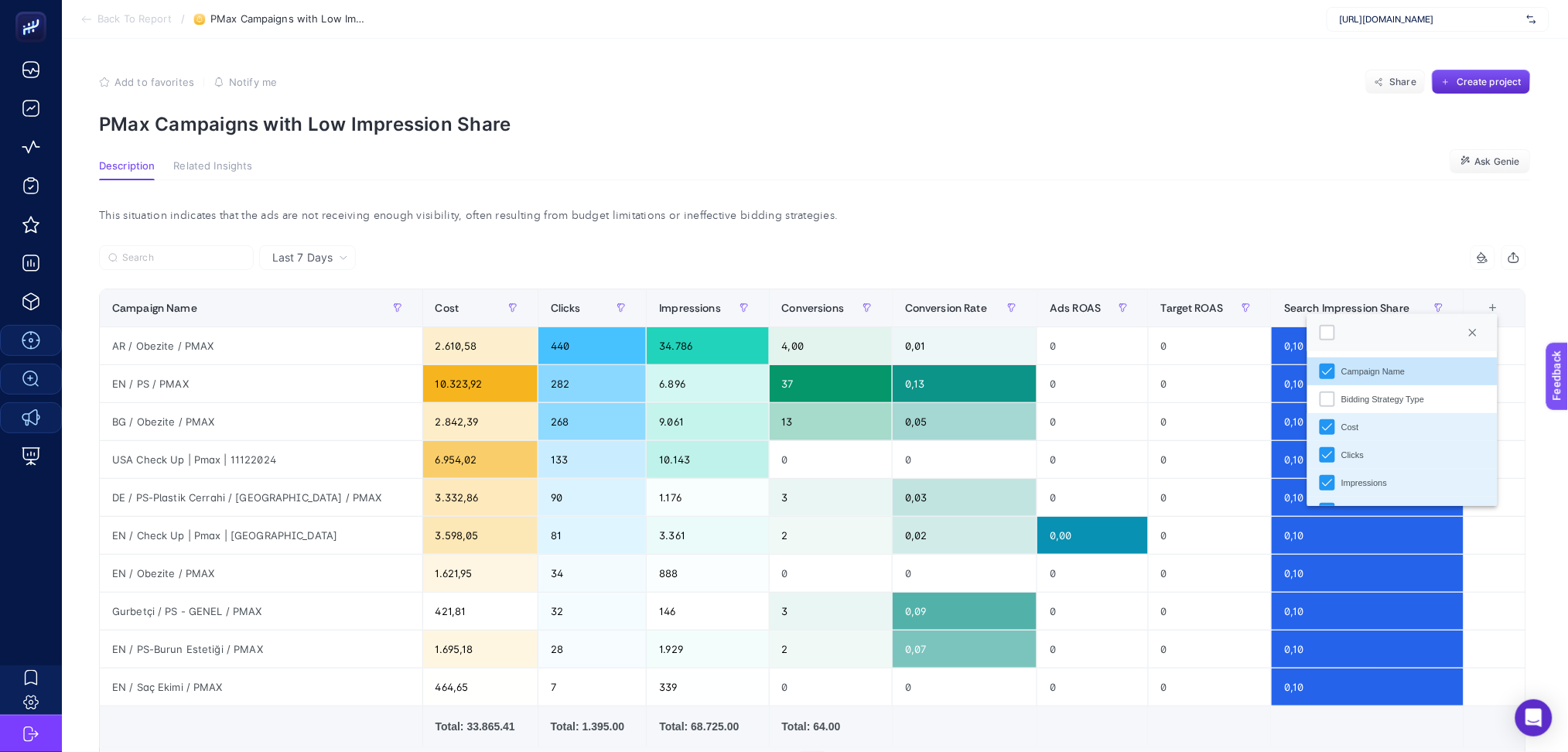
scroll to position [247, 0]
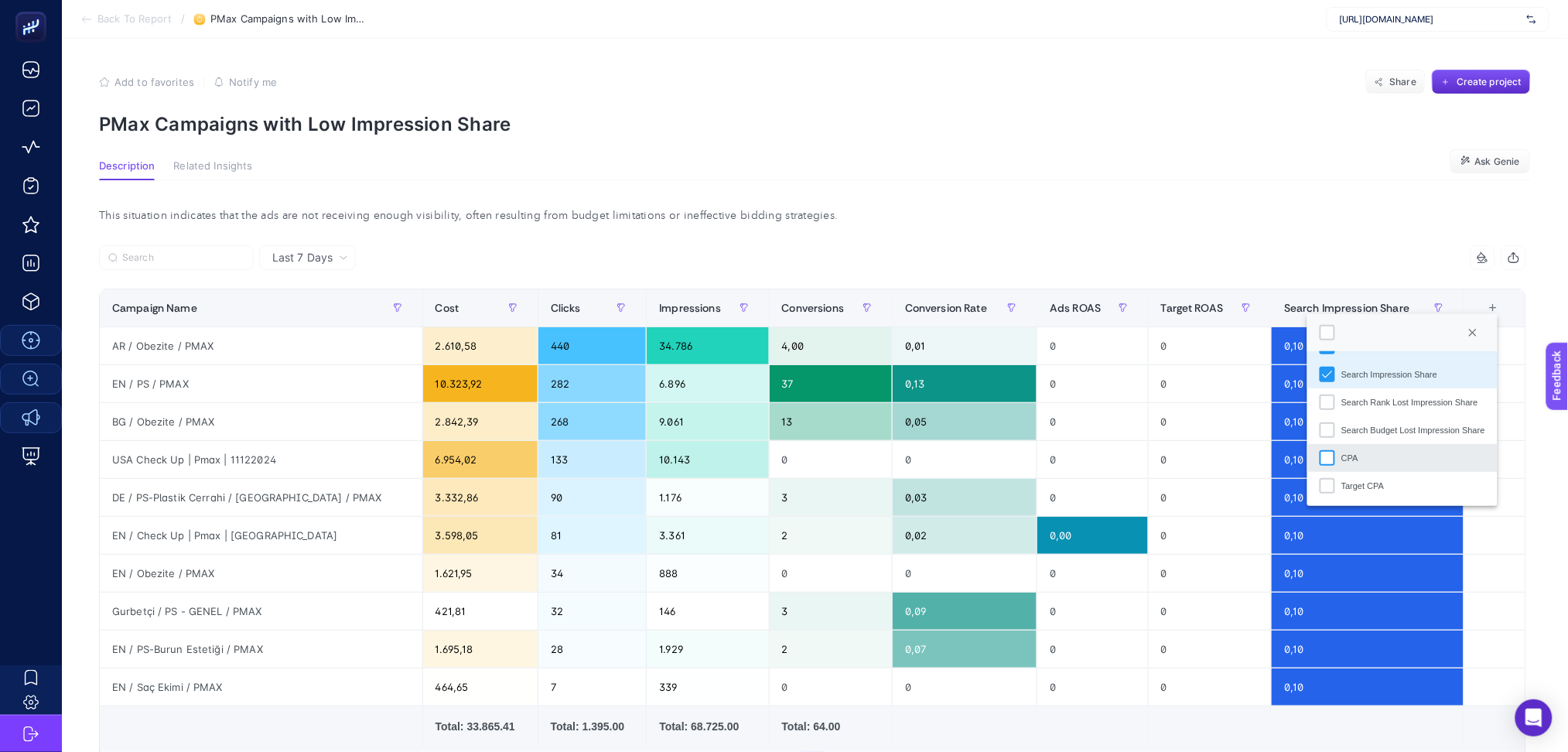
click at [1328, 459] on div "CPA" at bounding box center [1328, 458] width 16 height 16
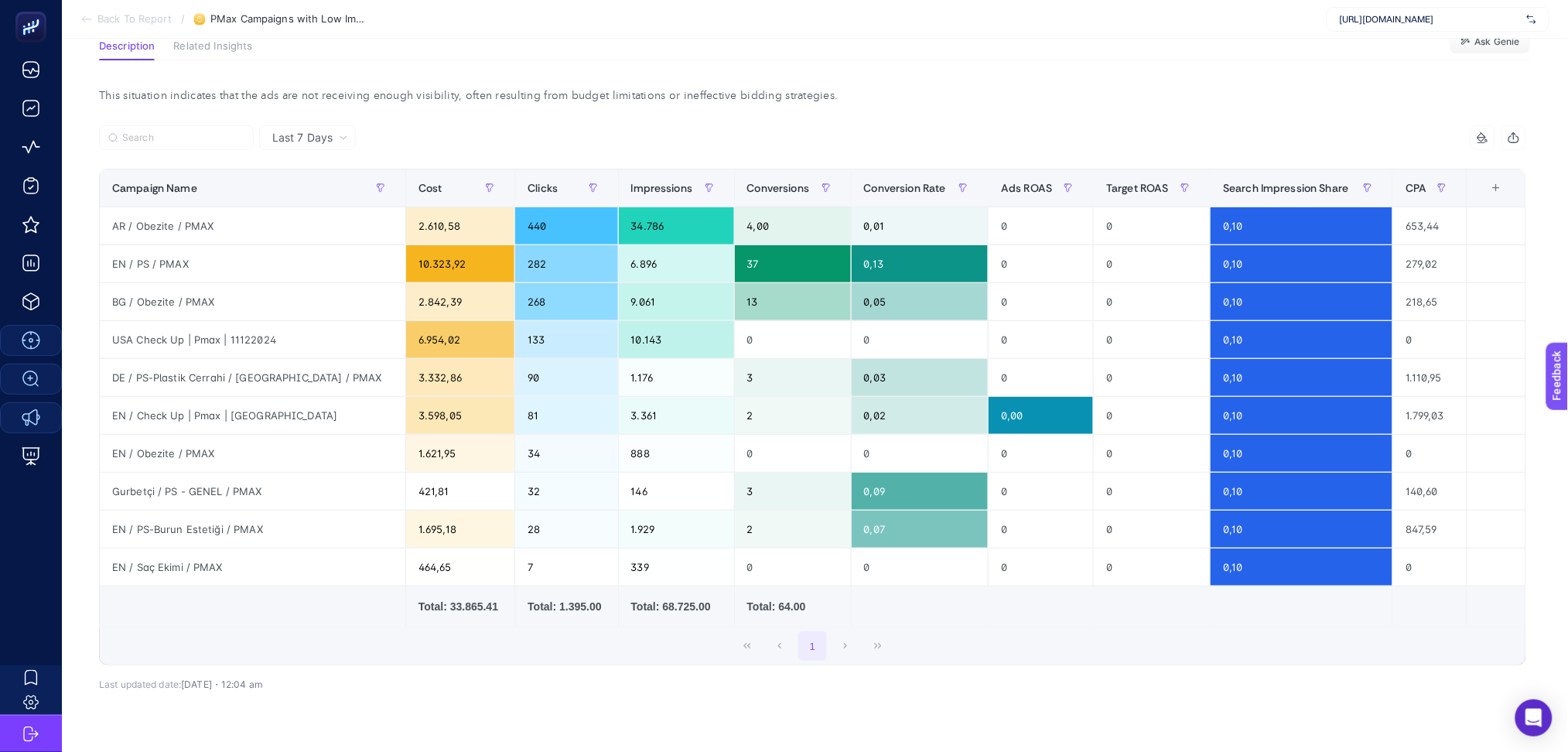
scroll to position [184, 0]
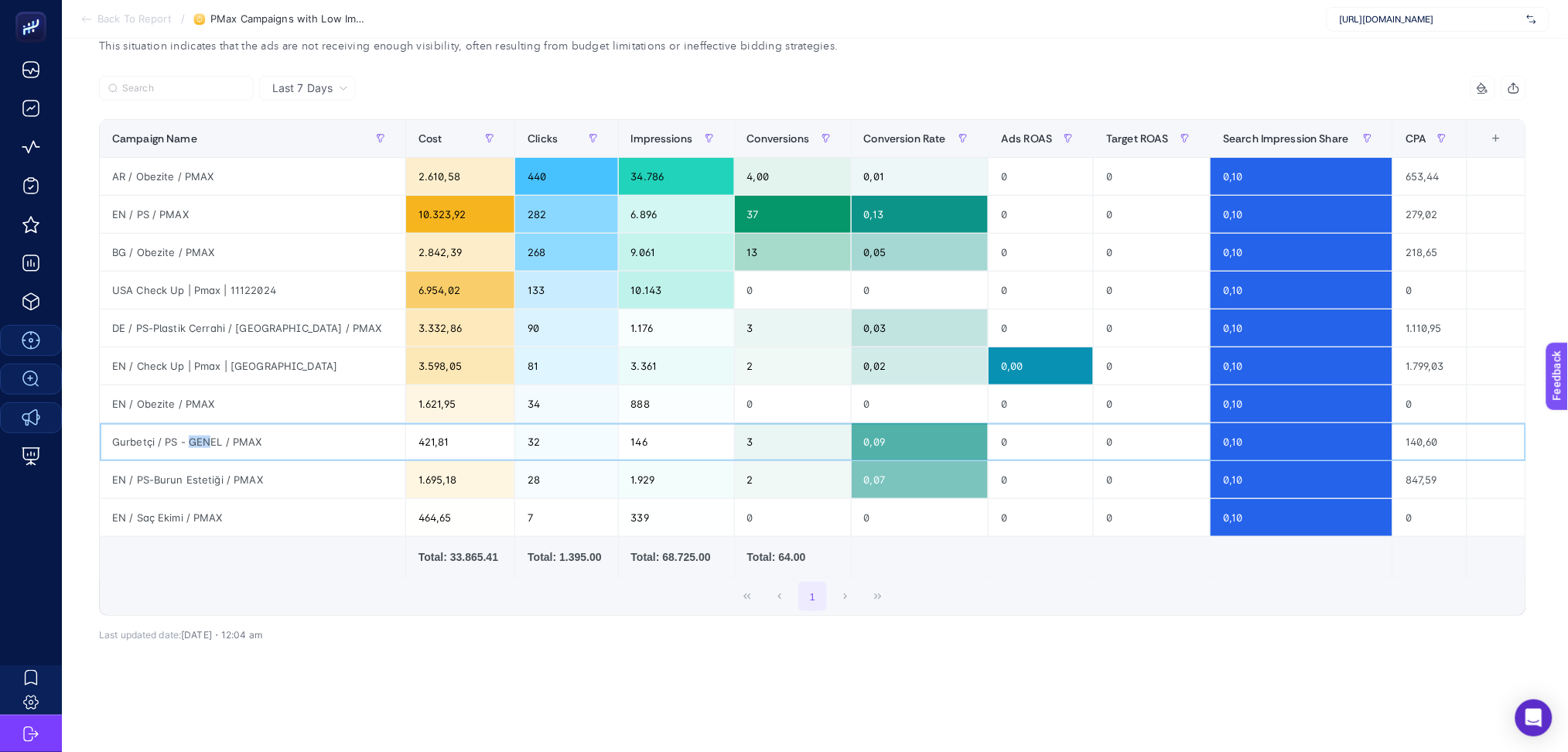
drag, startPoint x: 179, startPoint y: 429, endPoint x: 196, endPoint y: 428, distance: 17.0
click at [196, 428] on div "Gurbetçi / PS - GENEL / PMAX" at bounding box center [252, 441] width 305 height 37
drag, startPoint x: 133, startPoint y: 425, endPoint x: 250, endPoint y: 425, distance: 117.0
click at [250, 425] on div "Gurbetçi / PS - GENEL / PMAX" at bounding box center [252, 441] width 305 height 37
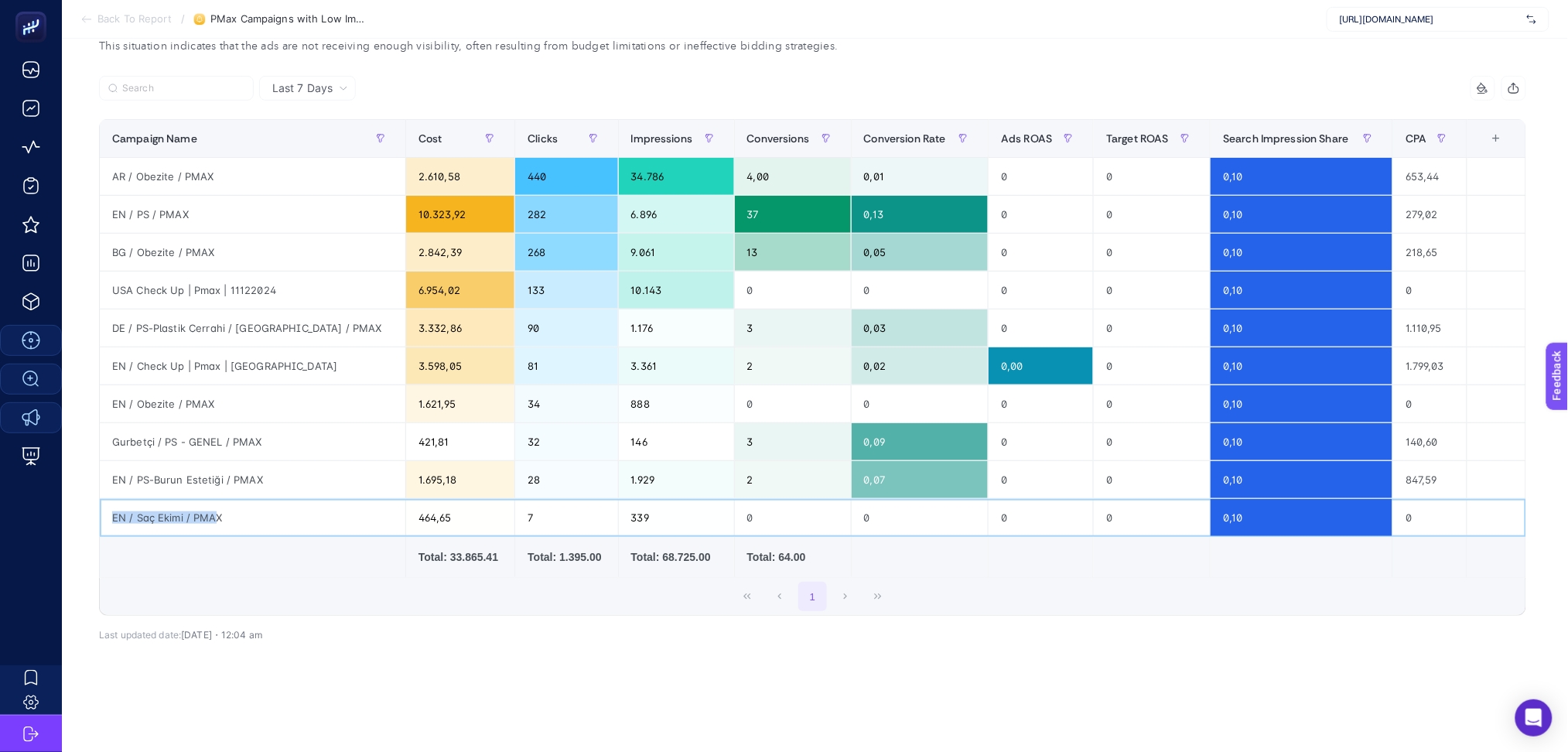
drag, startPoint x: 207, startPoint y: 502, endPoint x: 100, endPoint y: 497, distance: 107.1
click at [100, 499] on div "EN / Saç Ekimi / PMAX" at bounding box center [252, 517] width 305 height 37
click at [1499, 133] on div "+" at bounding box center [1496, 139] width 29 height 13
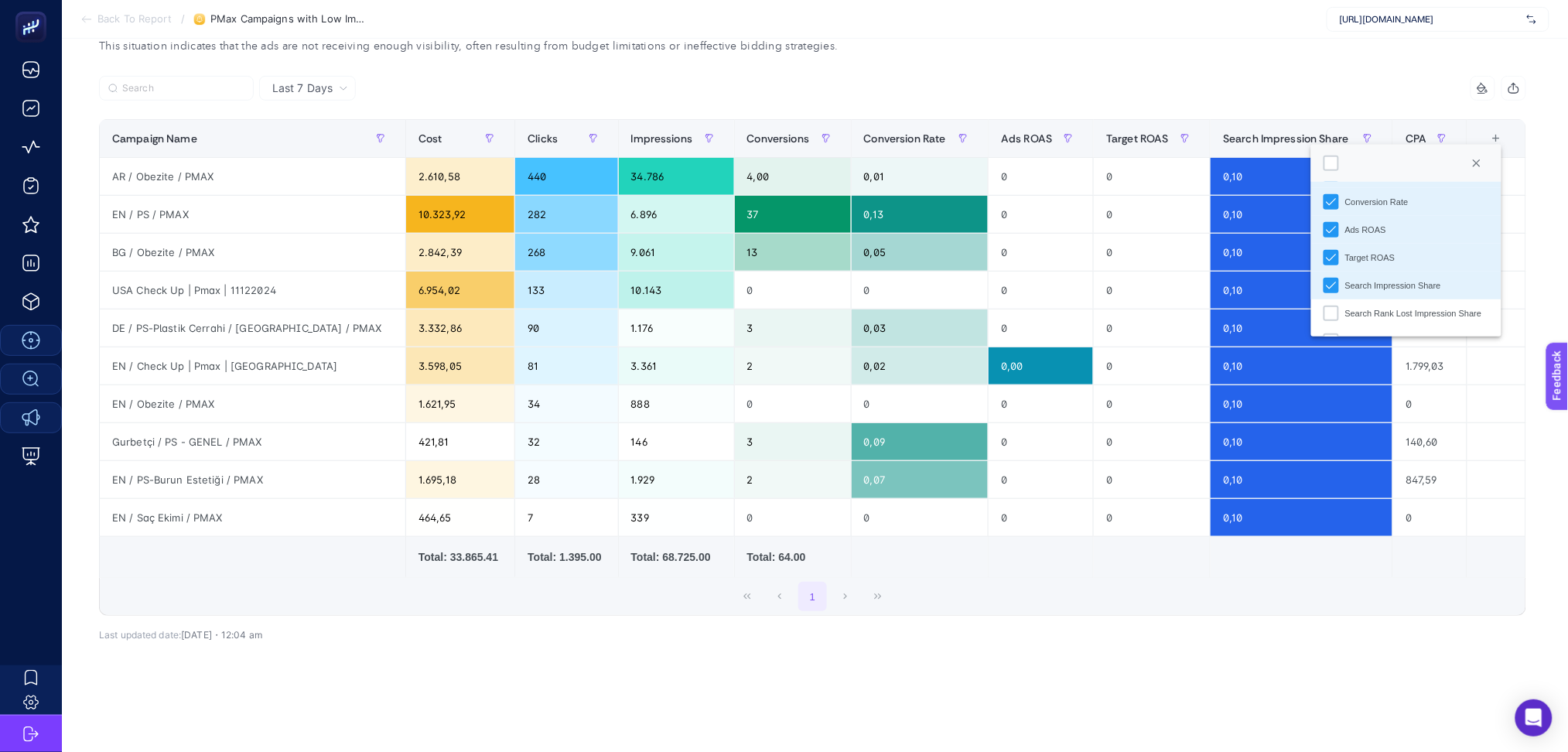
scroll to position [247, 0]
click at [1329, 225] on div "Search Rank Lost Impression Share" at bounding box center [1332, 233] width 16 height 16
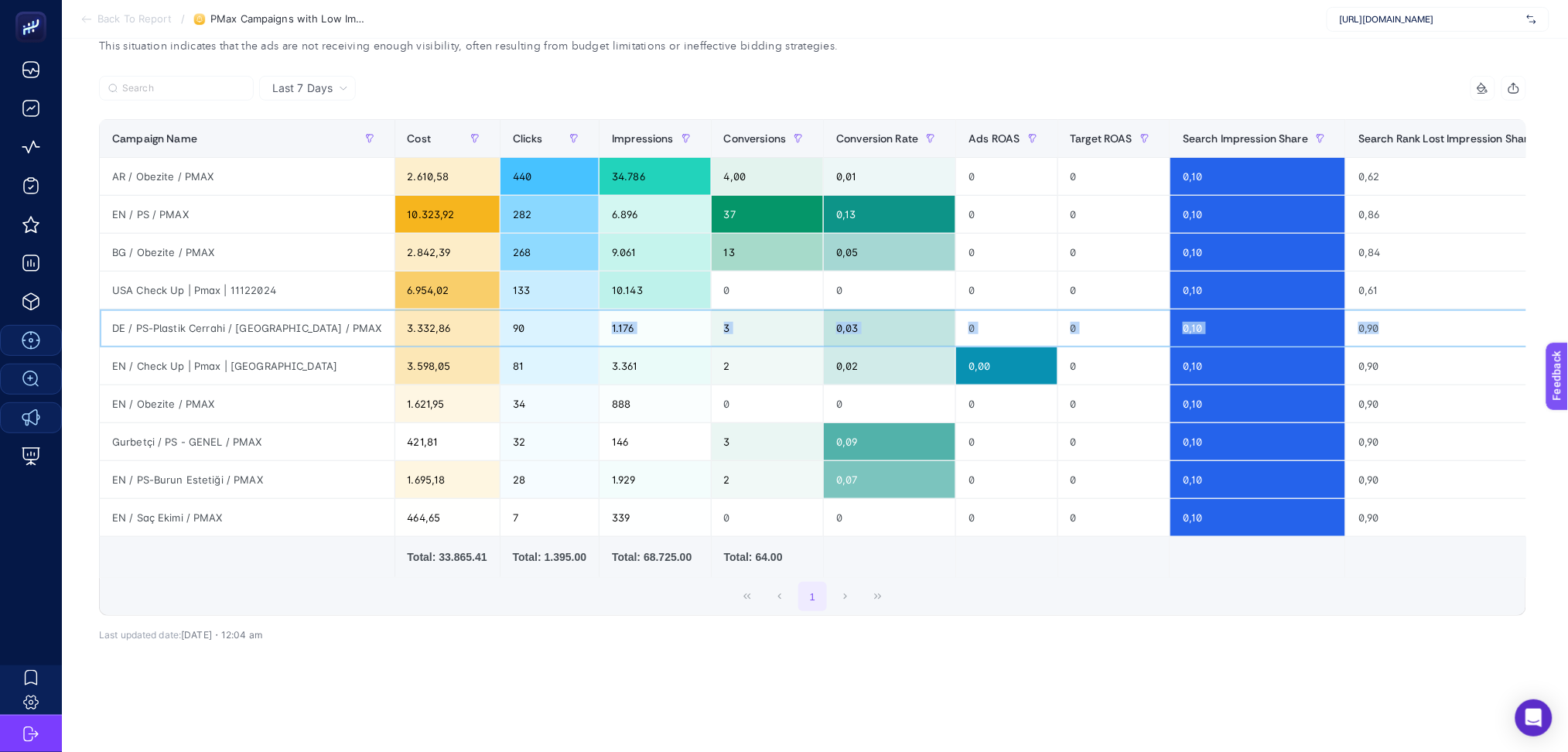
drag, startPoint x: 1370, startPoint y: 310, endPoint x: 506, endPoint y: 298, distance: 864.1
click at [506, 309] on tr "DE / PS-Plastik Cerrahi / [GEOGRAPHIC_DATA] / PMAX 3.332,86 90 1.176 3 0,03 0 0…" at bounding box center [900, 328] width 1601 height 38
click at [1362, 309] on div "0,90" at bounding box center [1460, 327] width 226 height 37
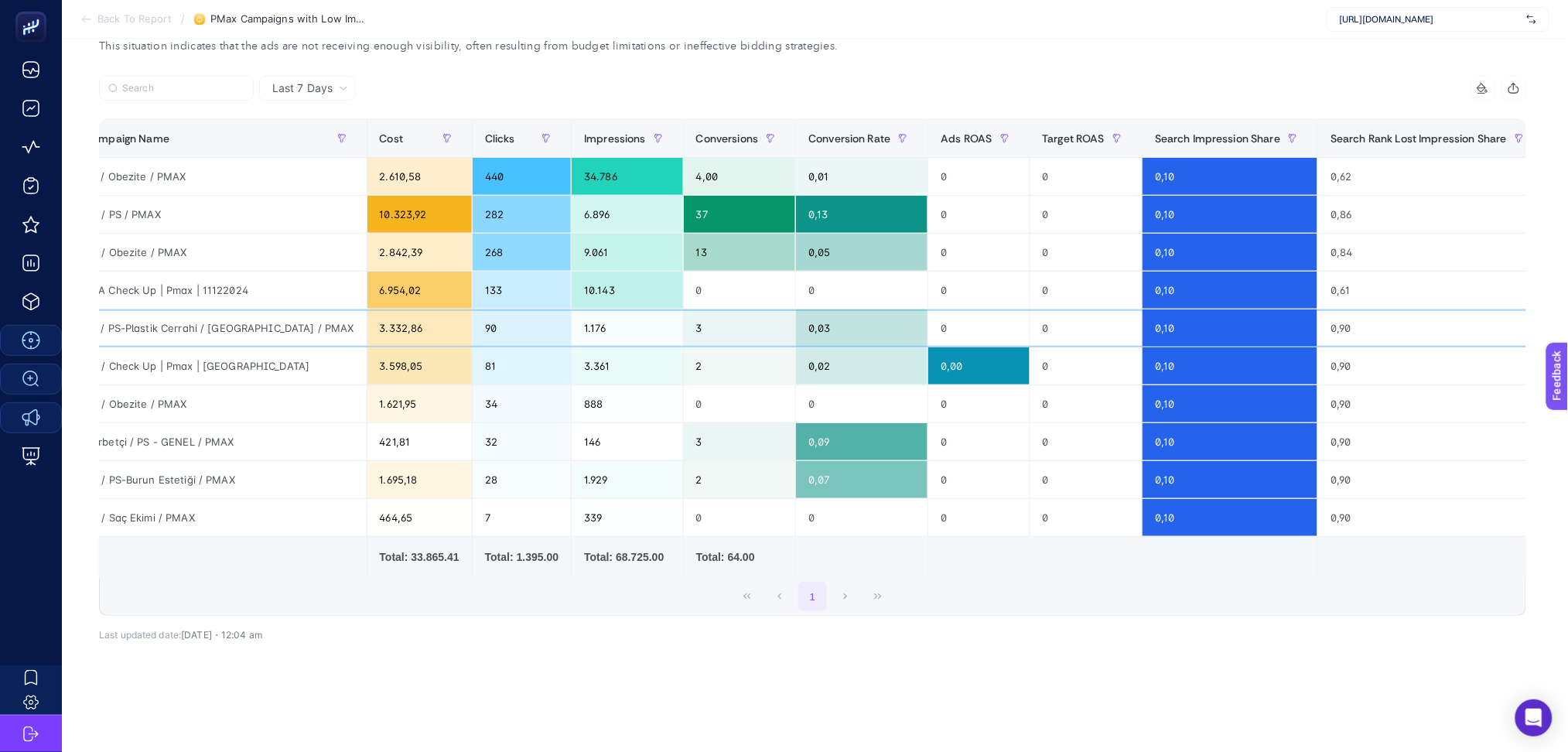
scroll to position [0, 81]
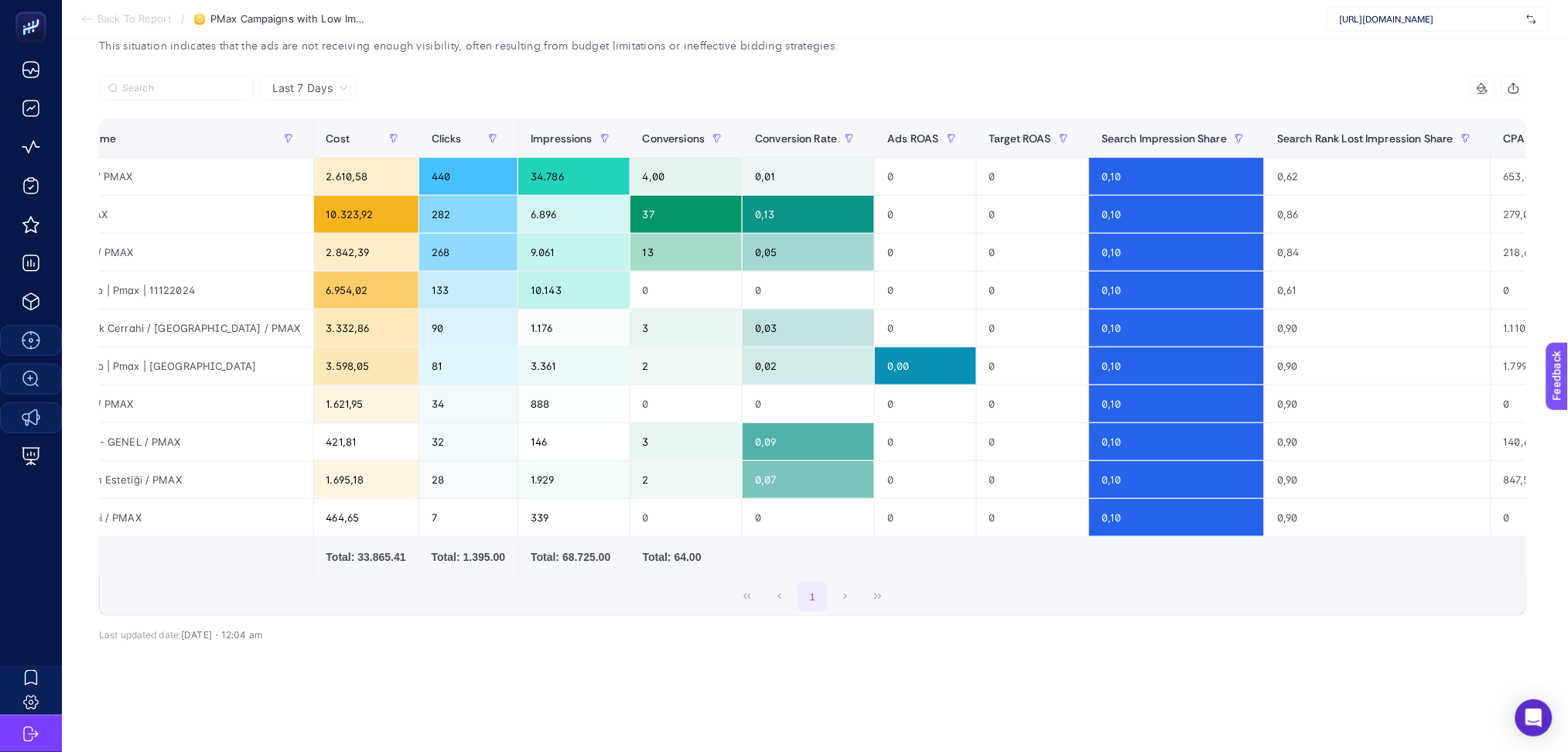
click at [1577, 133] on div "+" at bounding box center [1592, 139] width 29 height 13
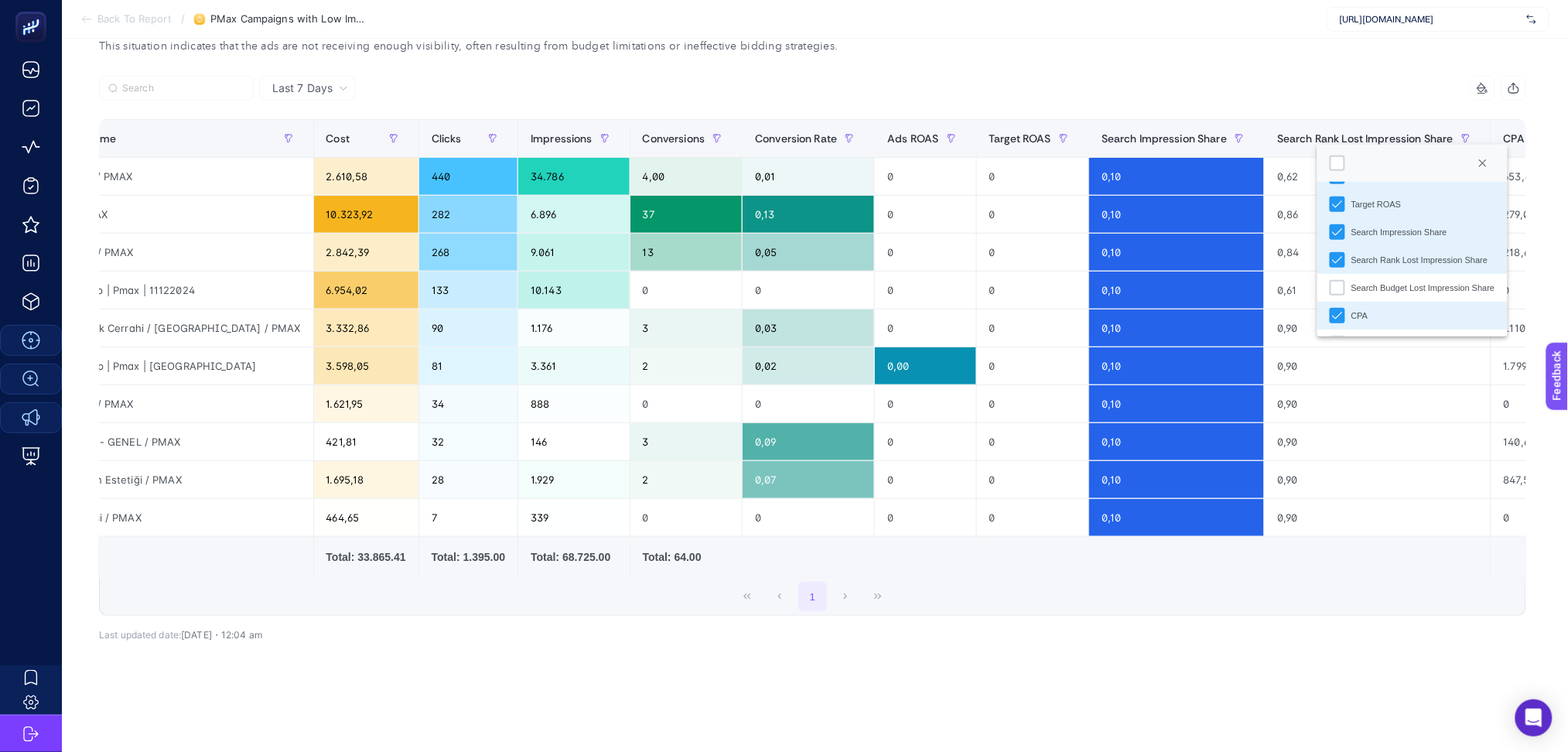
scroll to position [247, 0]
click at [1333, 253] on div "Search Budget Lost Impression Share" at bounding box center [1338, 261] width 16 height 16
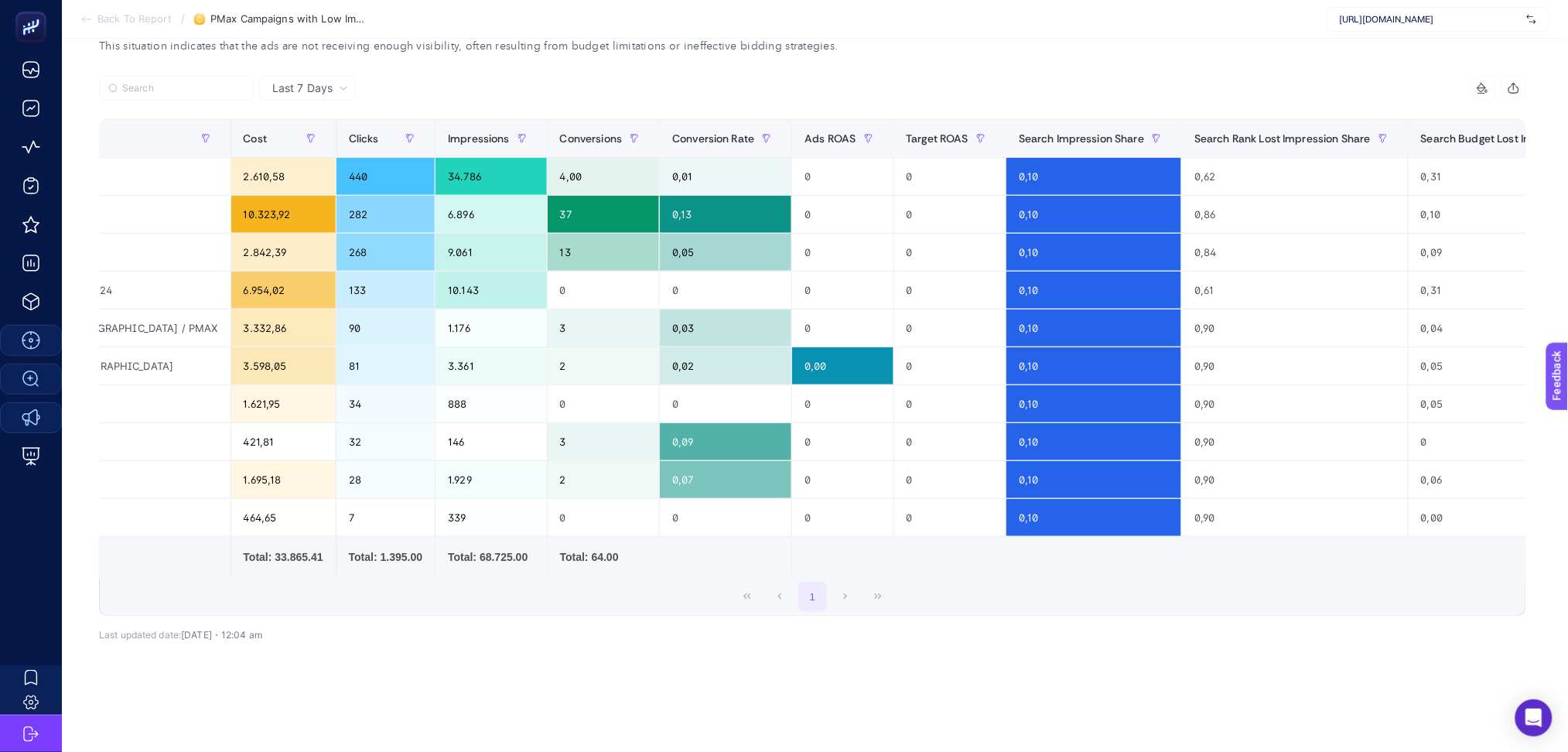
scroll to position [0, 0]
